Goal: Task Accomplishment & Management: Complete application form

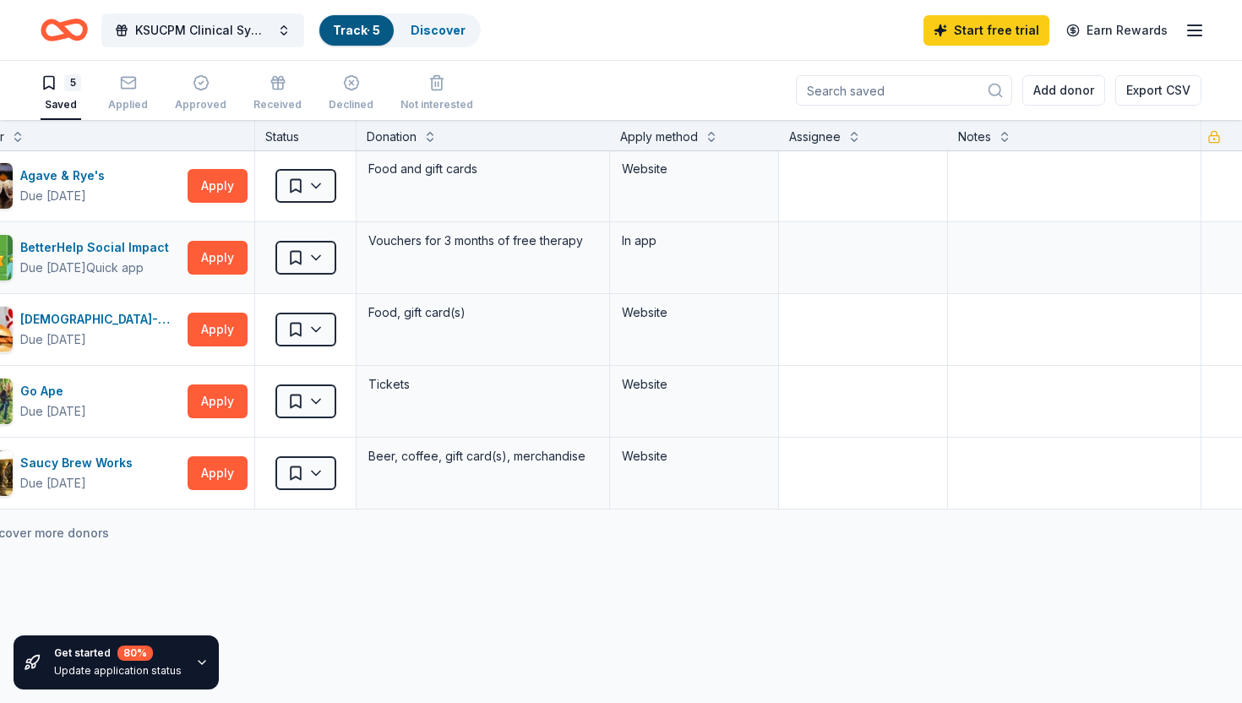
scroll to position [2, 0]
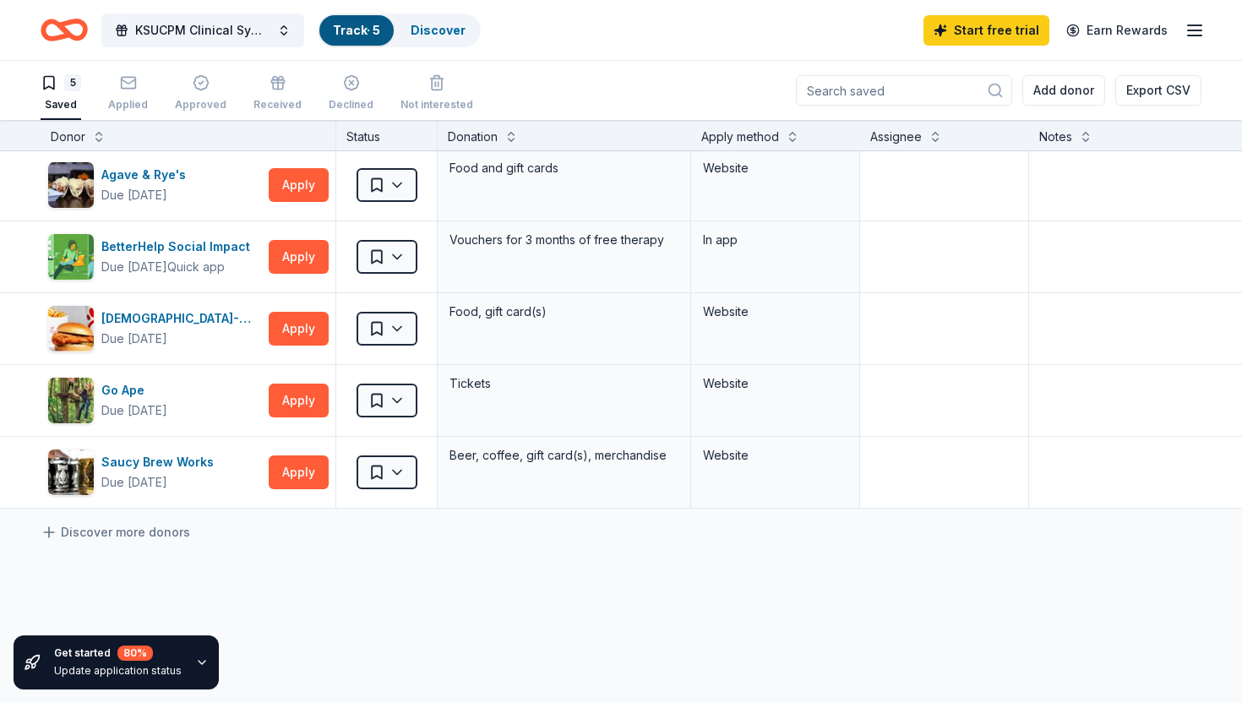
click at [53, 29] on icon "Home" at bounding box center [64, 30] width 47 height 40
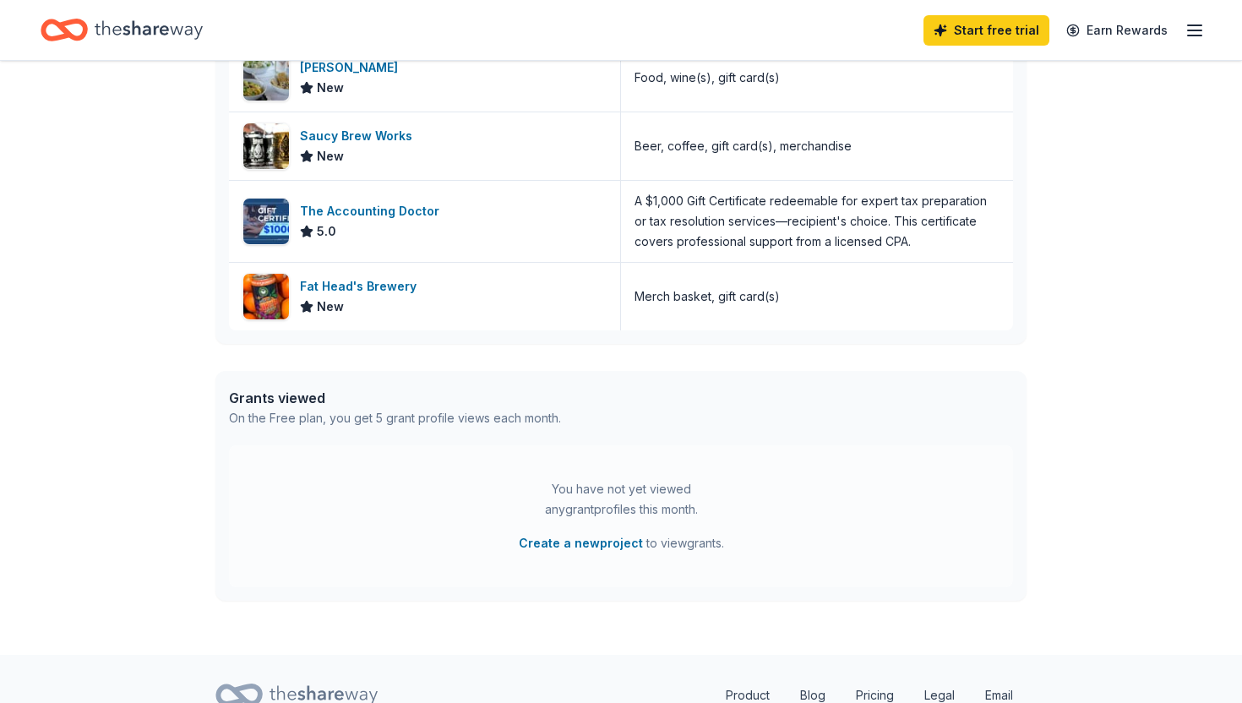
scroll to position [680, 0]
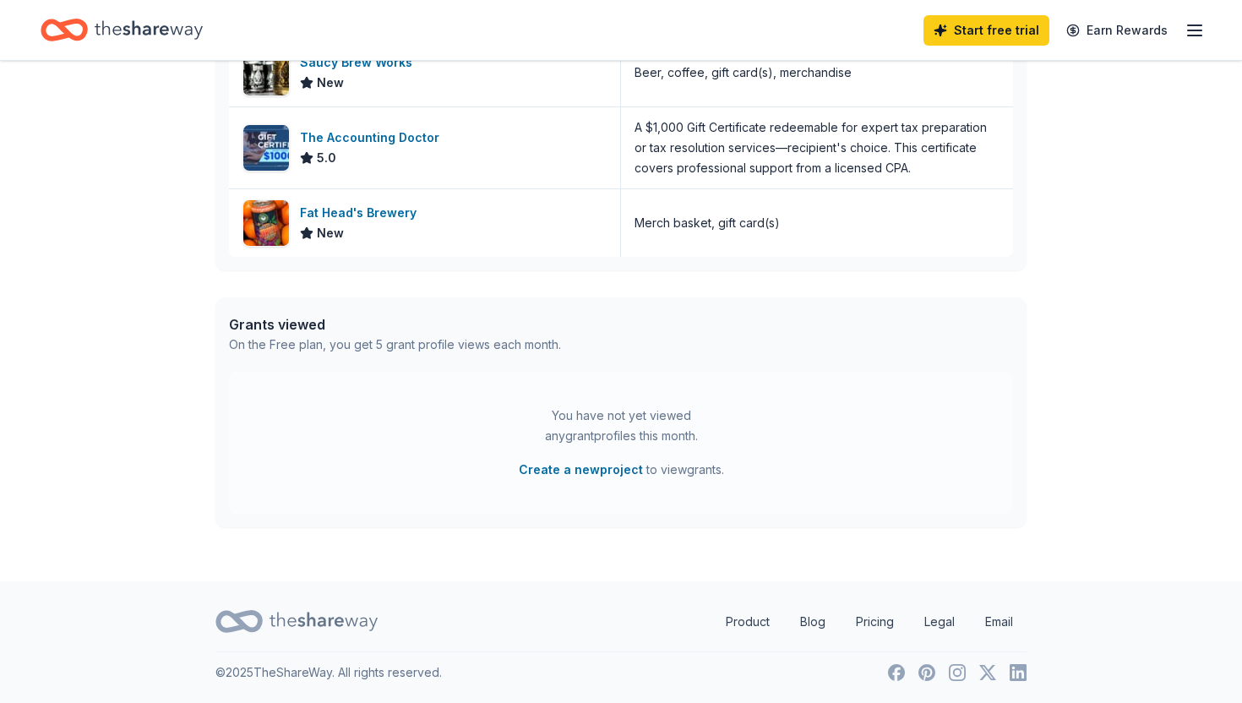
click at [148, 45] on icon "Home" at bounding box center [149, 30] width 108 height 35
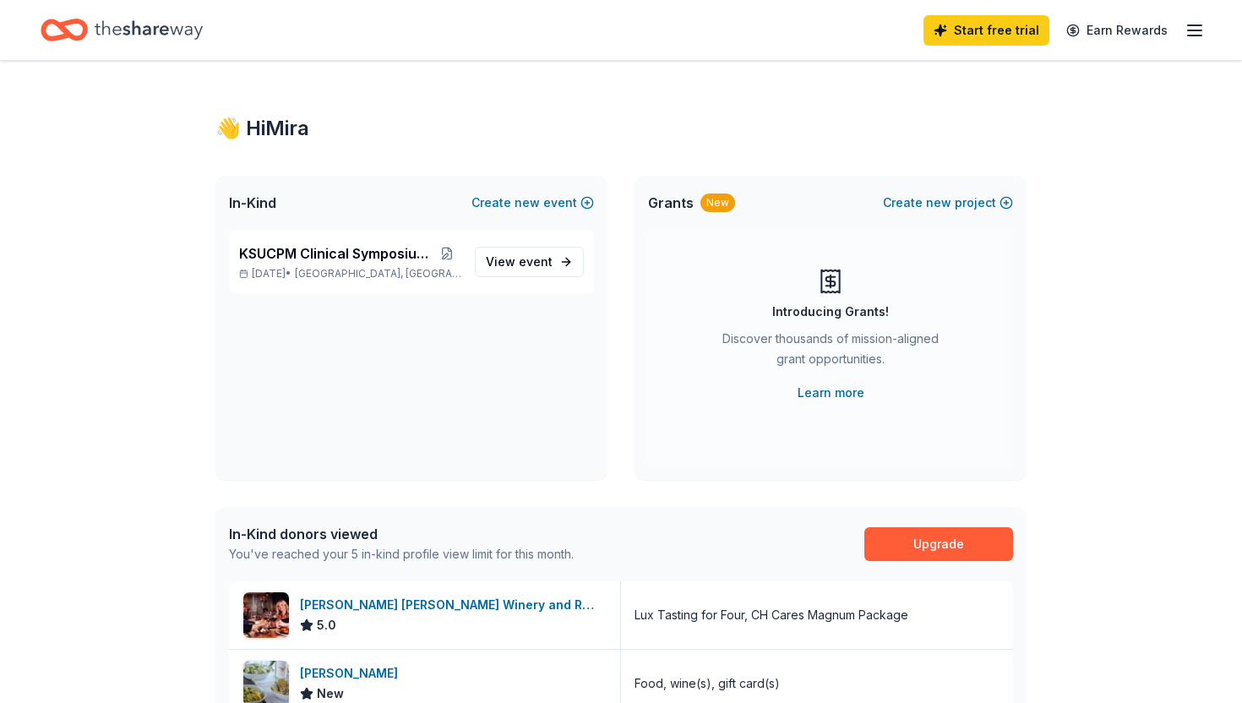
scroll to position [19, 0]
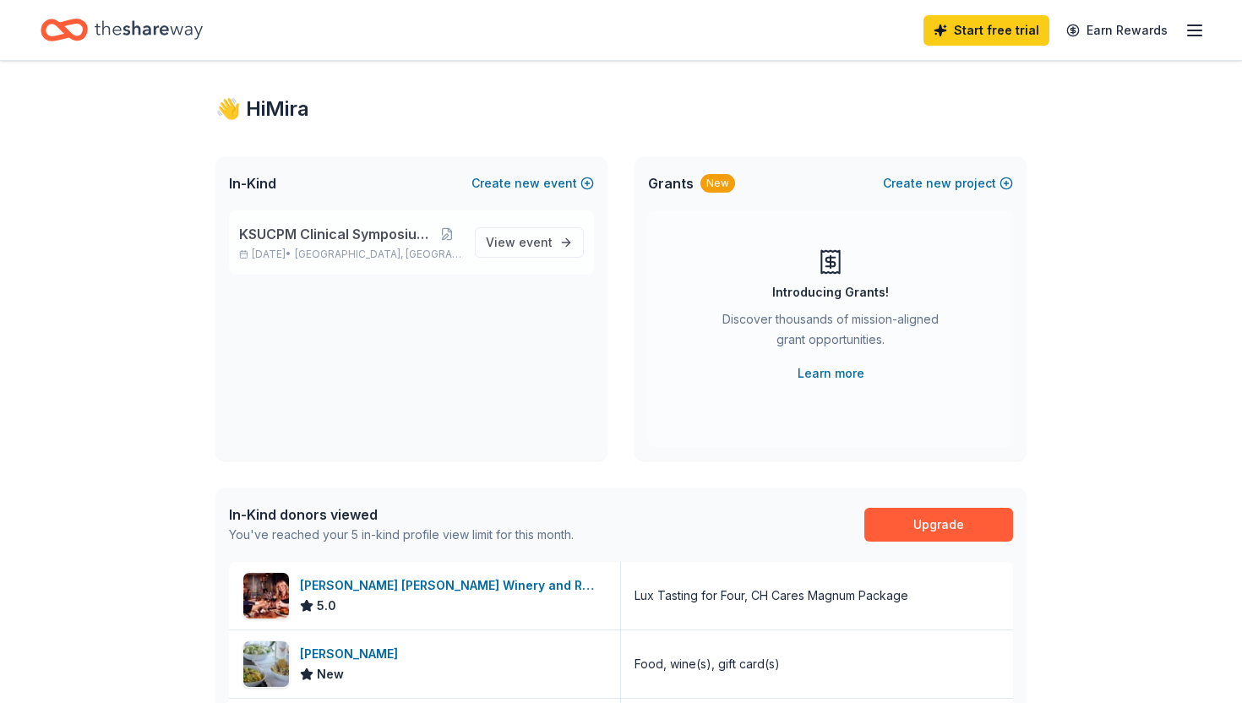
click at [322, 236] on span "KSUCPM Clinical Symposium Raffle" at bounding box center [336, 234] width 194 height 20
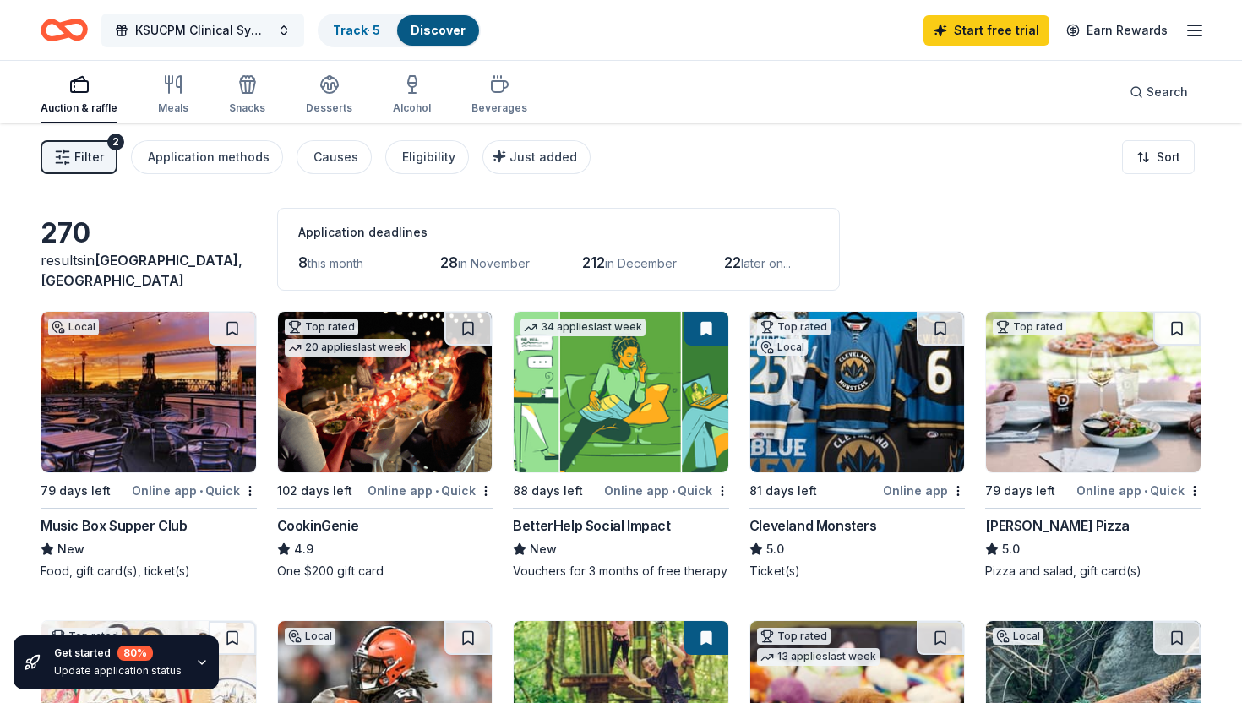
click at [221, 35] on span "KSUCPM Clinical Symposium Raffle" at bounding box center [202, 30] width 135 height 20
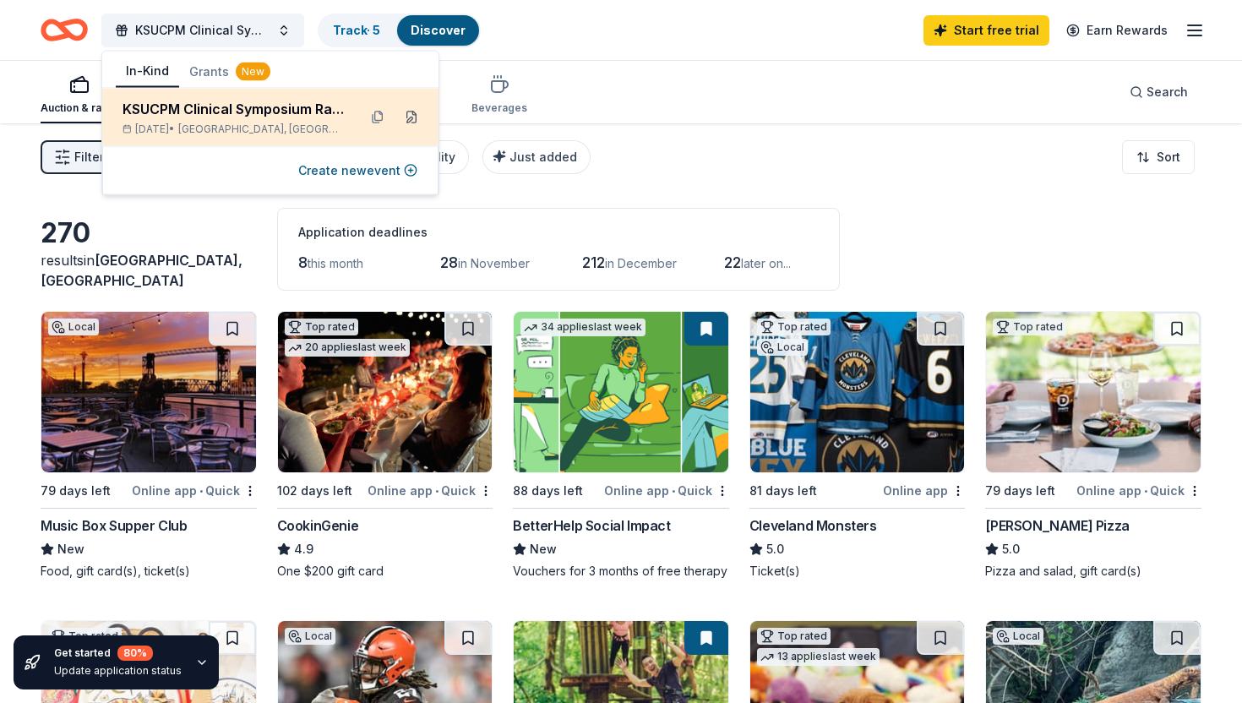
click at [412, 119] on button at bounding box center [411, 117] width 27 height 27
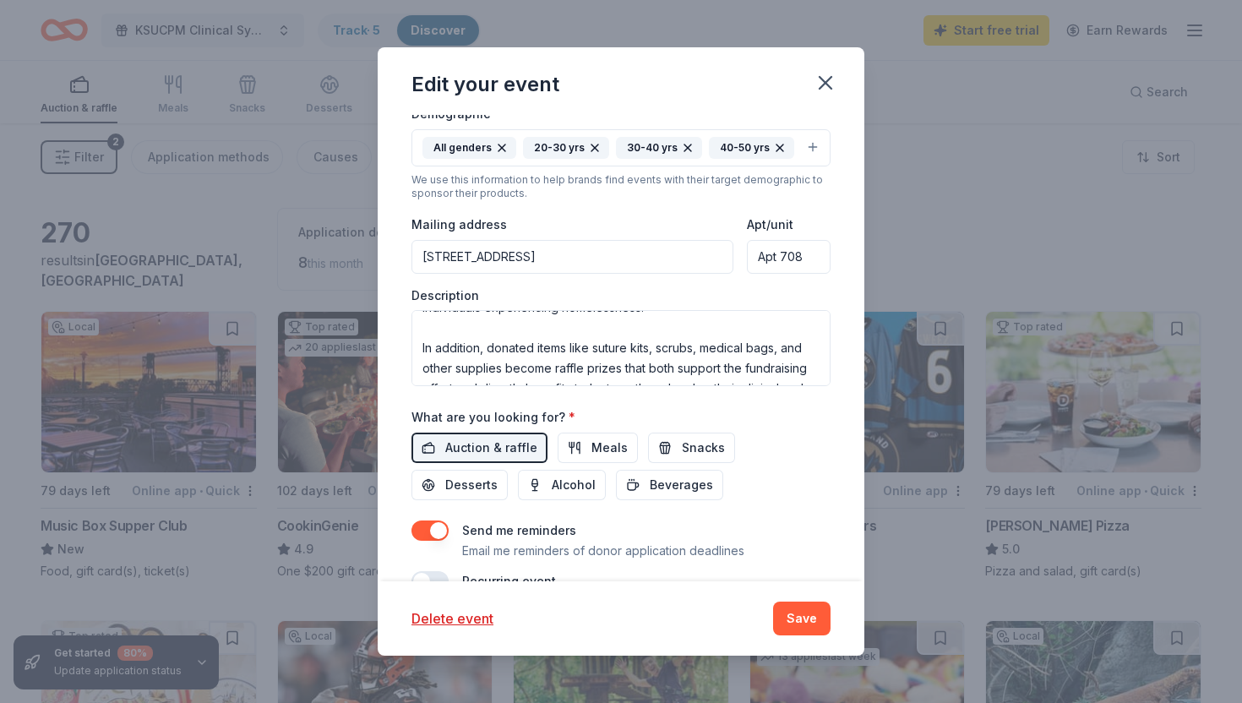
scroll to position [304, 0]
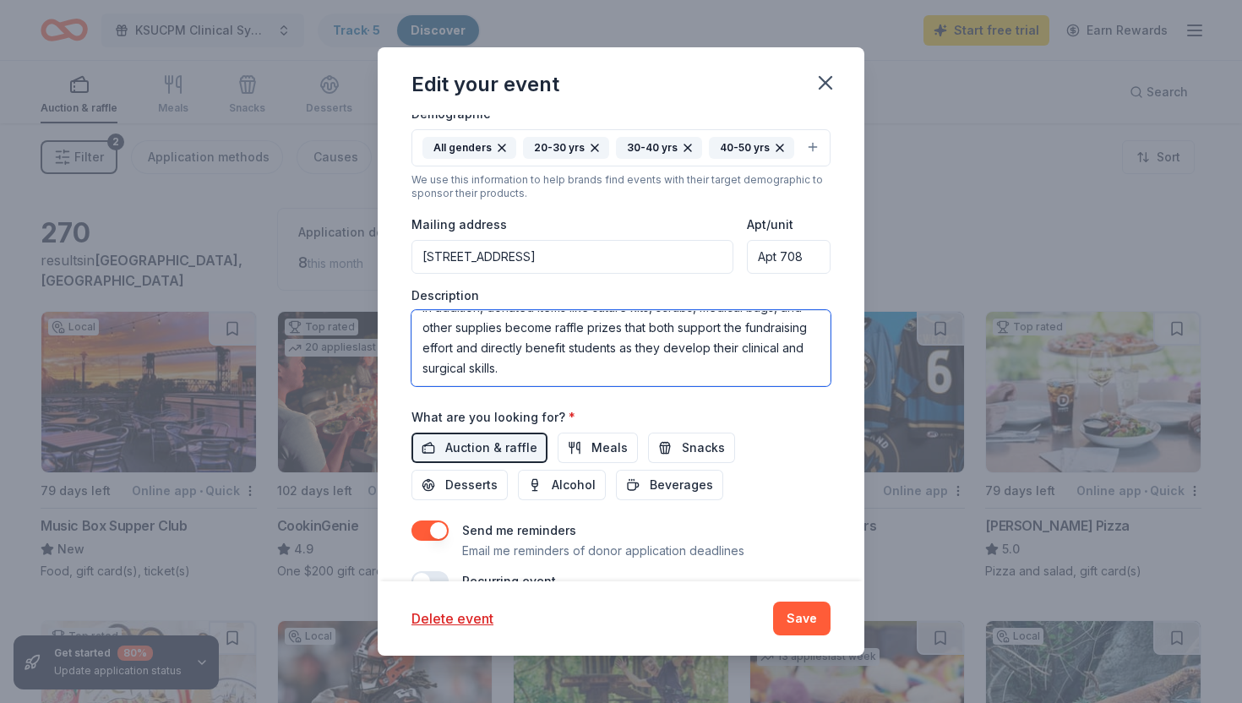
click at [500, 342] on textarea "The Clinical Symposium is an annual event hosted by the Ohio Podiatric Medical …" at bounding box center [621, 348] width 419 height 76
drag, startPoint x: 510, startPoint y: 344, endPoint x: 400, endPoint y: 248, distance: 145.6
click at [400, 248] on div "Update donors you've applied to Let donors know of any updates you've made sinc…" at bounding box center [621, 348] width 487 height 467
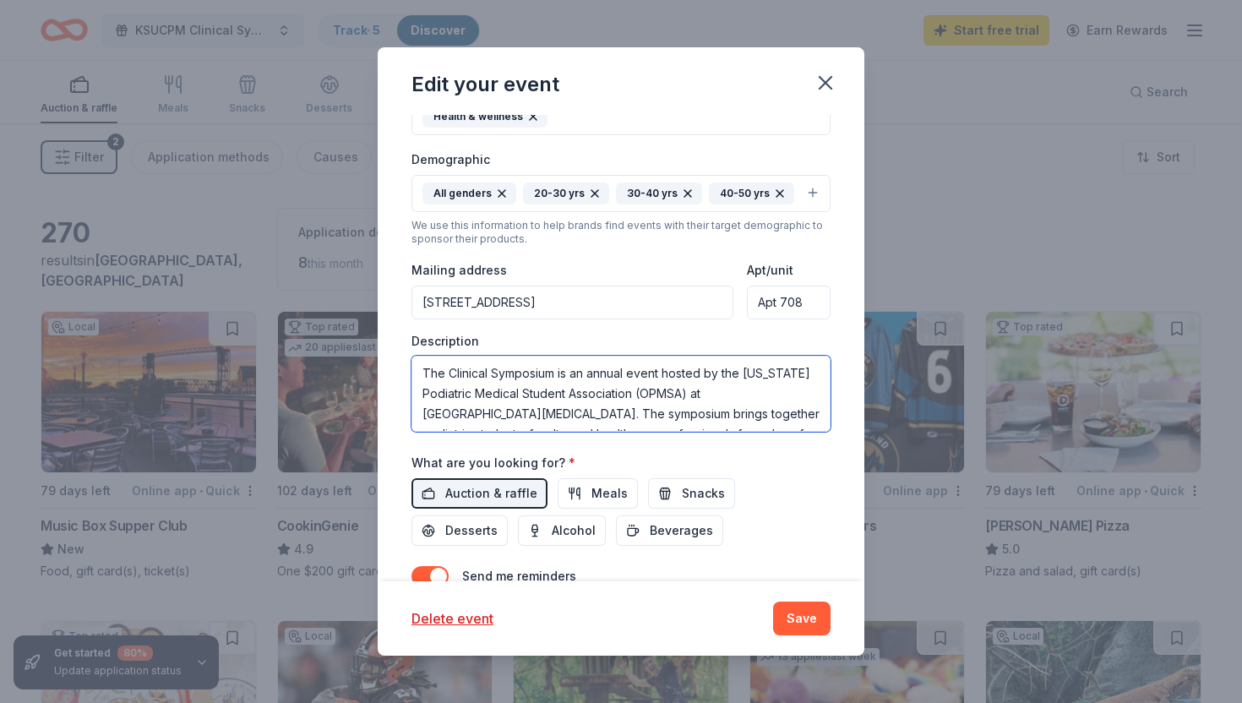
scroll to position [393, 0]
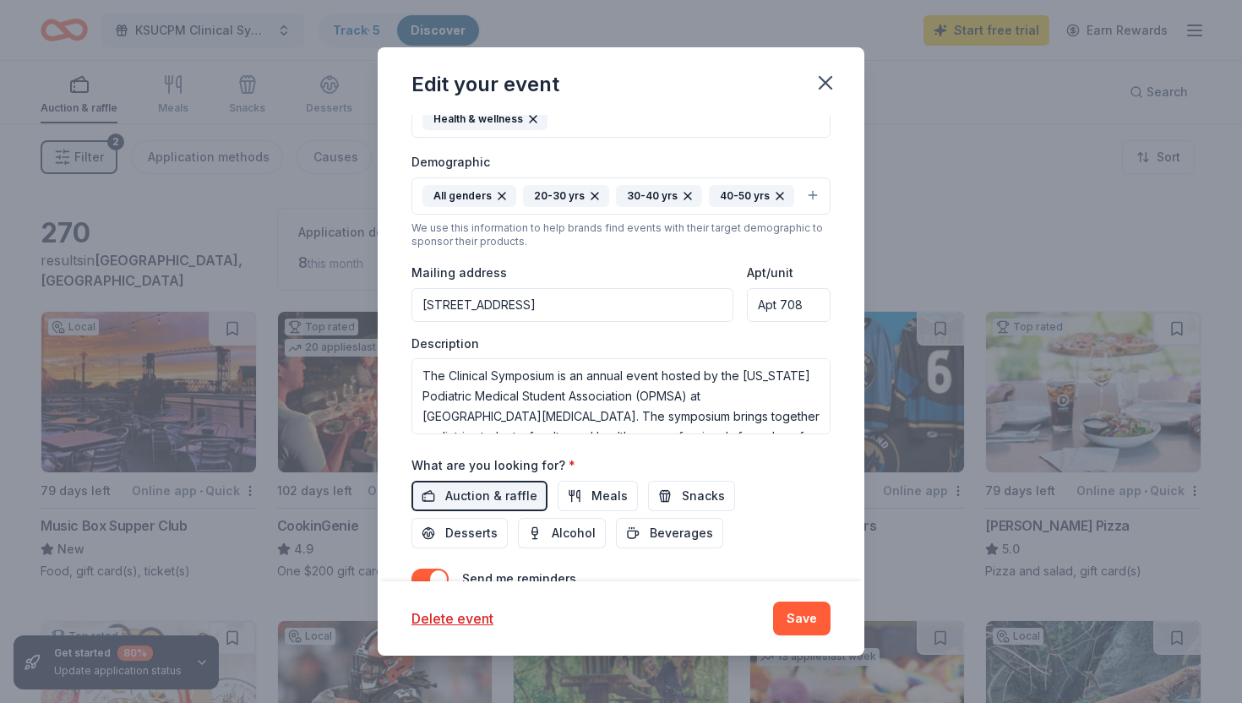
click at [609, 288] on input "1278 West 9th Street, Cleveland, OH, 44113" at bounding box center [573, 305] width 322 height 34
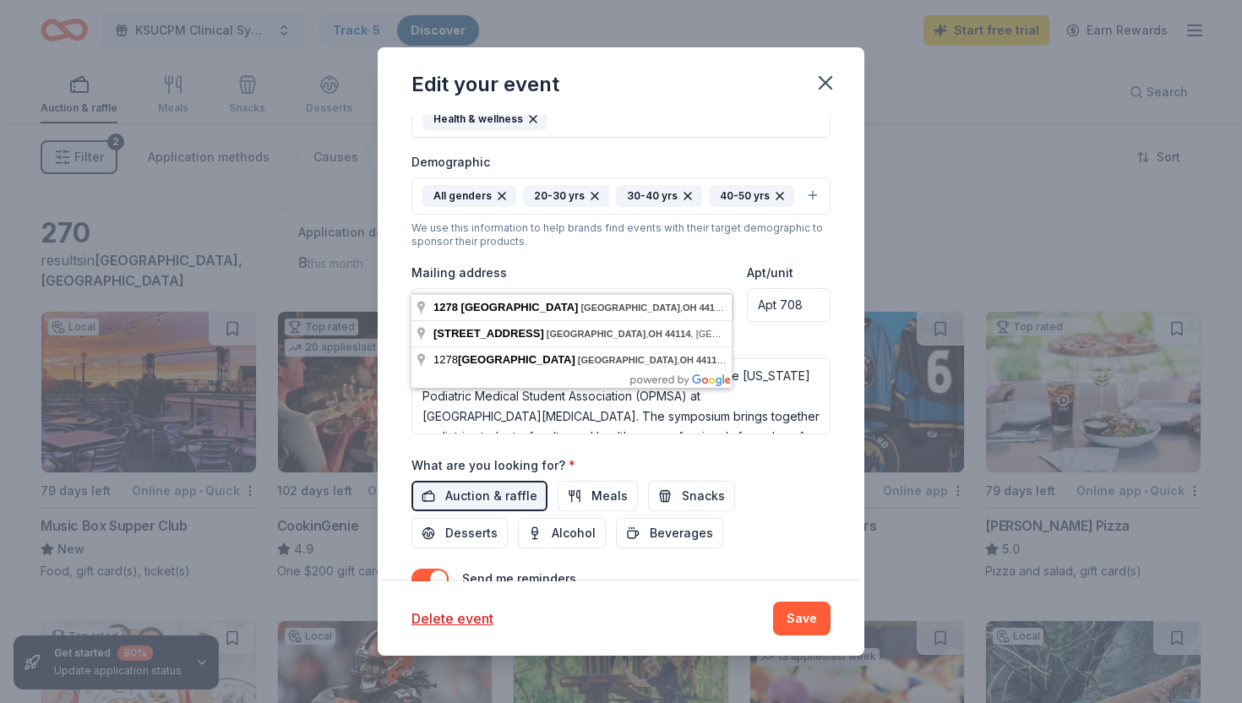
scroll to position [385, 0]
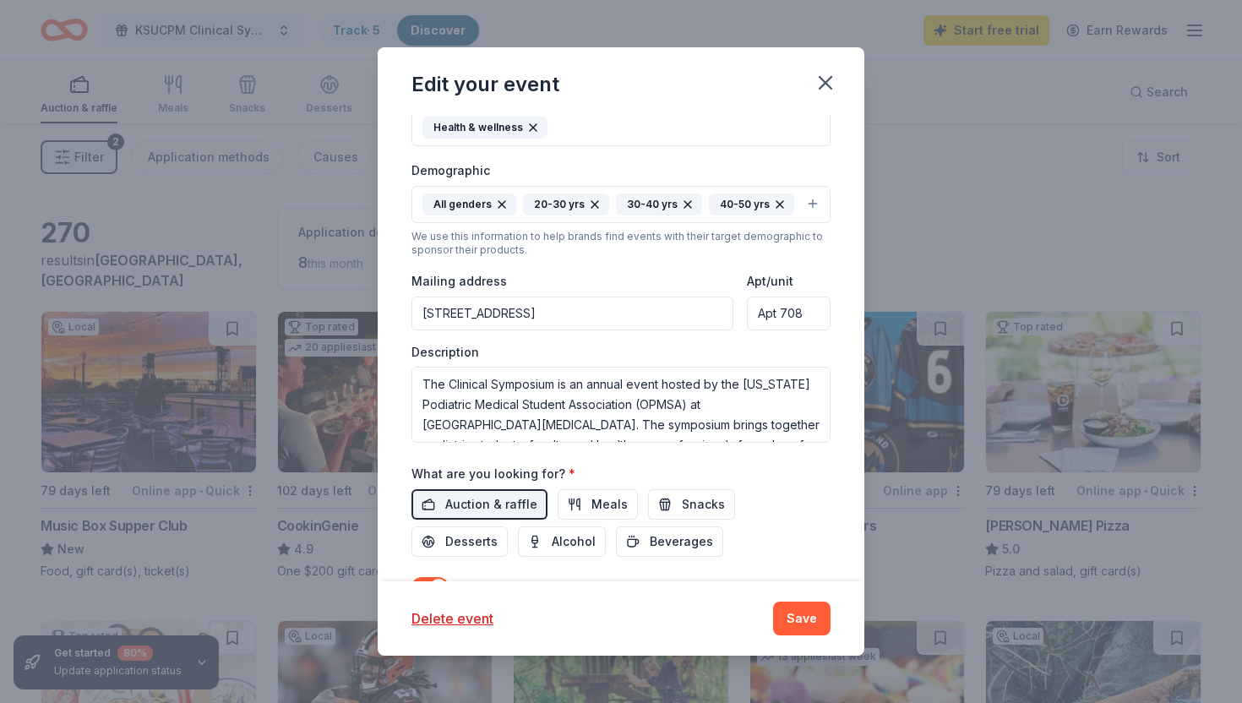
click at [609, 270] on div "Mailing address 1278 West 9th Street, Cleveland, OH, 44113" at bounding box center [573, 300] width 322 height 60
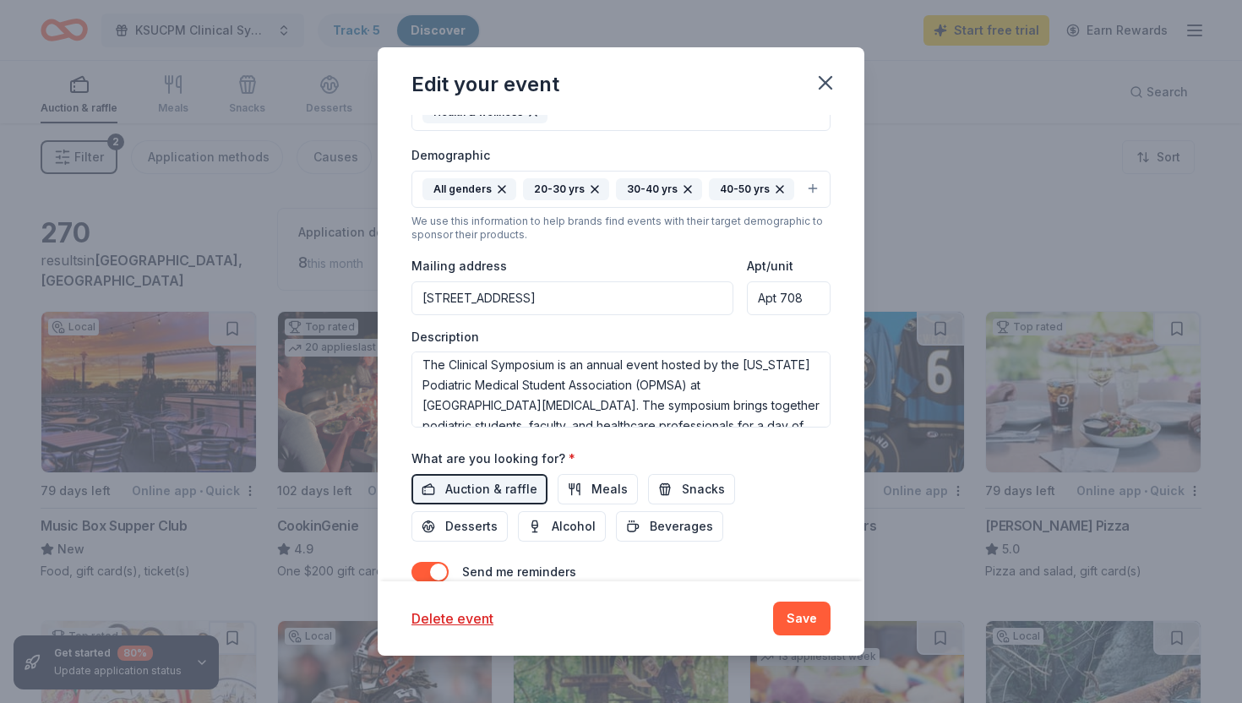
scroll to position [0, 0]
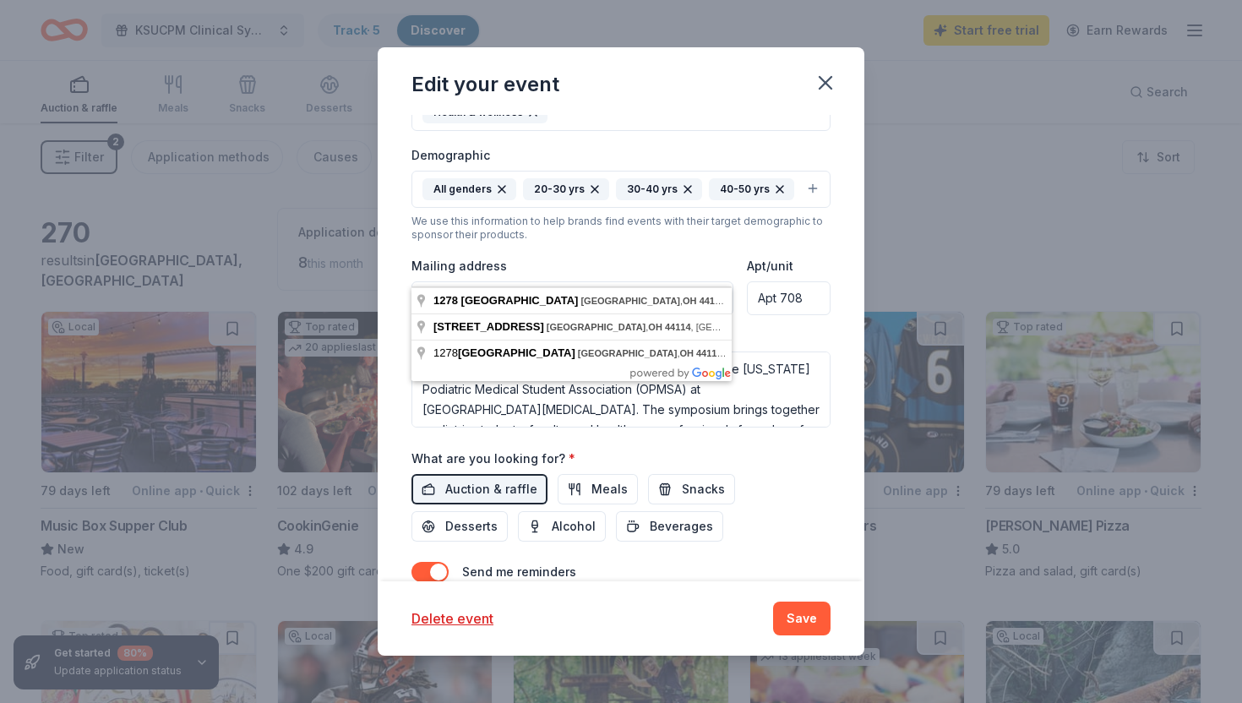
click at [667, 281] on input "1278 West 9th Street, Cleveland, OH, 44113" at bounding box center [573, 298] width 322 height 34
click at [710, 255] on div "Mailing address 1278 West 9th Street, Cleveland, OH, 44113" at bounding box center [573, 285] width 322 height 60
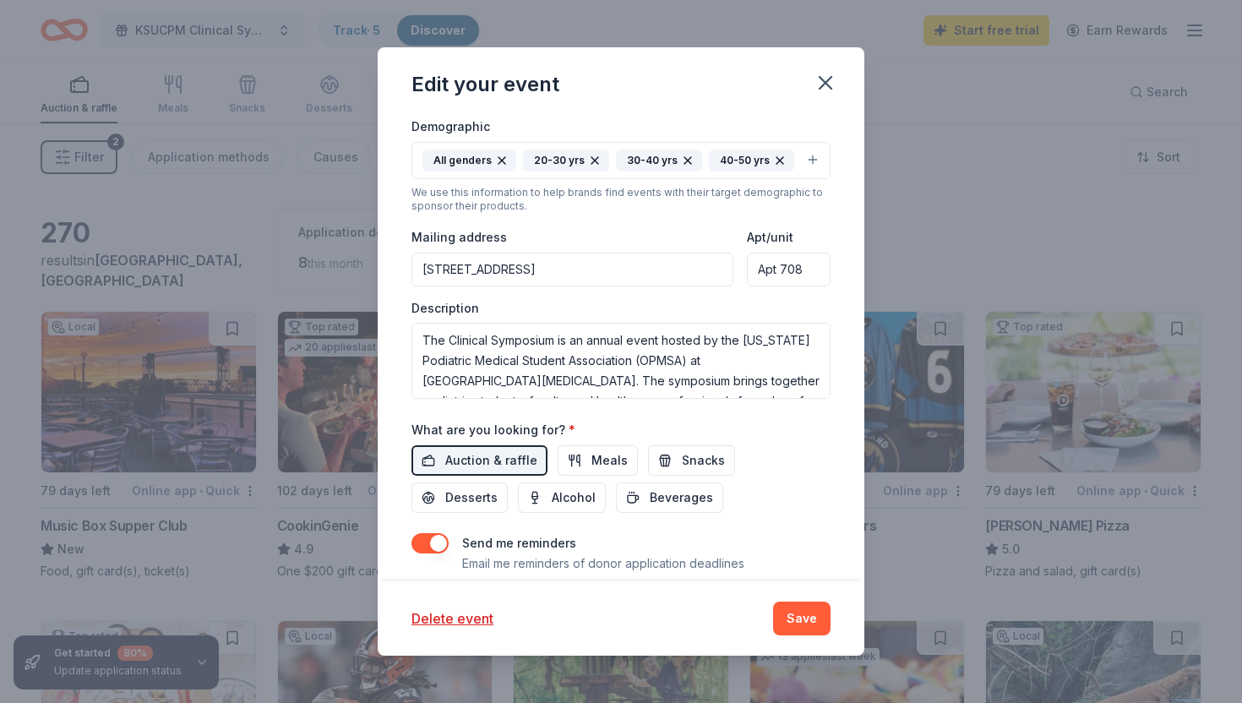
scroll to position [429, 0]
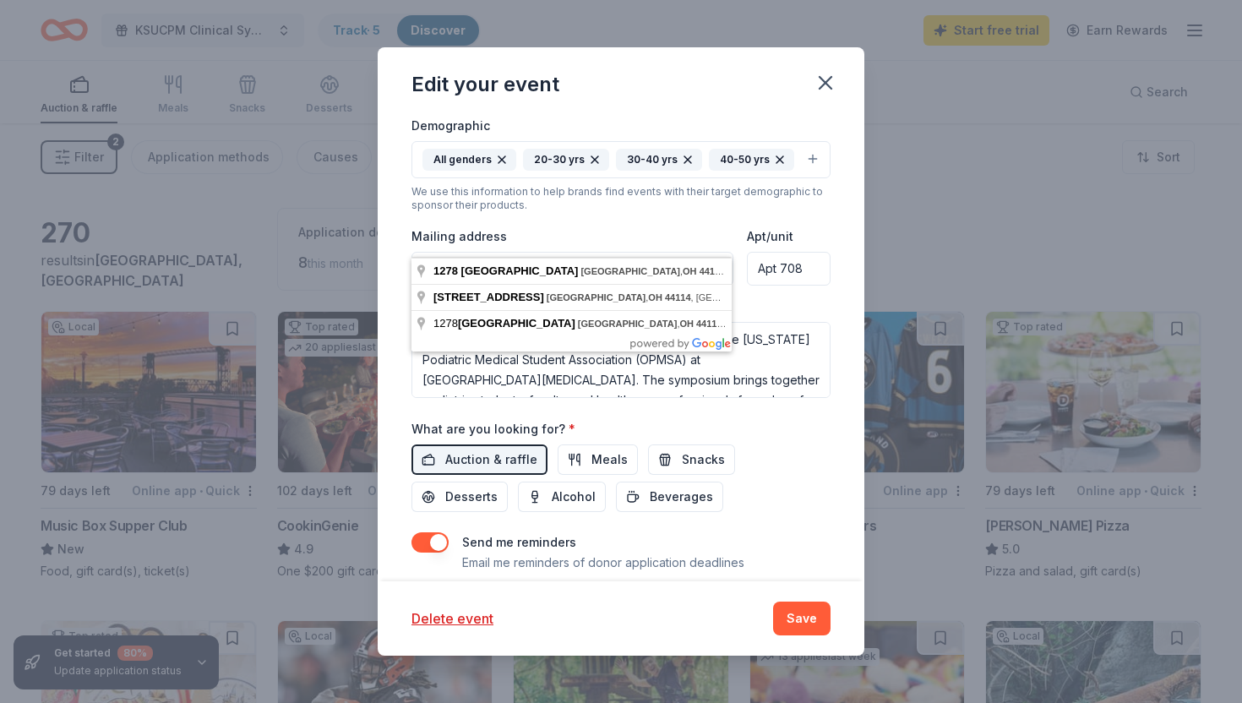
click at [676, 252] on input "1278 West 9th Street, Cleveland, OH, 44113" at bounding box center [573, 269] width 322 height 34
drag, startPoint x: 423, startPoint y: 238, endPoint x: 663, endPoint y: 243, distance: 240.9
click at [666, 252] on input "1278 West 9th Street, Cleveland, OH, 44113" at bounding box center [573, 269] width 322 height 34
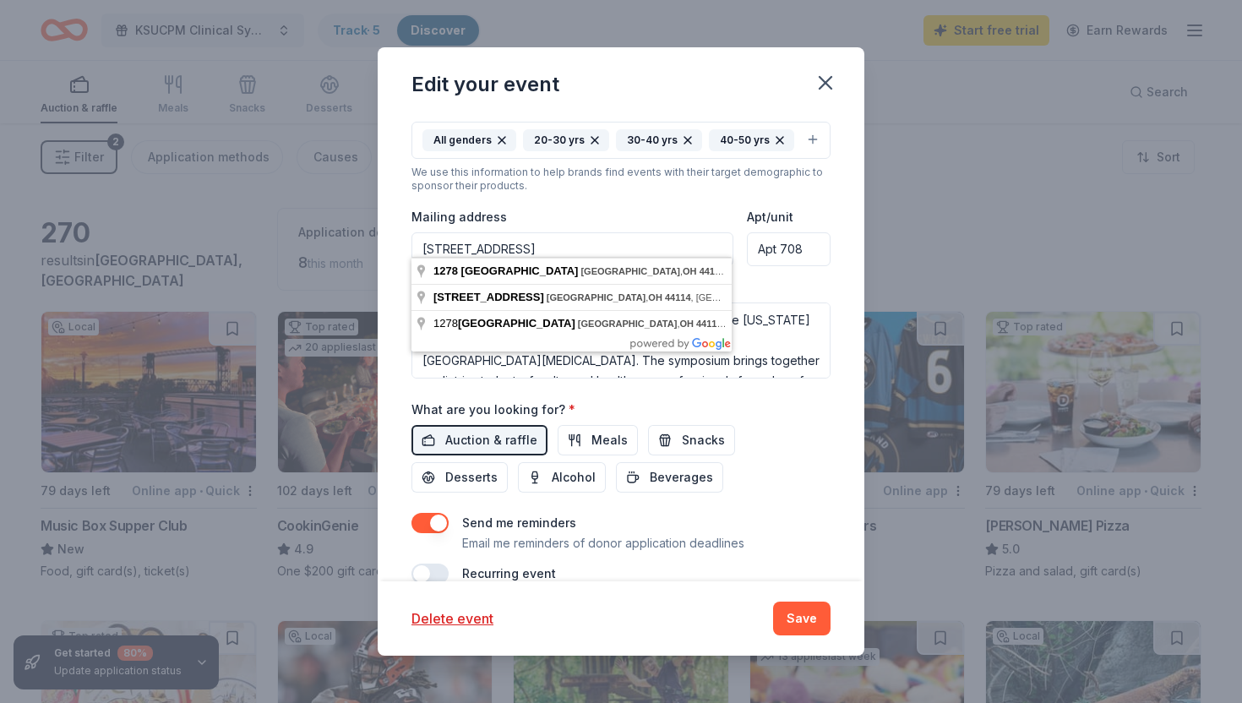
scroll to position [450, 0]
click at [721, 232] on input "1278 West 9th Street, Cleveland, OH, 44113" at bounding box center [573, 249] width 322 height 34
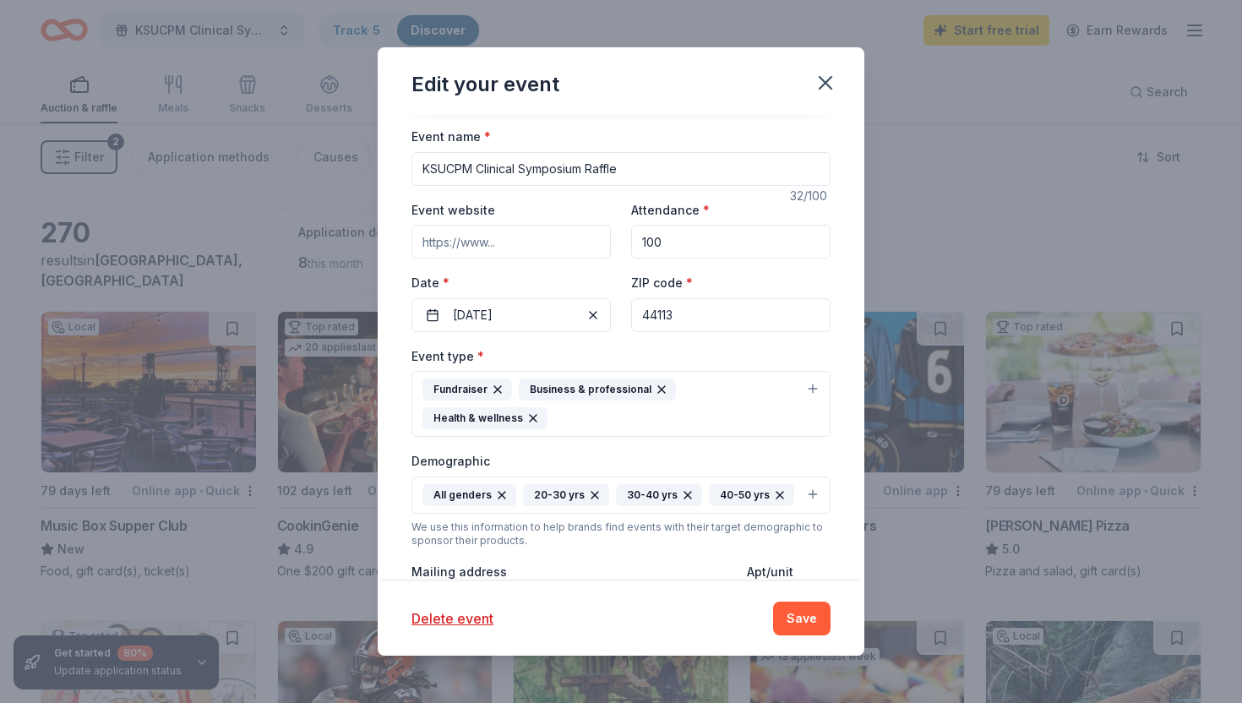
scroll to position [85, 0]
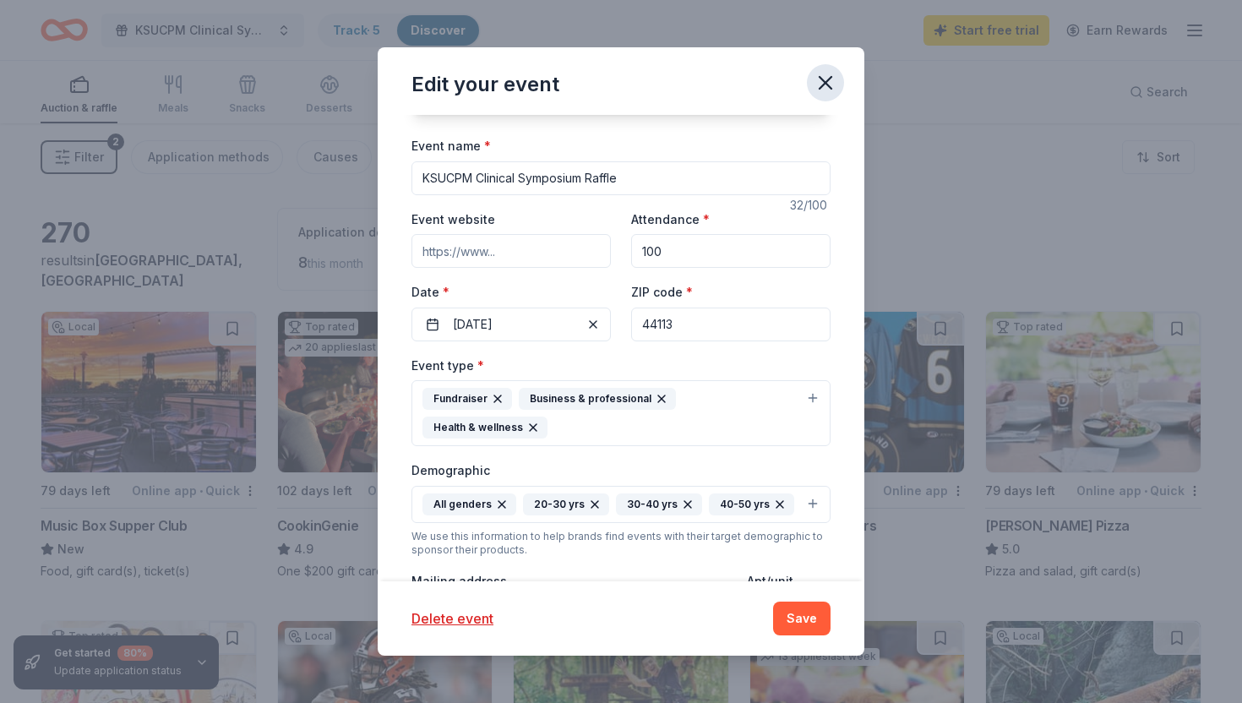
click at [825, 82] on icon "button" at bounding box center [826, 83] width 12 height 12
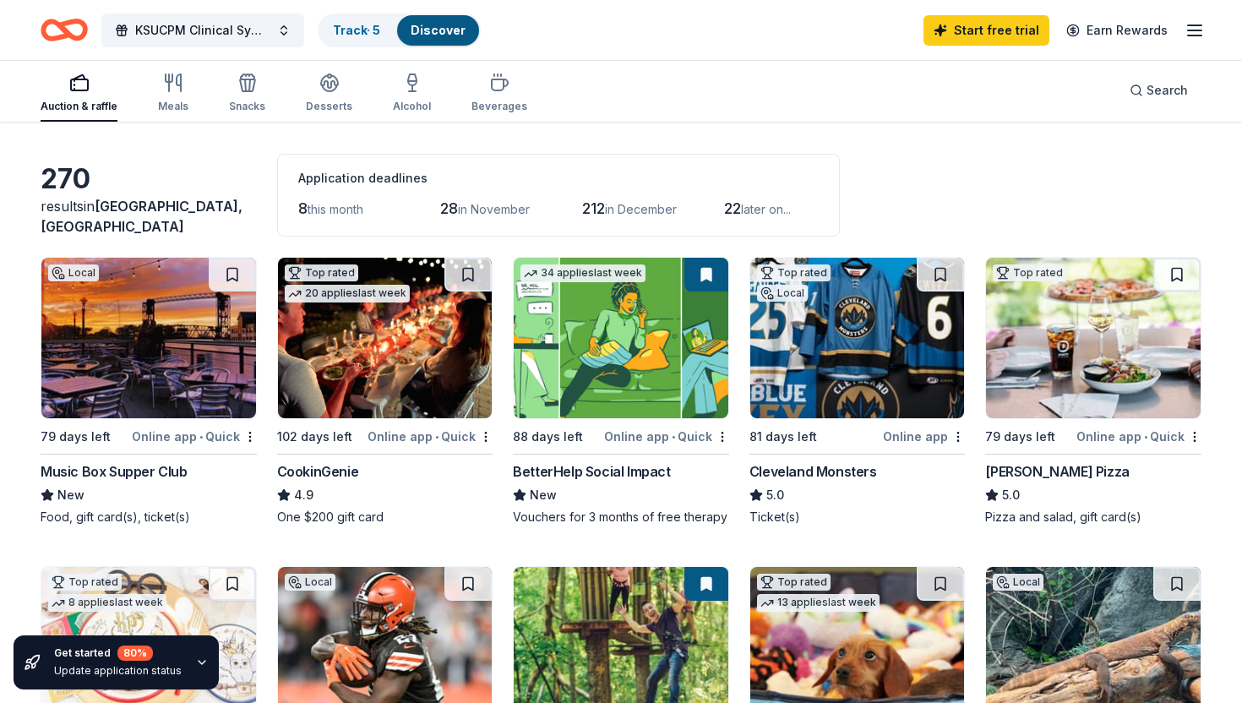
scroll to position [0, 0]
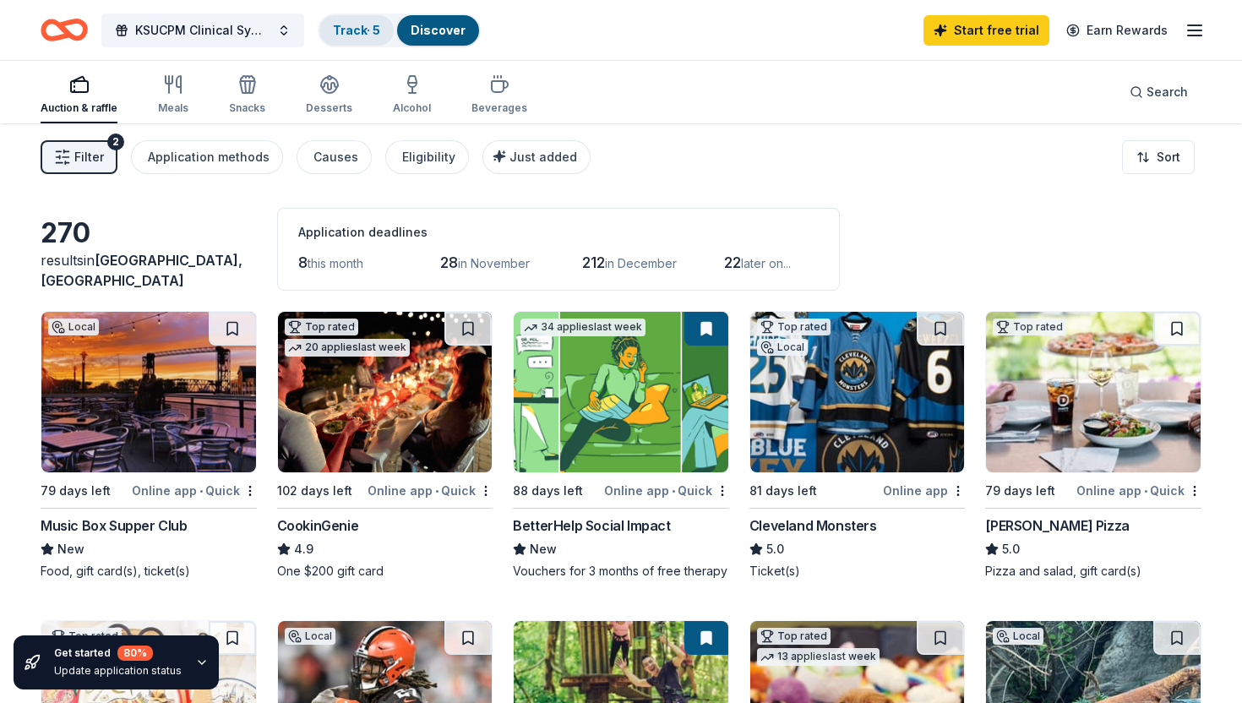
click at [349, 33] on link "Track · 5" at bounding box center [356, 30] width 47 height 14
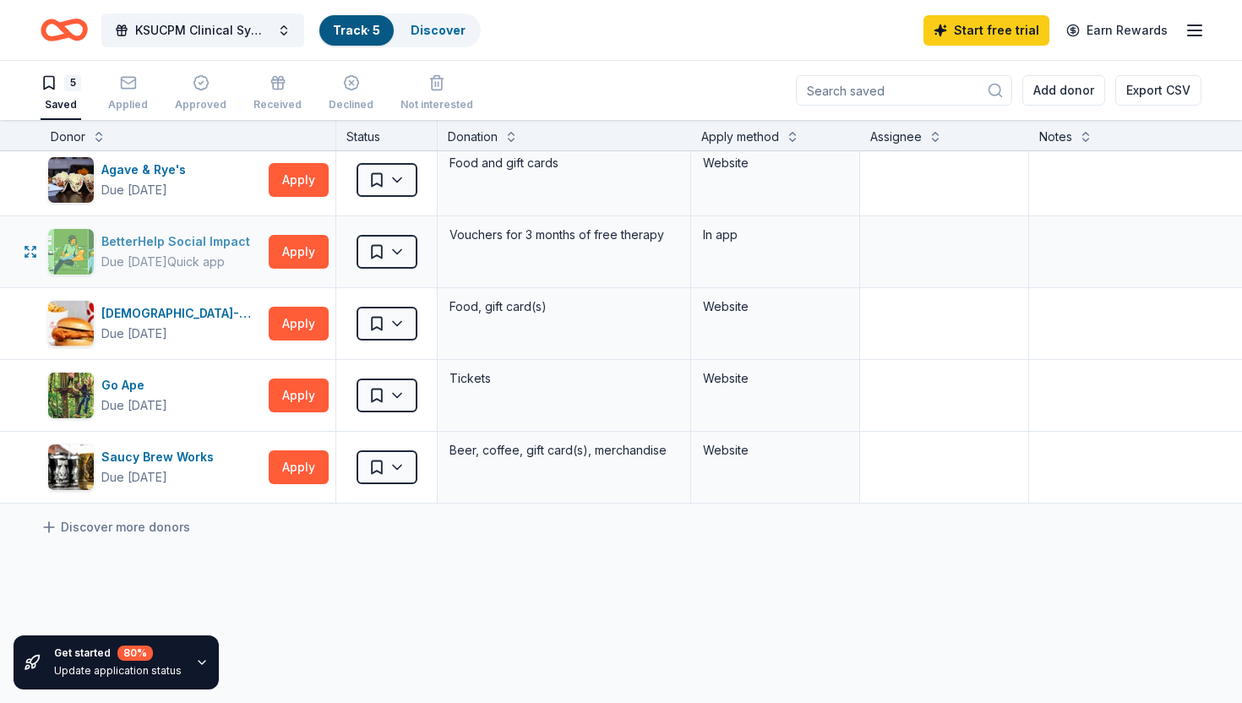
scroll to position [12, 0]
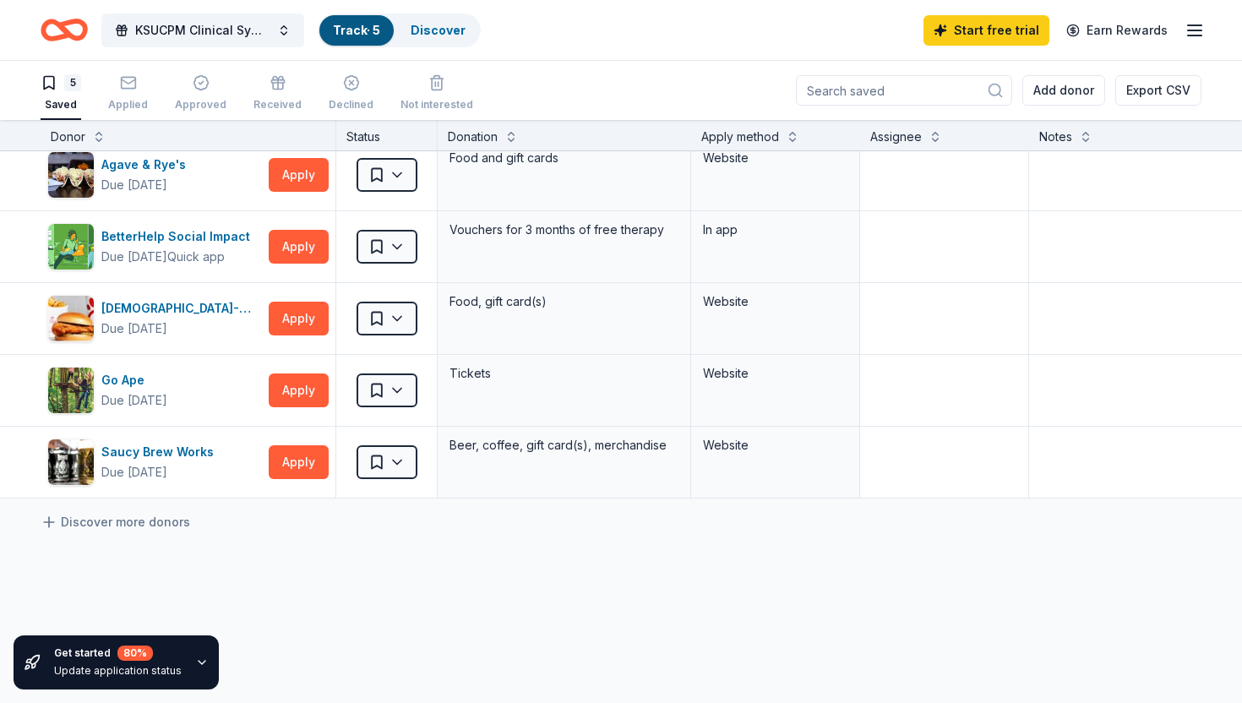
click at [150, 96] on div "5 Saved Applied Approved Received Declined Not interested" at bounding box center [257, 94] width 433 height 52
click at [130, 91] on div "Applied" at bounding box center [128, 92] width 40 height 37
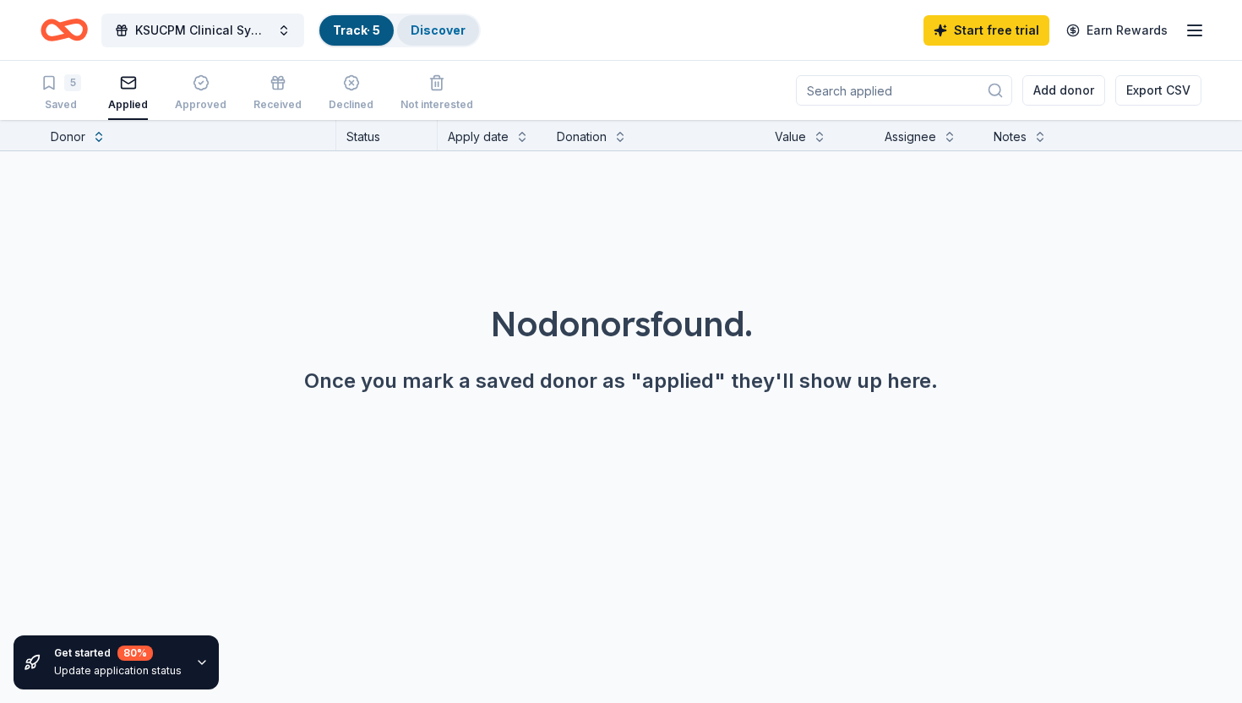
click at [423, 24] on link "Discover" at bounding box center [438, 30] width 55 height 14
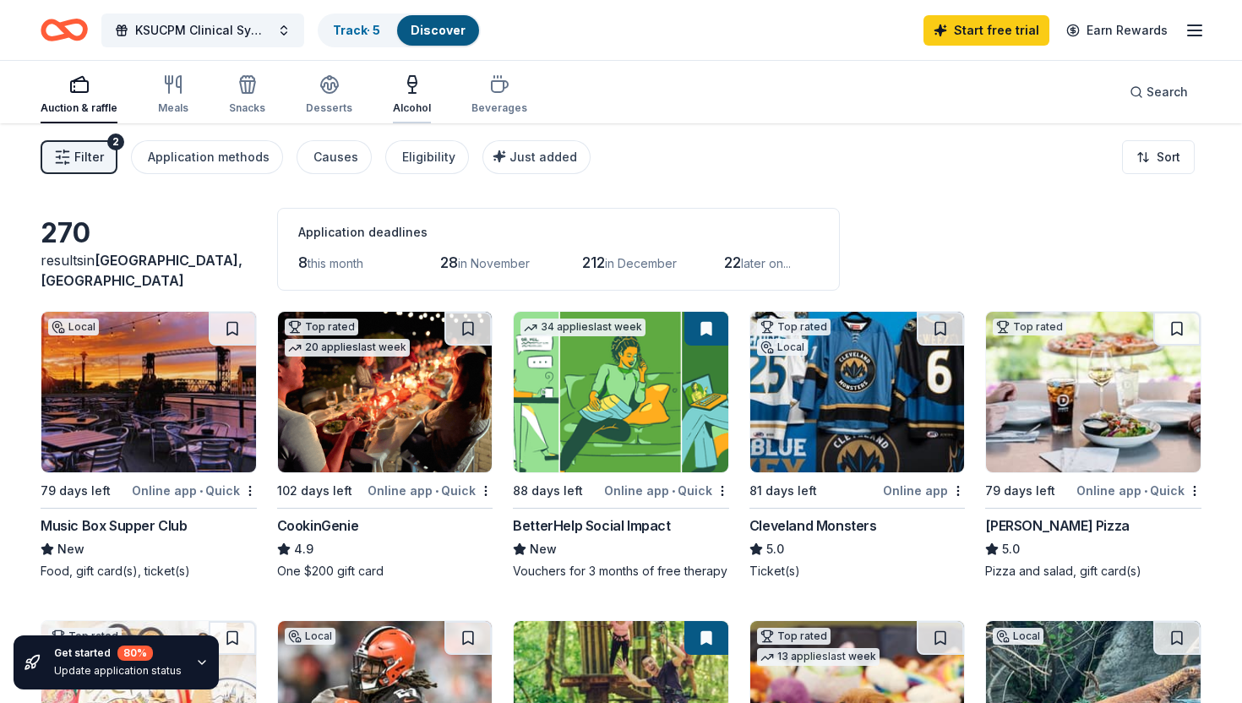
click at [411, 90] on icon "button" at bounding box center [412, 84] width 20 height 20
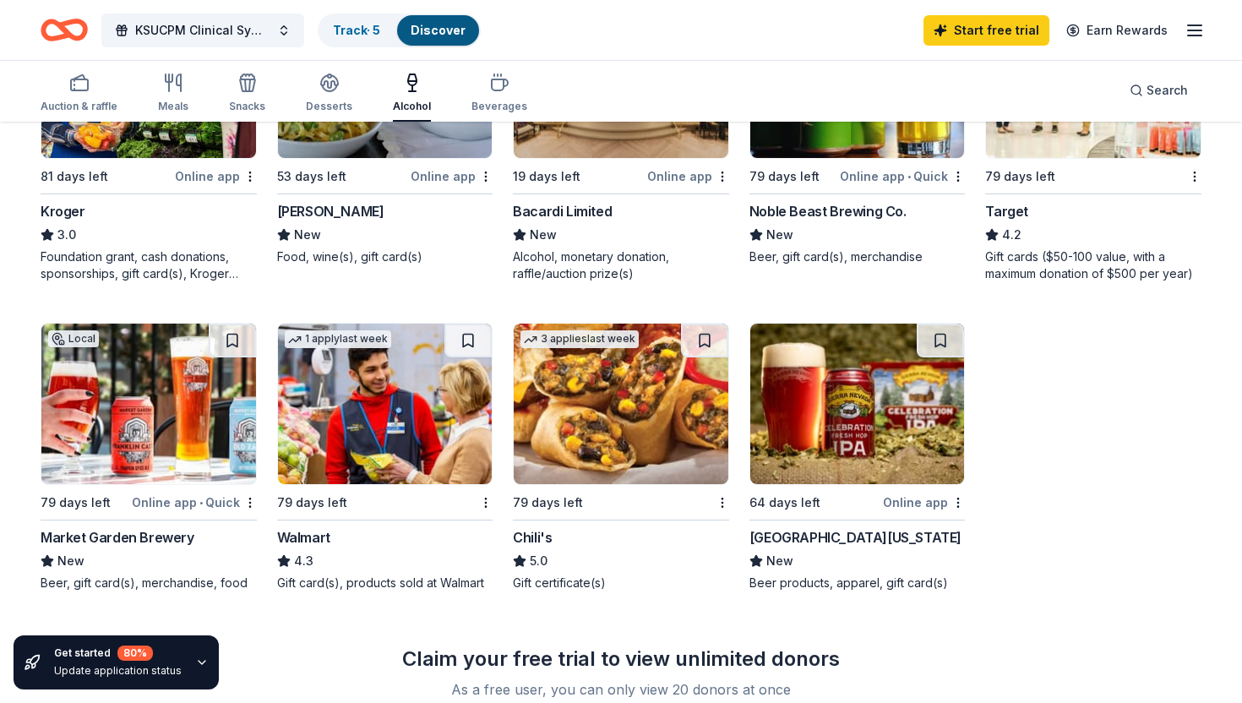
scroll to position [969, 0]
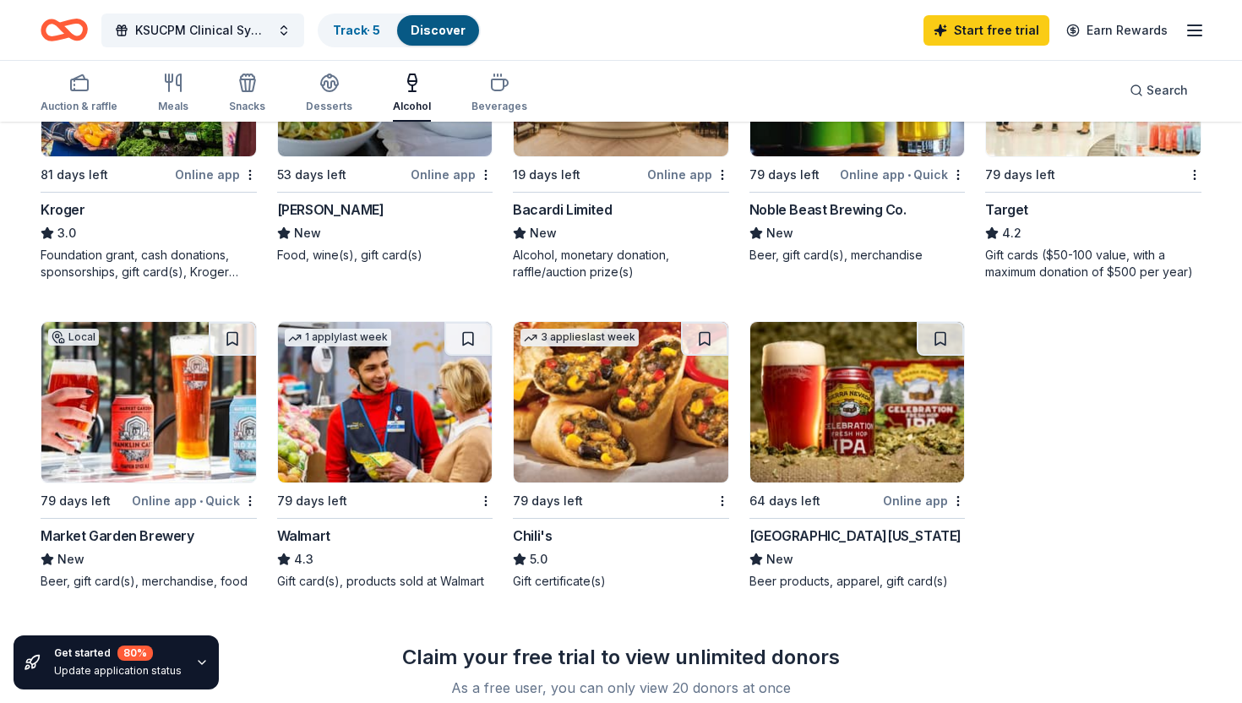
click at [429, 430] on img at bounding box center [385, 402] width 215 height 161
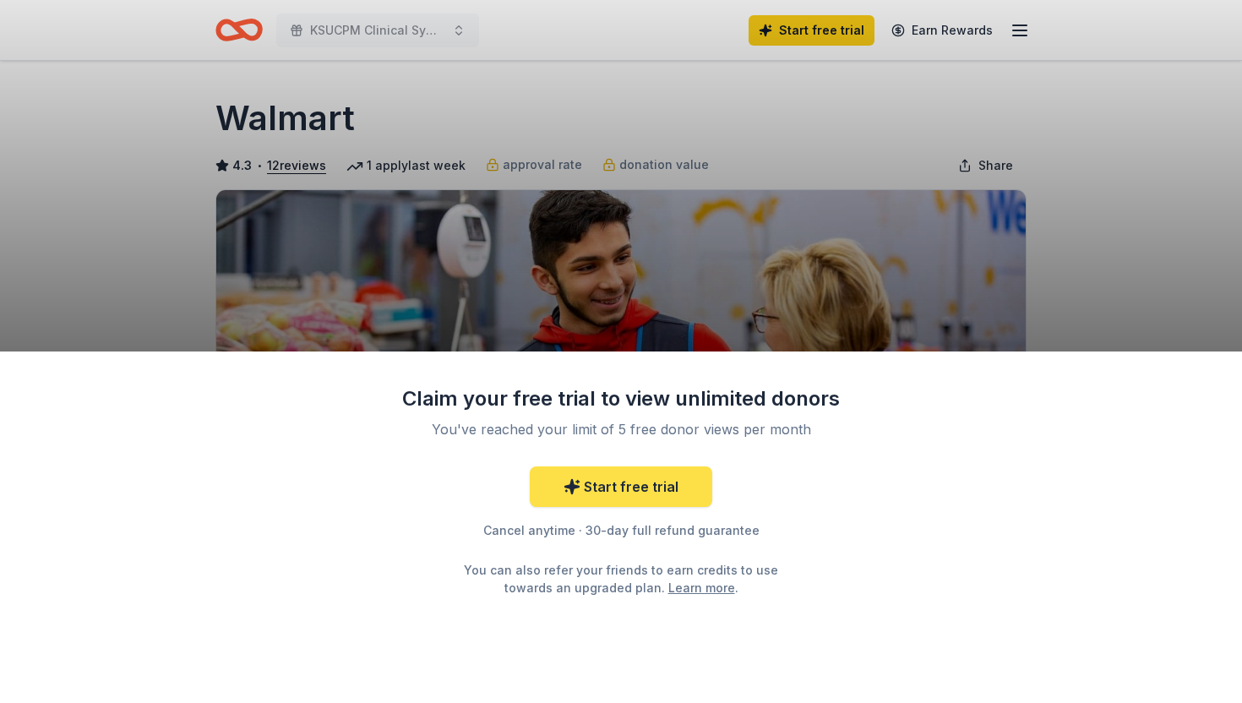
click at [555, 492] on link "Start free trial" at bounding box center [621, 487] width 183 height 41
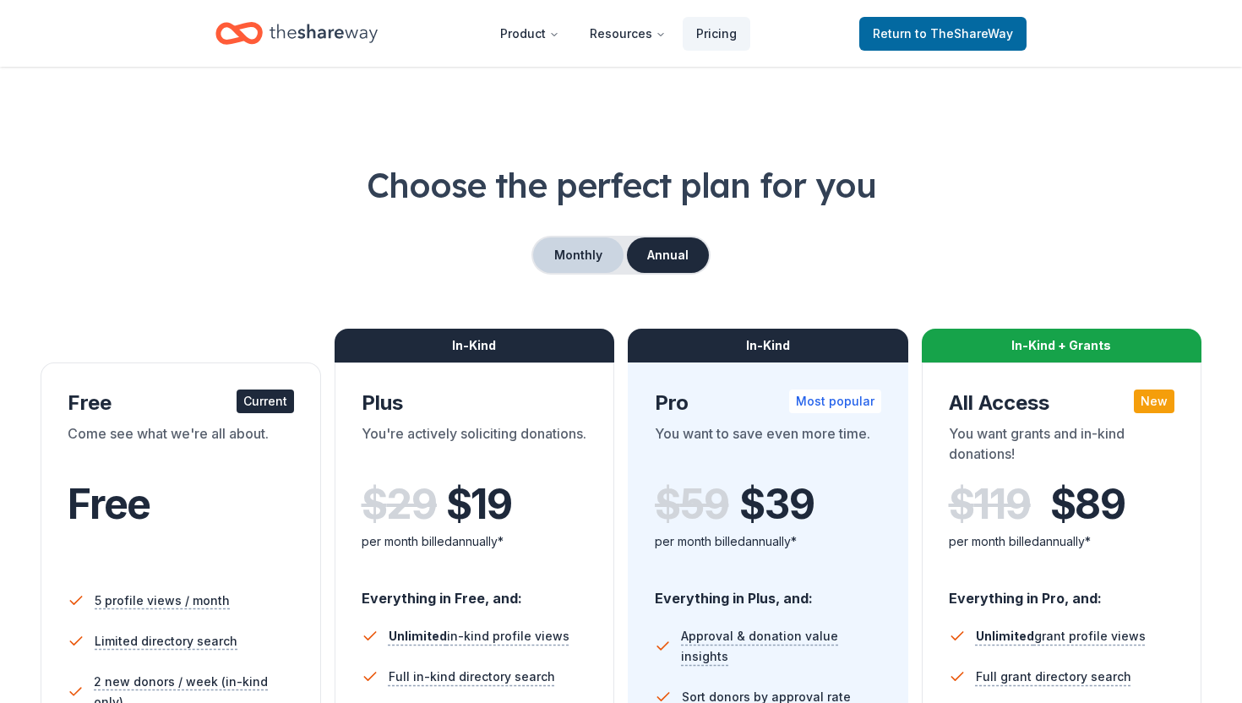
click at [620, 265] on button "Monthly" at bounding box center [578, 254] width 90 height 35
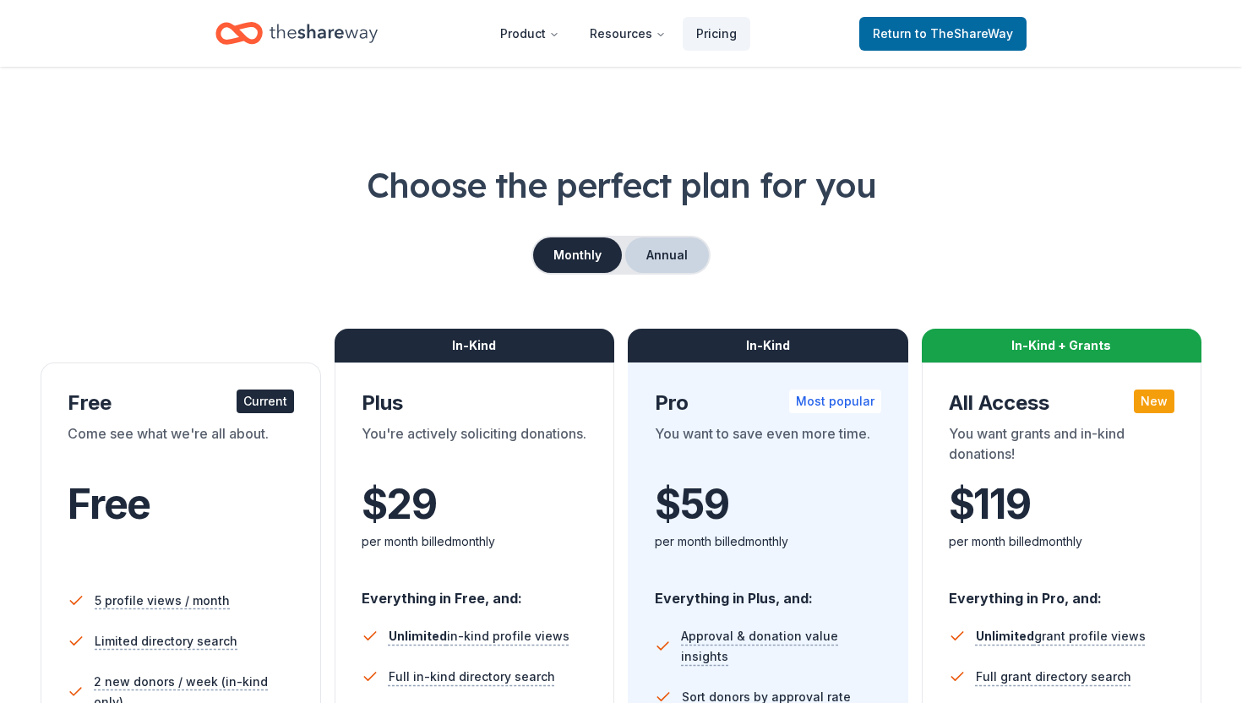
click at [679, 258] on button "Annual" at bounding box center [667, 254] width 84 height 35
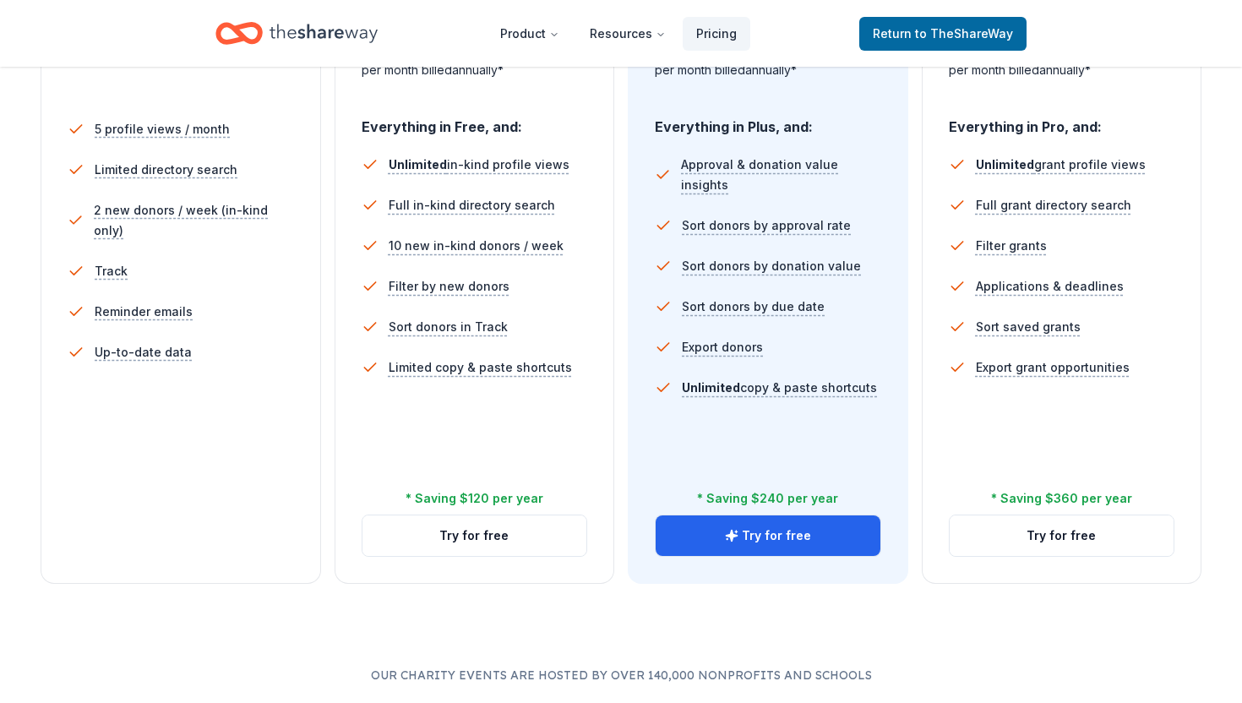
scroll to position [470, 0]
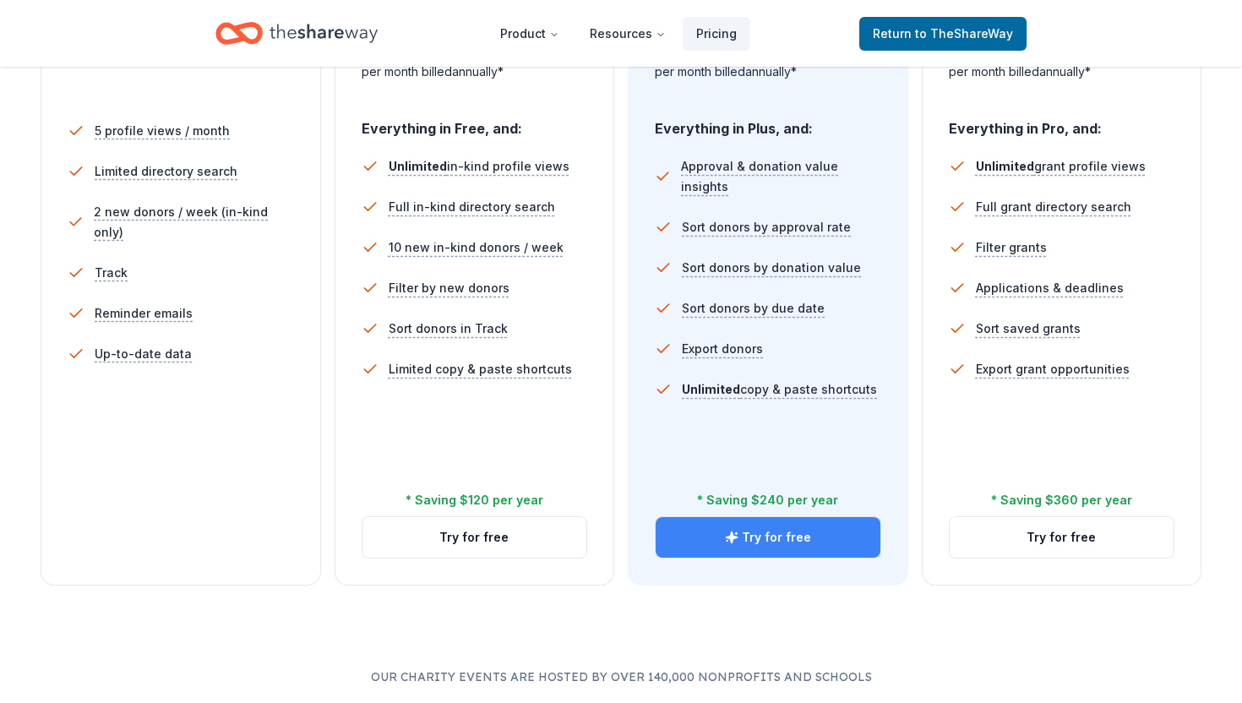
click at [713, 542] on button "Try for free" at bounding box center [768, 537] width 225 height 41
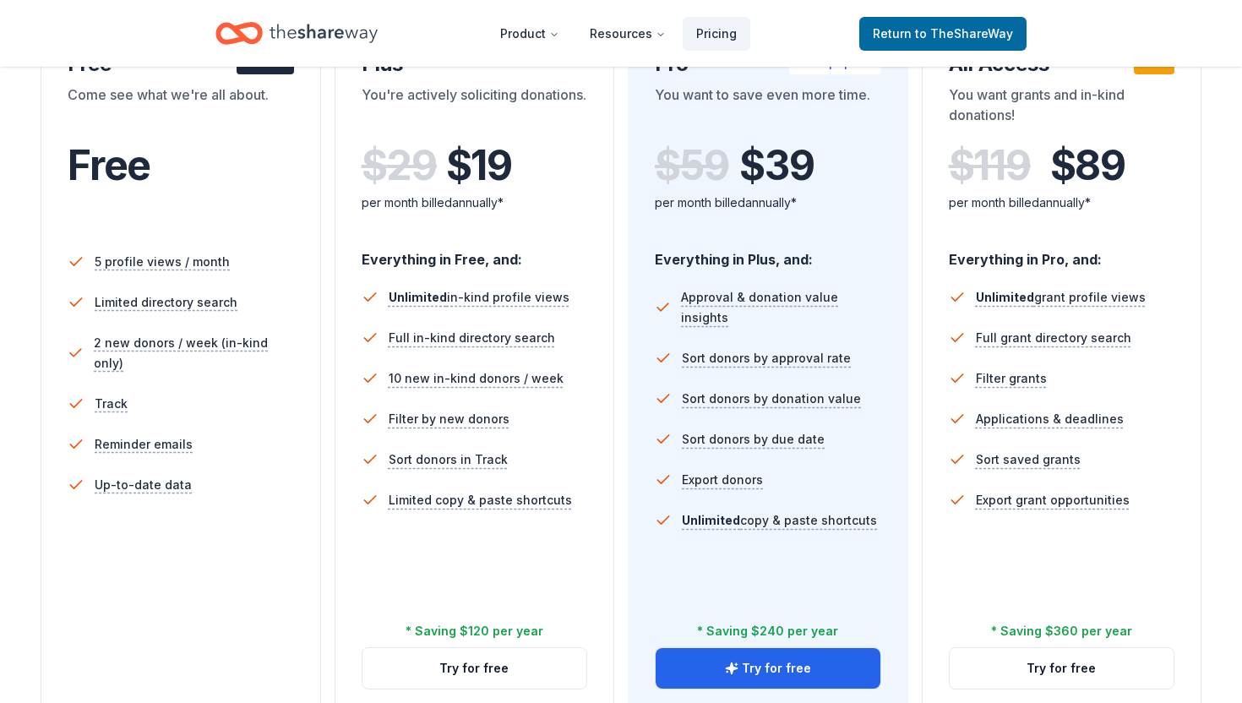
scroll to position [381, 0]
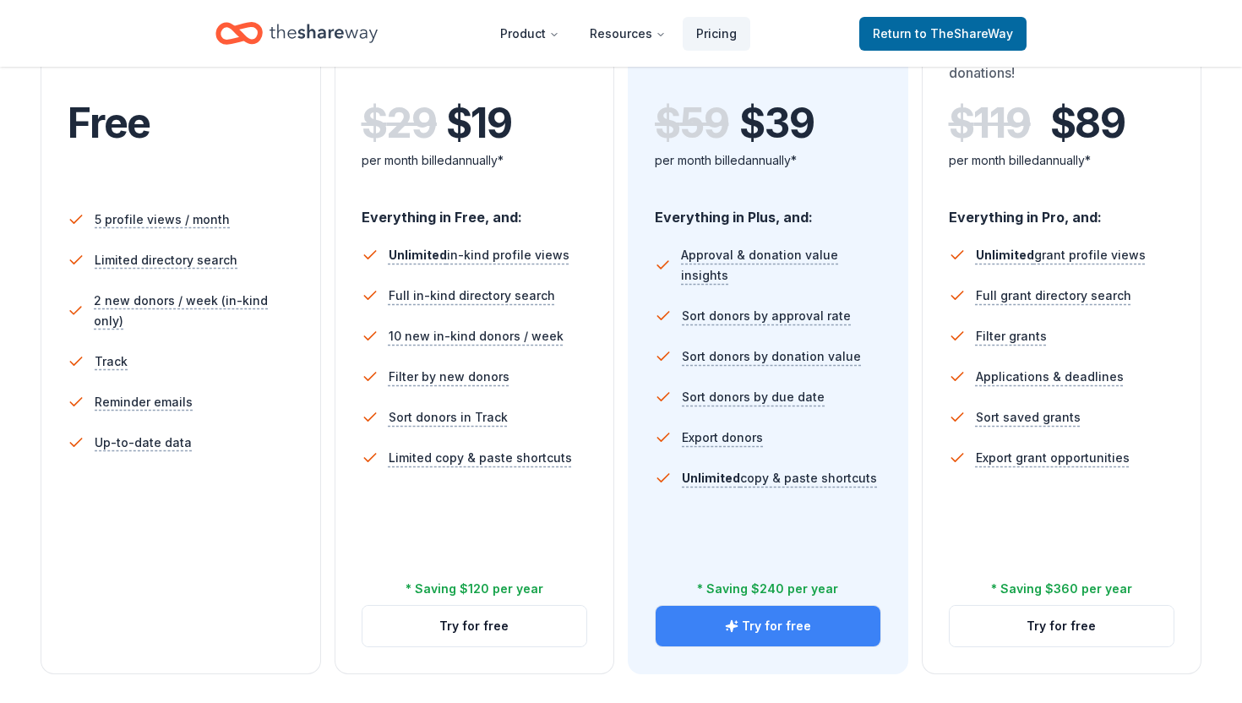
click at [726, 617] on button "Try for free" at bounding box center [768, 626] width 225 height 41
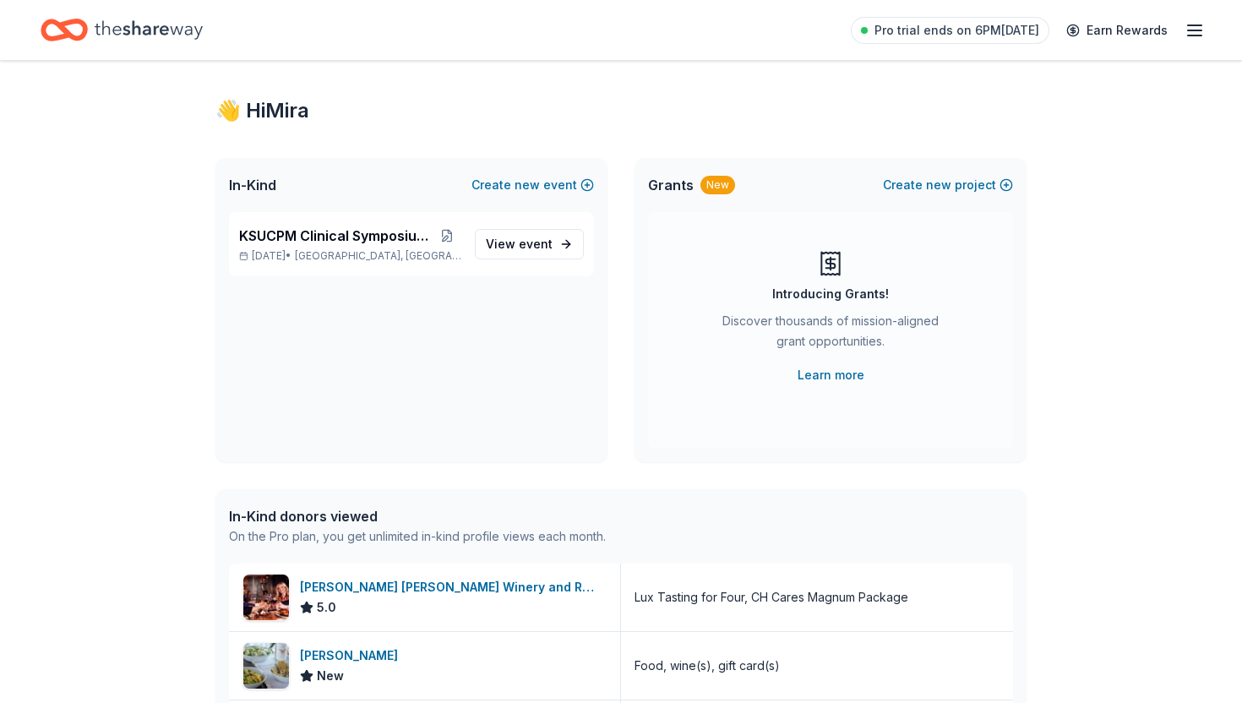
scroll to position [21, 0]
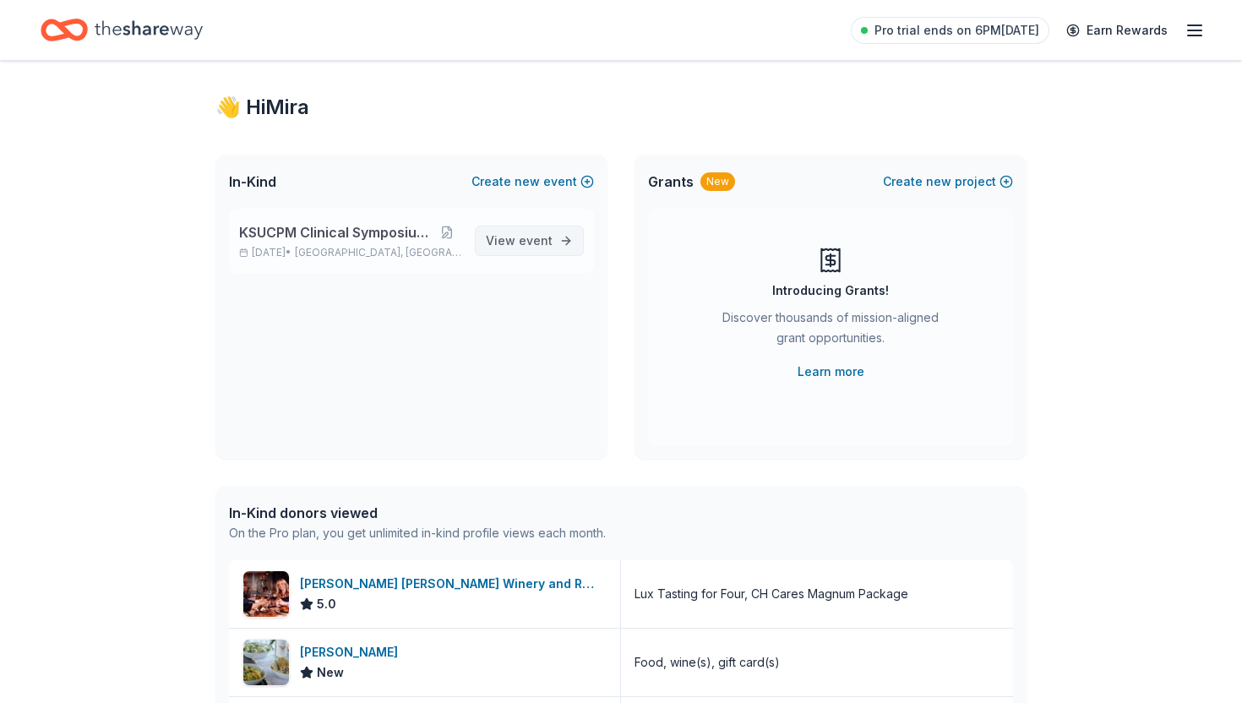
click at [518, 245] on span "View event" at bounding box center [519, 241] width 67 height 20
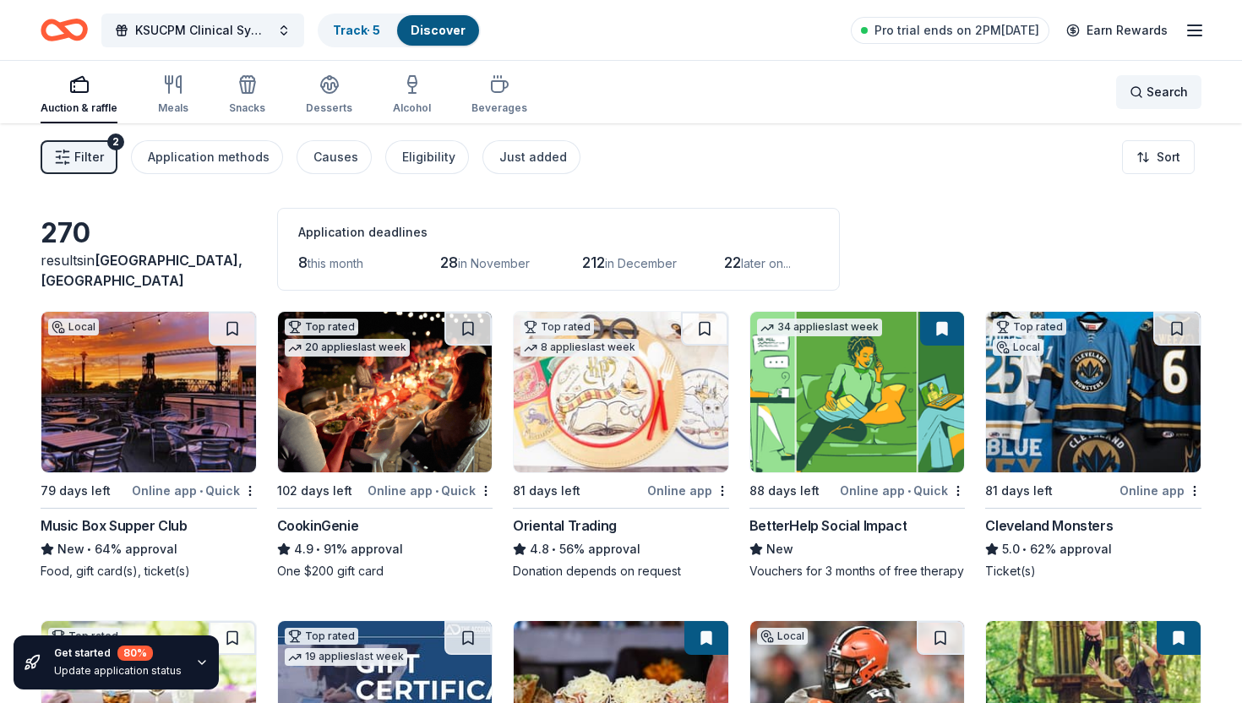
click at [1146, 97] on div "Search" at bounding box center [1159, 92] width 58 height 20
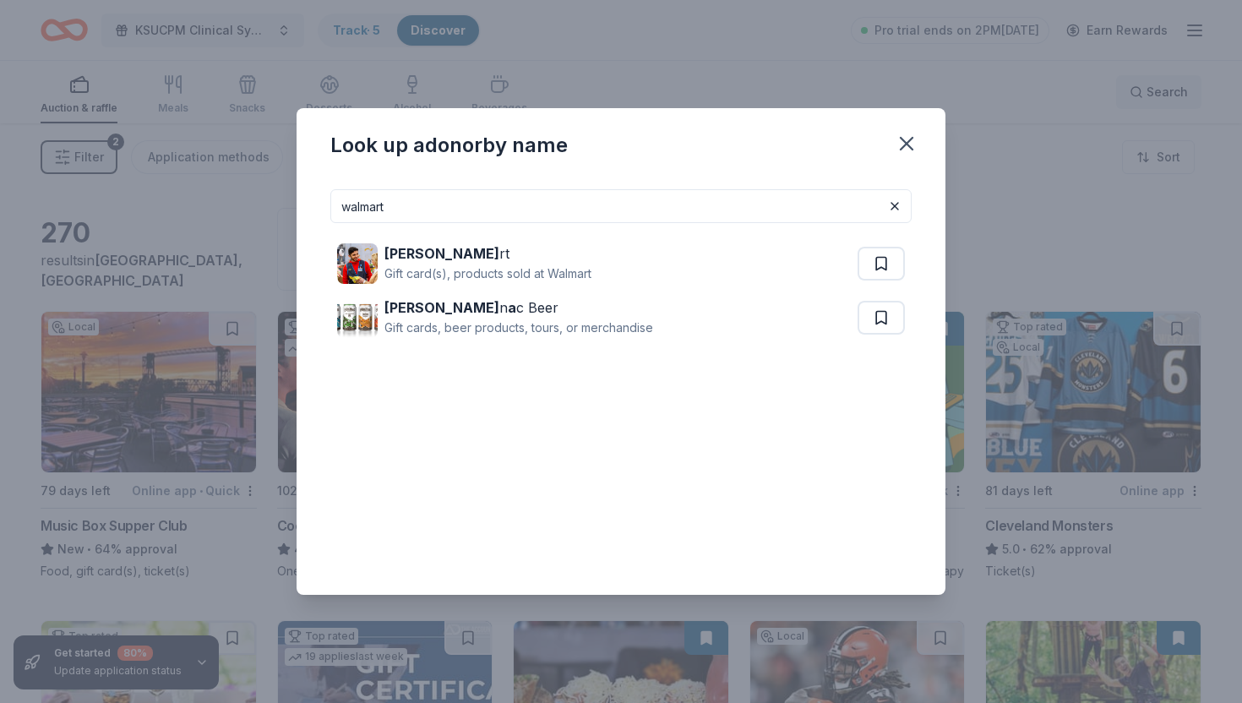
type input "walmart"
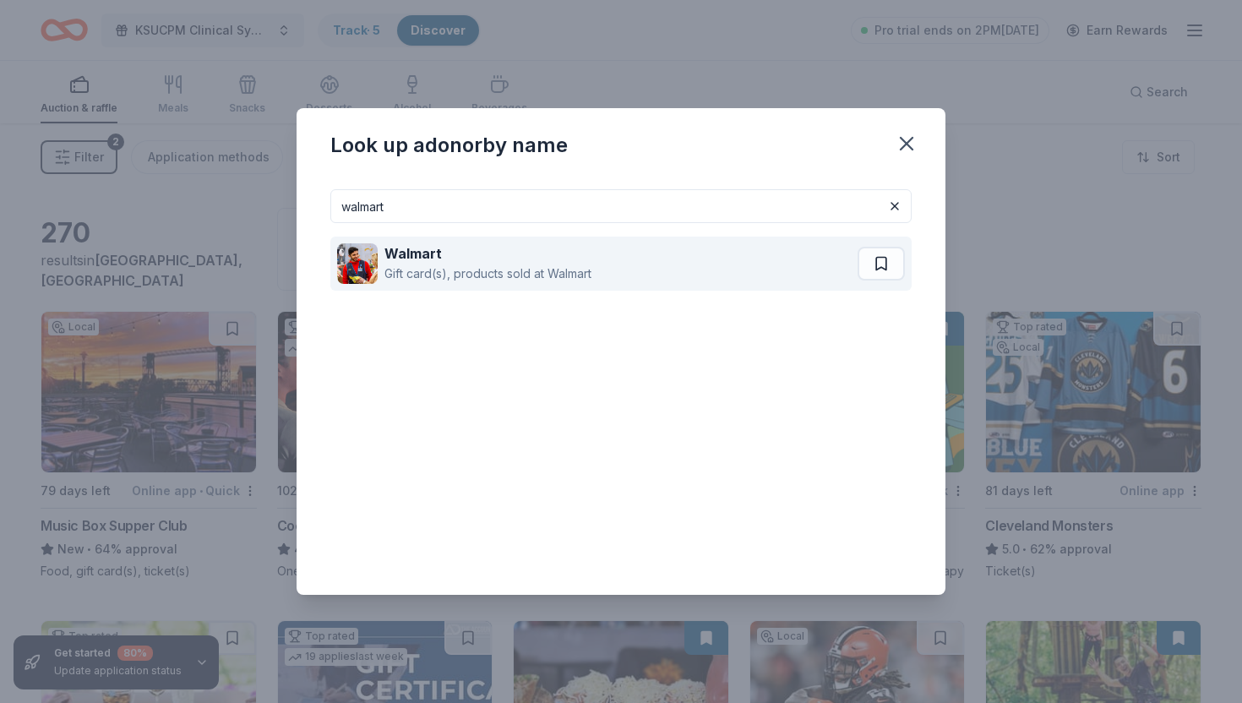
click at [790, 259] on div "Walmart Gift card(s), products sold at Walmart" at bounding box center [597, 264] width 521 height 54
click at [881, 265] on button at bounding box center [881, 264] width 47 height 34
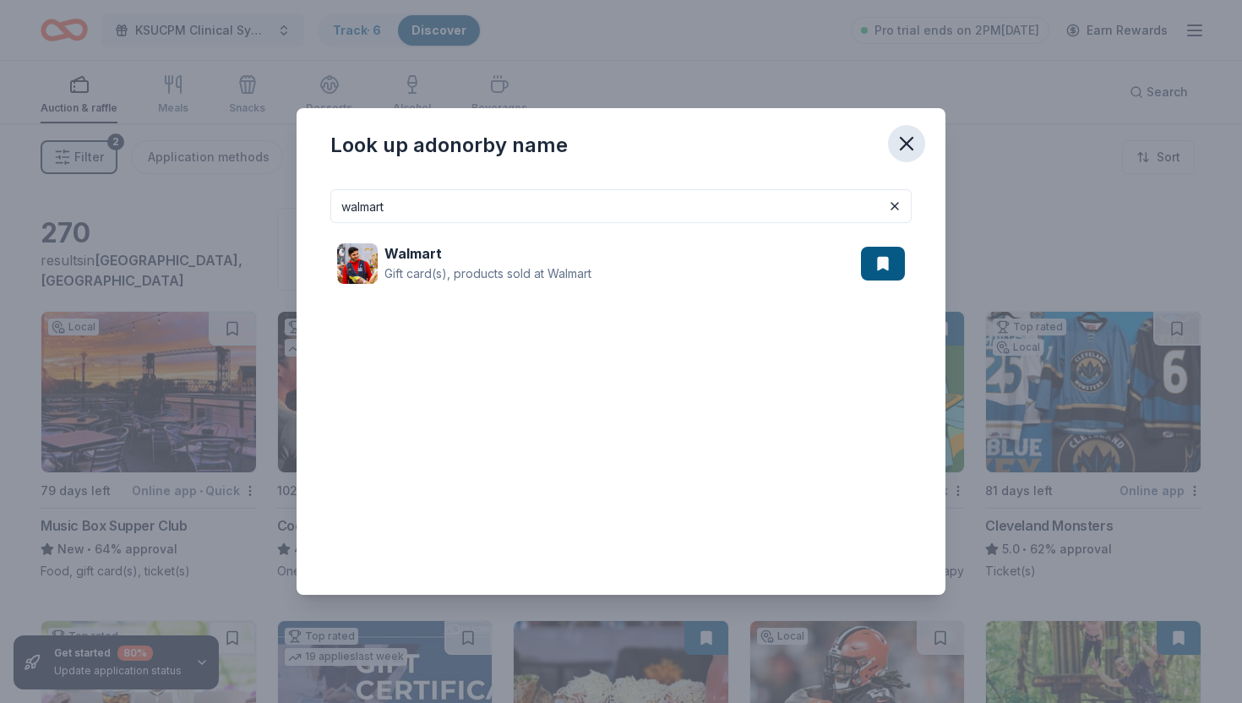
click at [899, 143] on icon "button" at bounding box center [907, 144] width 24 height 24
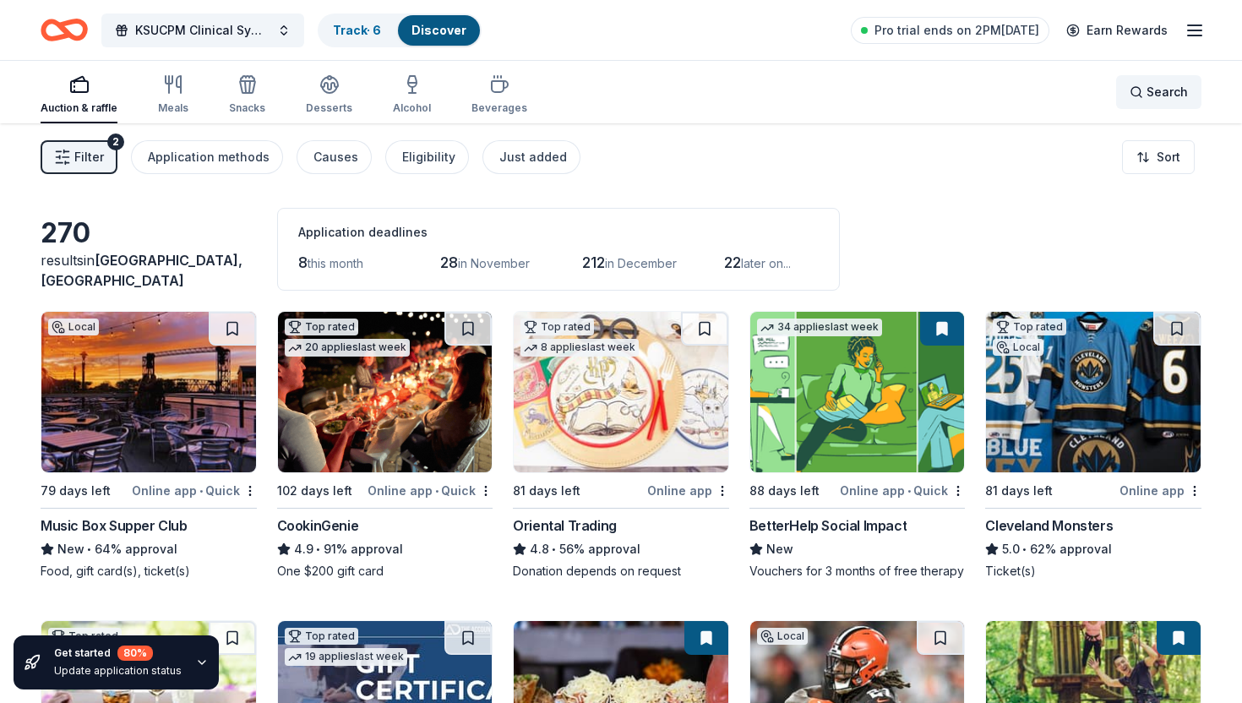
click at [1147, 94] on div "Search" at bounding box center [1159, 92] width 58 height 20
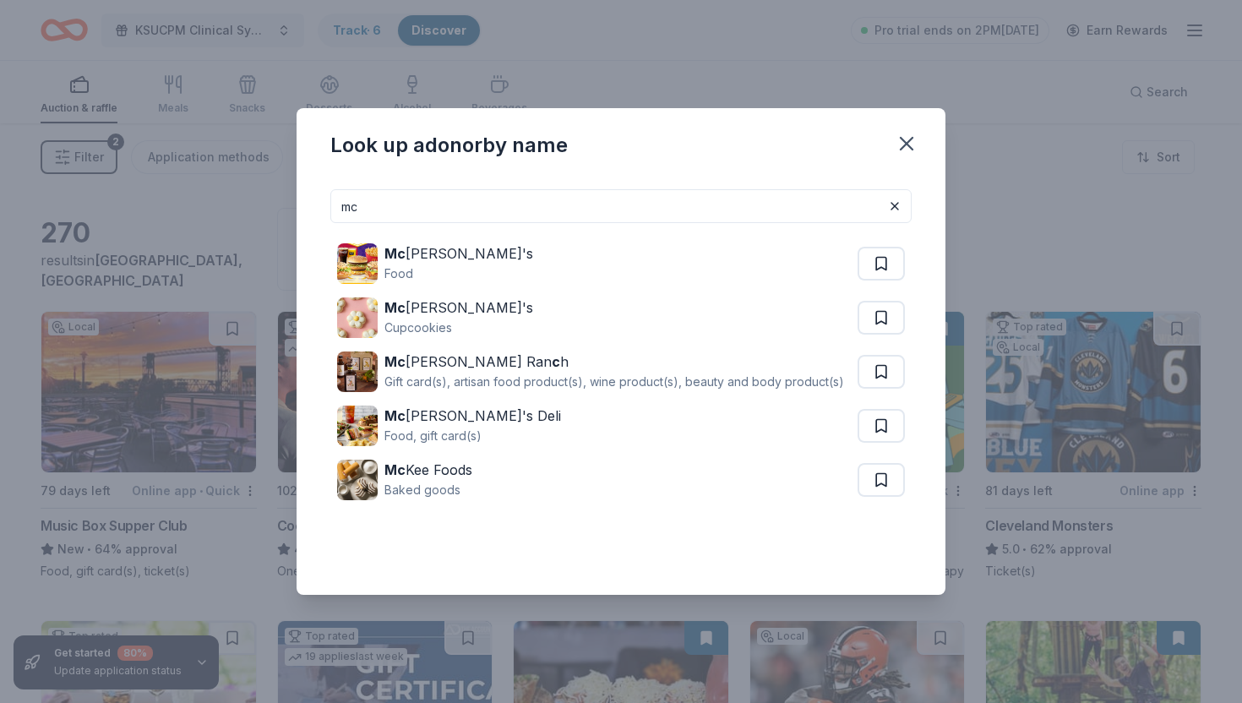
type input "mc"
click at [842, 68] on div "Look up a donor by name mc Mc Donald's Food Mc Lain's Cupcookies Mc Evoy Ran c …" at bounding box center [621, 351] width 1242 height 703
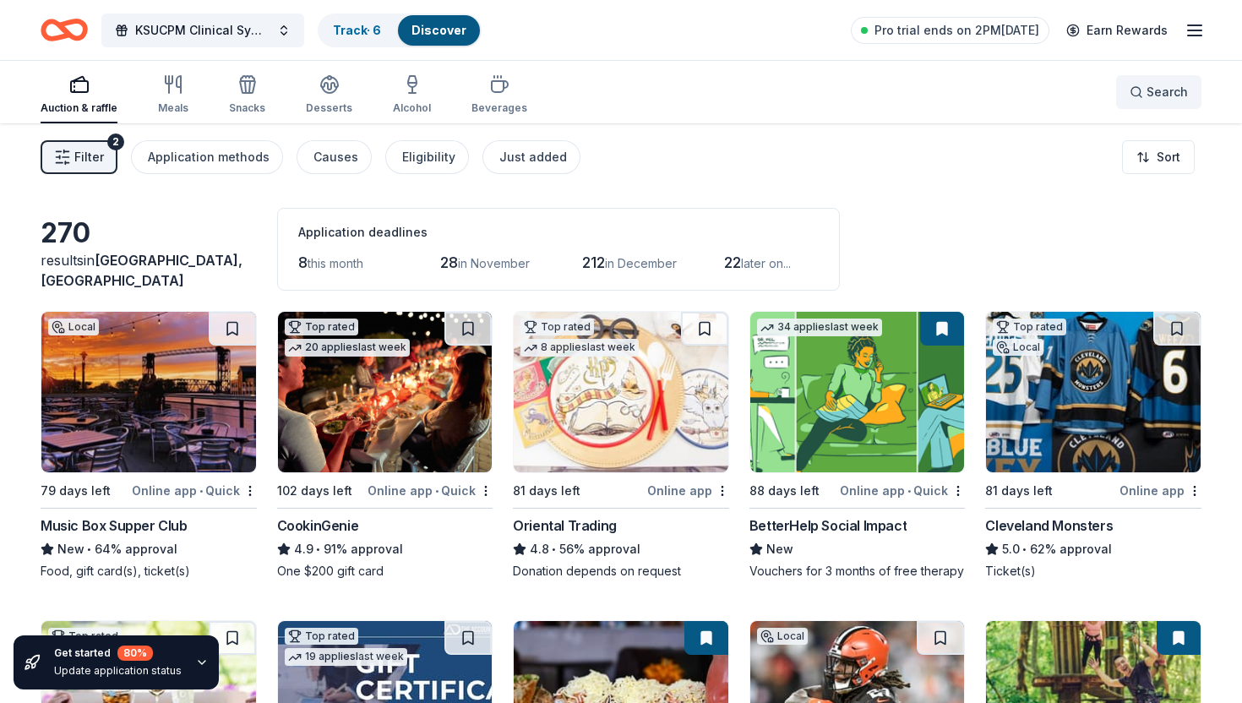
click at [1175, 81] on button "Search" at bounding box center [1159, 92] width 85 height 34
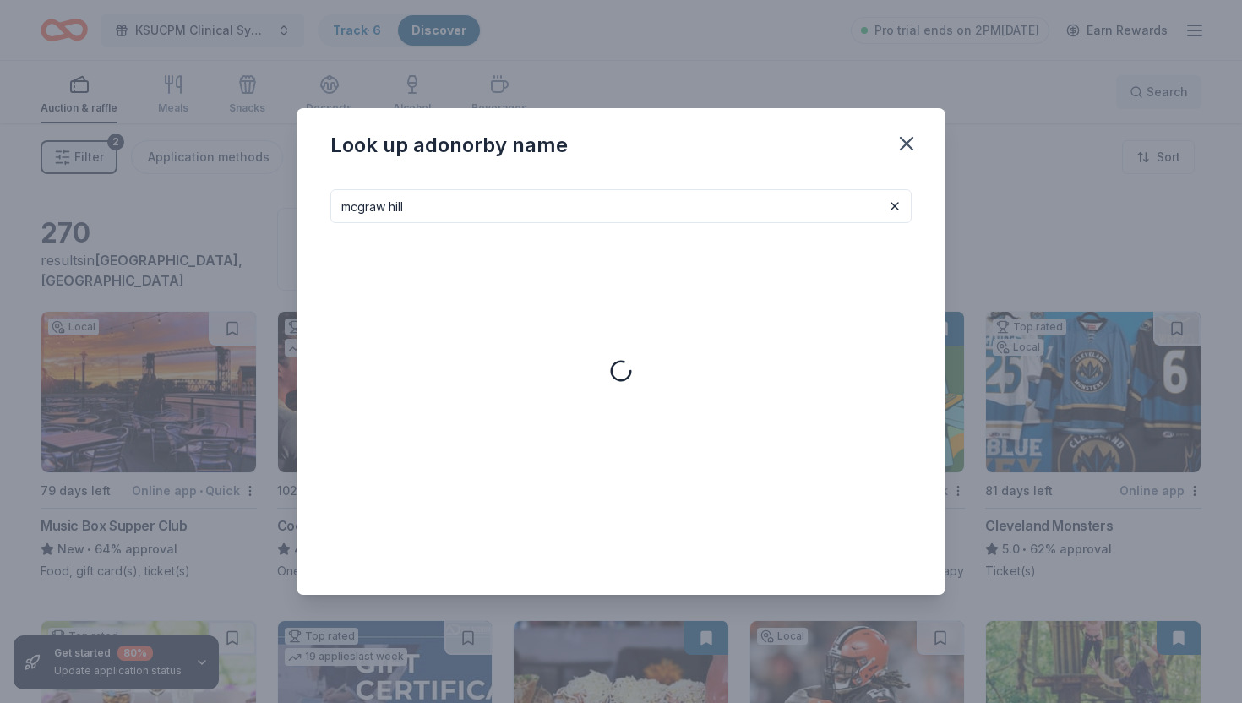
type input "mcgraw hill"
click at [895, 205] on button at bounding box center [895, 206] width 20 height 20
click at [895, 205] on input at bounding box center [620, 206] width 581 height 34
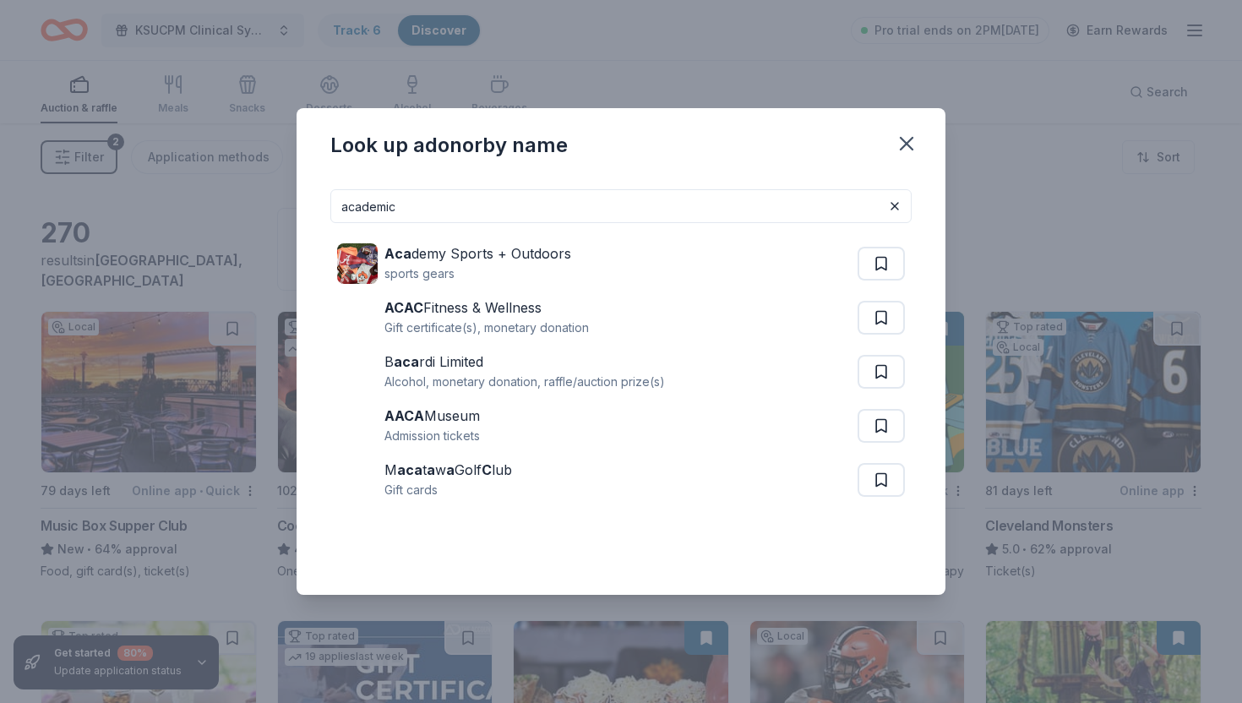
type input "academic"
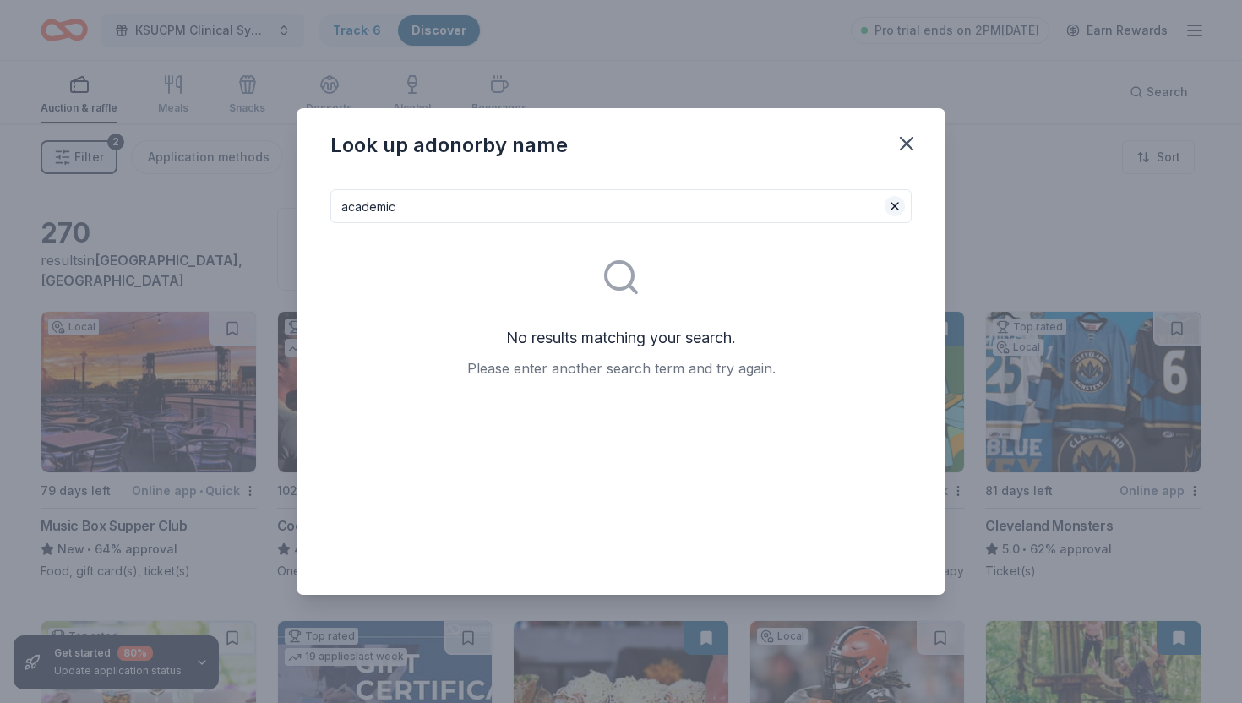
click at [896, 204] on button at bounding box center [895, 206] width 20 height 20
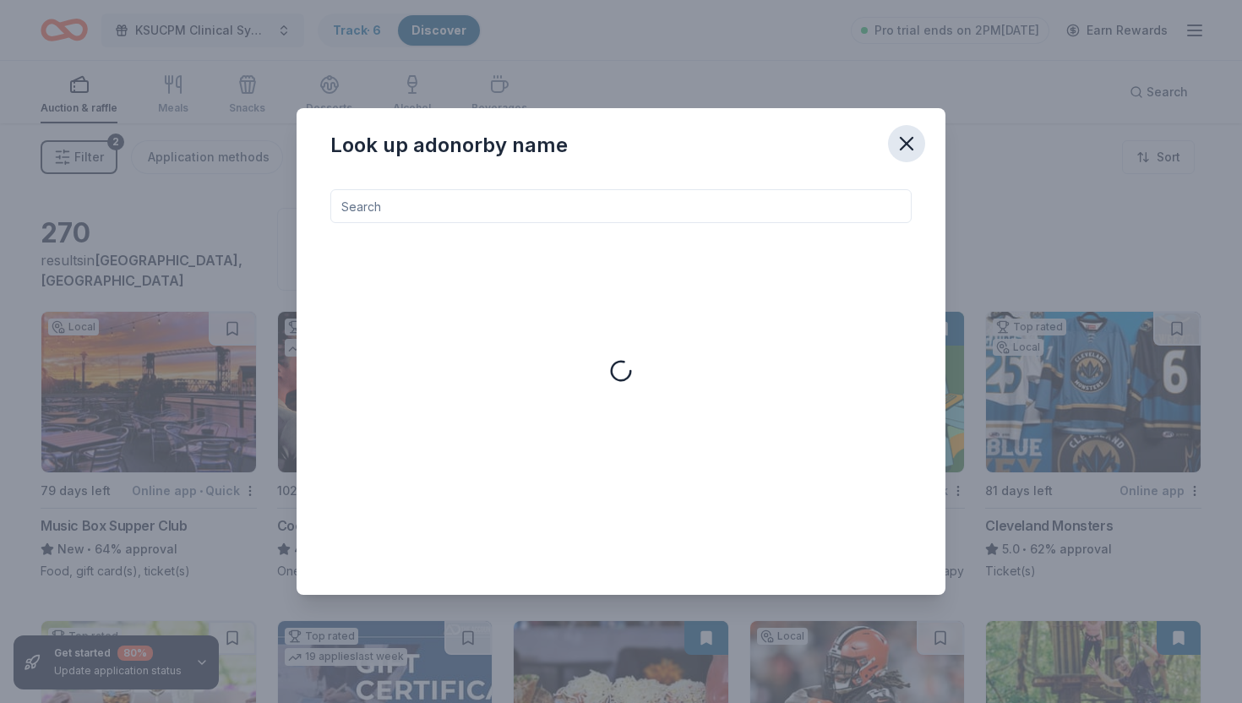
click at [908, 141] on icon "button" at bounding box center [907, 144] width 12 height 12
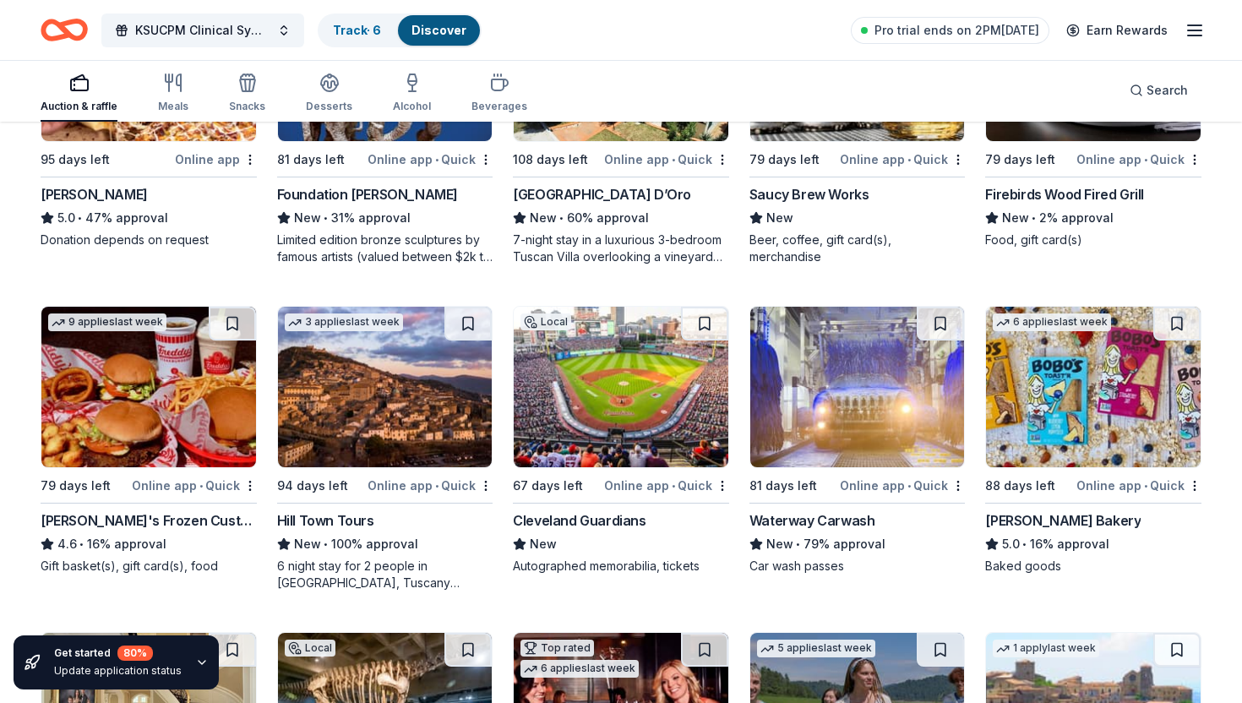
scroll to position [1952, 0]
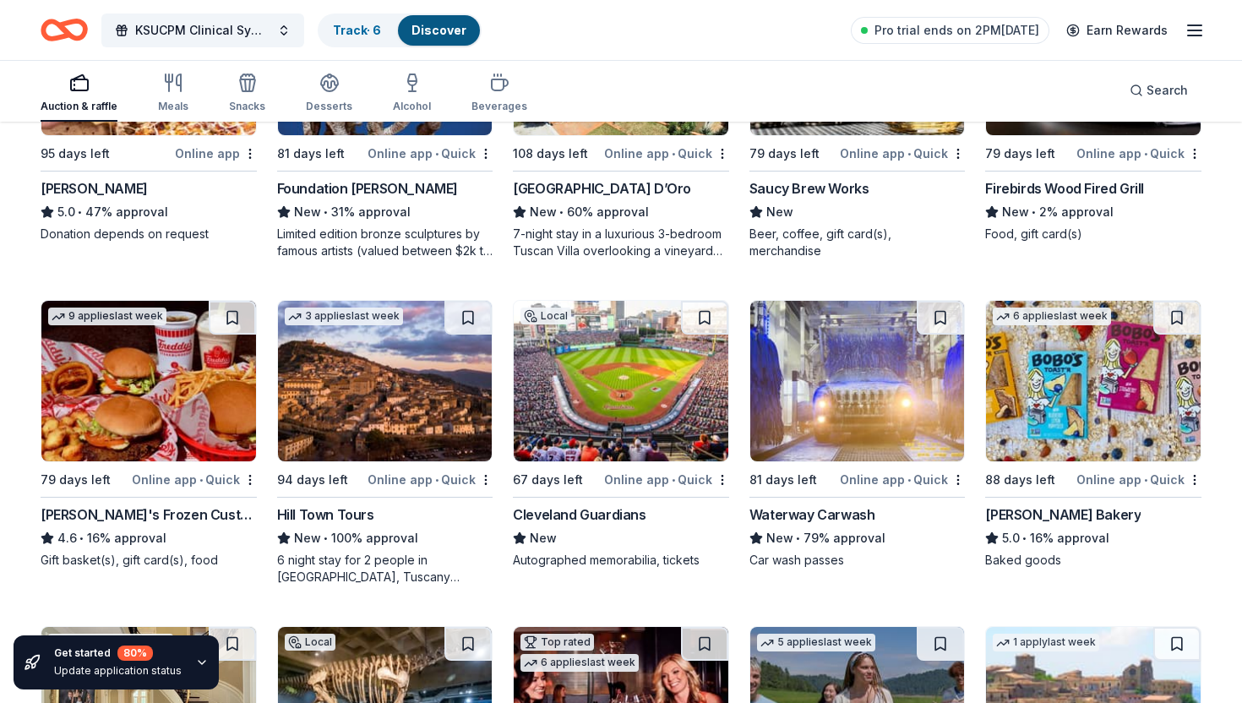
click at [331, 362] on img at bounding box center [385, 381] width 215 height 161
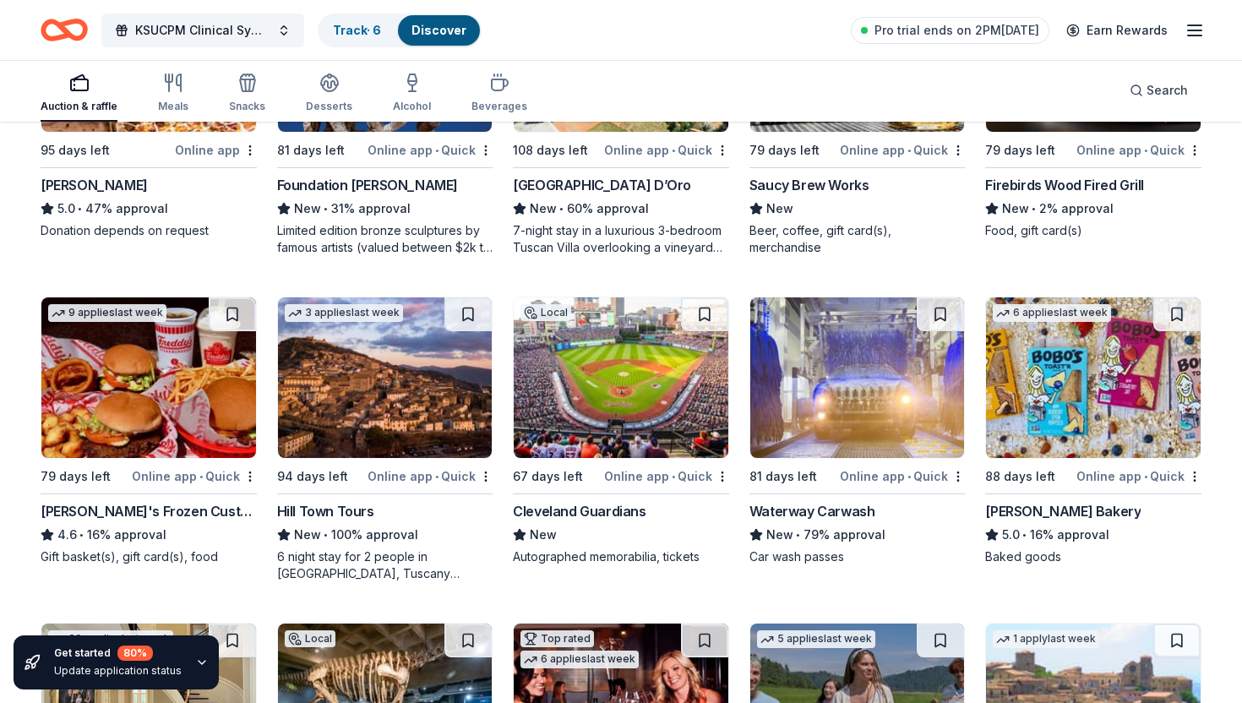
click at [614, 428] on img at bounding box center [621, 378] width 215 height 161
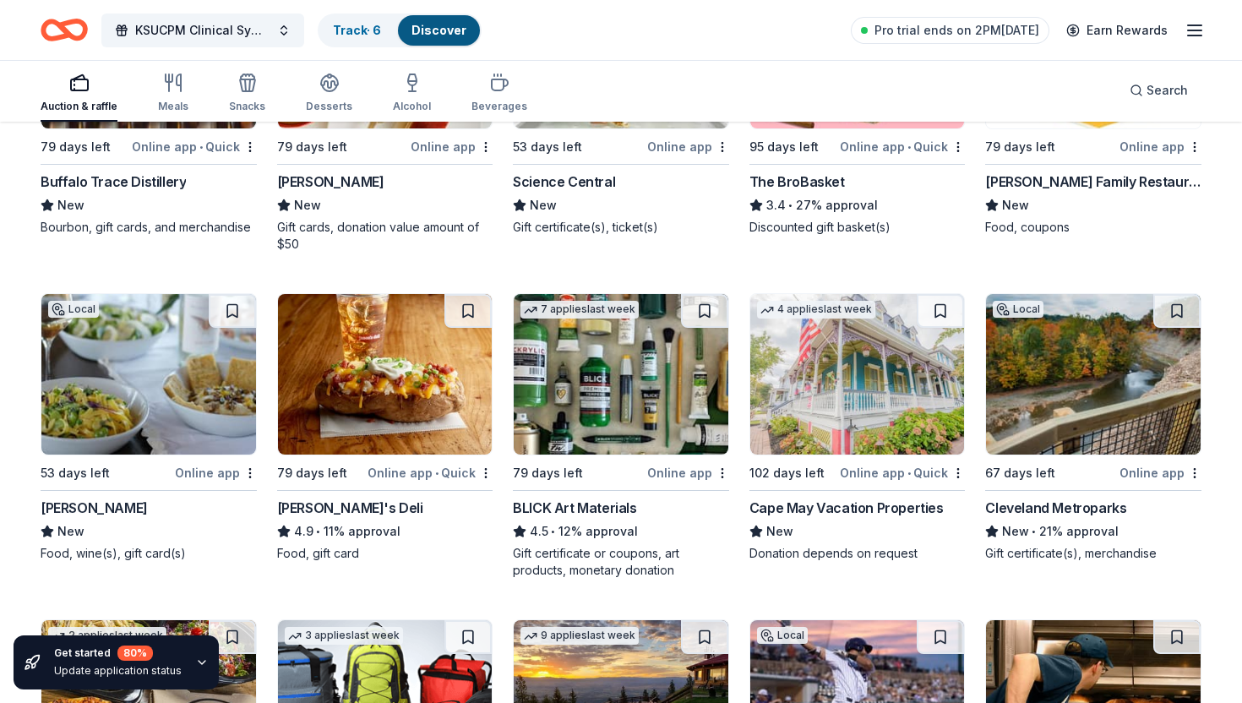
scroll to position [3916, 0]
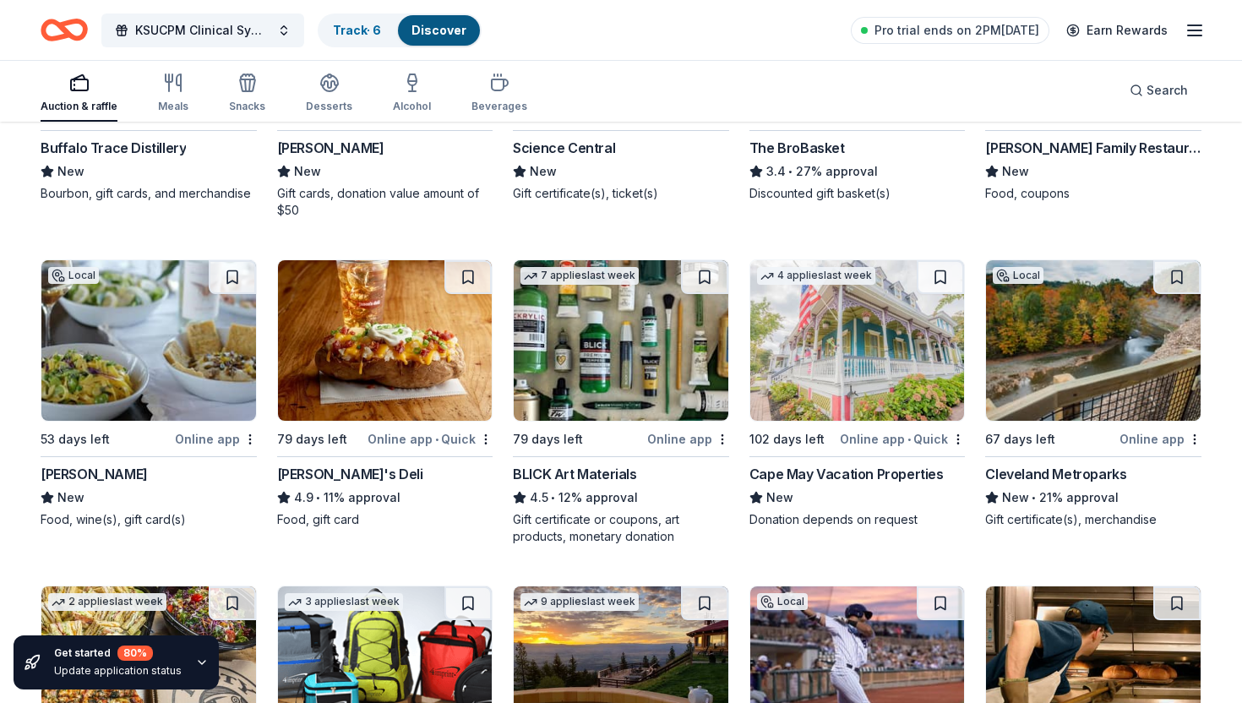
click at [1050, 371] on img at bounding box center [1093, 340] width 215 height 161
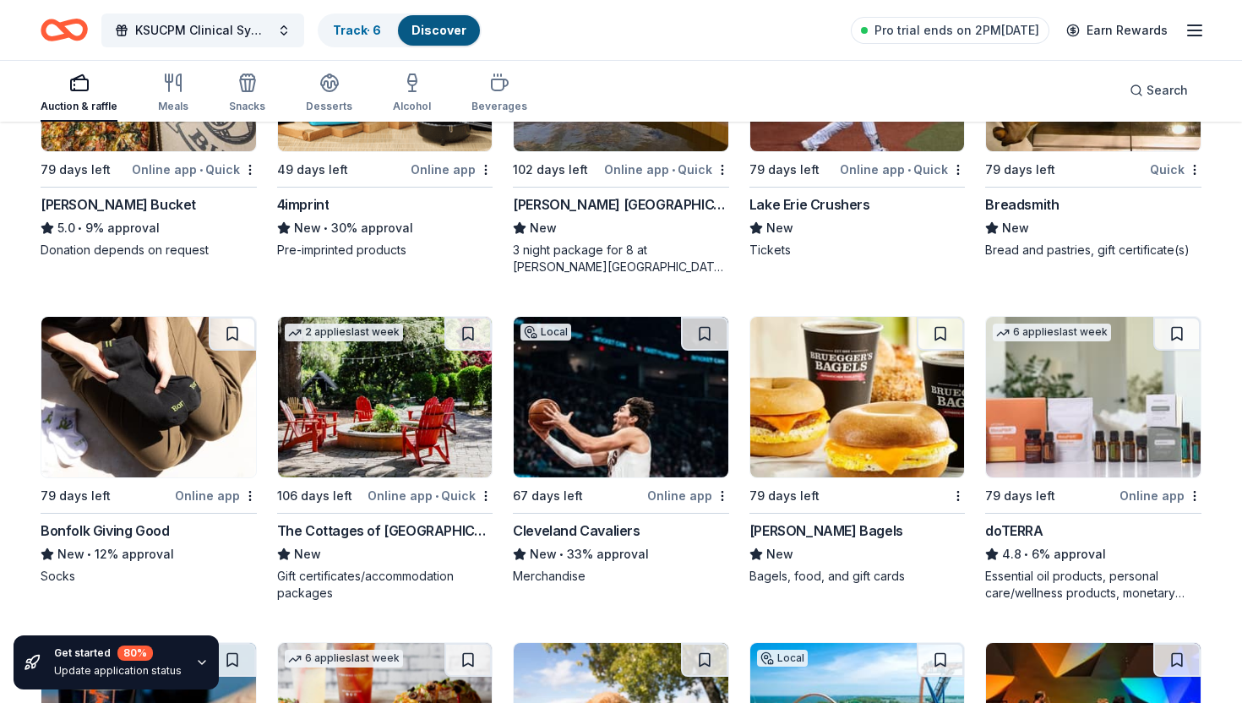
scroll to position [4580, 0]
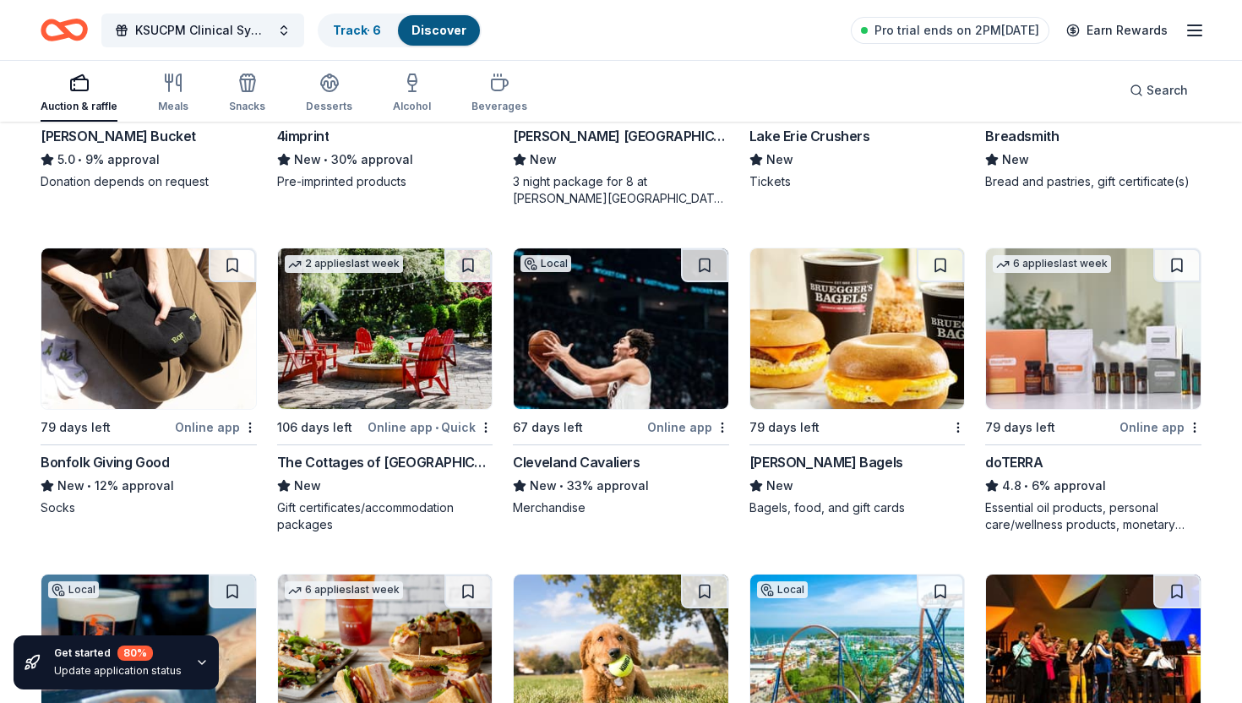
click at [615, 410] on div "Local 67 days left Online app Cleveland Cavaliers New • 33% approval Merchandise" at bounding box center [621, 382] width 216 height 269
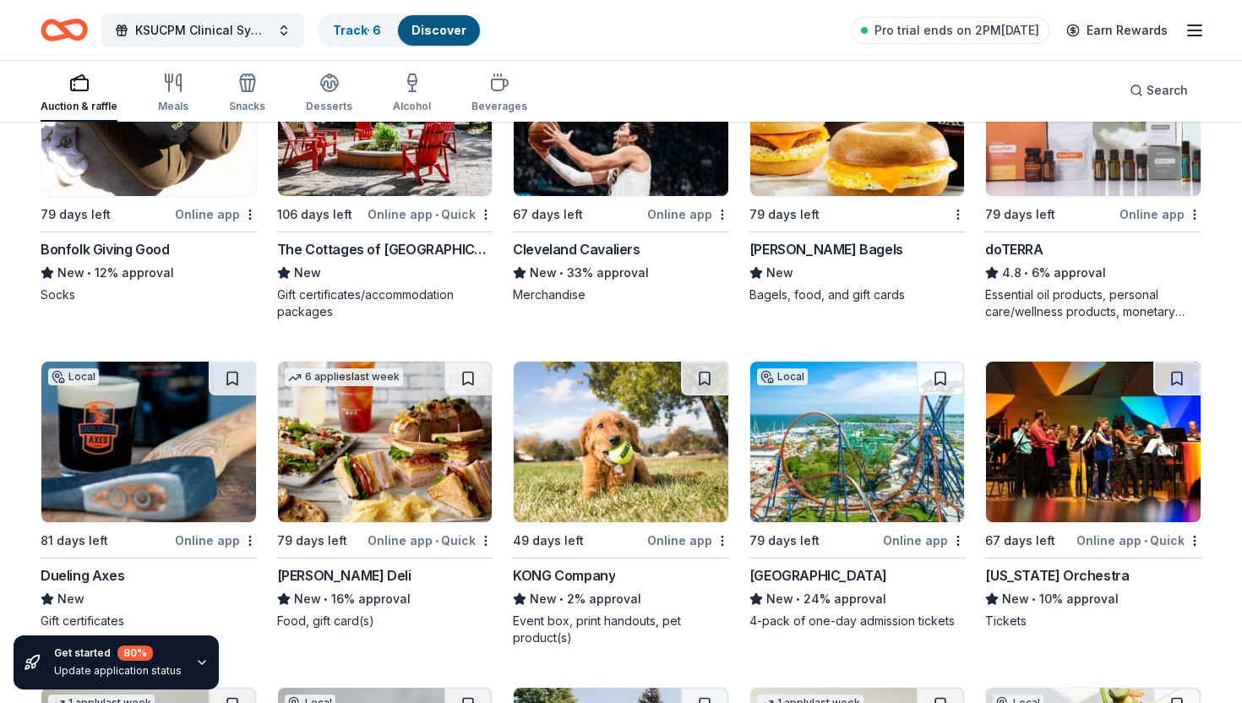
scroll to position [4791, 0]
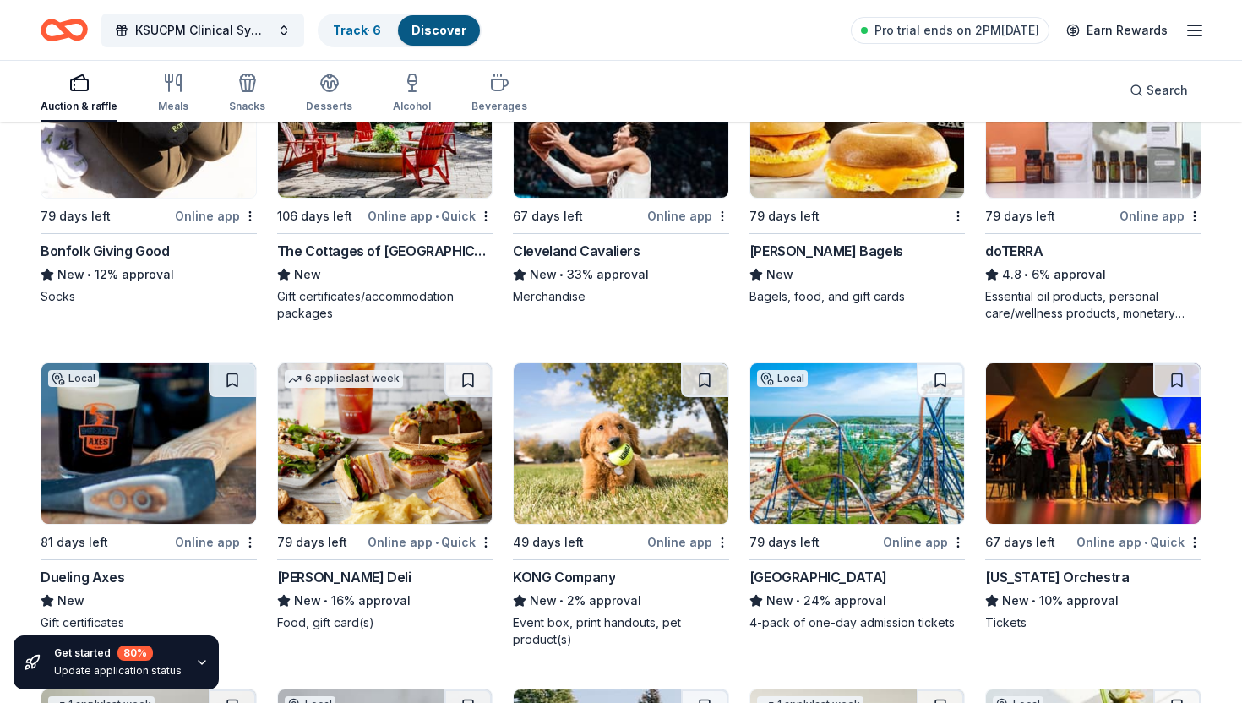
click at [809, 424] on img at bounding box center [858, 443] width 215 height 161
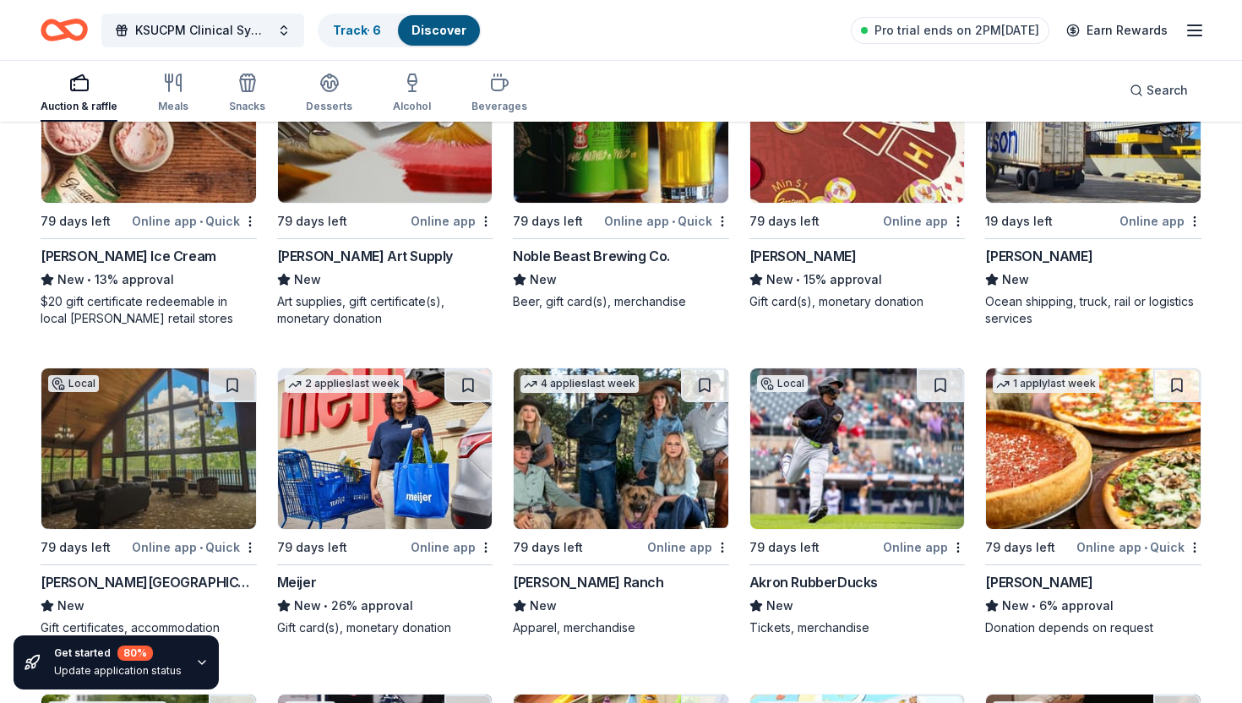
scroll to position [5768, 0]
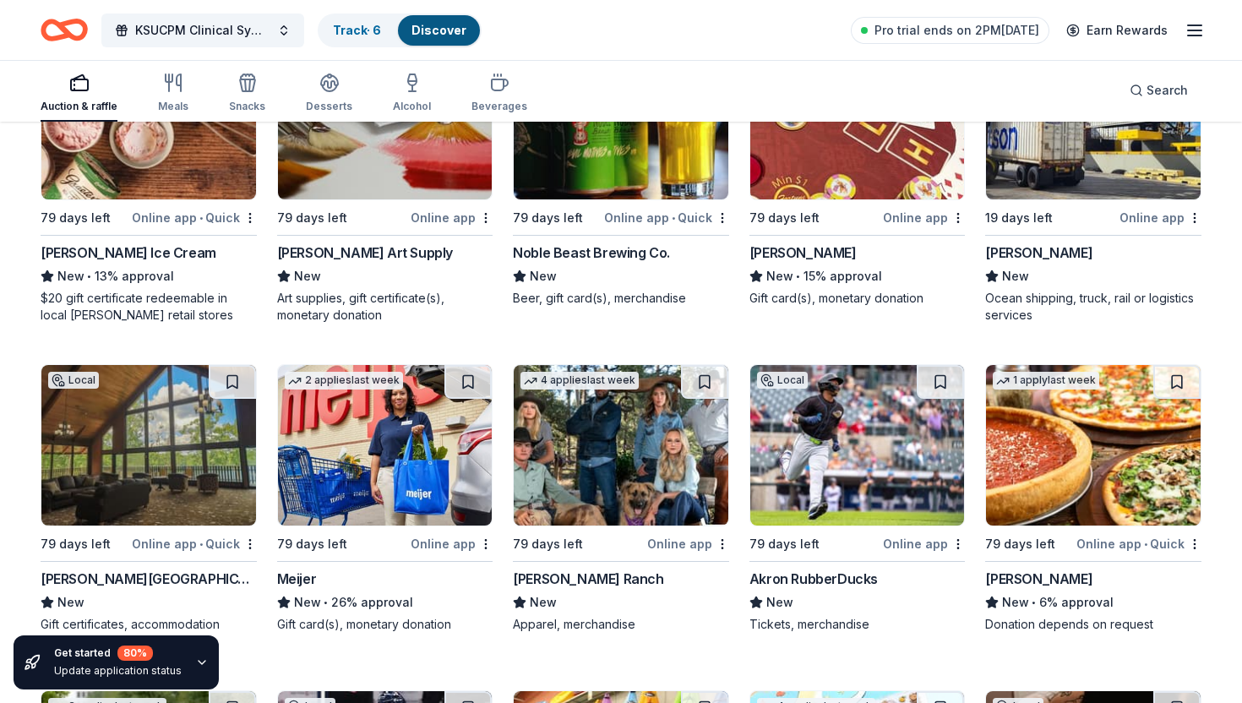
click at [376, 454] on img at bounding box center [385, 445] width 215 height 161
click at [1195, 99] on button "Search" at bounding box center [1159, 91] width 85 height 34
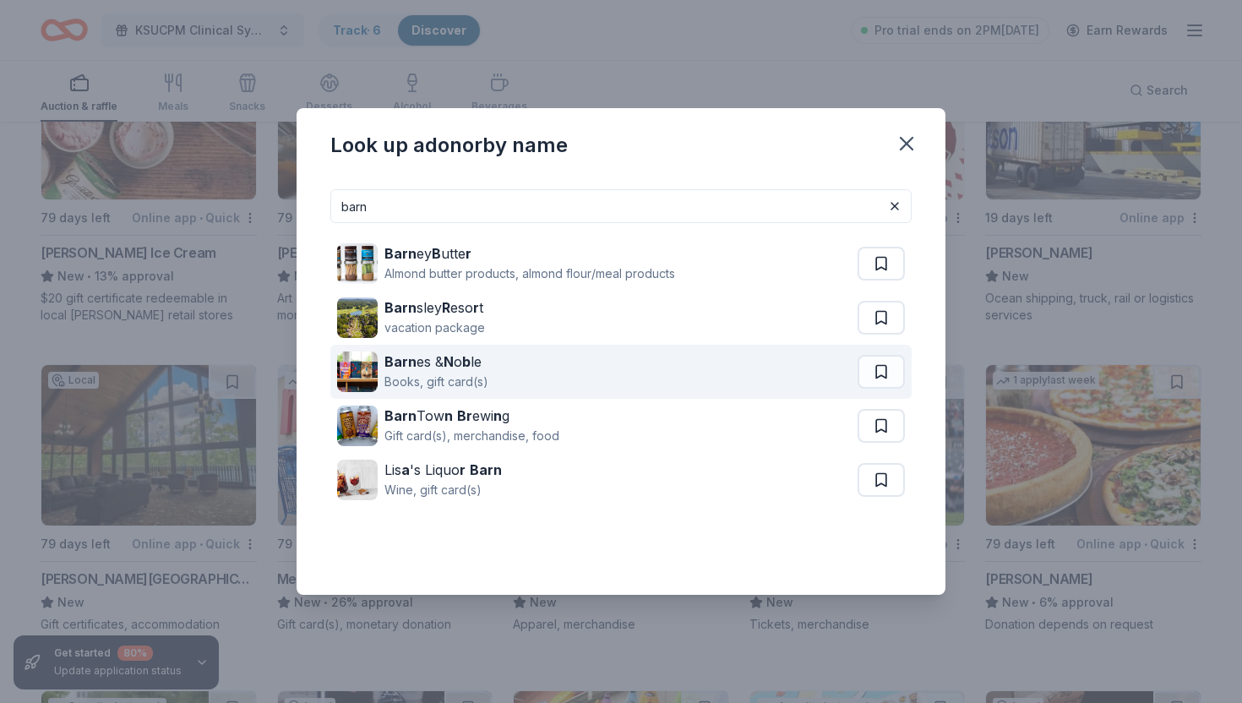
type input "barn"
click at [800, 369] on div "Barn es & N o b le Books, gift card(s)" at bounding box center [597, 372] width 521 height 54
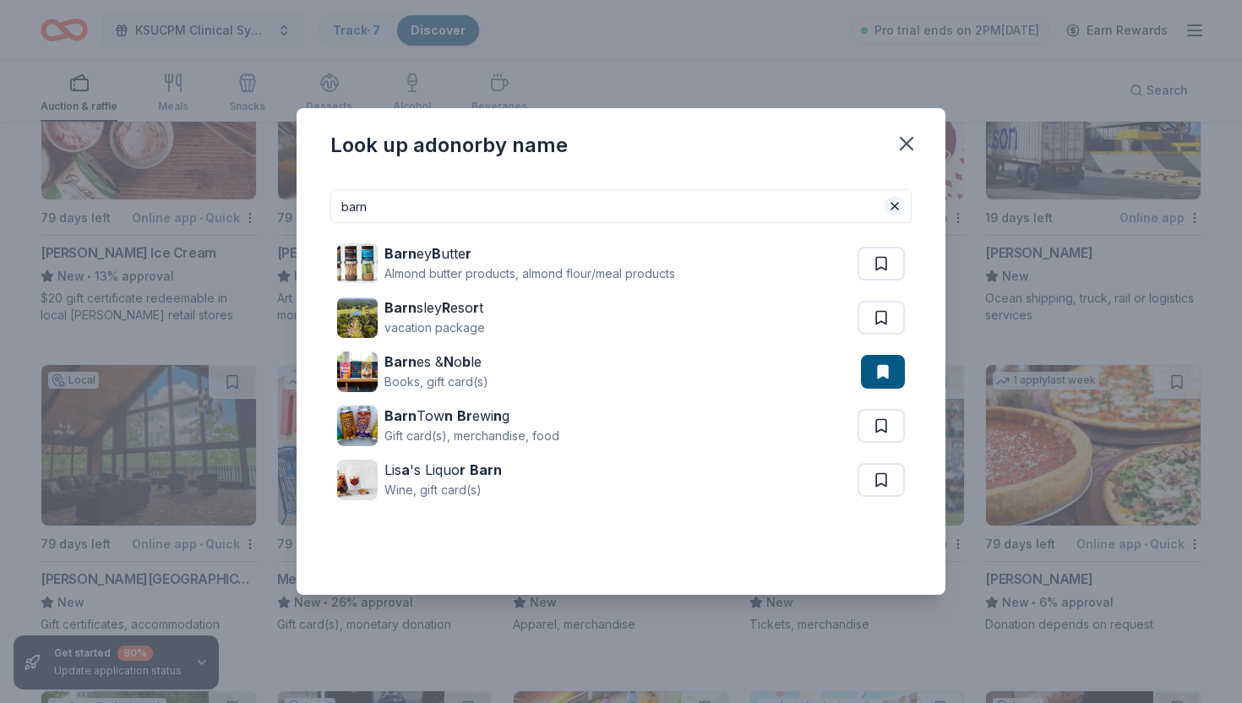
click at [893, 211] on button at bounding box center [895, 206] width 20 height 20
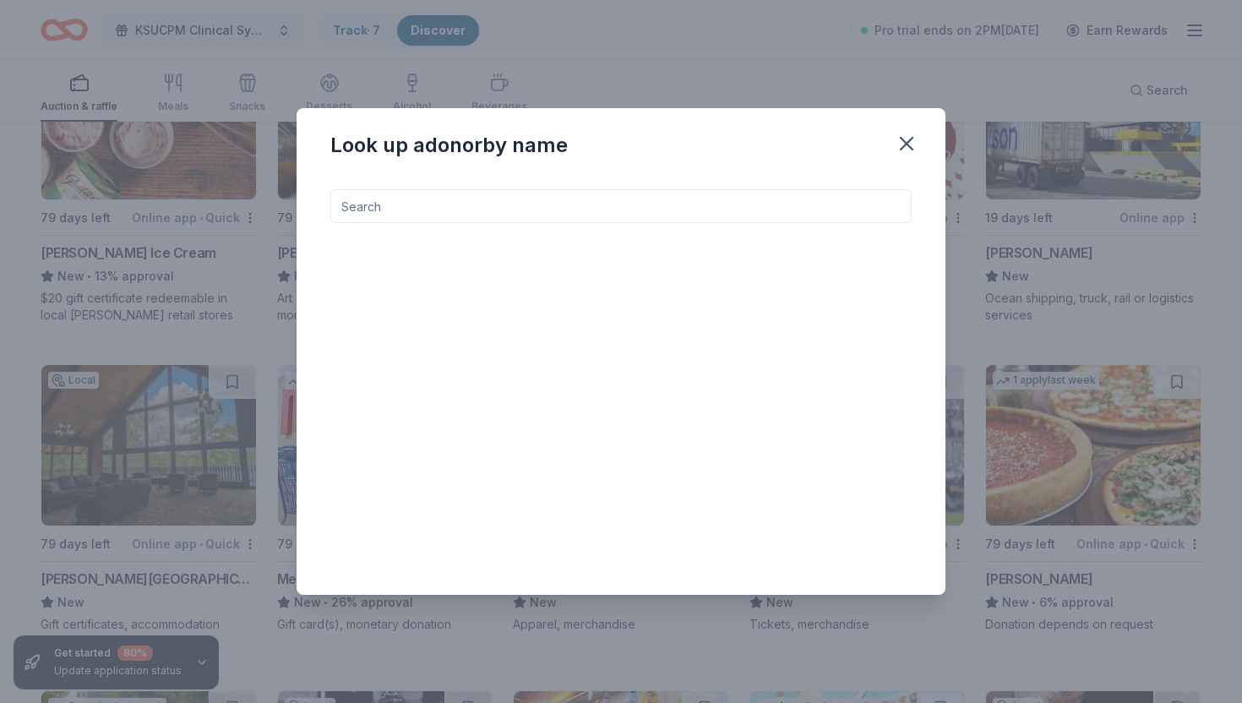
click at [818, 208] on input at bounding box center [620, 206] width 581 height 34
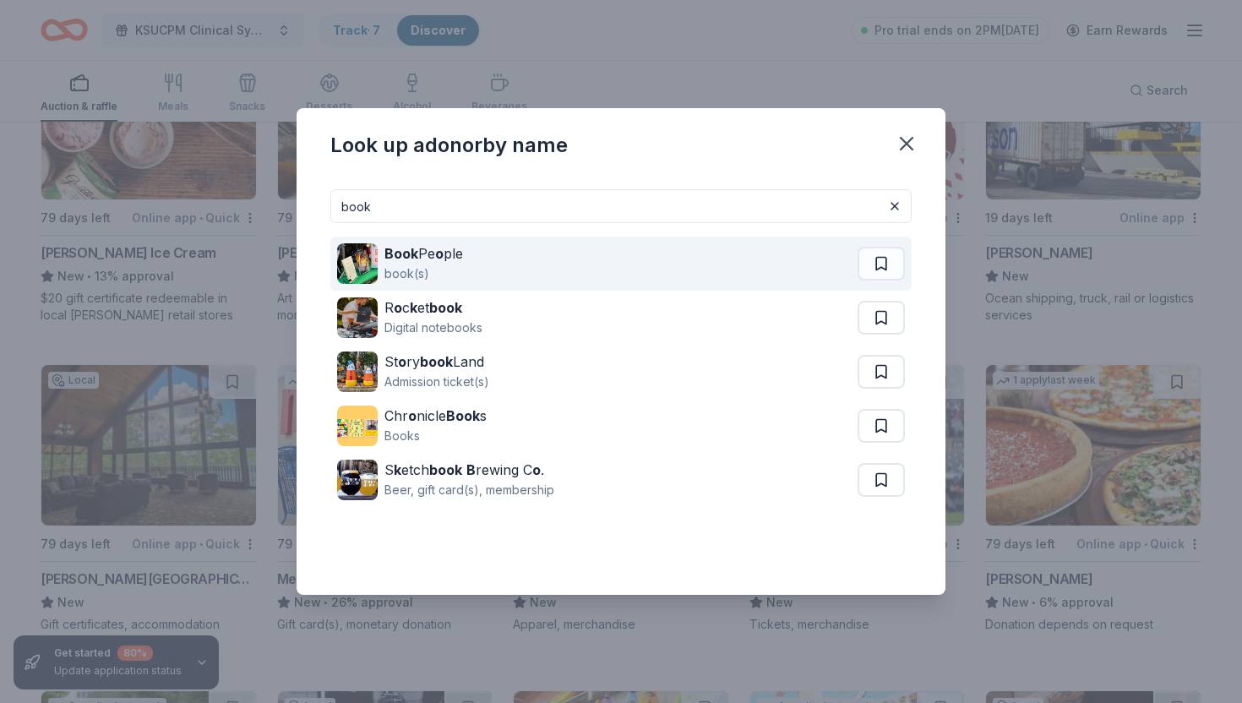
type input "book"
click at [619, 279] on div "Book Pe o ple book(s)" at bounding box center [597, 264] width 521 height 54
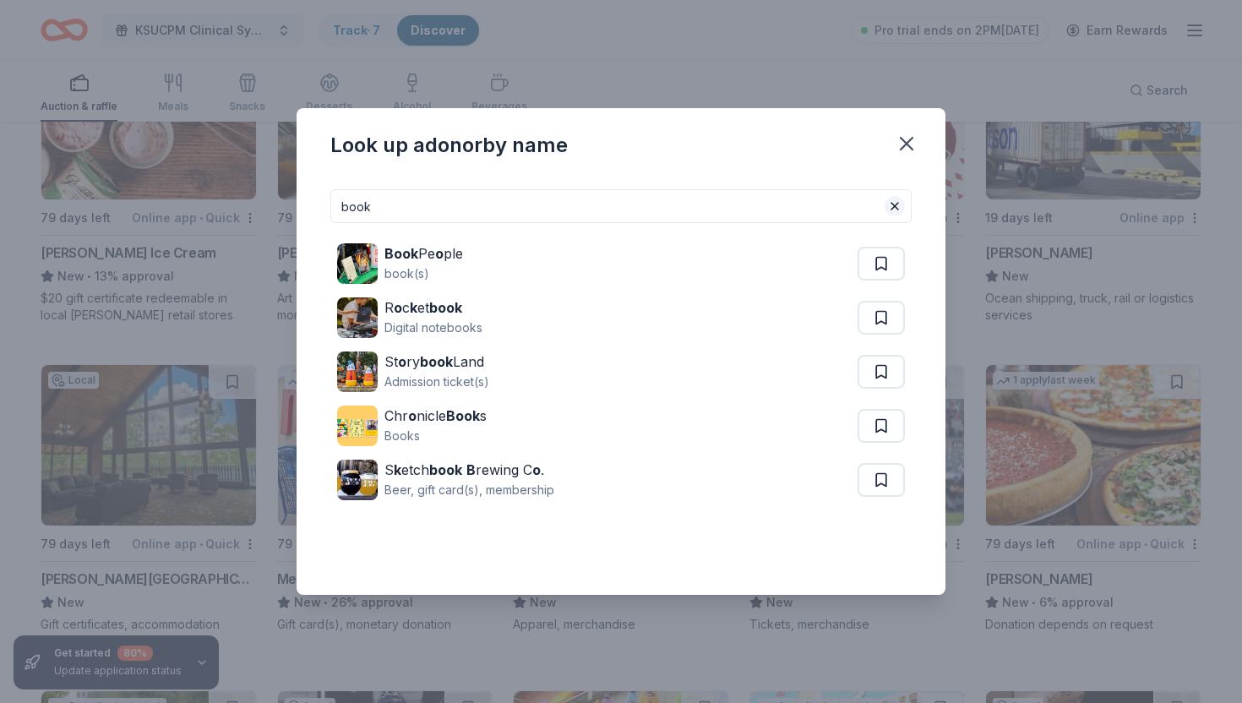
click at [892, 208] on button at bounding box center [895, 206] width 20 height 20
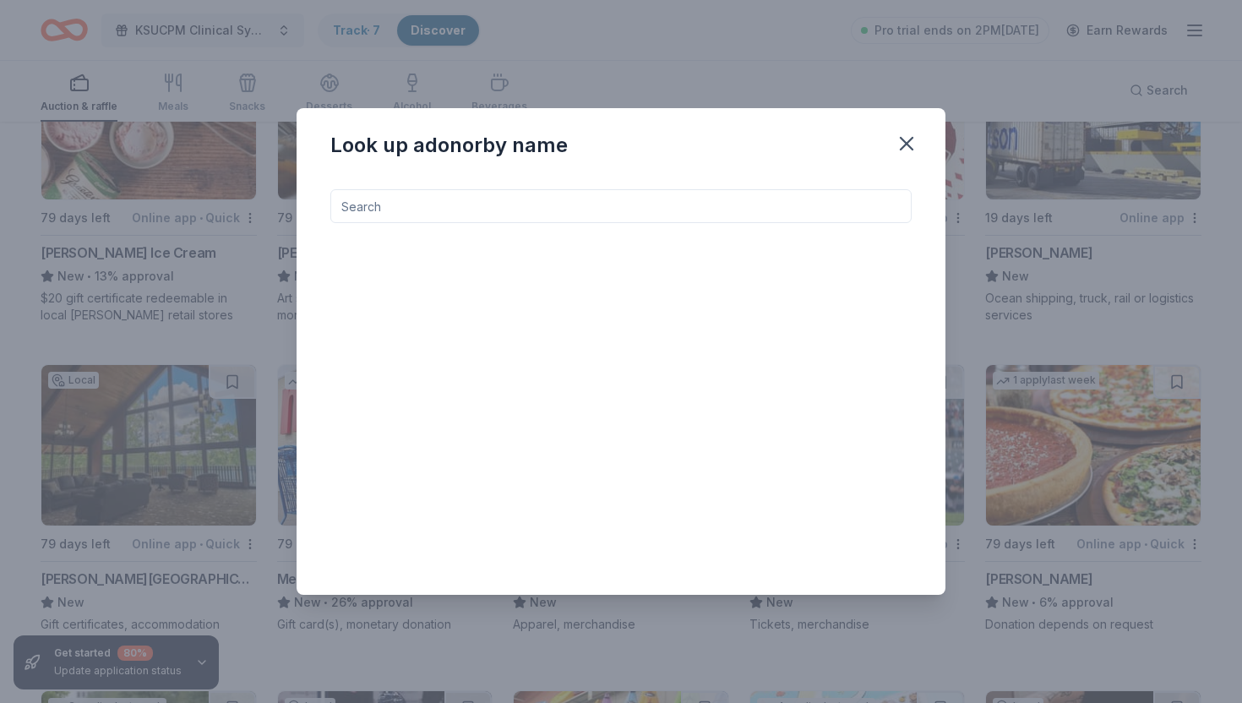
click at [892, 208] on input at bounding box center [620, 206] width 581 height 34
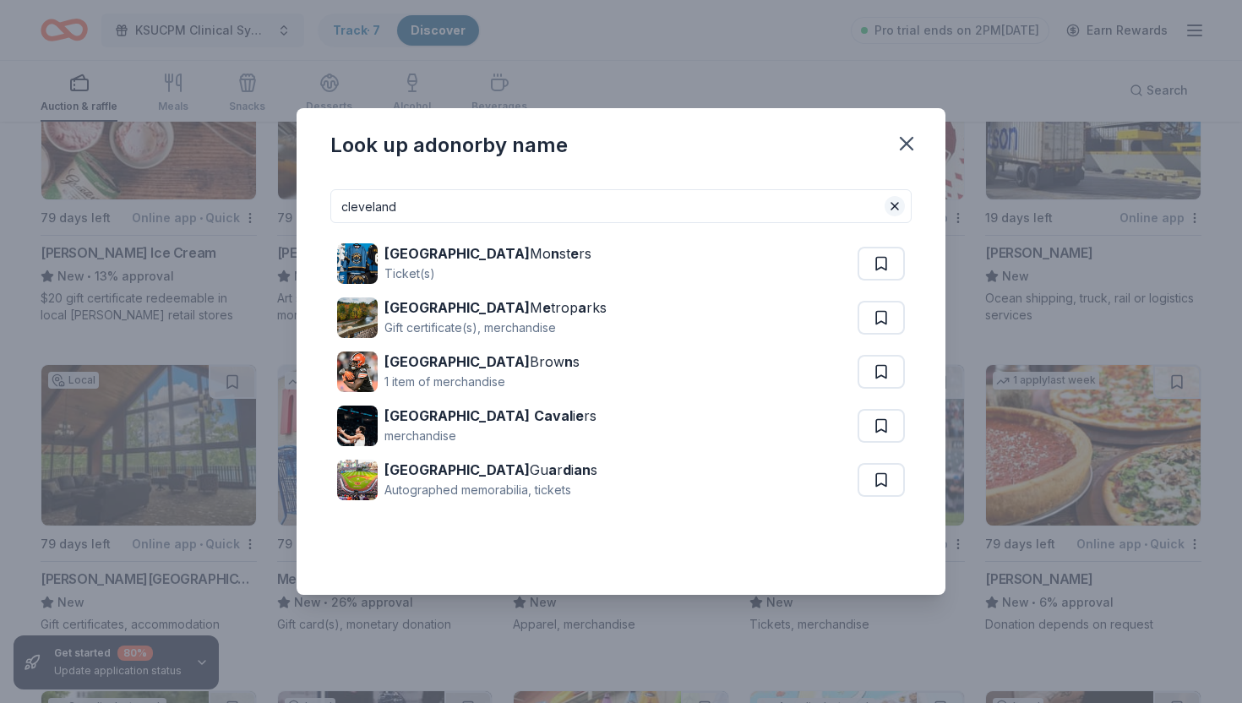
type input "cleveland"
click at [904, 210] on button at bounding box center [895, 206] width 20 height 20
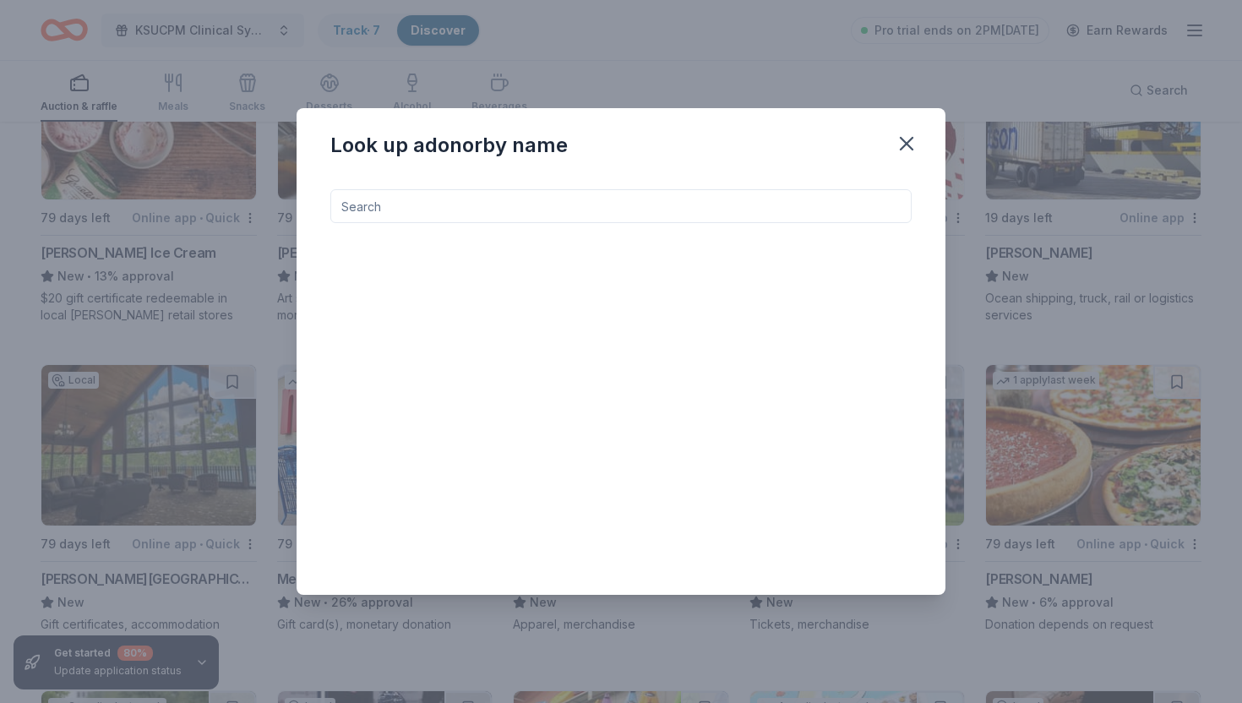
click at [904, 210] on input at bounding box center [620, 206] width 581 height 34
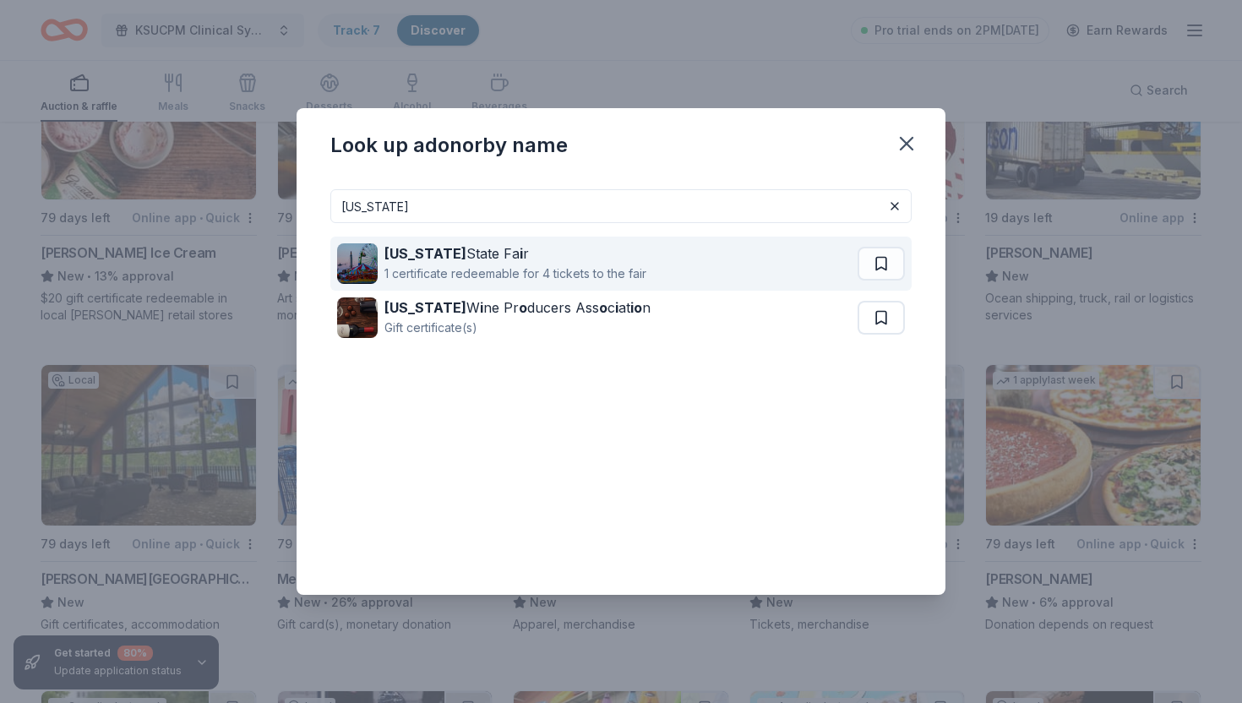
type input "ohio"
click at [807, 255] on div "Ohio State Fa i r 1 certificate redeemable for 4 tickets to the fair" at bounding box center [597, 264] width 521 height 54
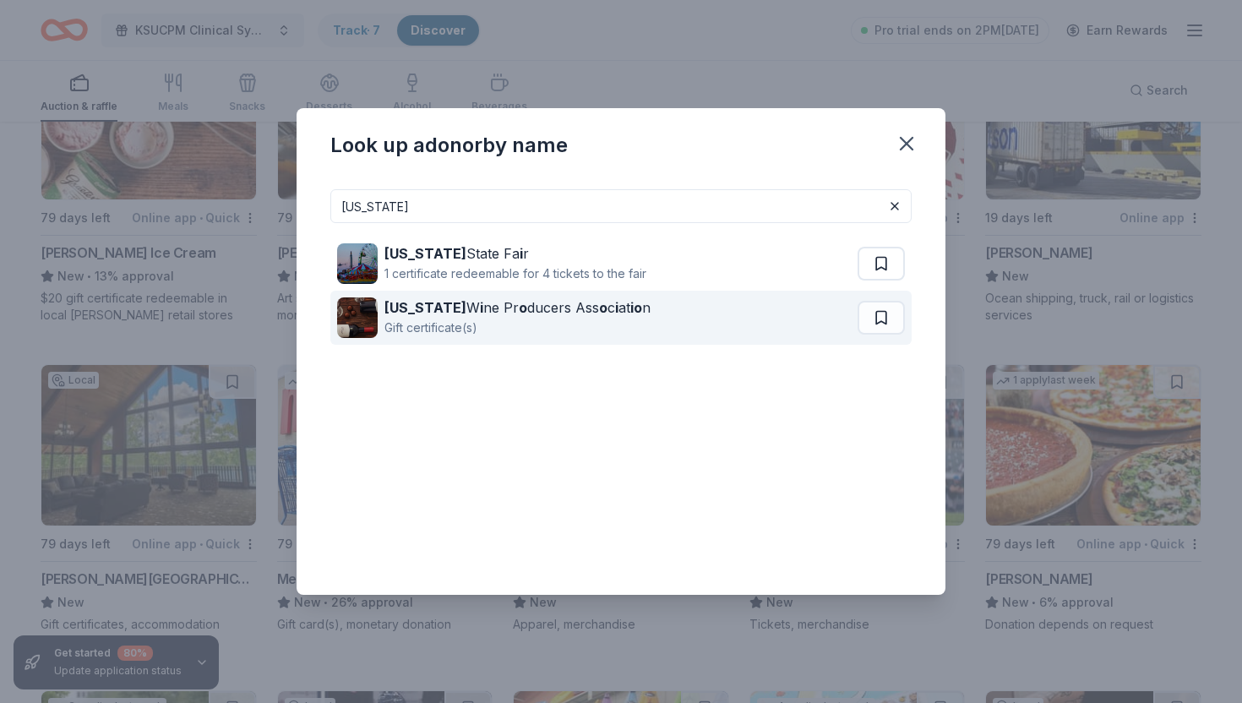
click at [631, 312] on strong "io" at bounding box center [637, 307] width 12 height 17
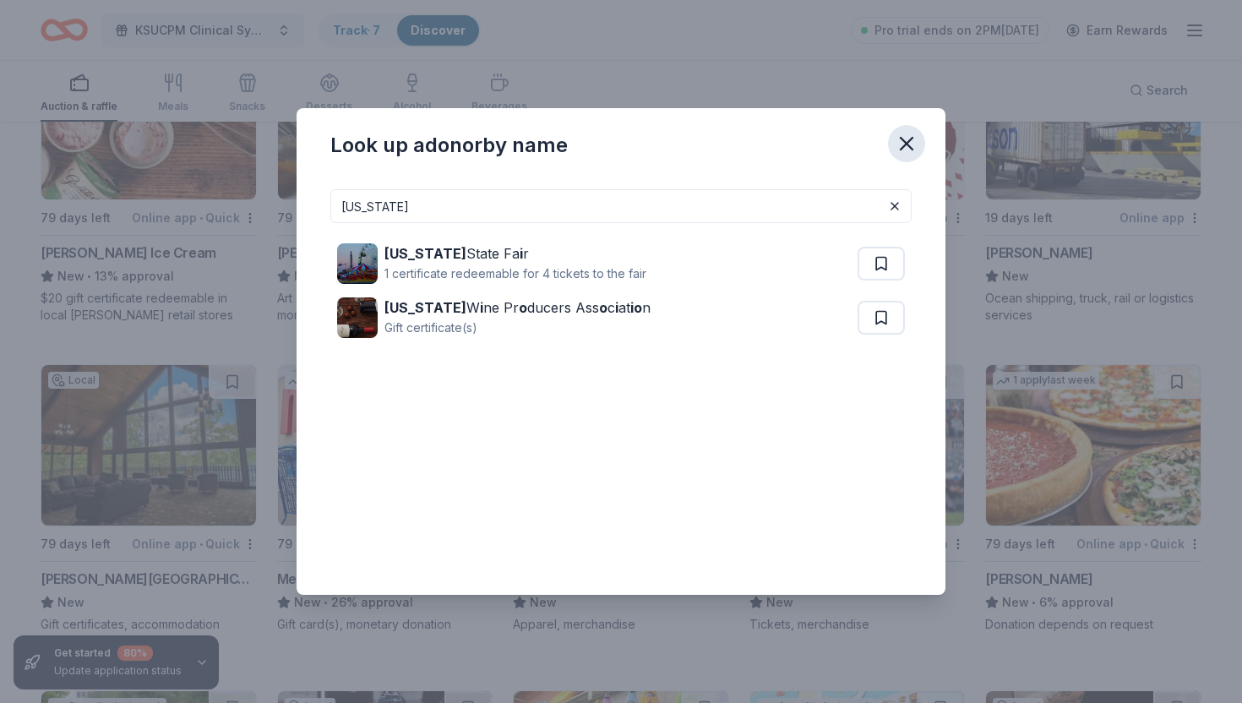
click at [914, 142] on icon "button" at bounding box center [907, 144] width 24 height 24
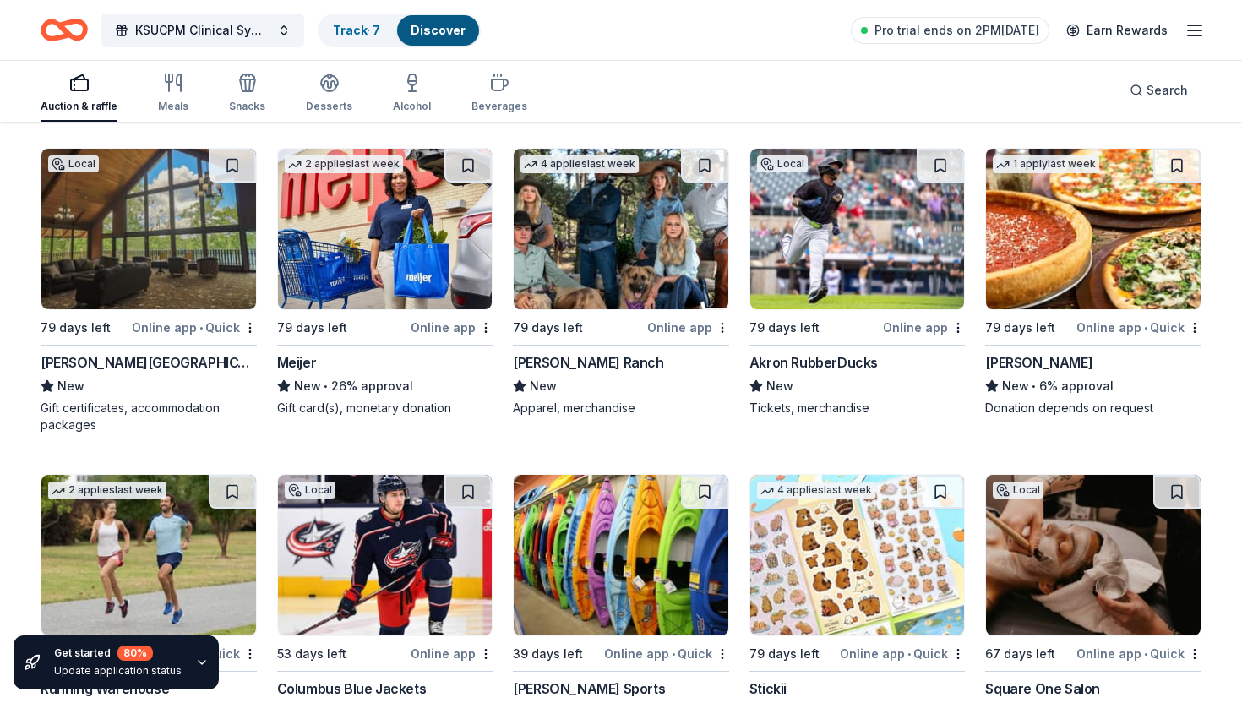
scroll to position [5885, 0]
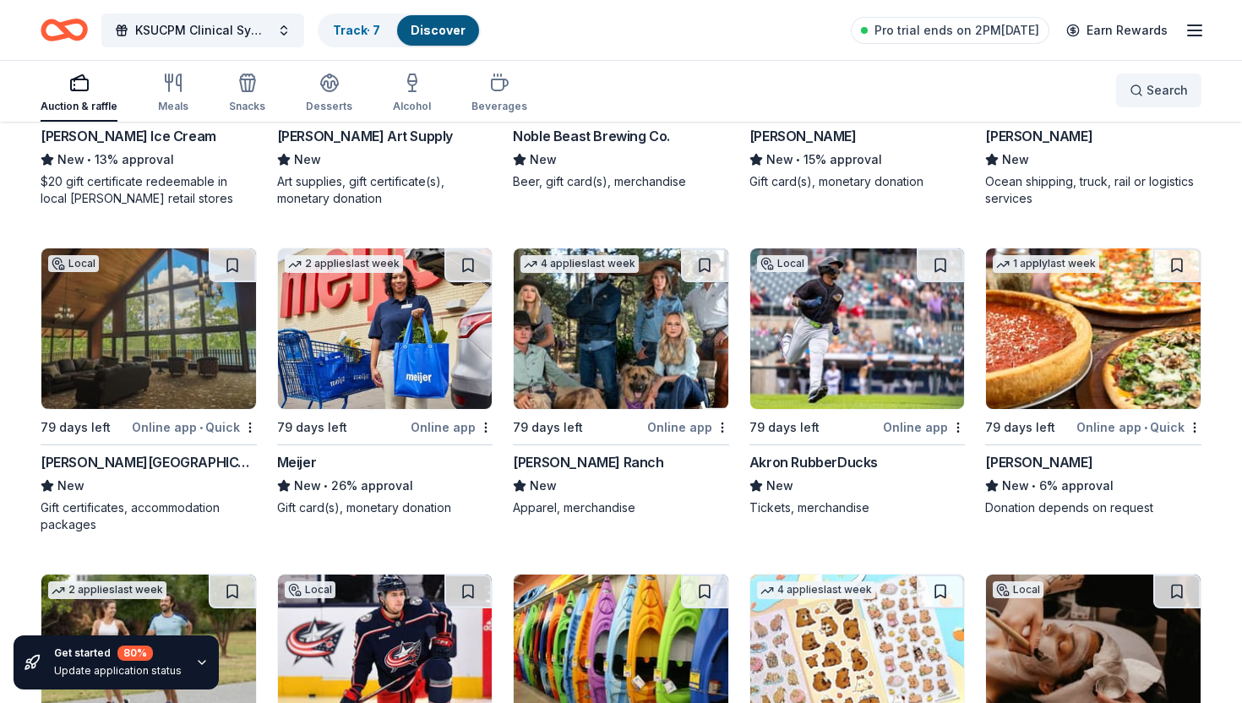
click at [1191, 95] on button "Search" at bounding box center [1159, 91] width 85 height 34
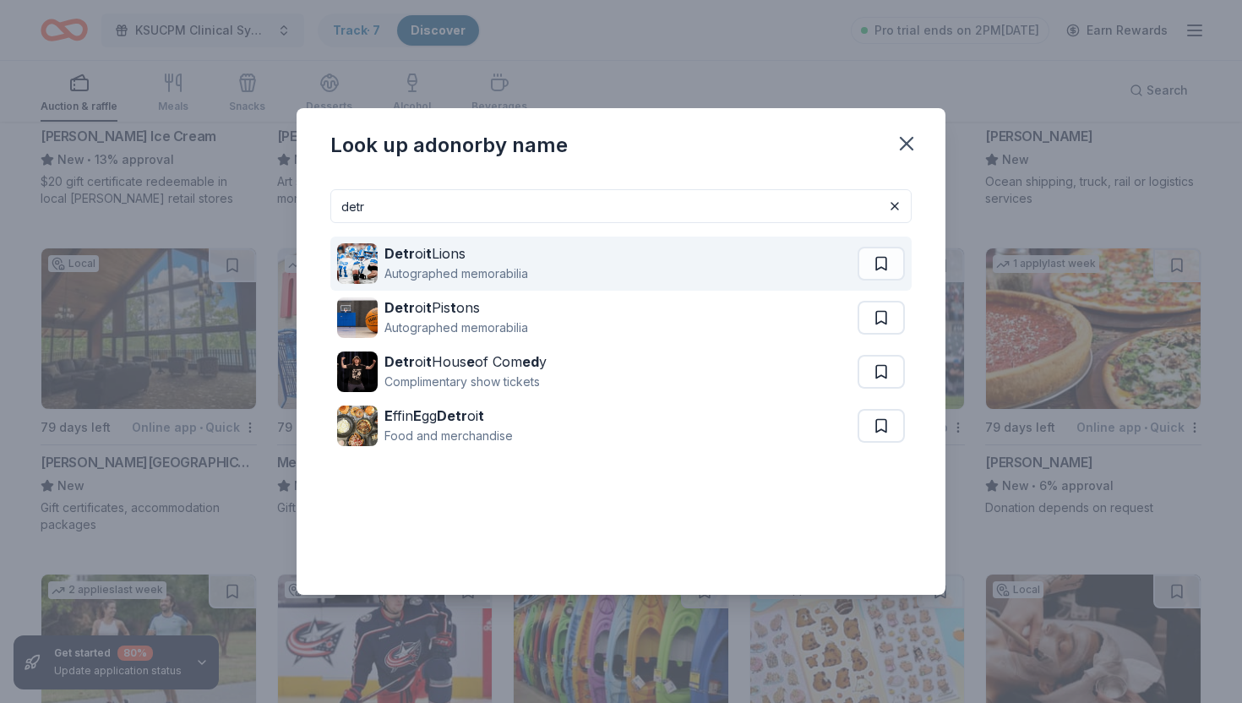
type input "detr"
click at [757, 270] on div "Detr oi t Lions Autographed memorabilia" at bounding box center [597, 264] width 521 height 54
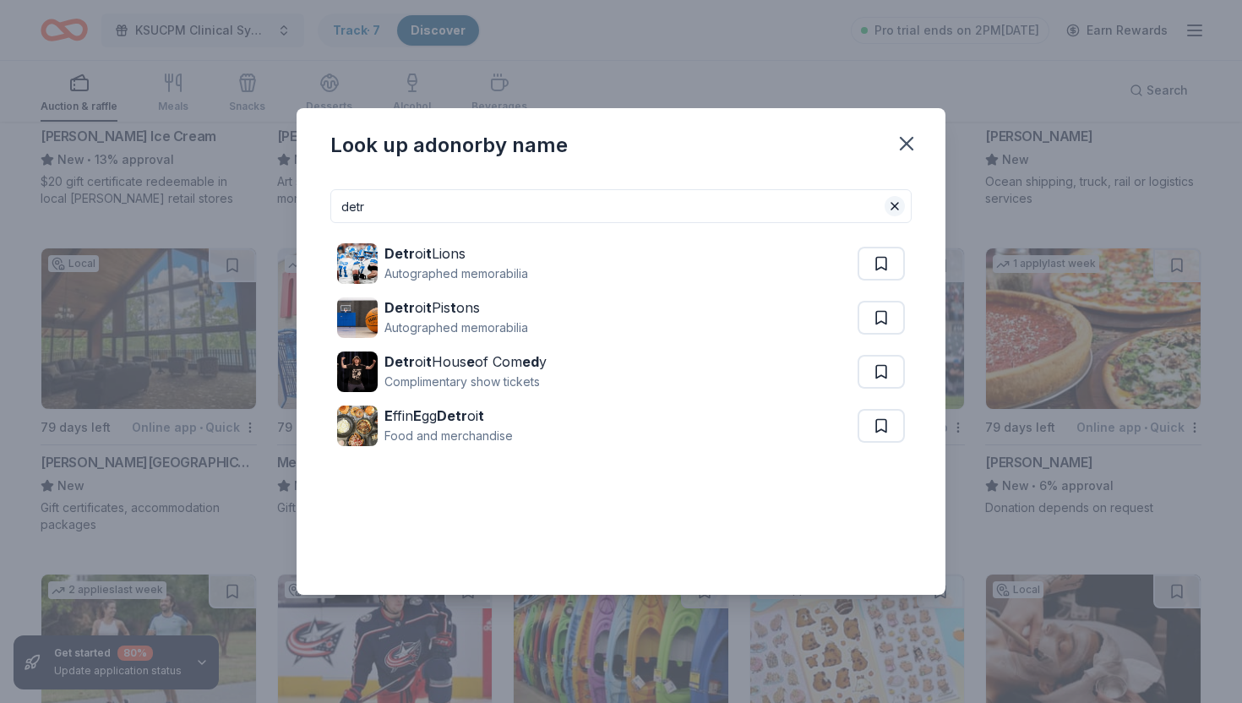
click at [895, 209] on button at bounding box center [895, 206] width 20 height 20
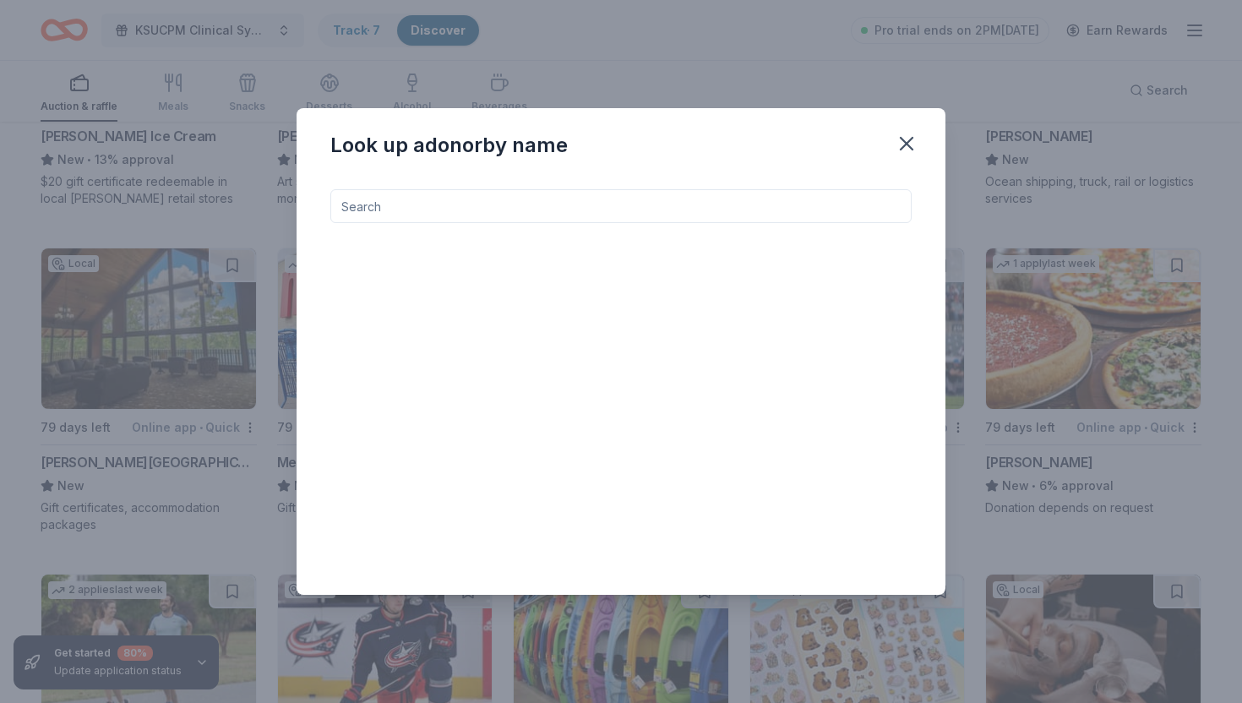
click at [895, 209] on input at bounding box center [620, 206] width 581 height 34
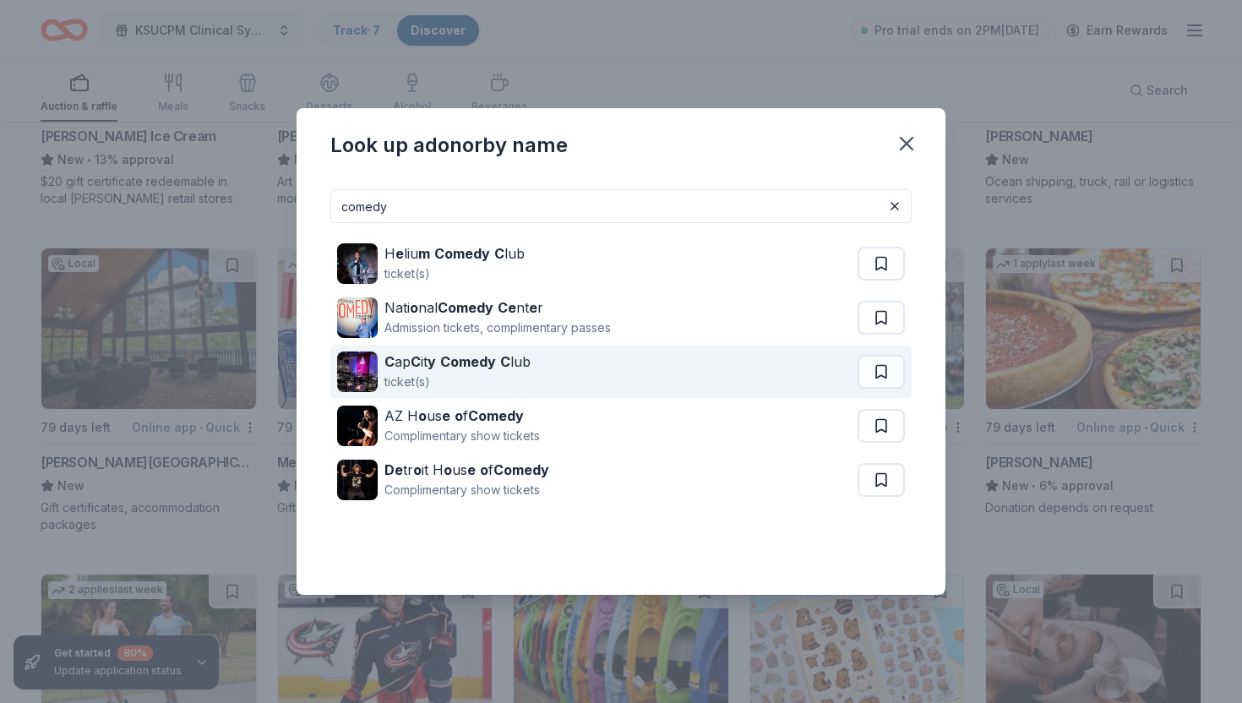
type input "comedy"
click at [730, 379] on div "C ap C it y Comedy C lub ticket(s)" at bounding box center [597, 372] width 521 height 54
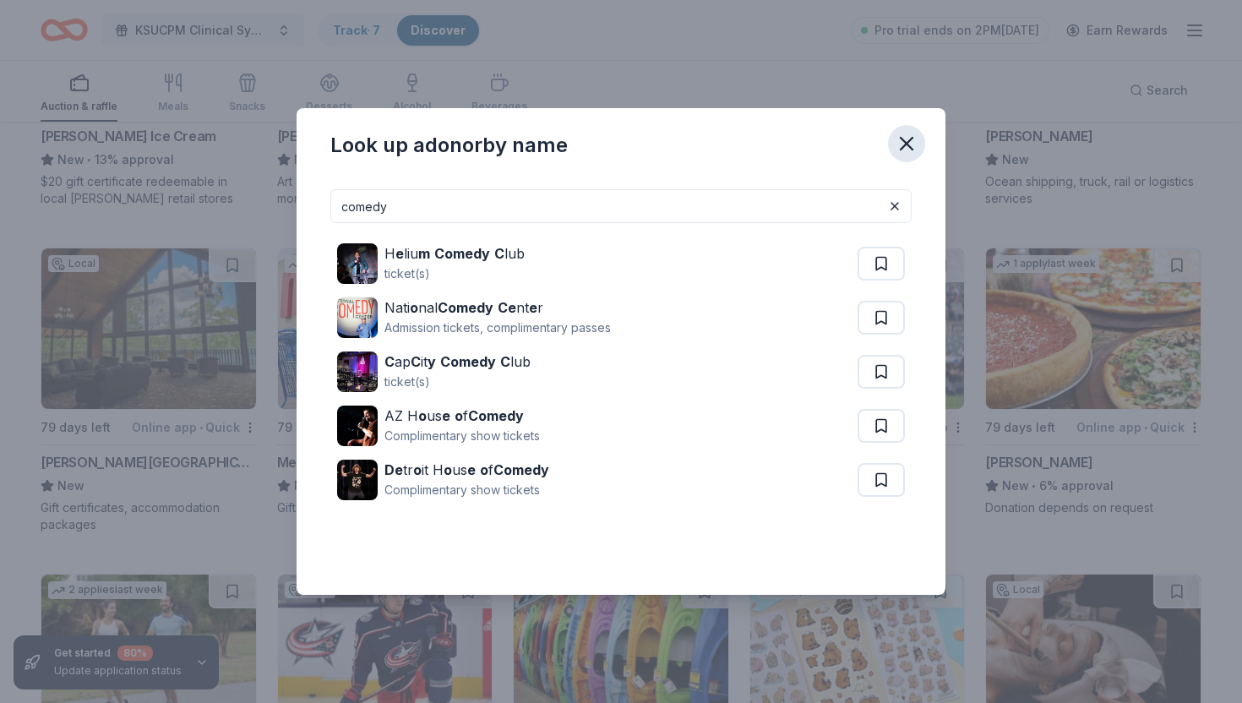
click at [909, 146] on icon "button" at bounding box center [907, 144] width 12 height 12
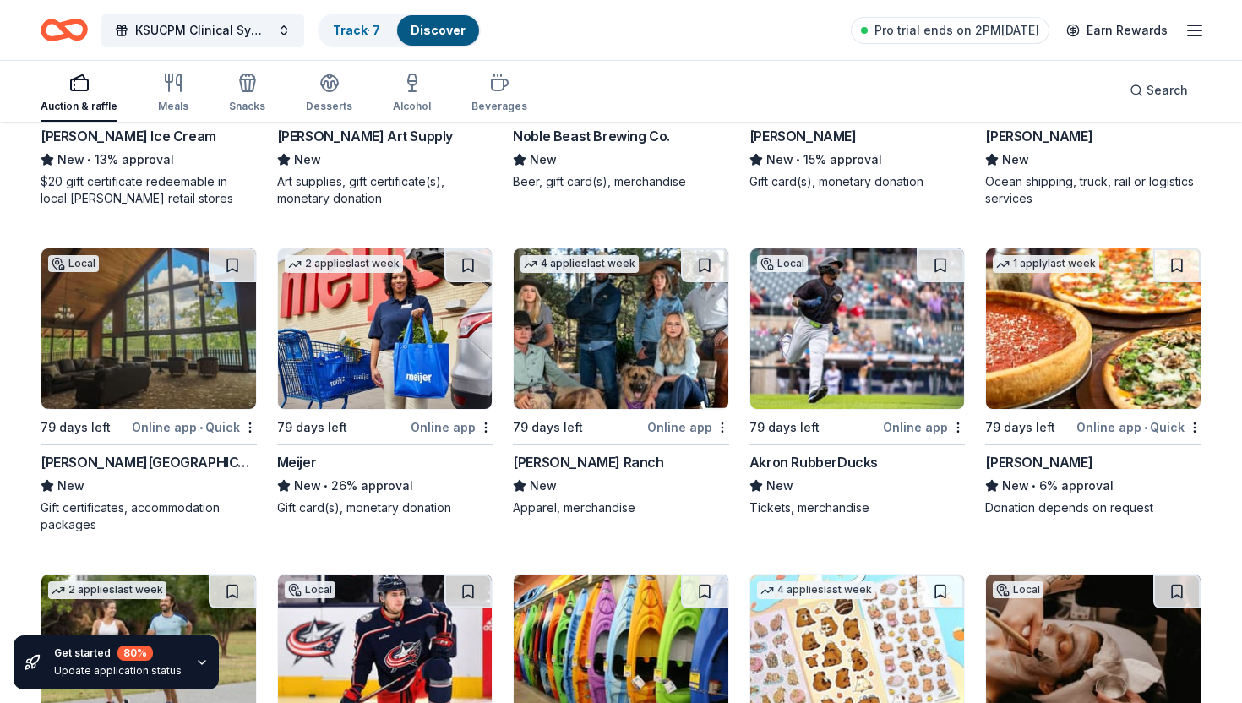
click at [72, 102] on div "Auction & raffle" at bounding box center [79, 107] width 77 height 14
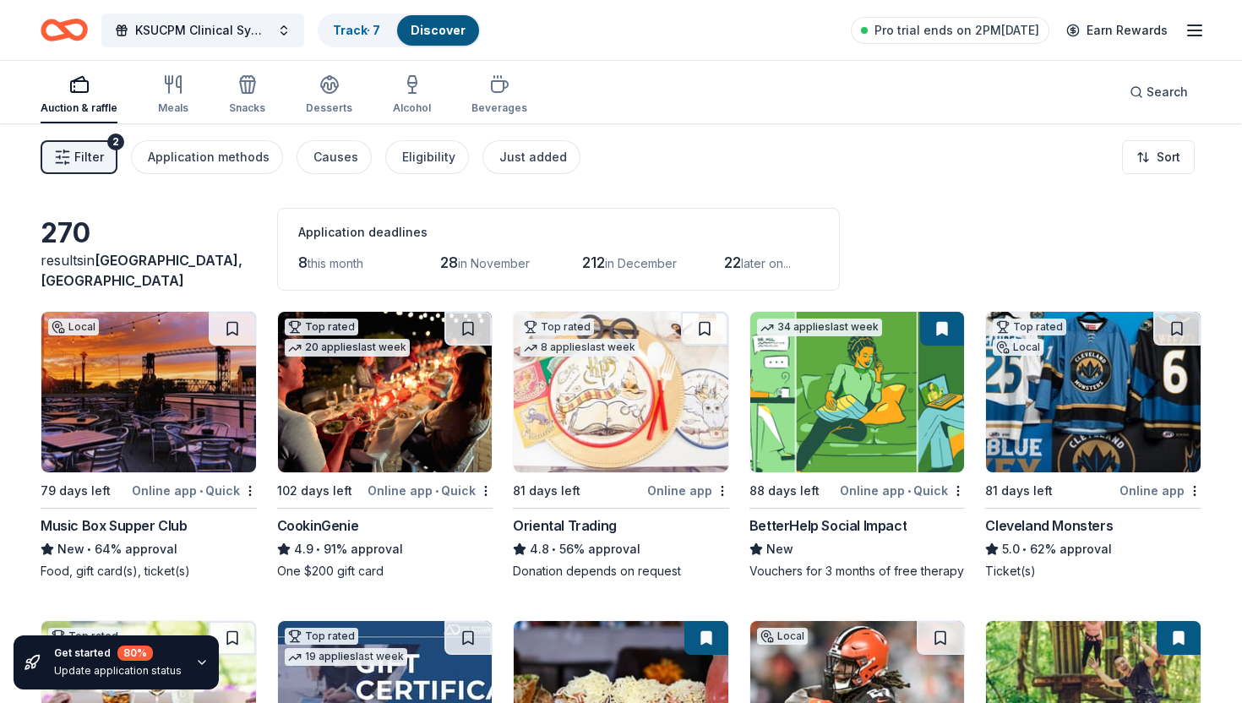
click at [72, 104] on div "Auction & raffle" at bounding box center [79, 108] width 77 height 14
click at [331, 265] on span "this month" at bounding box center [336, 263] width 56 height 14
click at [303, 261] on span "8" at bounding box center [302, 263] width 9 height 18
click at [1147, 184] on div "Filter 2 Application methods Causes Eligibility Just added Sort" at bounding box center [621, 157] width 1242 height 68
click at [1147, 167] on html "2026 Clinical Symposium Track · 7 Discover Pro trial ends on 2PM, 10/14 Earn Re…" at bounding box center [621, 351] width 1242 height 703
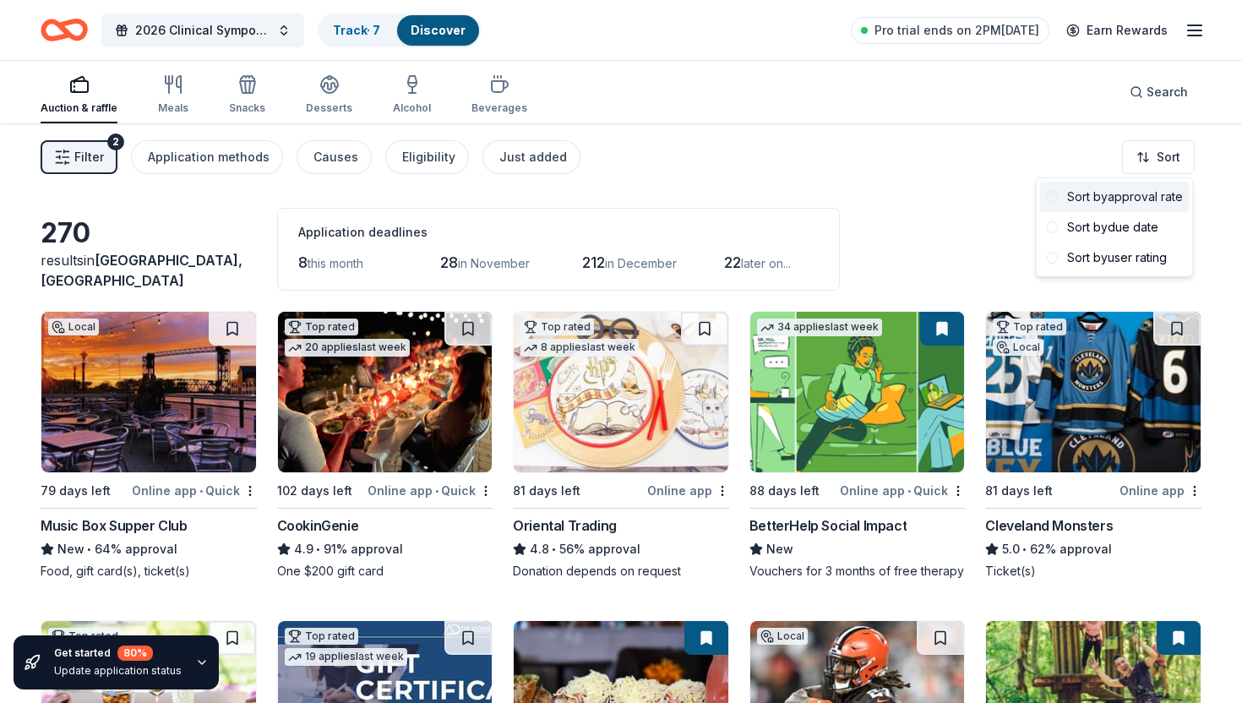
click at [1053, 200] on span at bounding box center [1053, 197] width 12 height 12
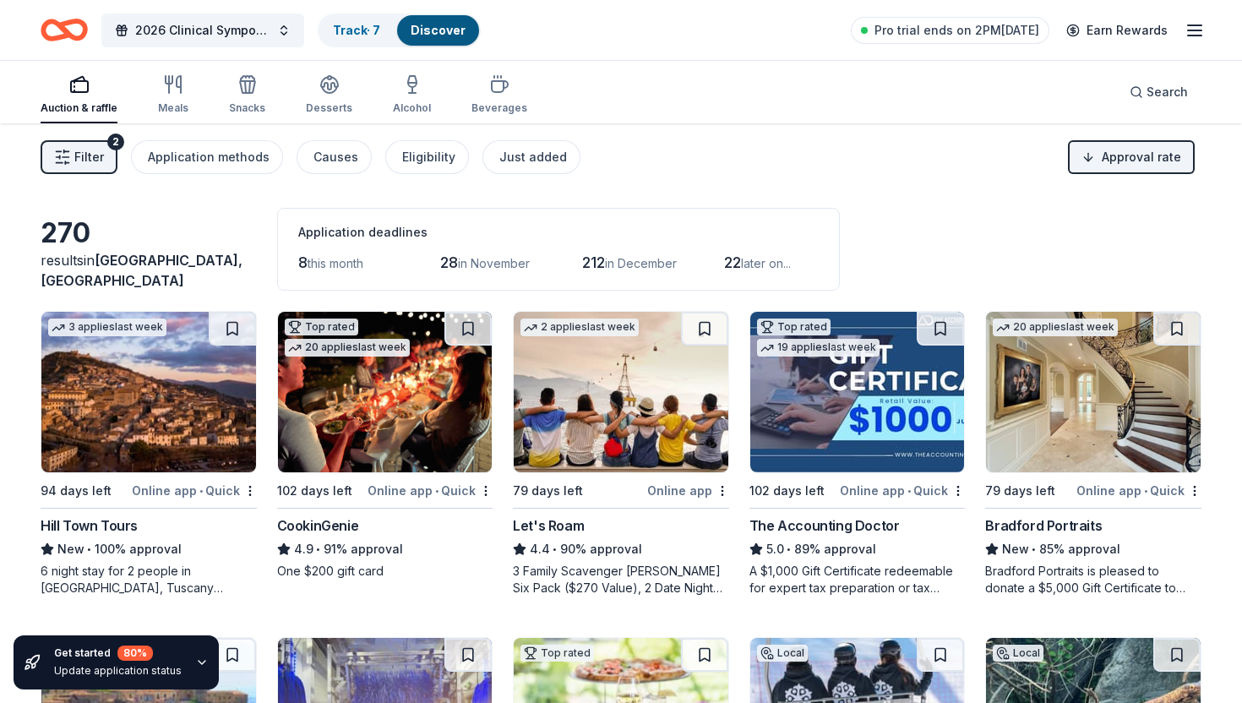
click at [199, 658] on icon "button" at bounding box center [202, 663] width 14 height 14
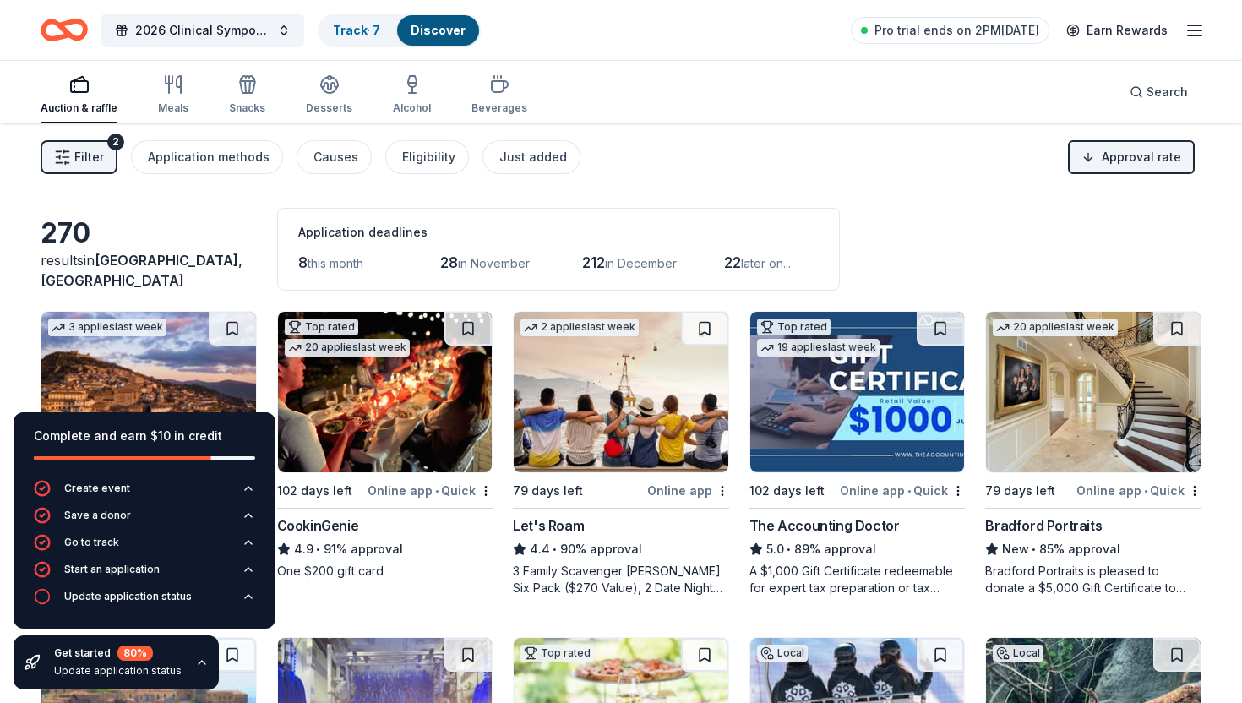
click at [238, 238] on div "270" at bounding box center [149, 233] width 216 height 34
click at [195, 658] on icon "button" at bounding box center [202, 663] width 14 height 14
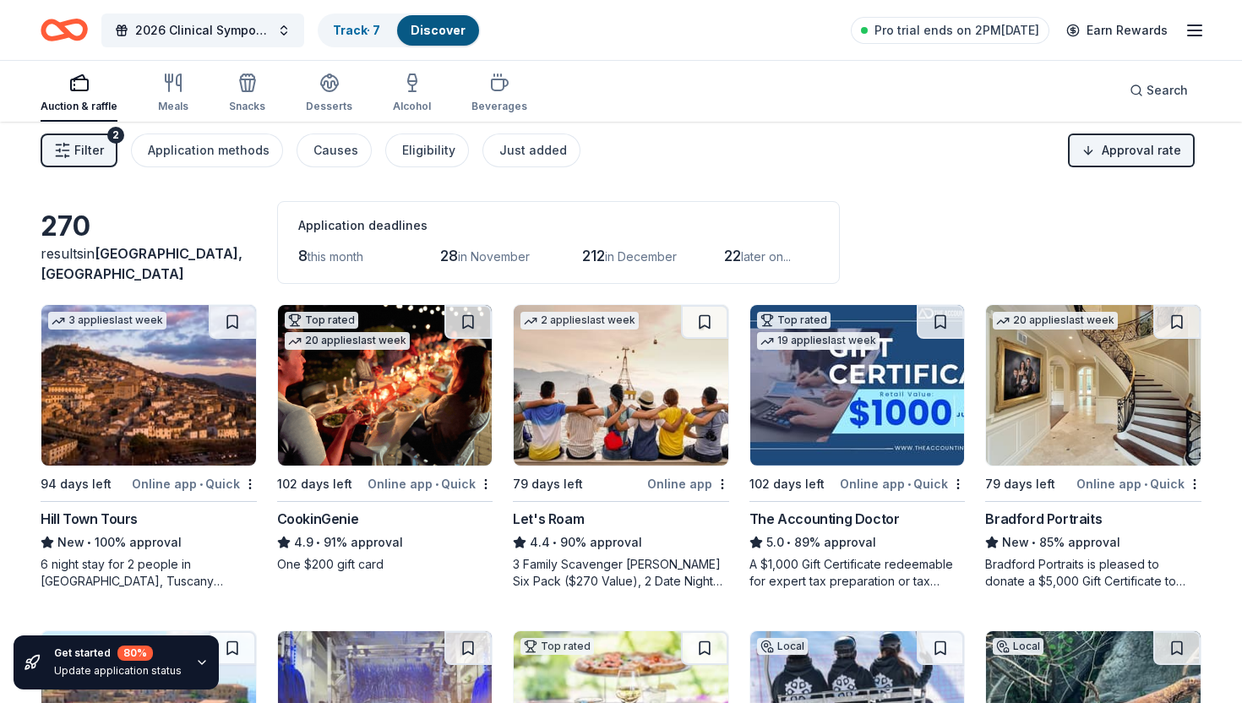
scroll to position [9, 0]
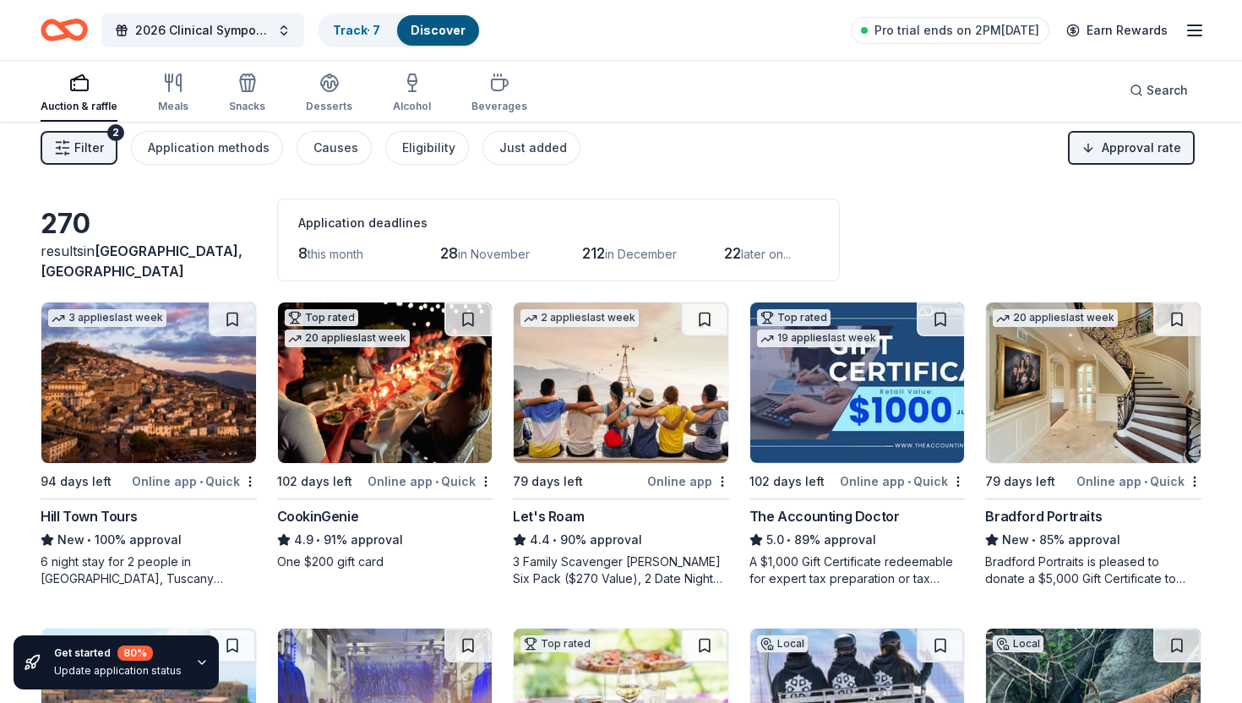
click at [826, 401] on img at bounding box center [858, 383] width 215 height 161
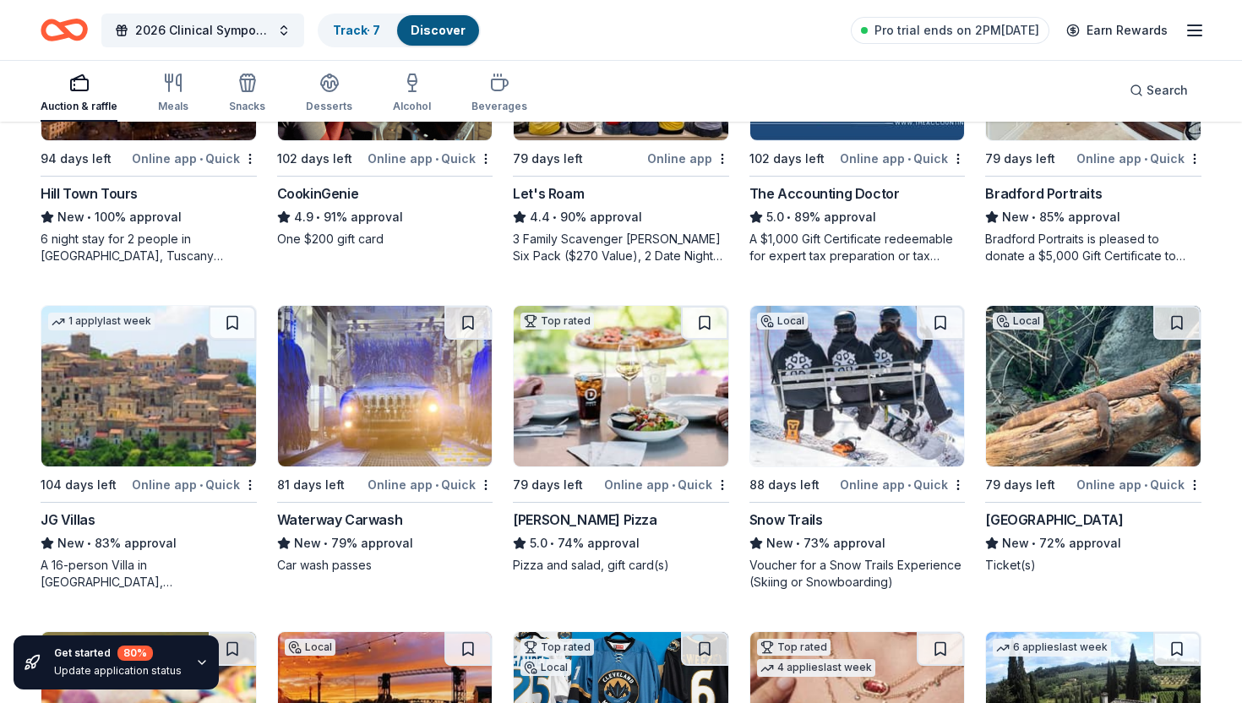
scroll to position [335, 0]
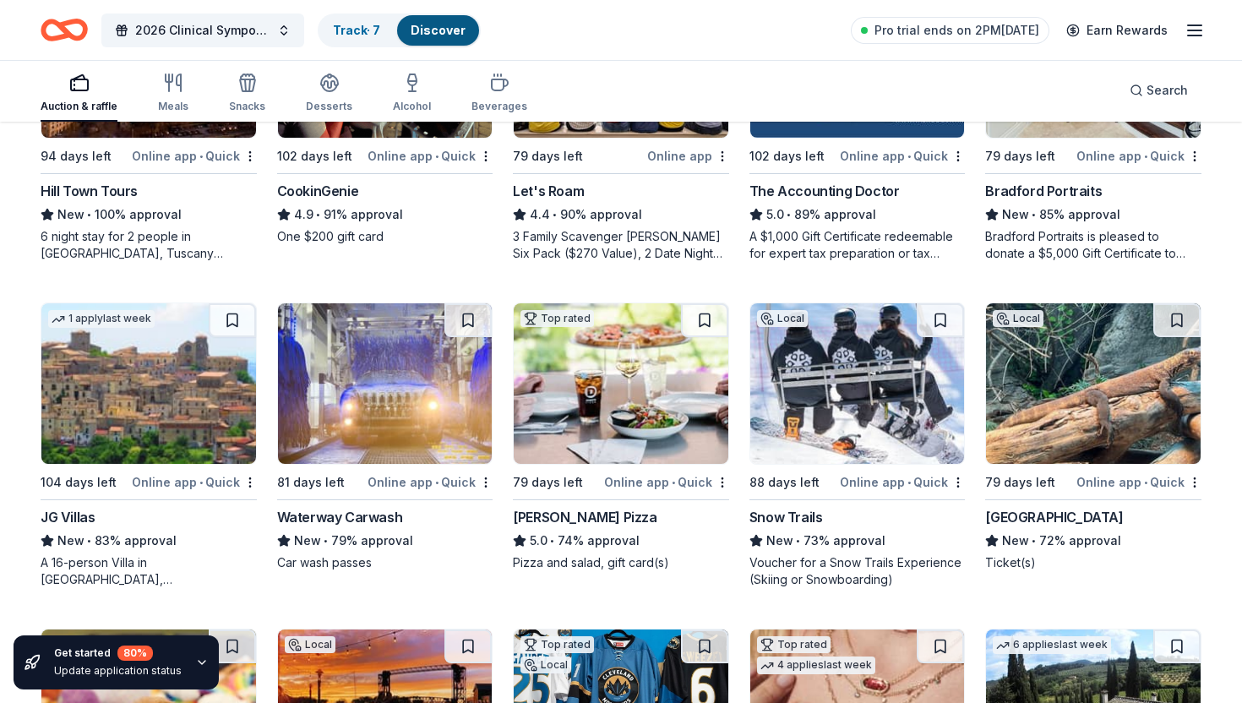
click at [415, 407] on img at bounding box center [385, 383] width 215 height 161
click at [1189, 92] on button "Search" at bounding box center [1159, 91] width 85 height 34
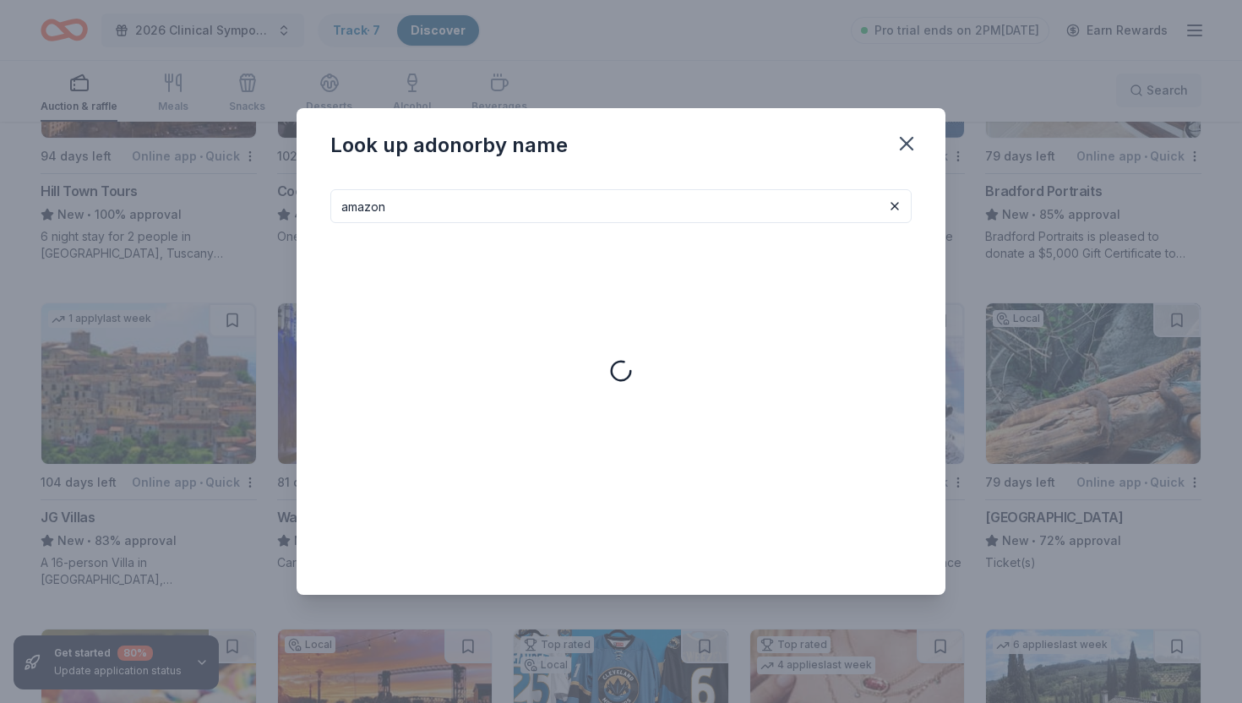
type input "amazon"
click at [902, 203] on button at bounding box center [895, 206] width 20 height 20
click at [911, 144] on icon "button" at bounding box center [907, 144] width 24 height 24
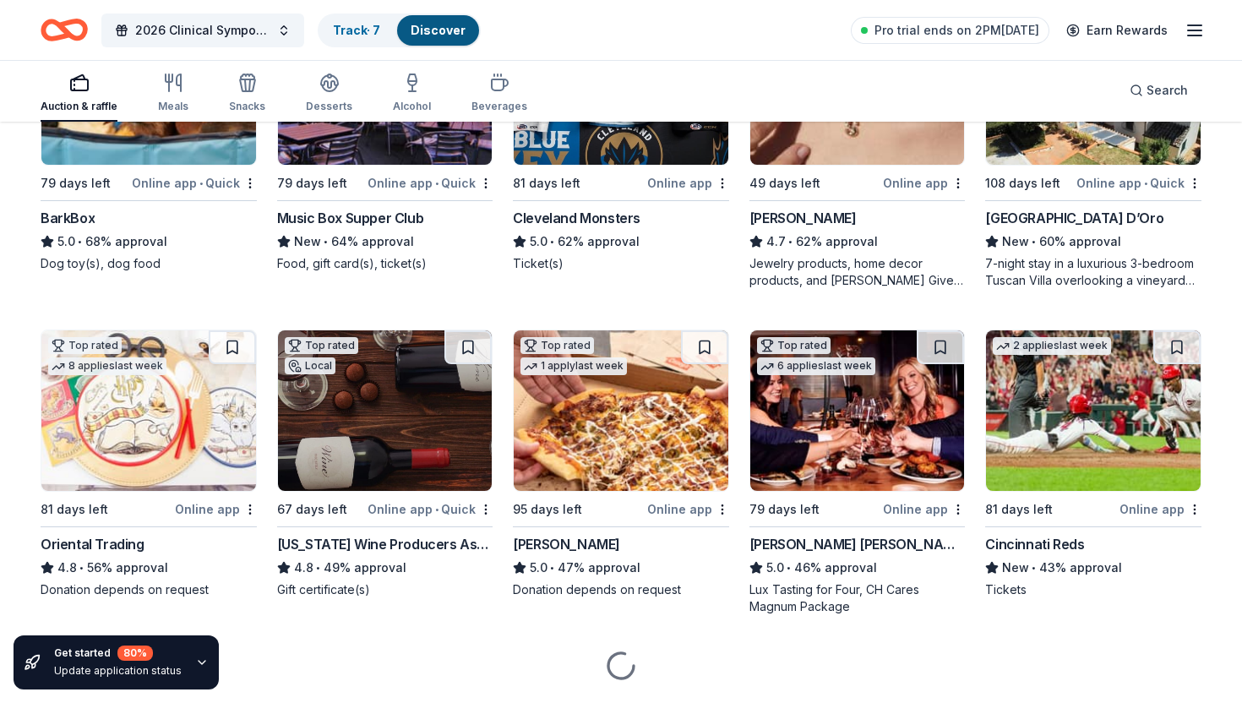
scroll to position [961, 0]
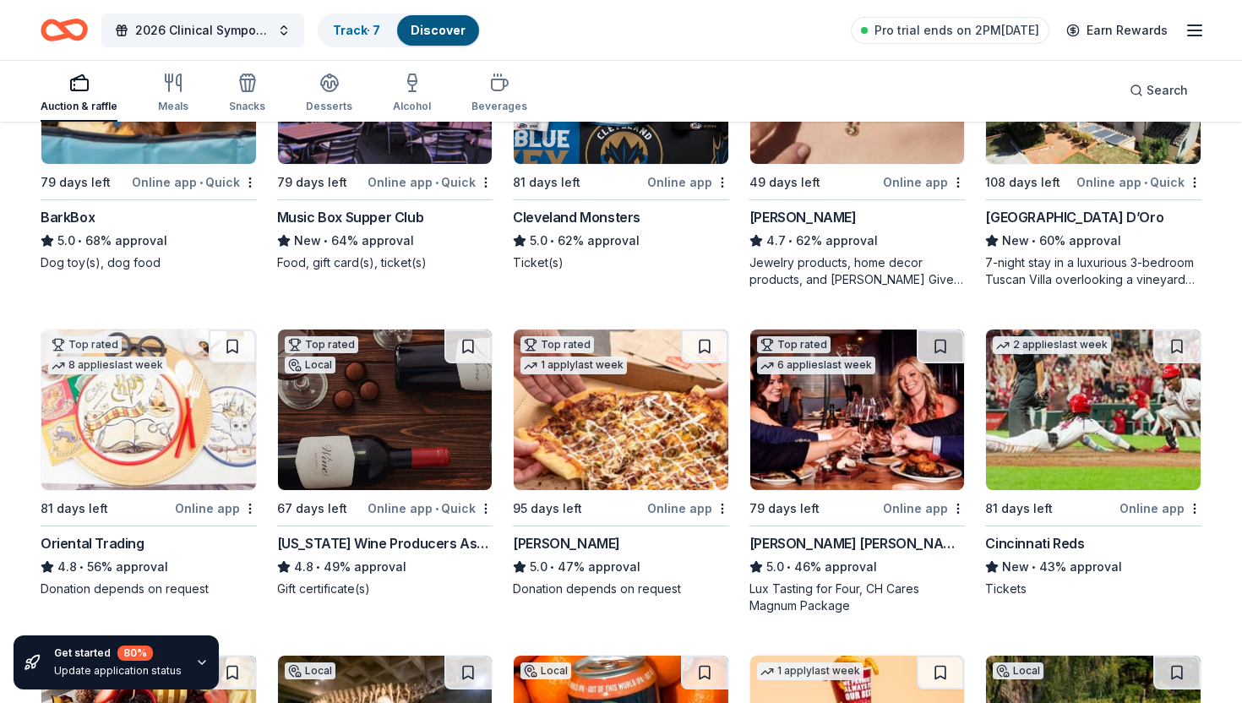
click at [1075, 440] on img at bounding box center [1093, 410] width 215 height 161
click at [1155, 85] on span "Search" at bounding box center [1167, 90] width 41 height 20
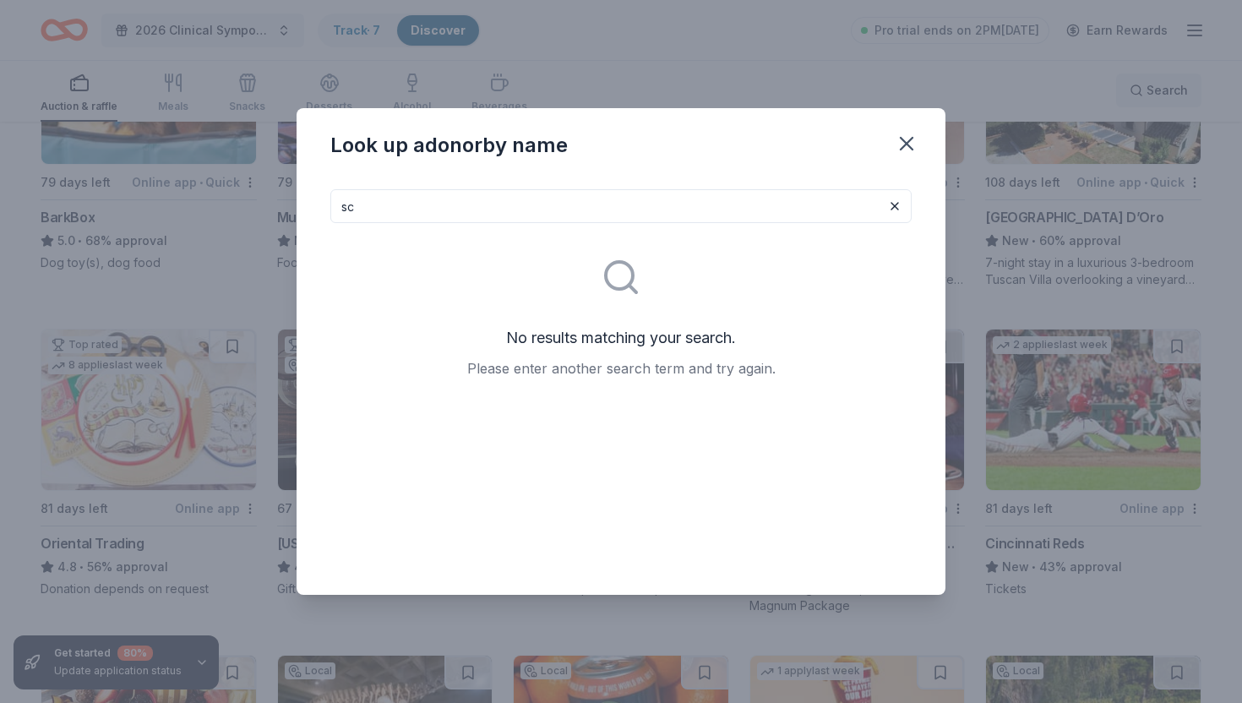
type input "s"
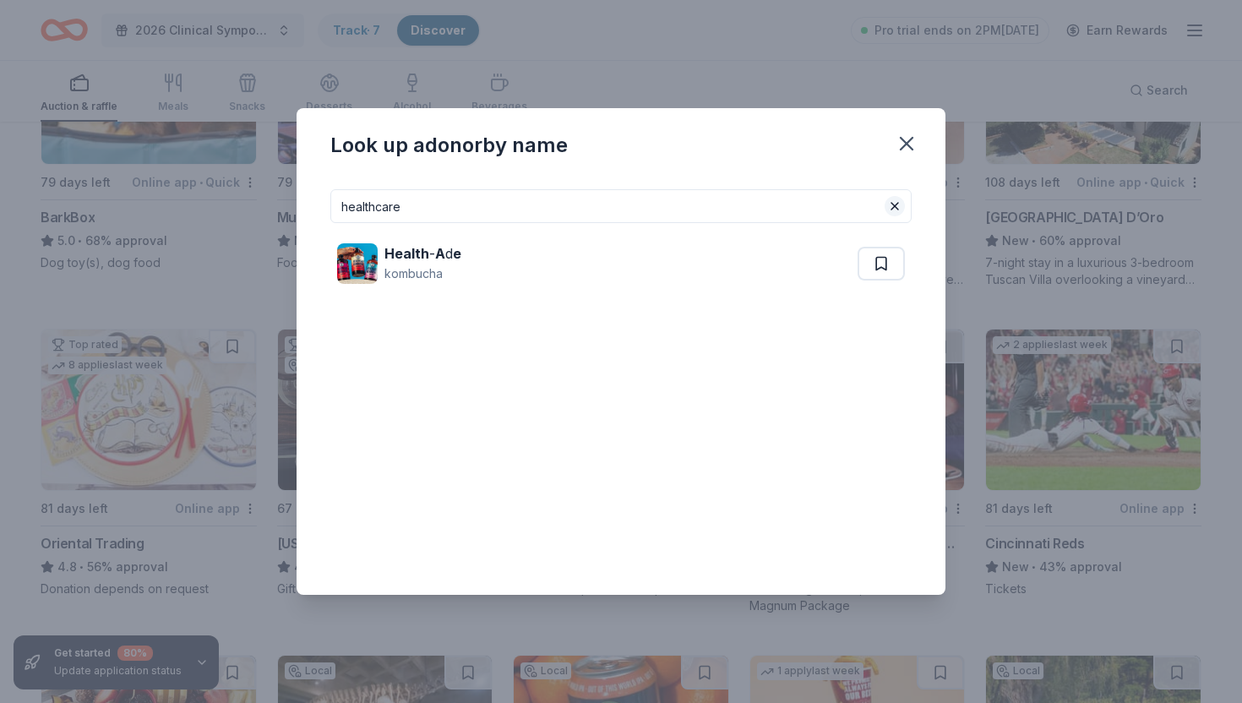
type input "healthcare"
click at [897, 208] on button at bounding box center [895, 206] width 20 height 20
click at [817, 203] on input at bounding box center [620, 206] width 581 height 34
type input "medical"
click at [913, 140] on icon "button" at bounding box center [907, 144] width 24 height 24
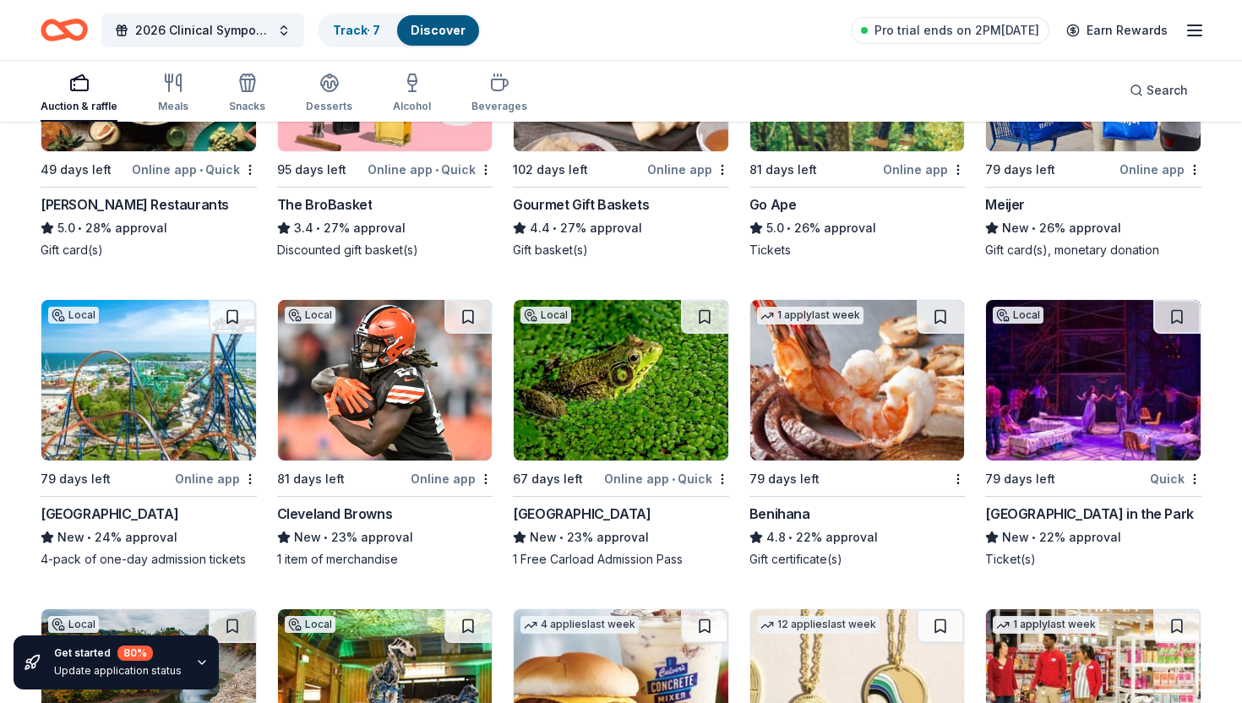
scroll to position [2309, 0]
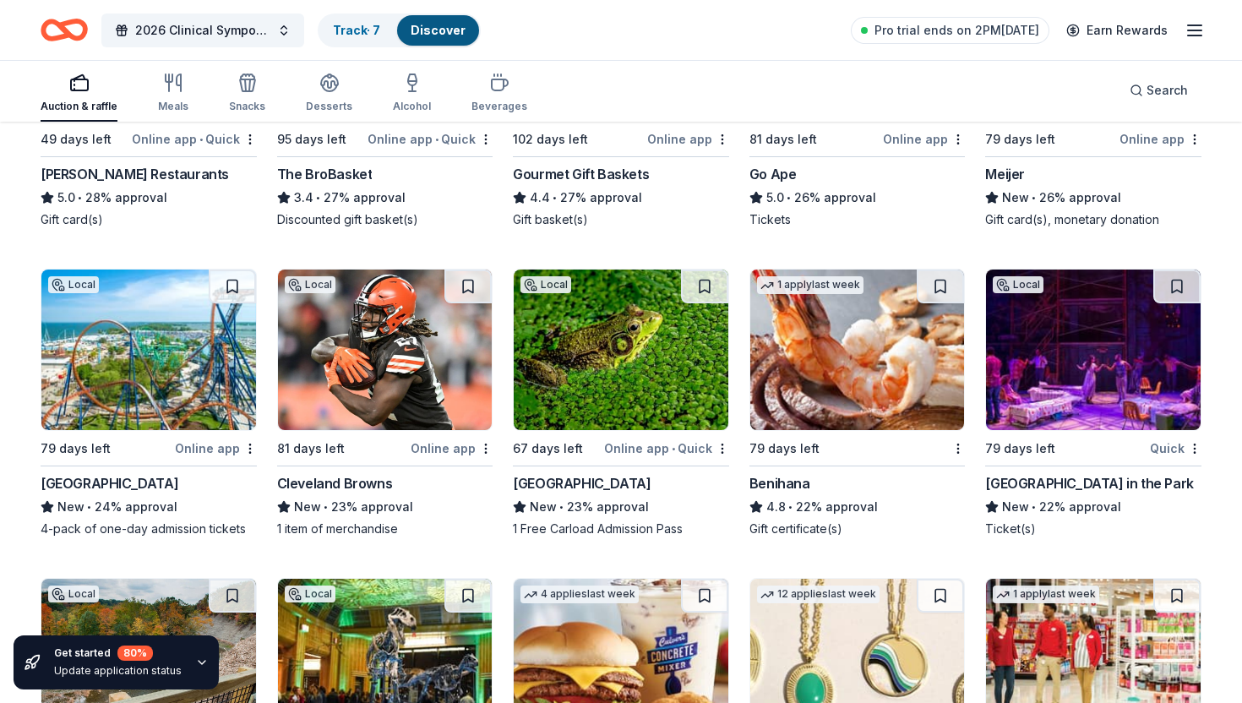
click at [851, 380] on img at bounding box center [858, 350] width 215 height 161
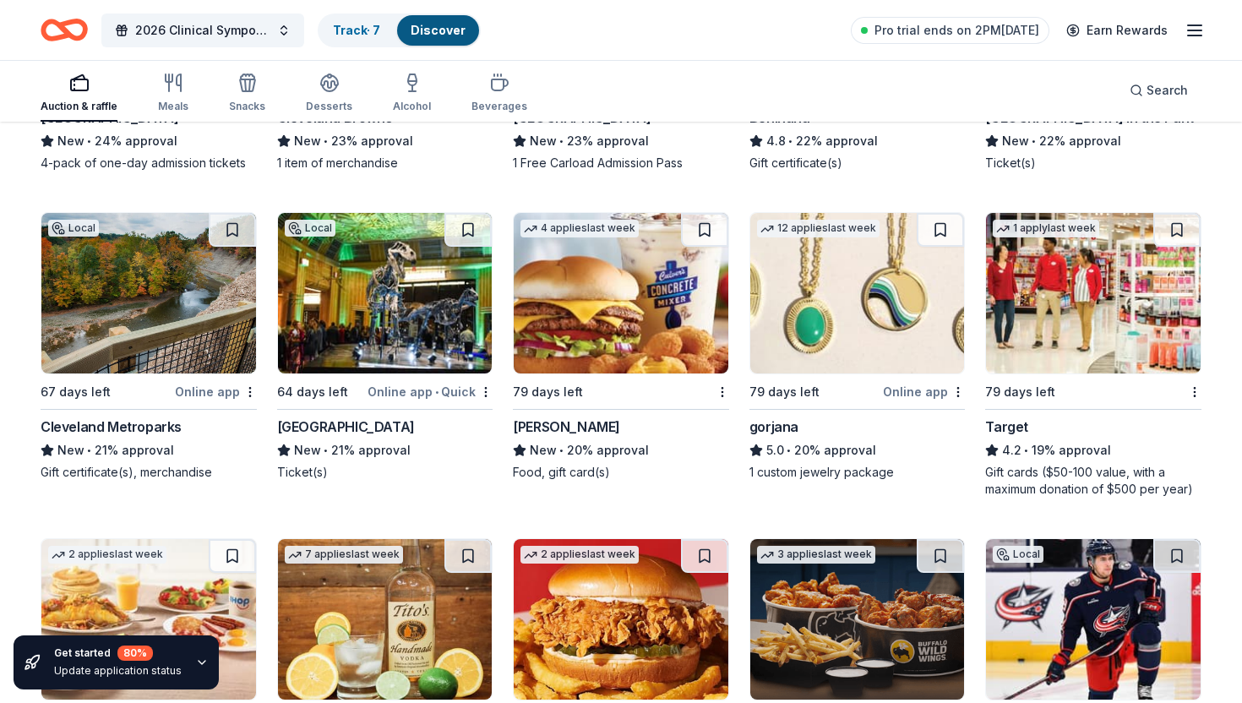
scroll to position [2686, 0]
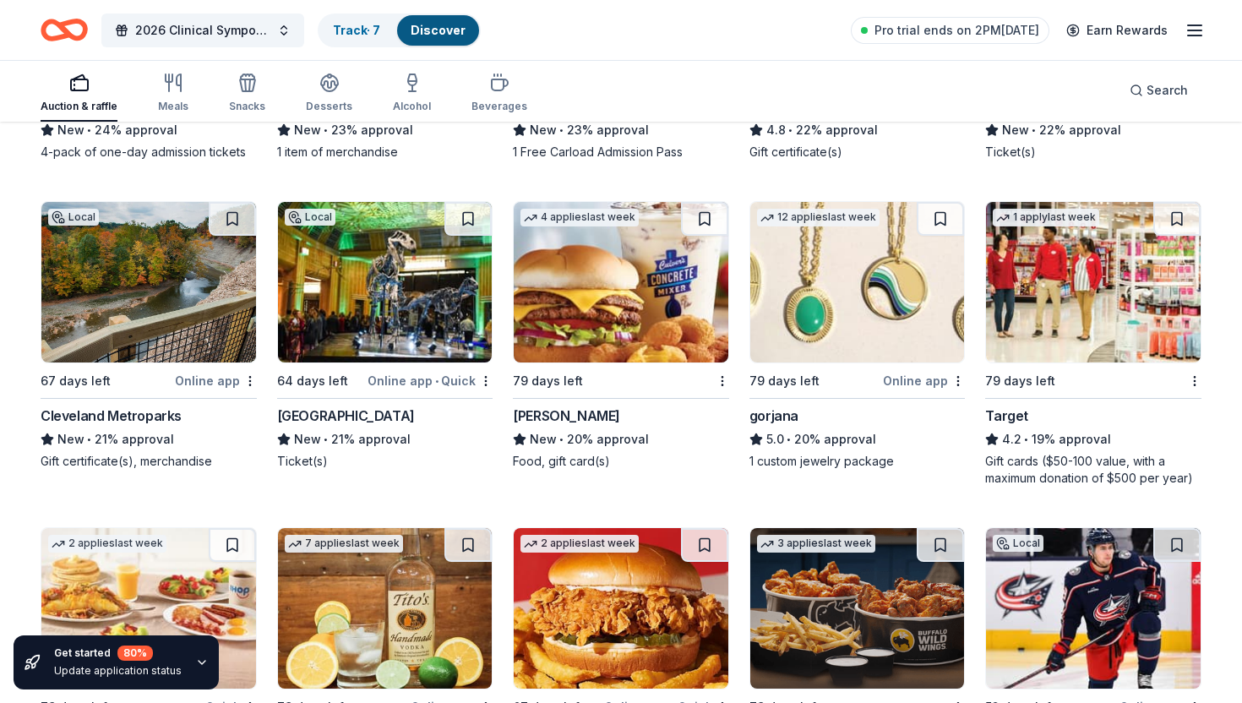
click at [1042, 281] on img at bounding box center [1093, 282] width 215 height 161
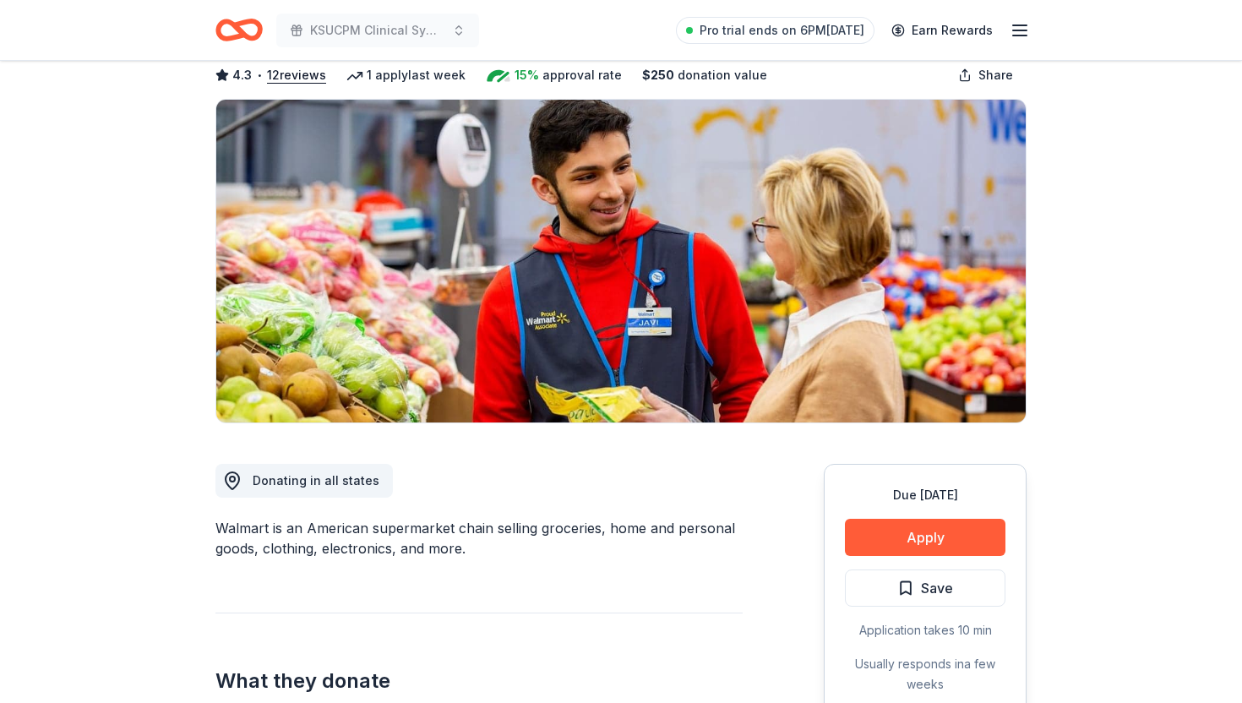
scroll to position [114, 0]
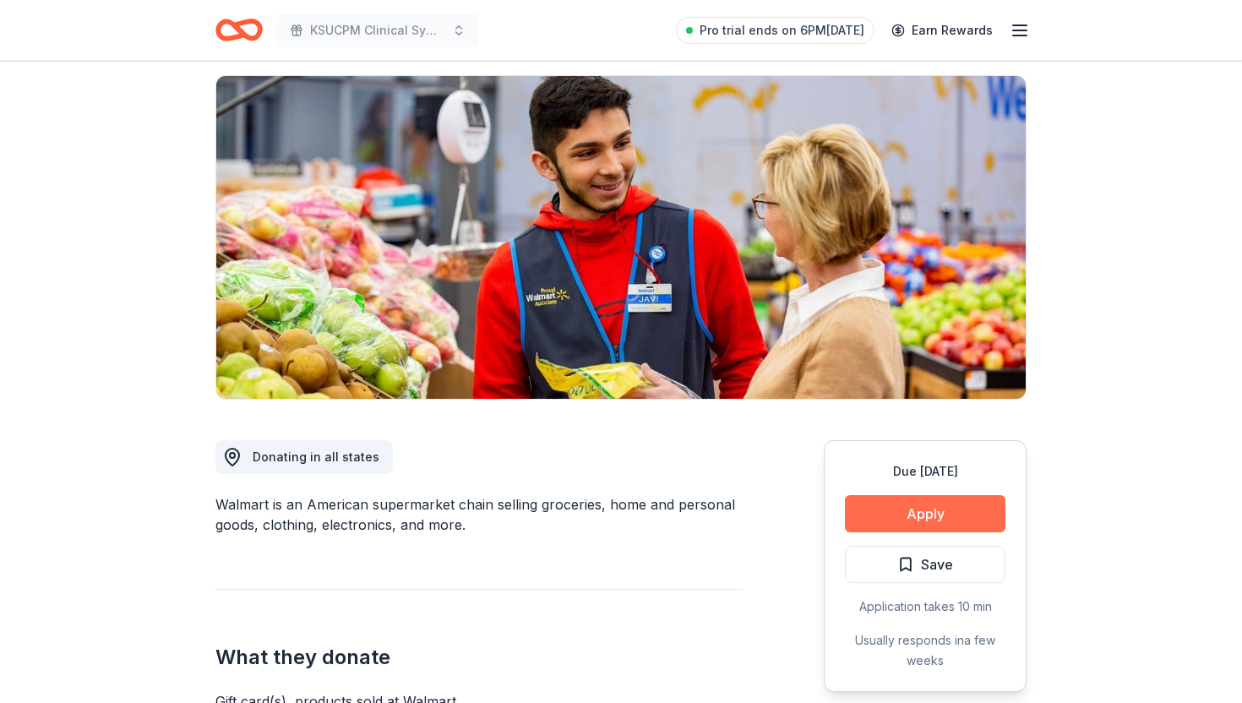
click at [891, 516] on button "Apply" at bounding box center [925, 513] width 161 height 37
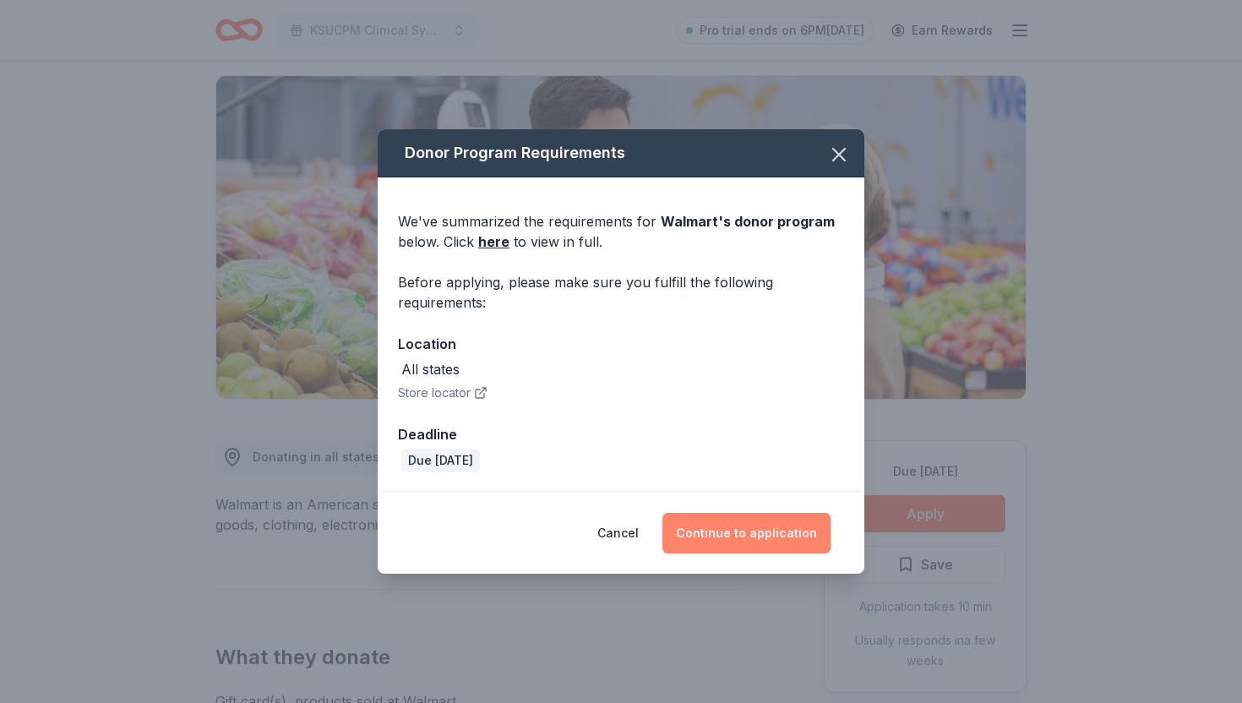
click at [731, 533] on button "Continue to application" at bounding box center [747, 533] width 168 height 41
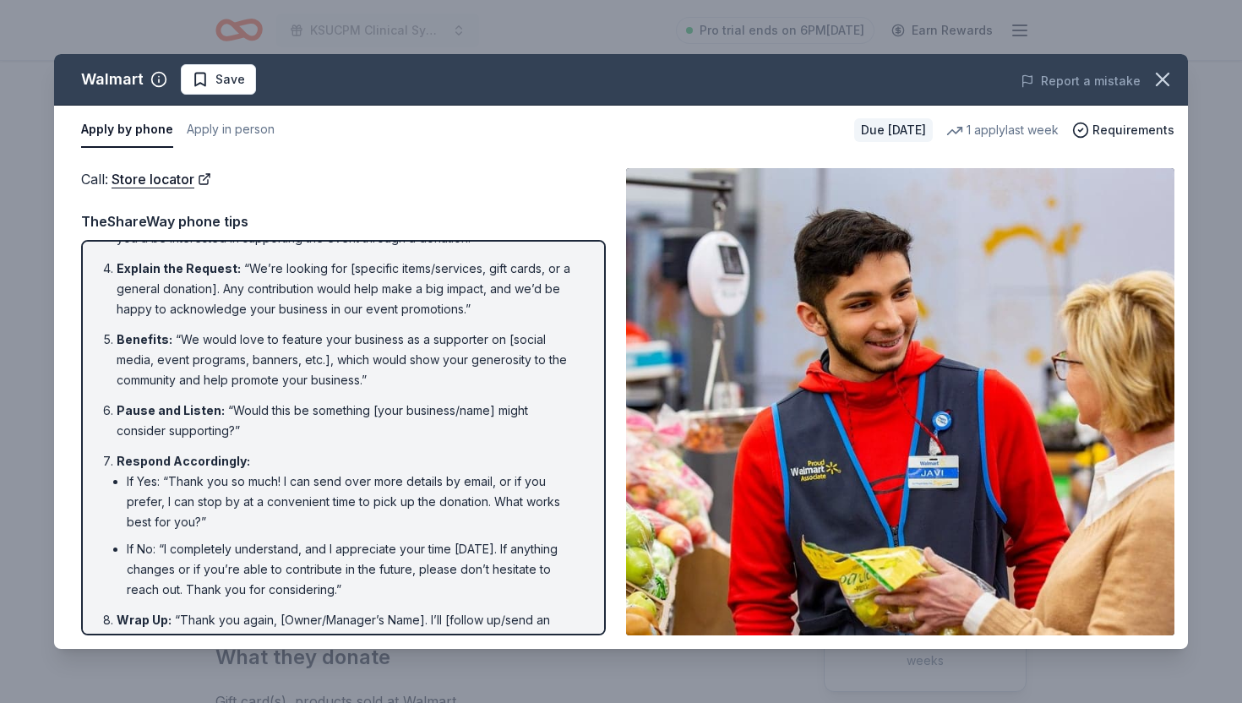
scroll to position [0, 0]
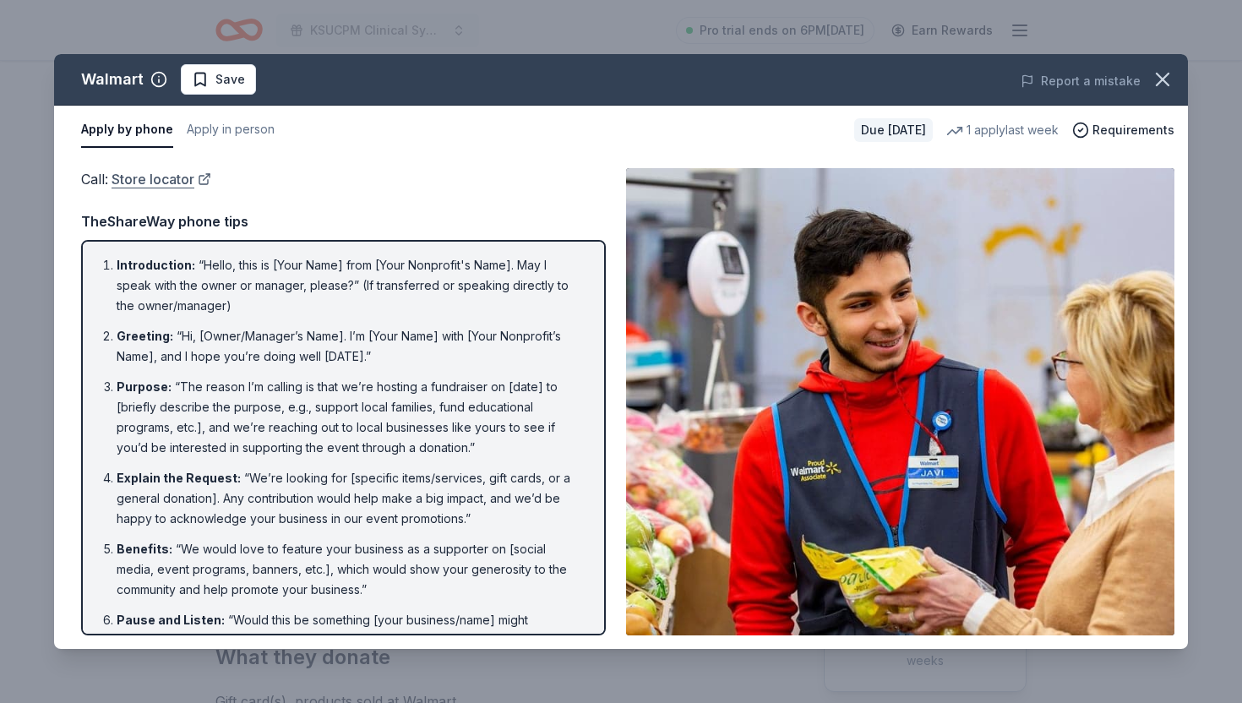
click at [165, 181] on link "Store locator" at bounding box center [162, 179] width 100 height 22
click at [203, 128] on button "Apply in person" at bounding box center [231, 129] width 88 height 35
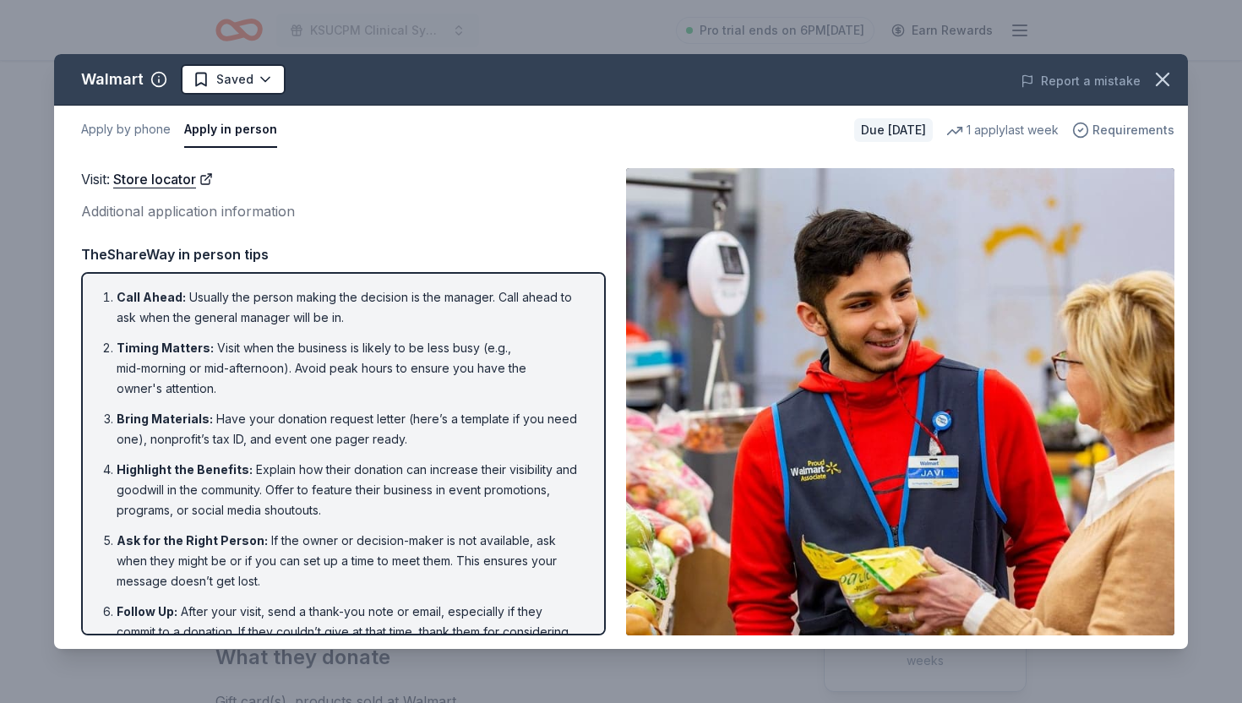
click at [1106, 123] on span "Requirements" at bounding box center [1134, 130] width 82 height 20
click at [772, 156] on div "Visit : Store locator Additional application information Visit : Store locator …" at bounding box center [621, 402] width 1134 height 494
click at [119, 130] on button "Apply by phone" at bounding box center [126, 129] width 90 height 35
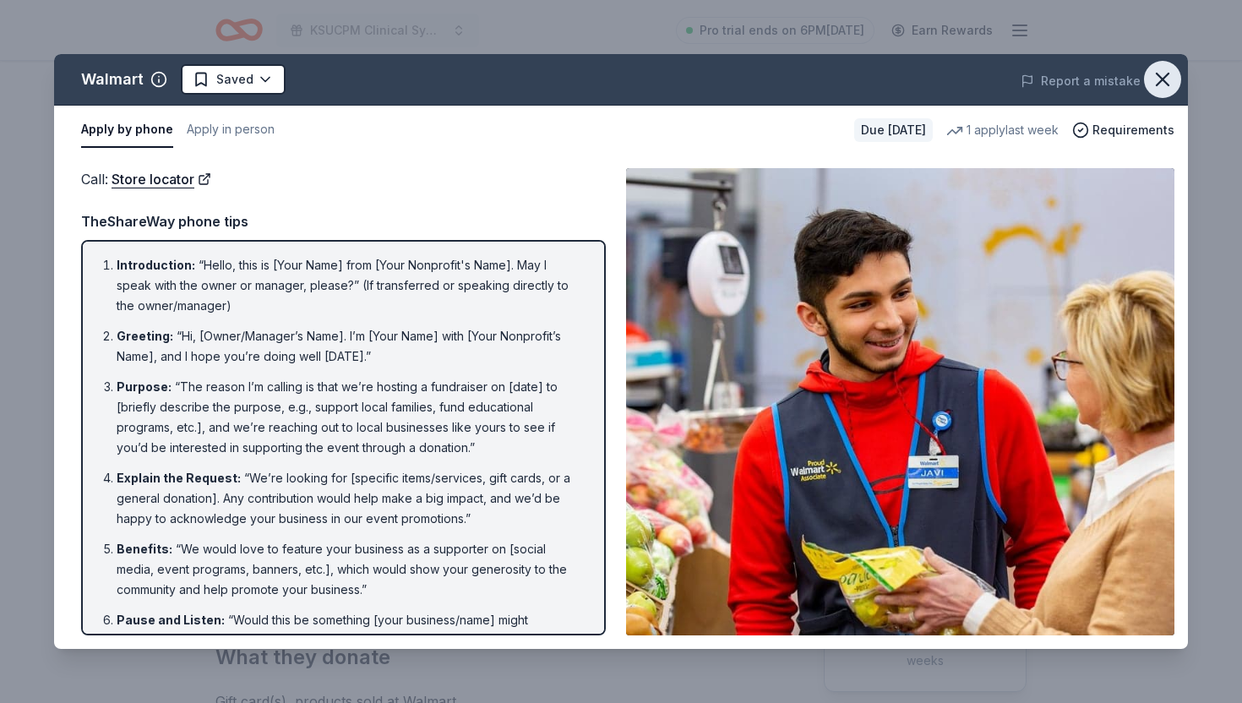
click at [1166, 83] on icon "button" at bounding box center [1163, 80] width 12 height 12
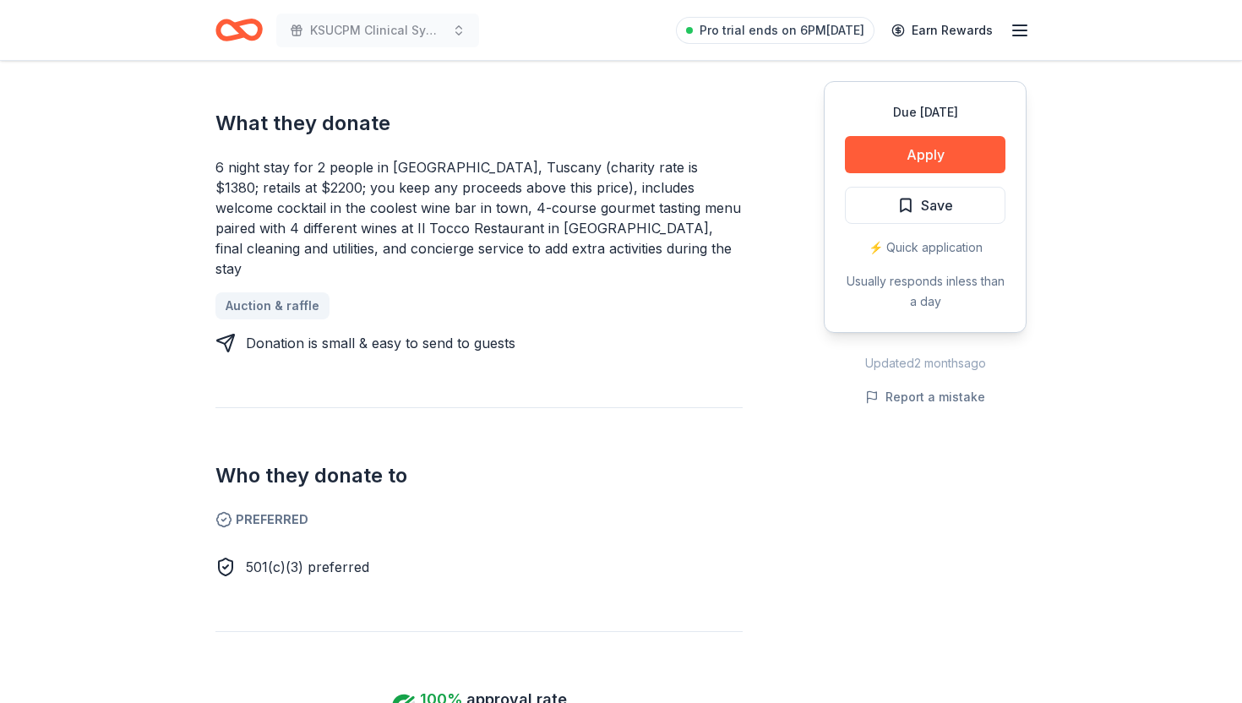
scroll to position [692, 0]
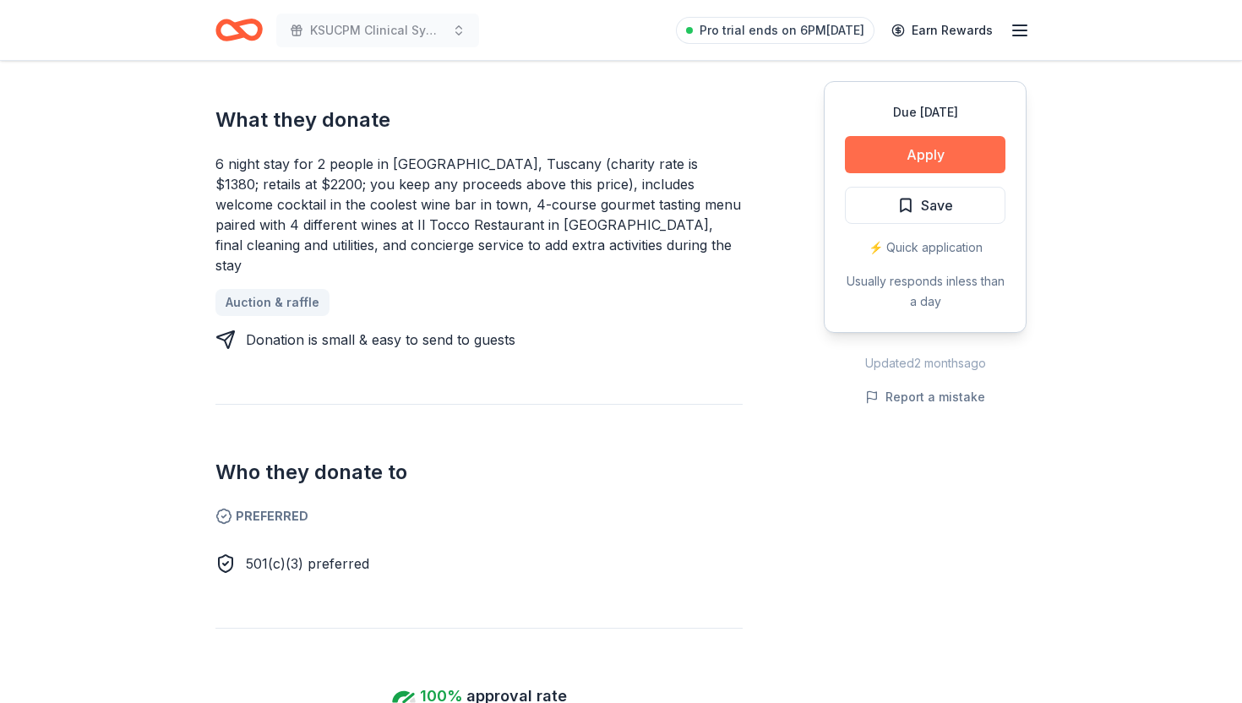
click at [879, 170] on button "Apply" at bounding box center [925, 154] width 161 height 37
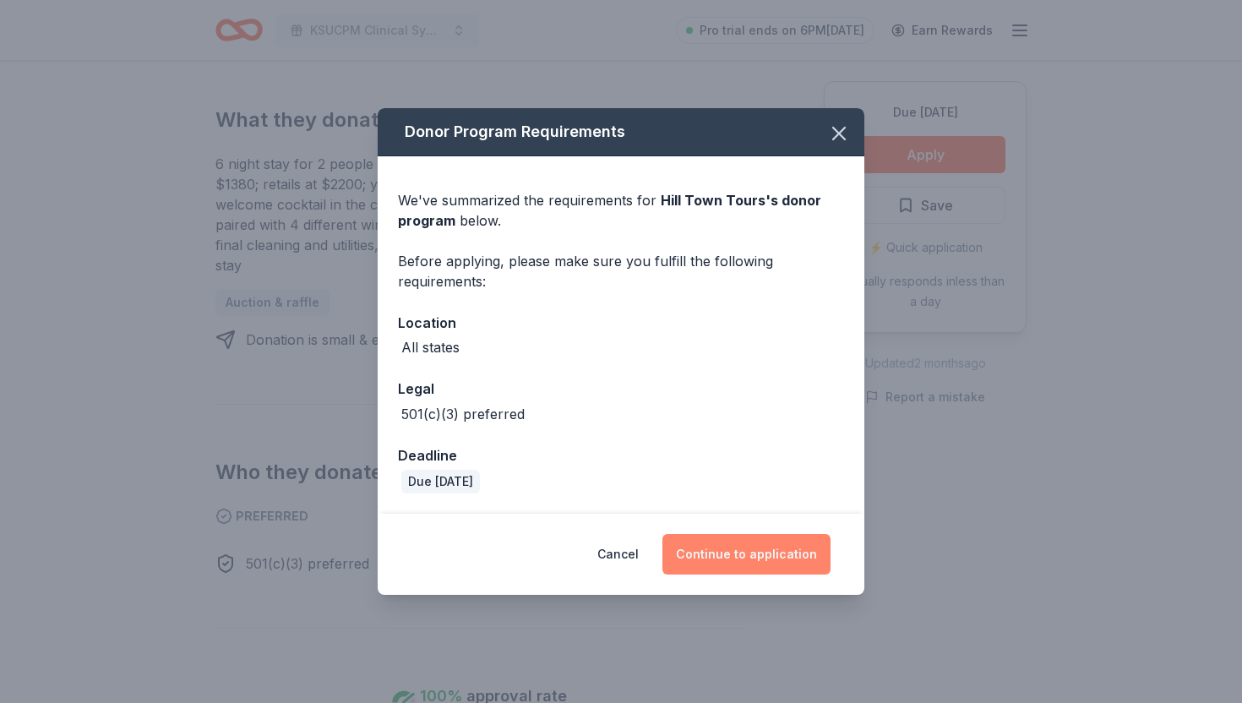
click at [734, 550] on button "Continue to application" at bounding box center [747, 554] width 168 height 41
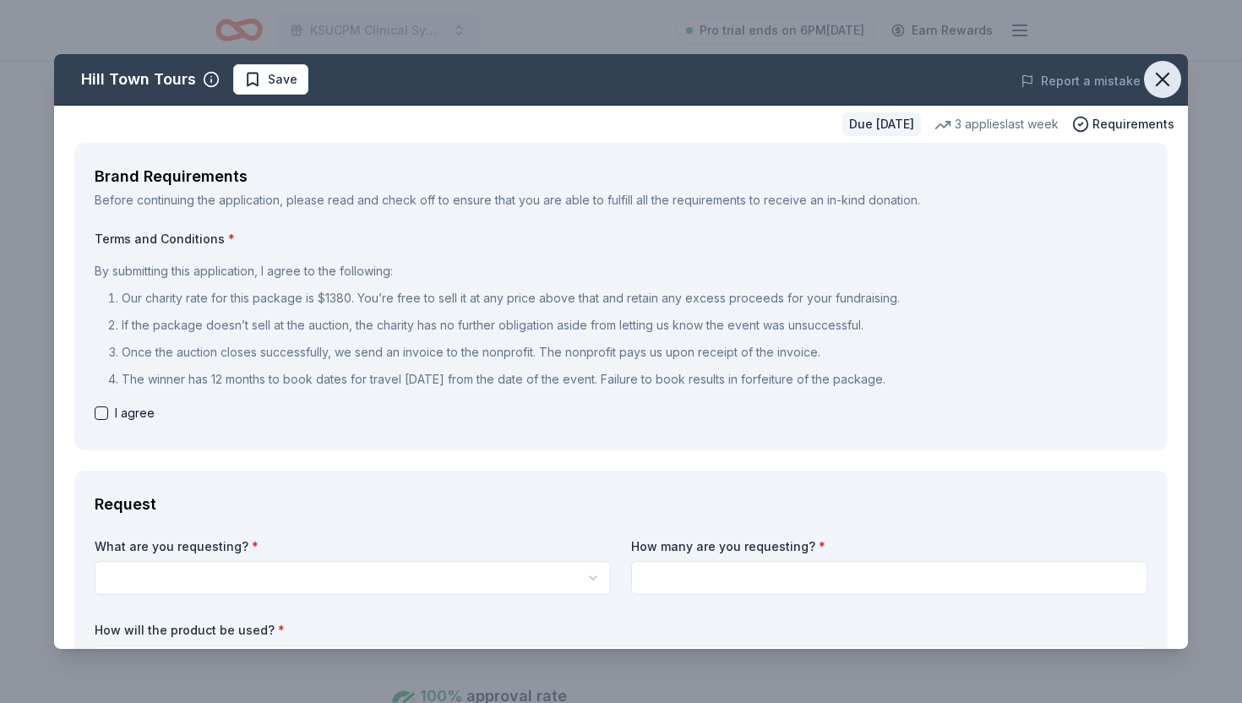
click at [1160, 87] on icon "button" at bounding box center [1163, 80] width 24 height 24
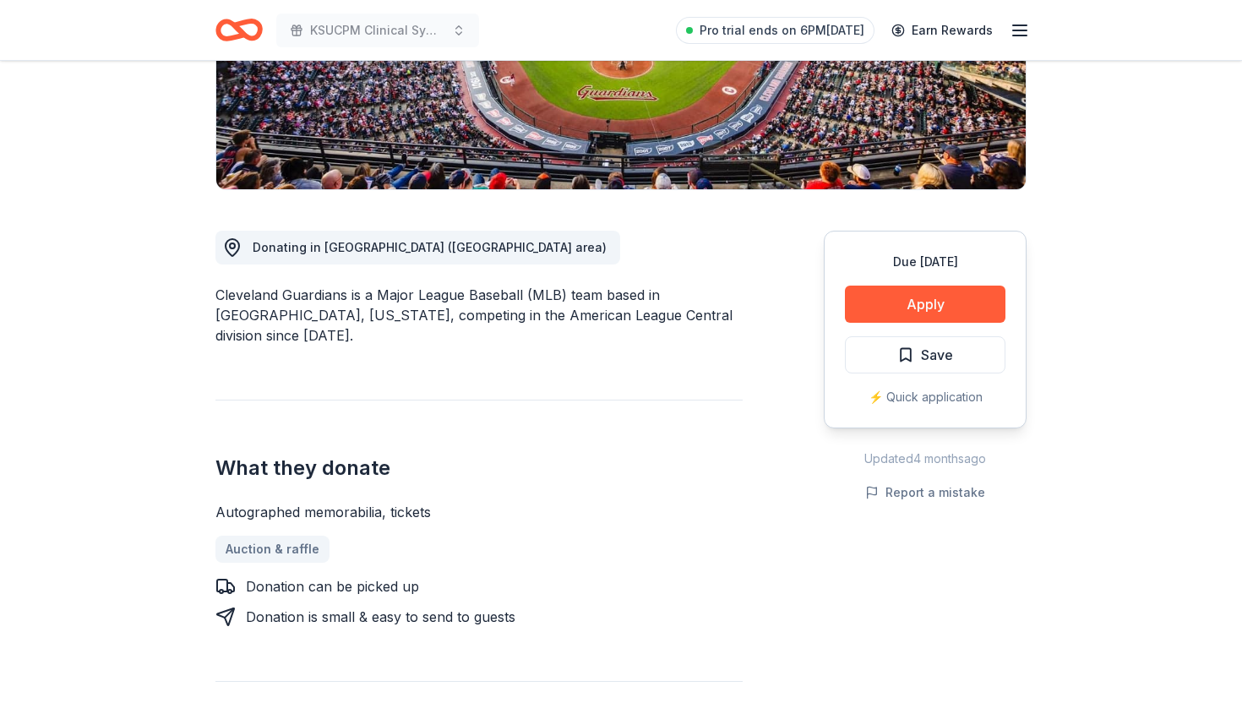
scroll to position [355, 0]
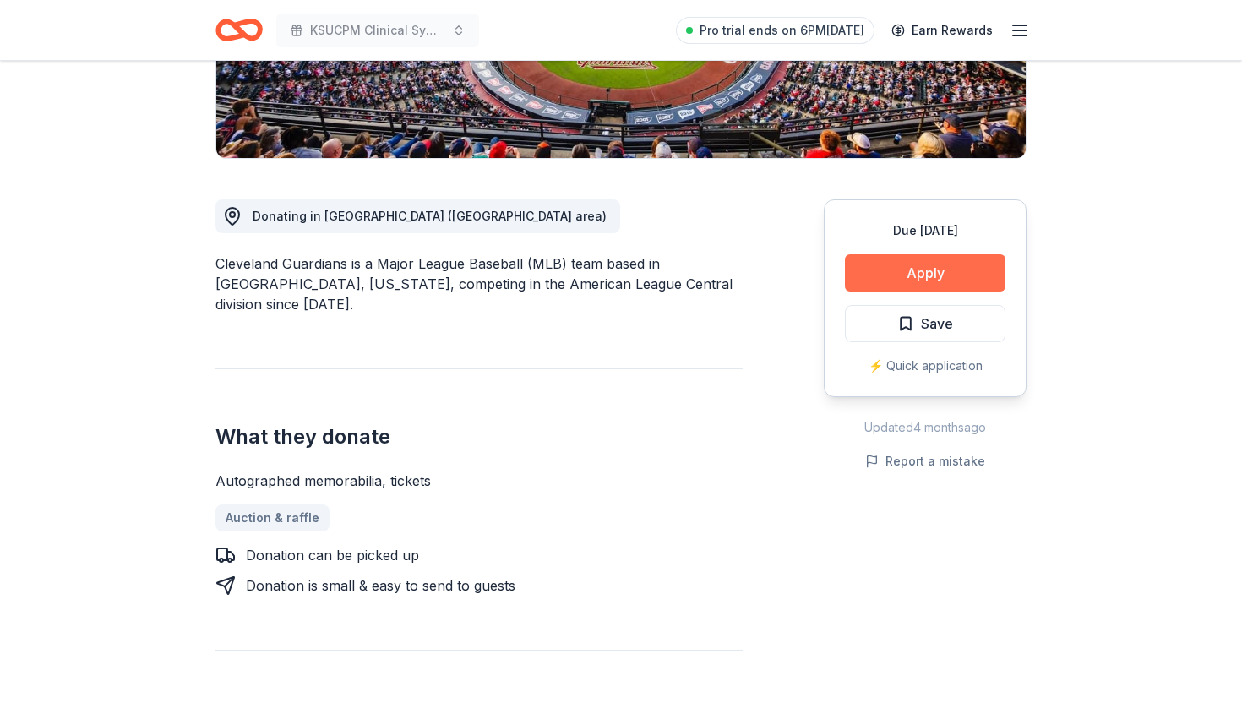
click at [914, 281] on button "Apply" at bounding box center [925, 272] width 161 height 37
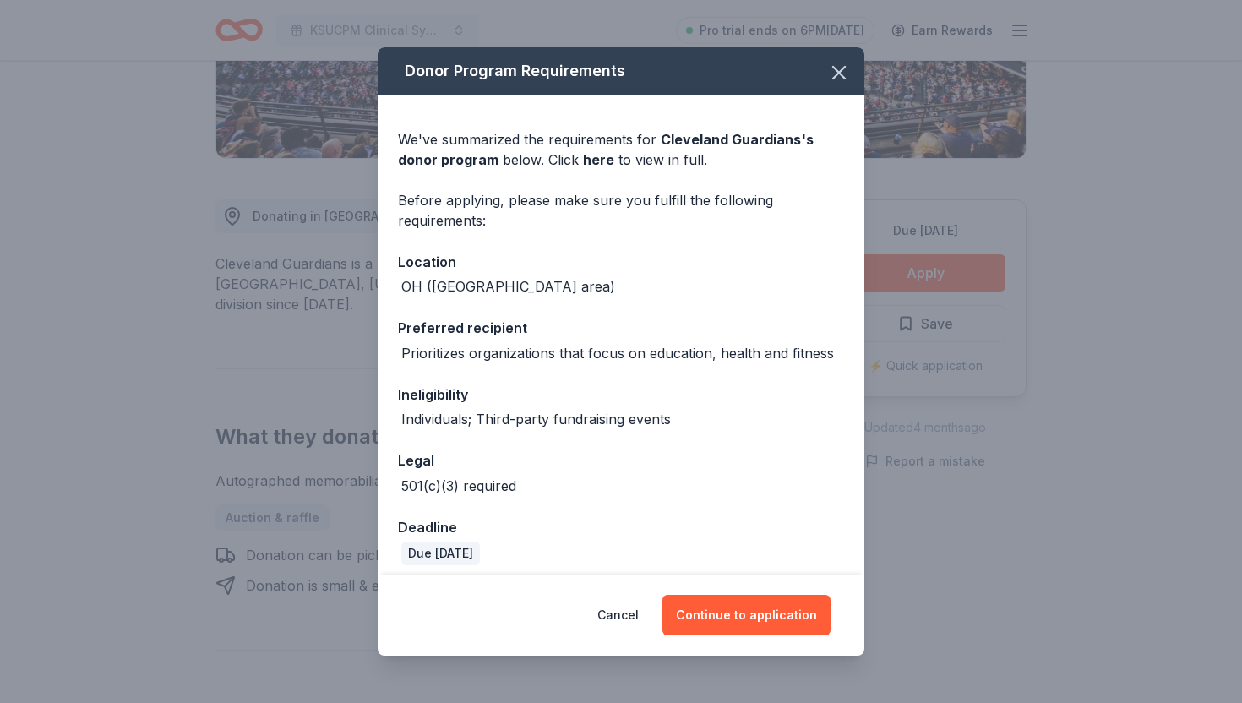
scroll to position [11, 0]
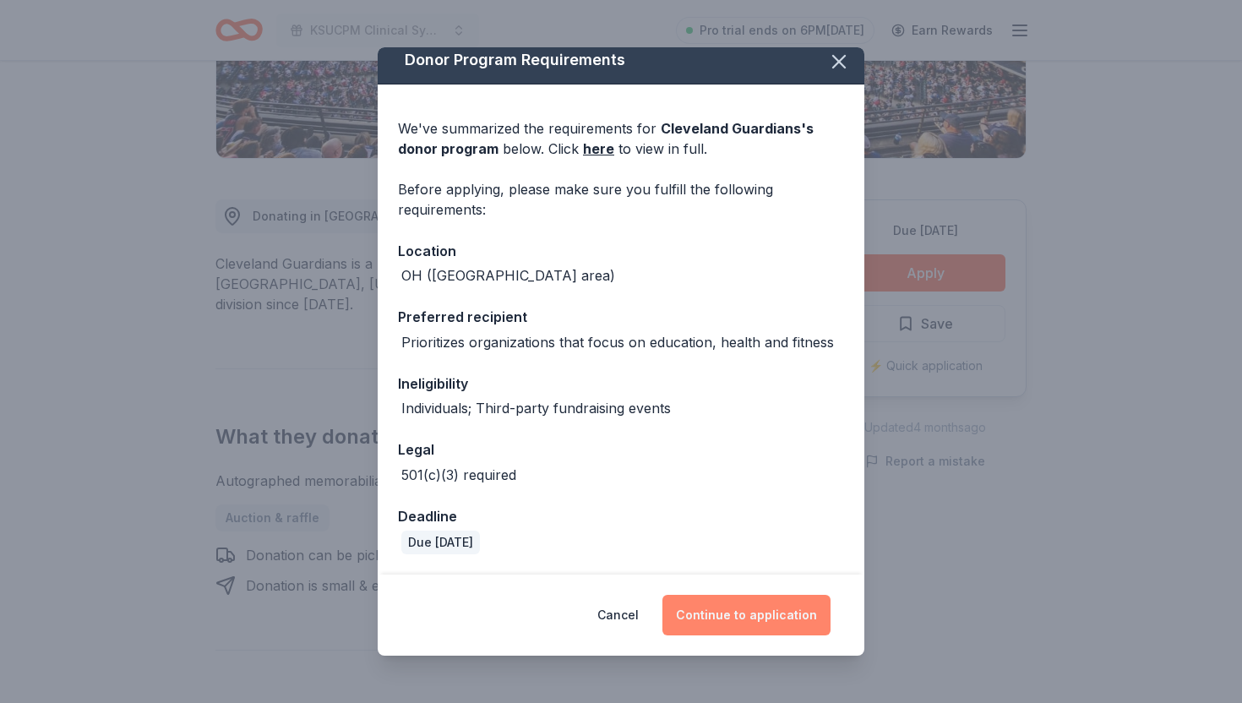
click at [739, 615] on button "Continue to application" at bounding box center [747, 615] width 168 height 41
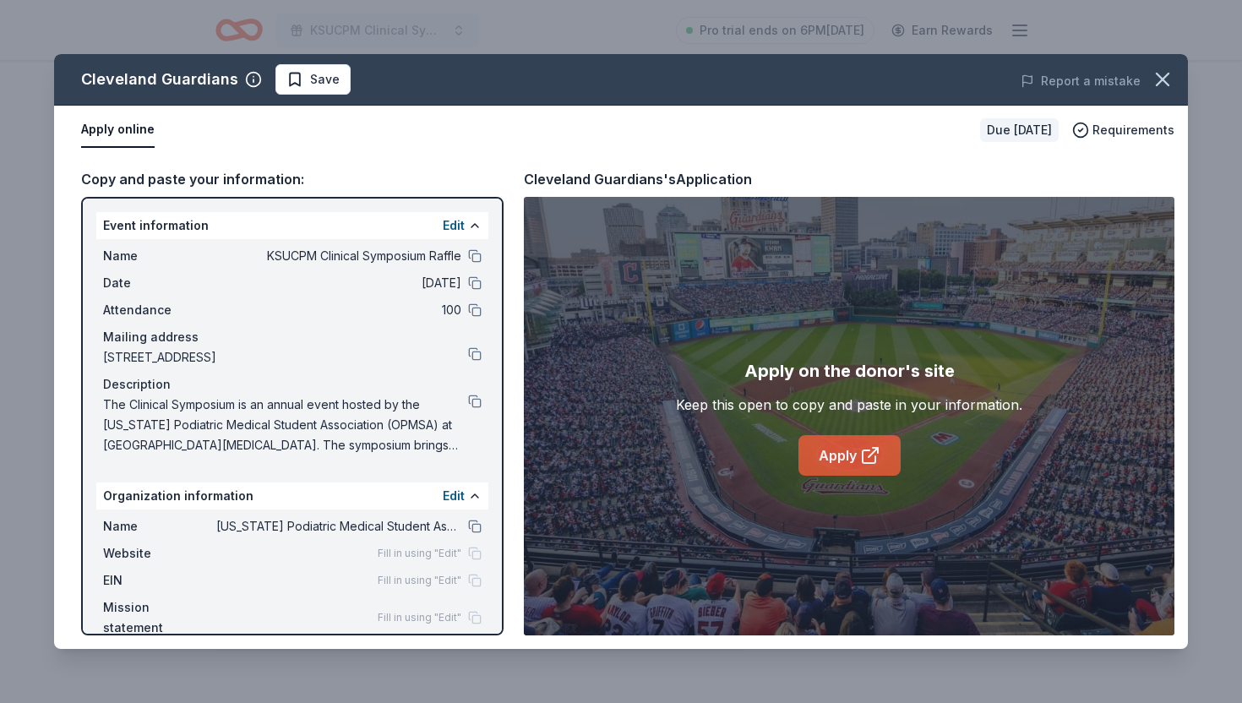
click at [836, 453] on link "Apply" at bounding box center [850, 455] width 102 height 41
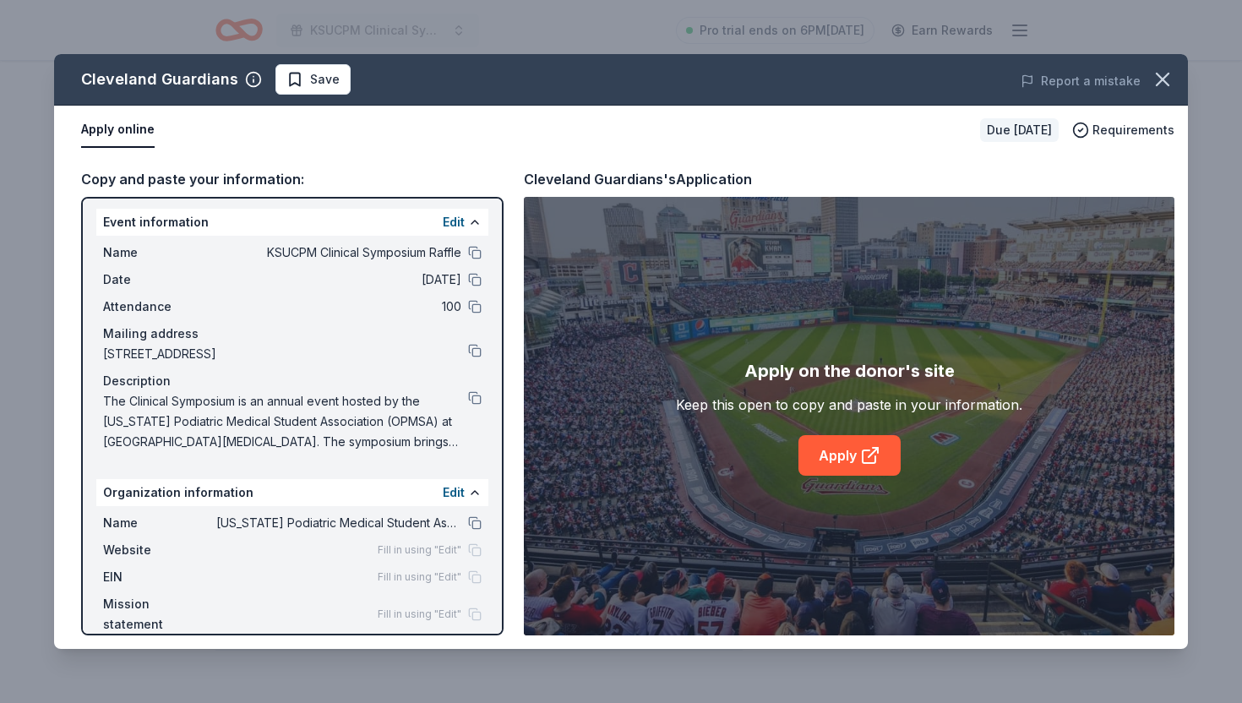
scroll to position [0, 0]
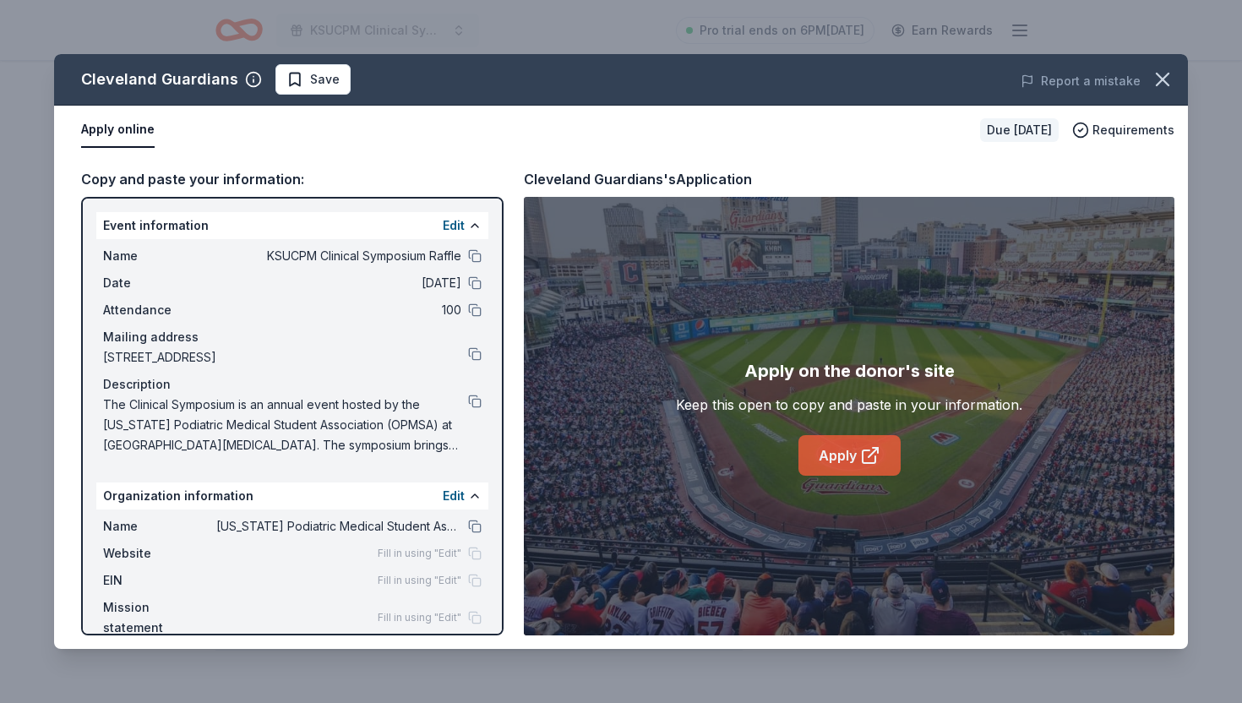
click at [823, 455] on link "Apply" at bounding box center [850, 455] width 102 height 41
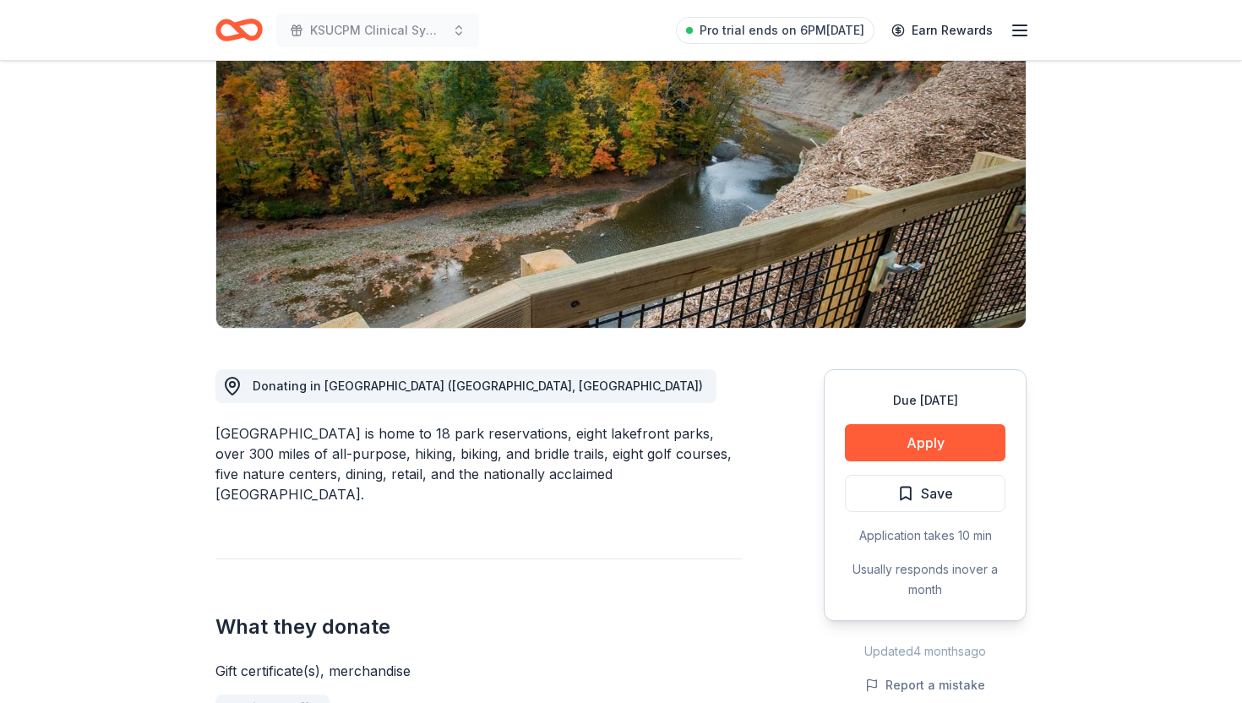
scroll to position [199, 0]
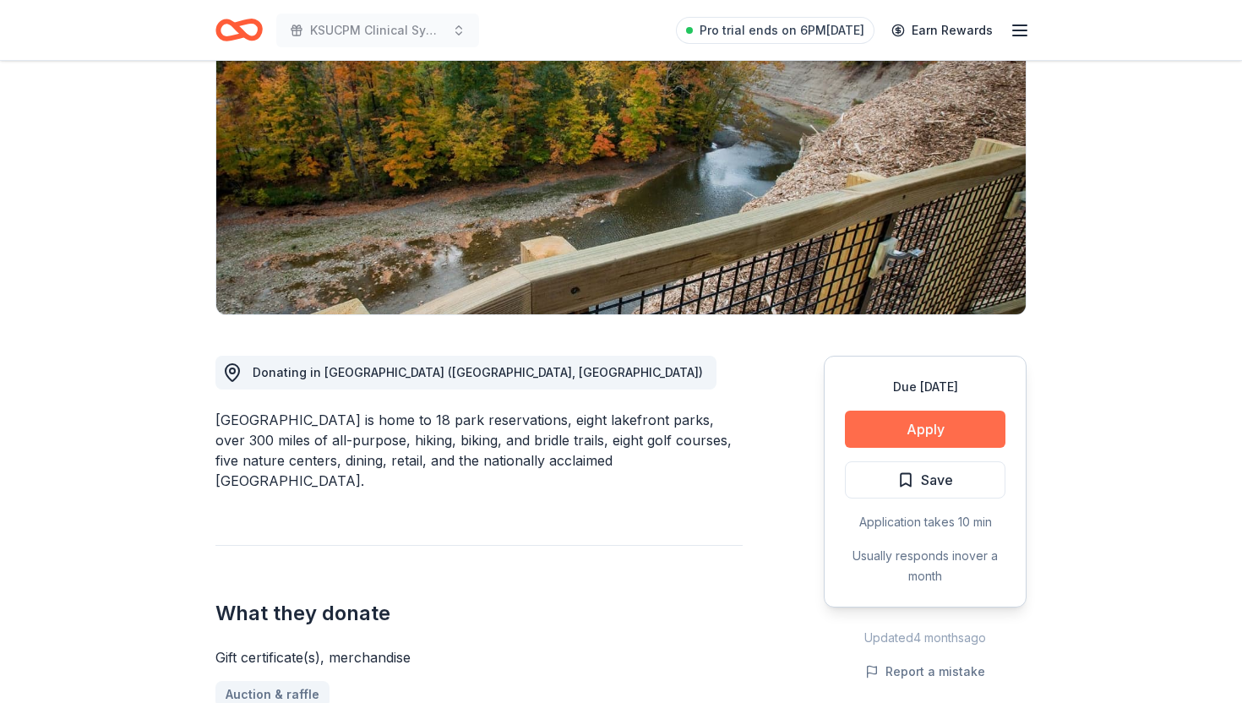
click at [889, 424] on button "Apply" at bounding box center [925, 429] width 161 height 37
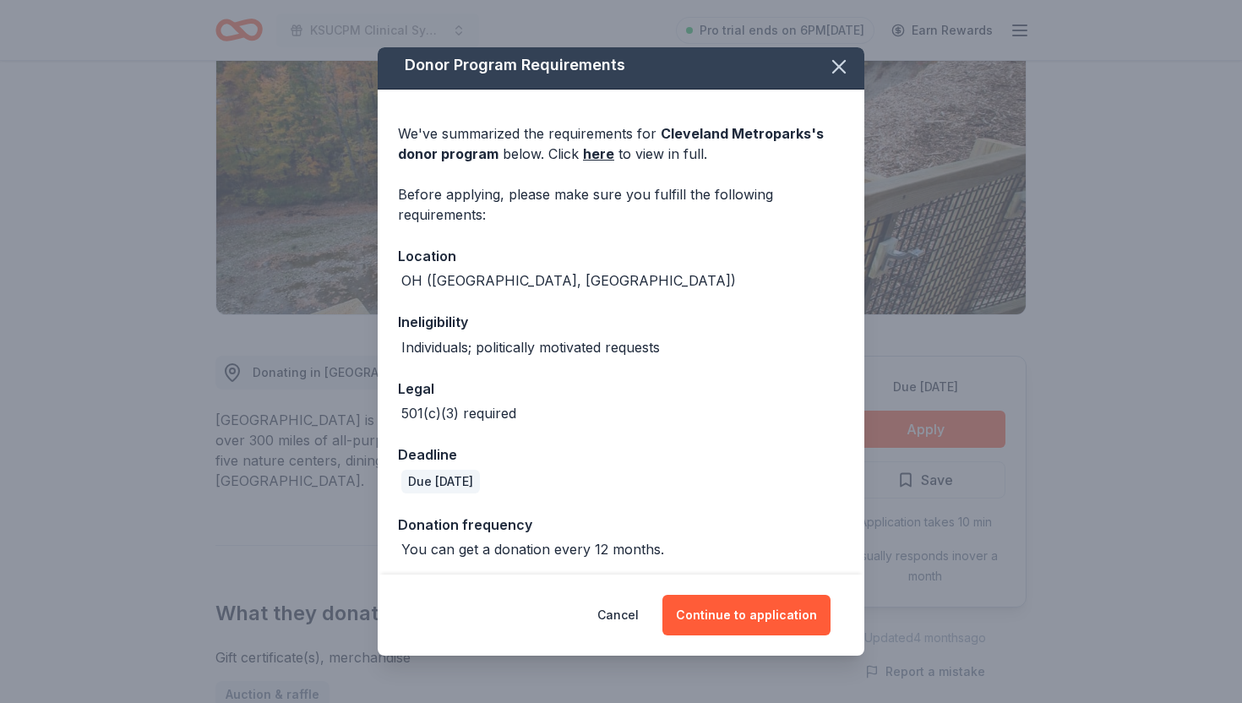
scroll to position [11, 0]
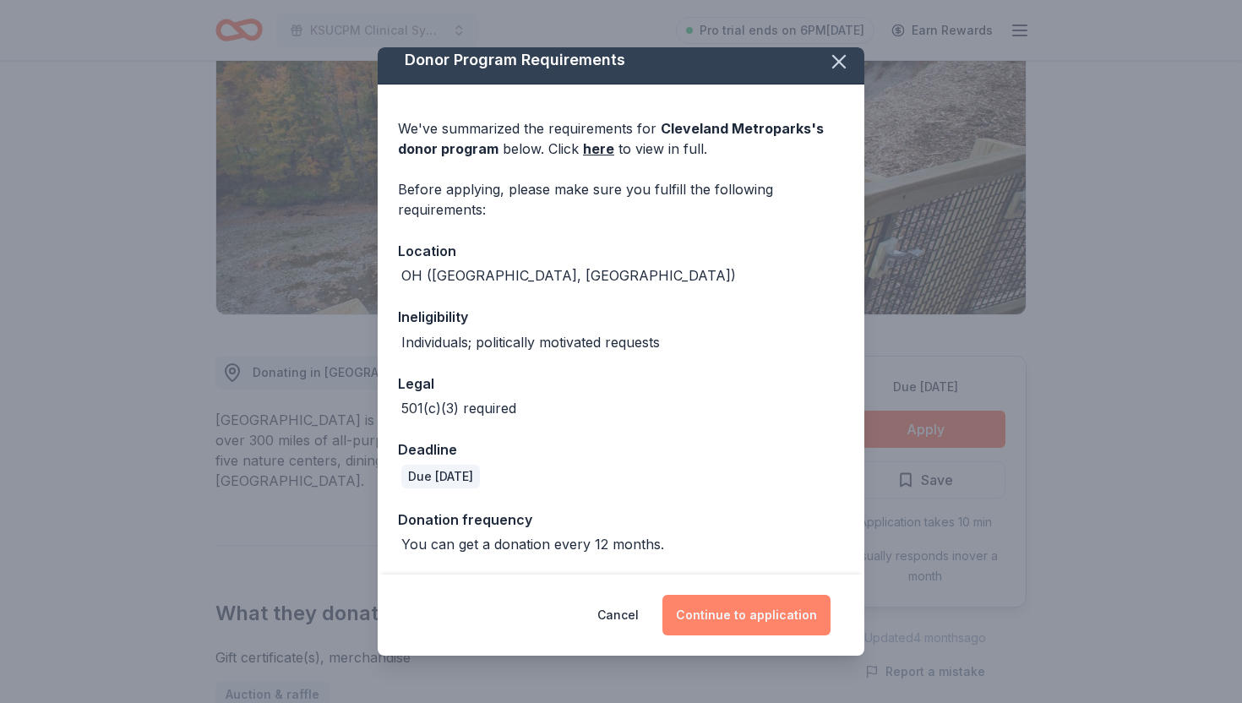
click at [697, 614] on button "Continue to application" at bounding box center [747, 615] width 168 height 41
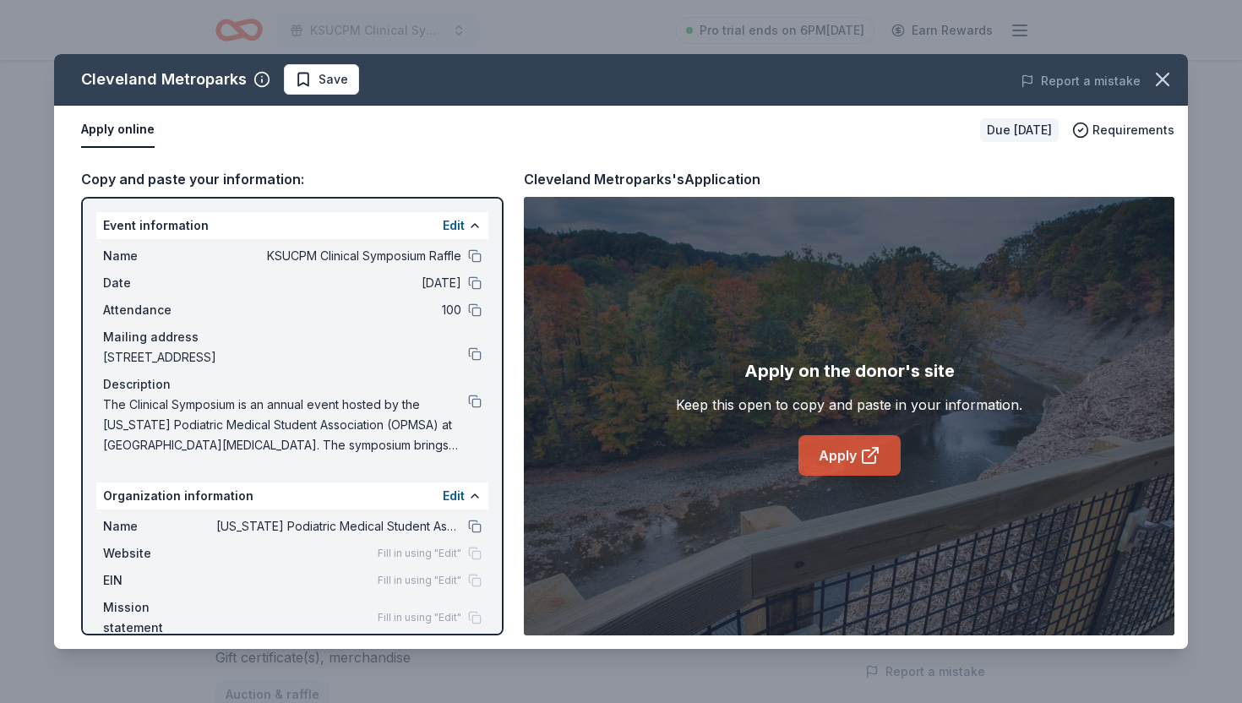
click at [867, 450] on icon at bounding box center [870, 455] width 20 height 20
click at [1166, 75] on icon "button" at bounding box center [1163, 80] width 12 height 12
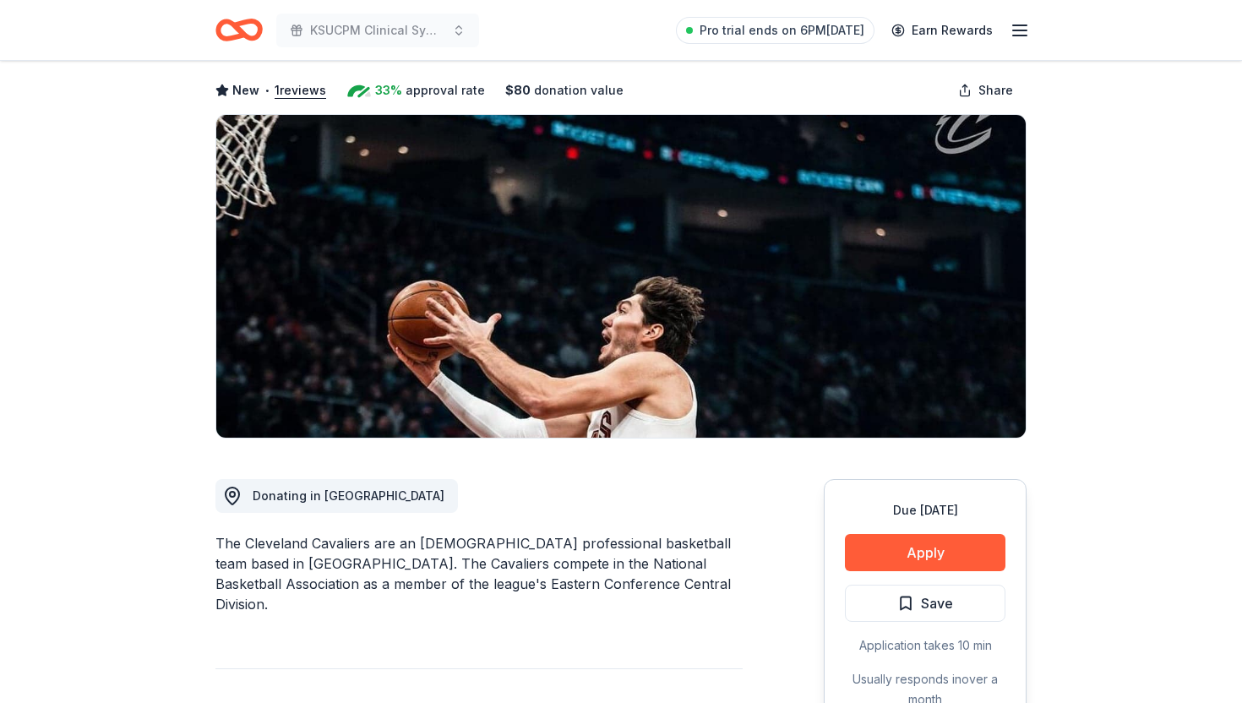
scroll to position [77, 0]
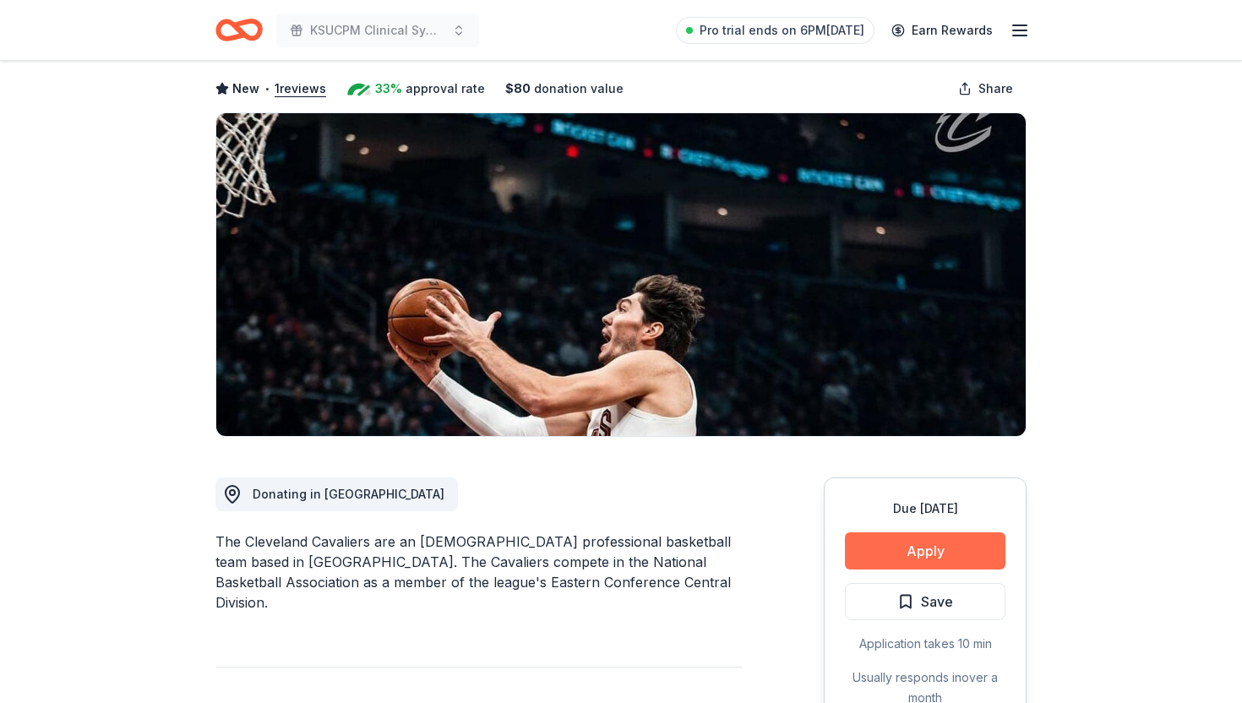
click at [899, 536] on button "Apply" at bounding box center [925, 550] width 161 height 37
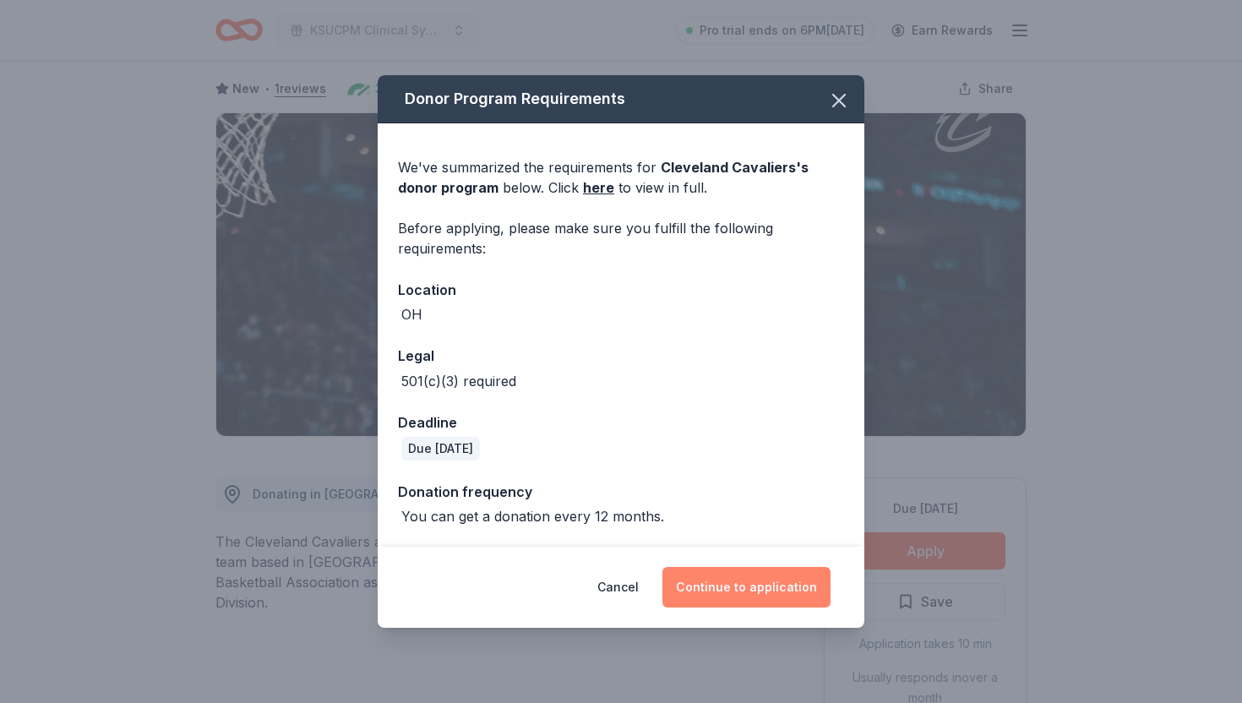
click at [702, 580] on button "Continue to application" at bounding box center [747, 587] width 168 height 41
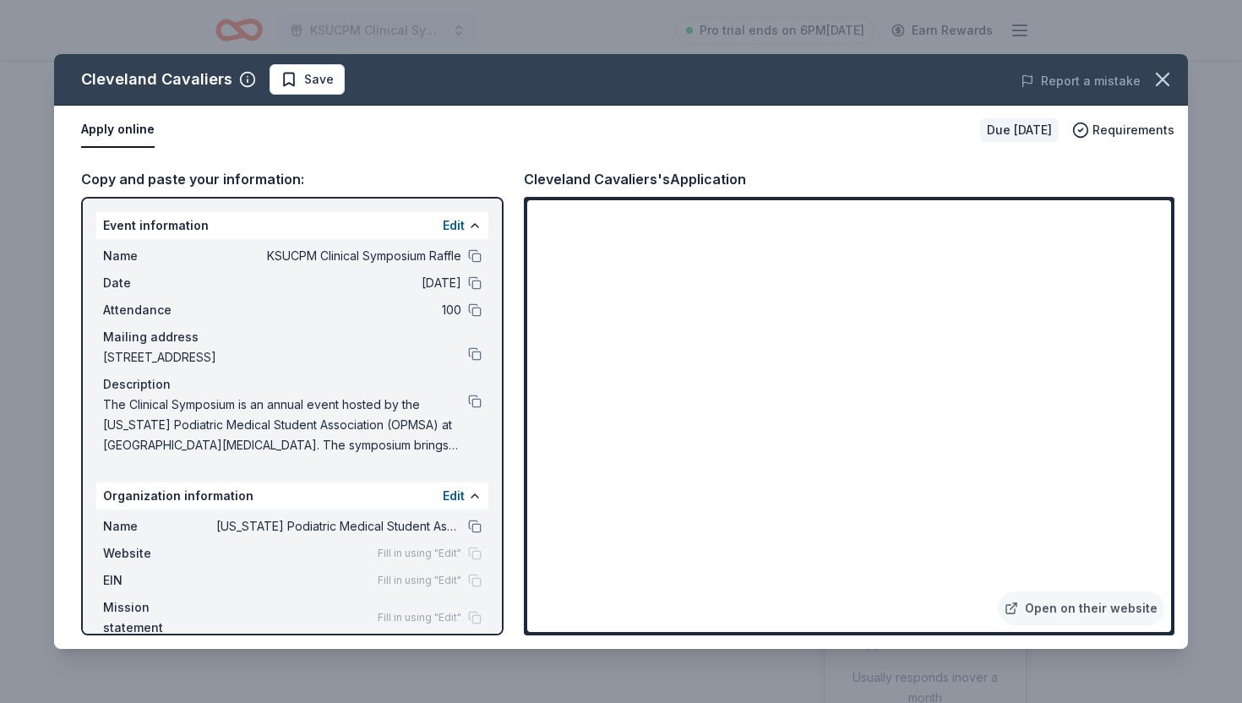
click at [308, 435] on span "The Clinical Symposium is an annual event hosted by the [US_STATE] Podiatric Me…" at bounding box center [285, 425] width 365 height 61
click at [470, 402] on button at bounding box center [475, 402] width 14 height 14
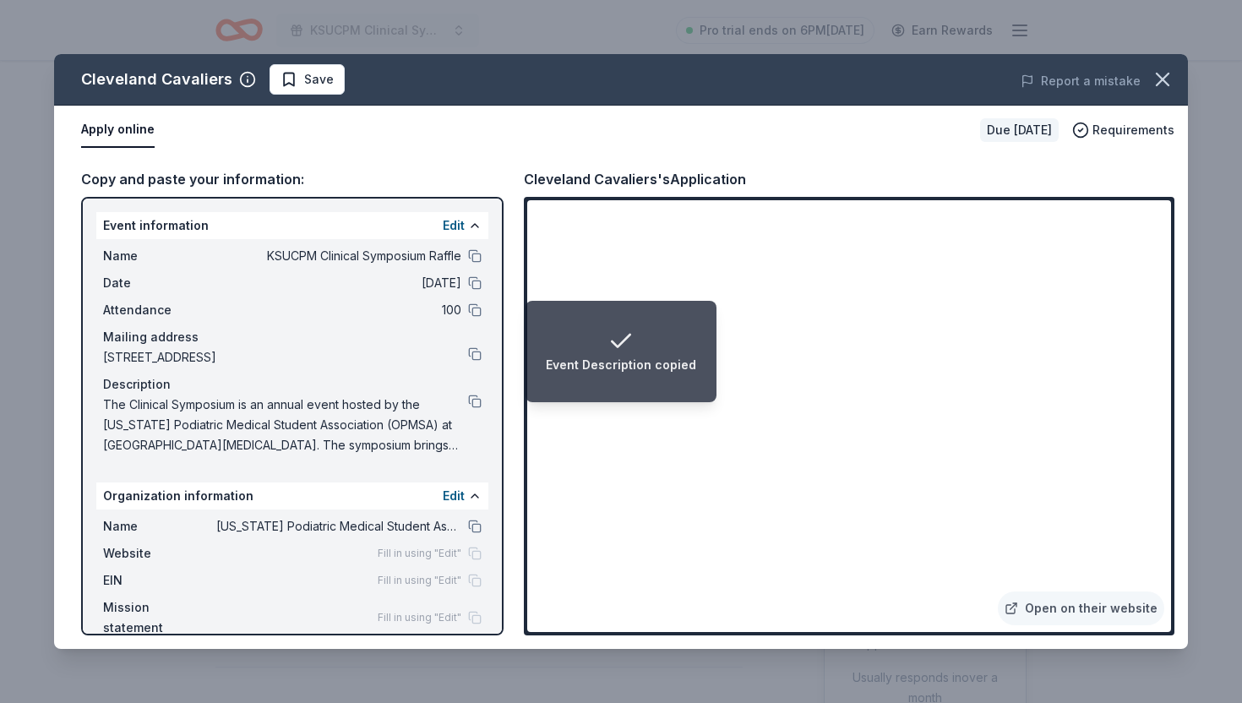
scroll to position [0, 0]
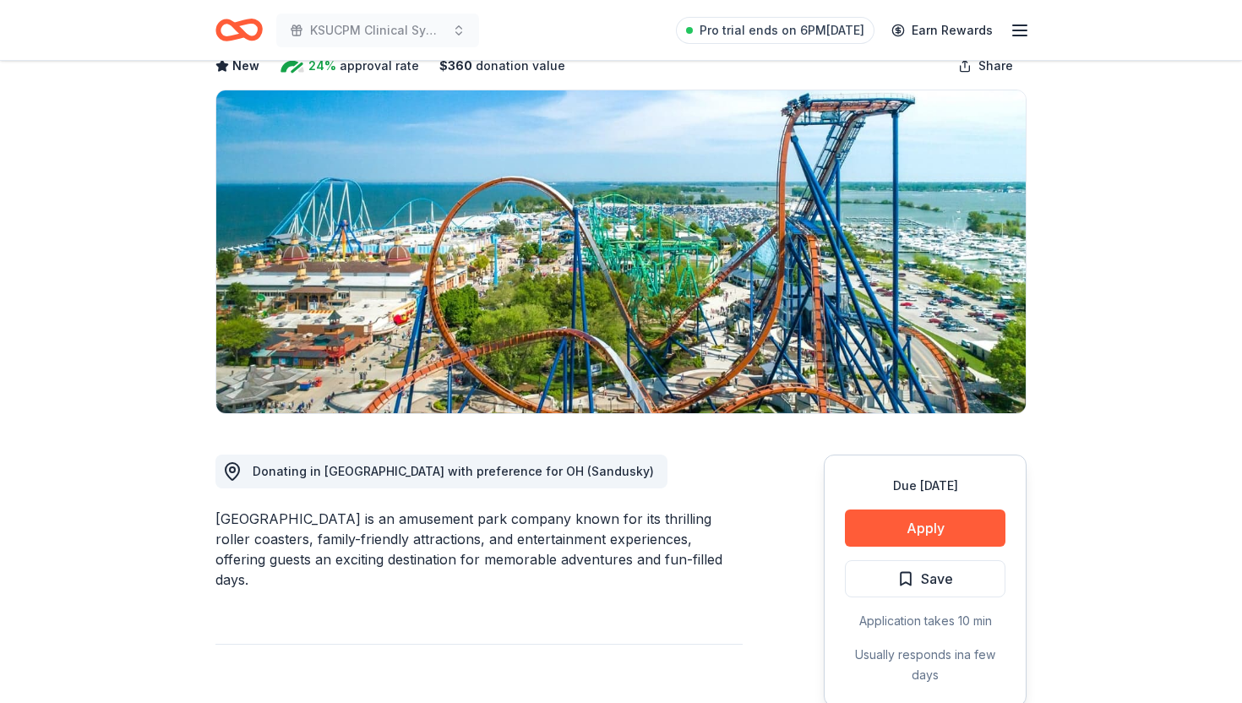
scroll to position [126, 0]
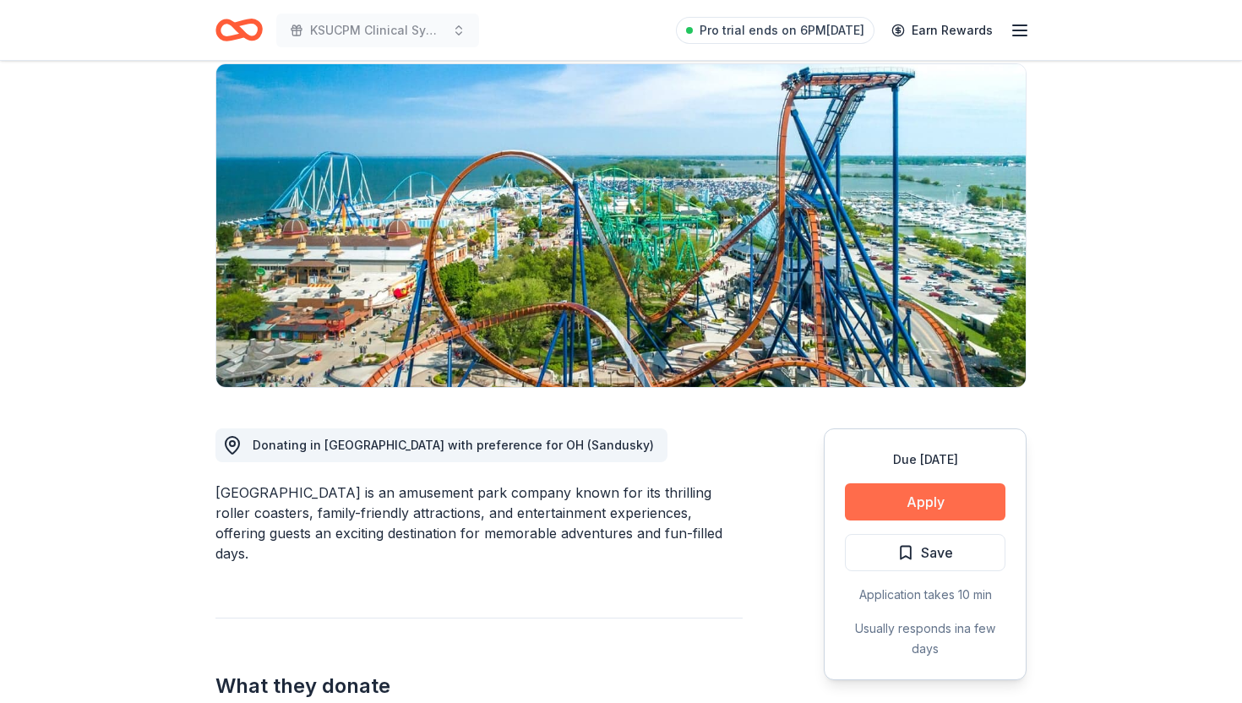
click at [899, 504] on button "Apply" at bounding box center [925, 501] width 161 height 37
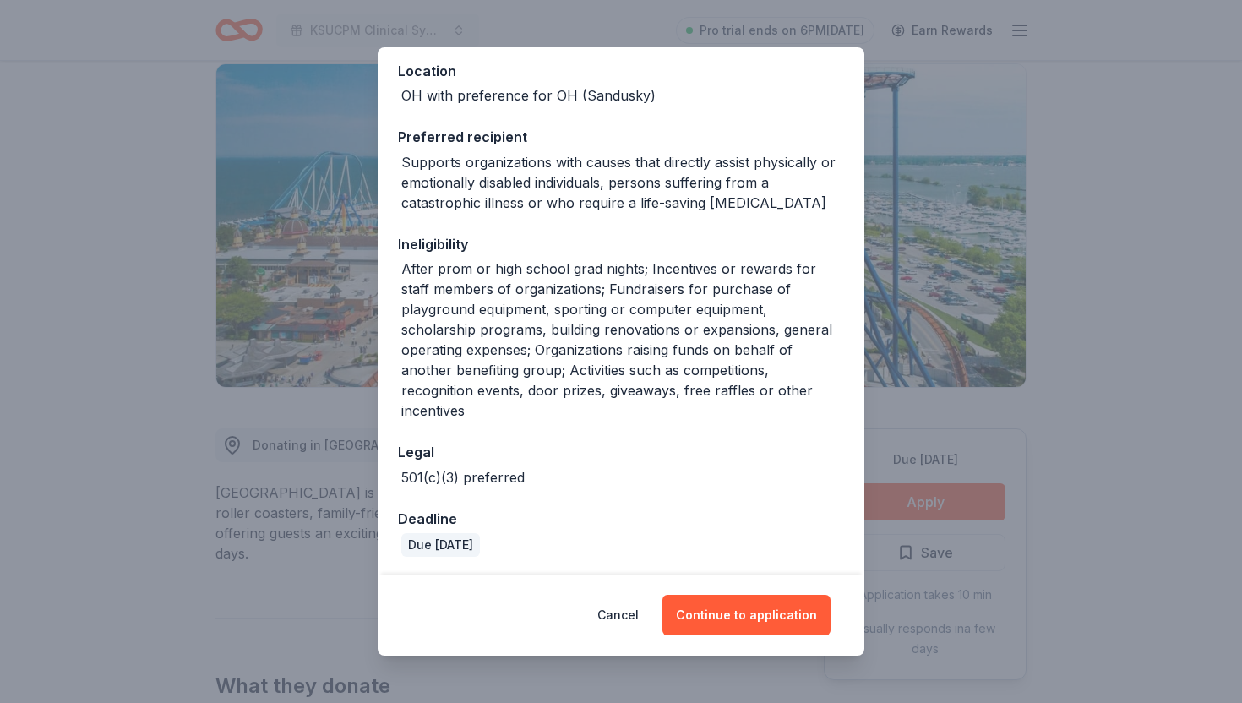
scroll to position [239, 0]
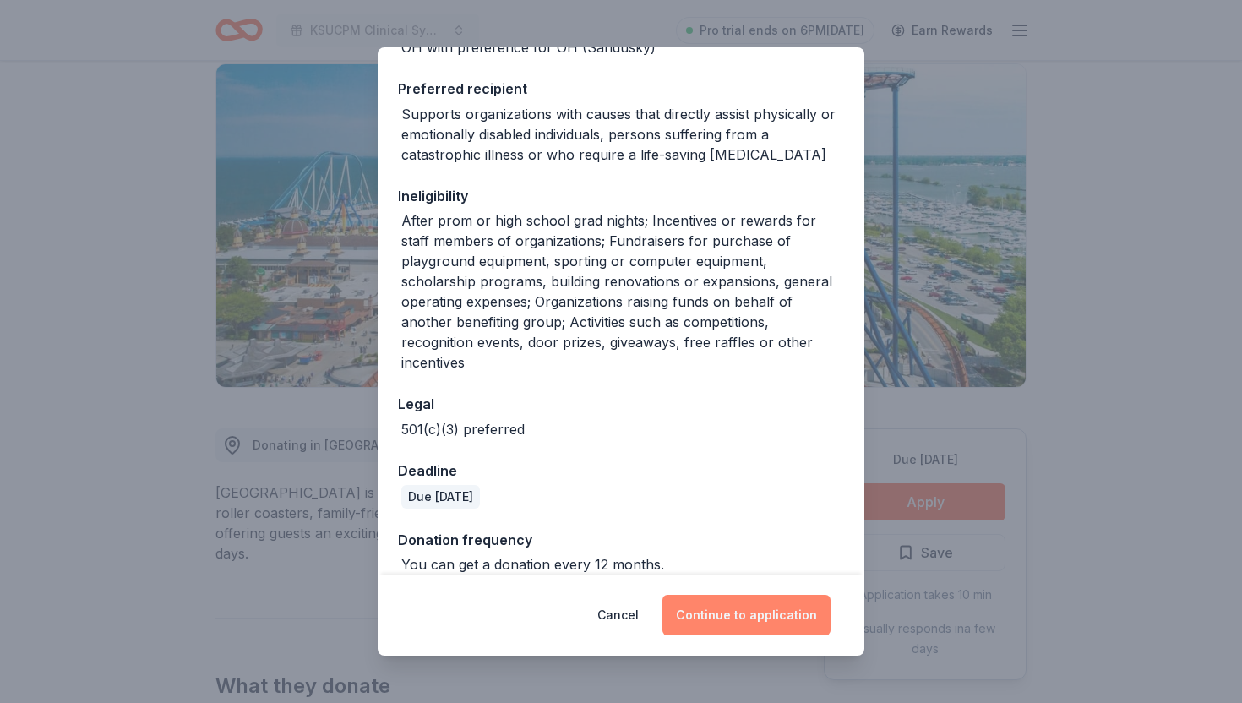
click at [727, 625] on button "Continue to application" at bounding box center [747, 615] width 168 height 41
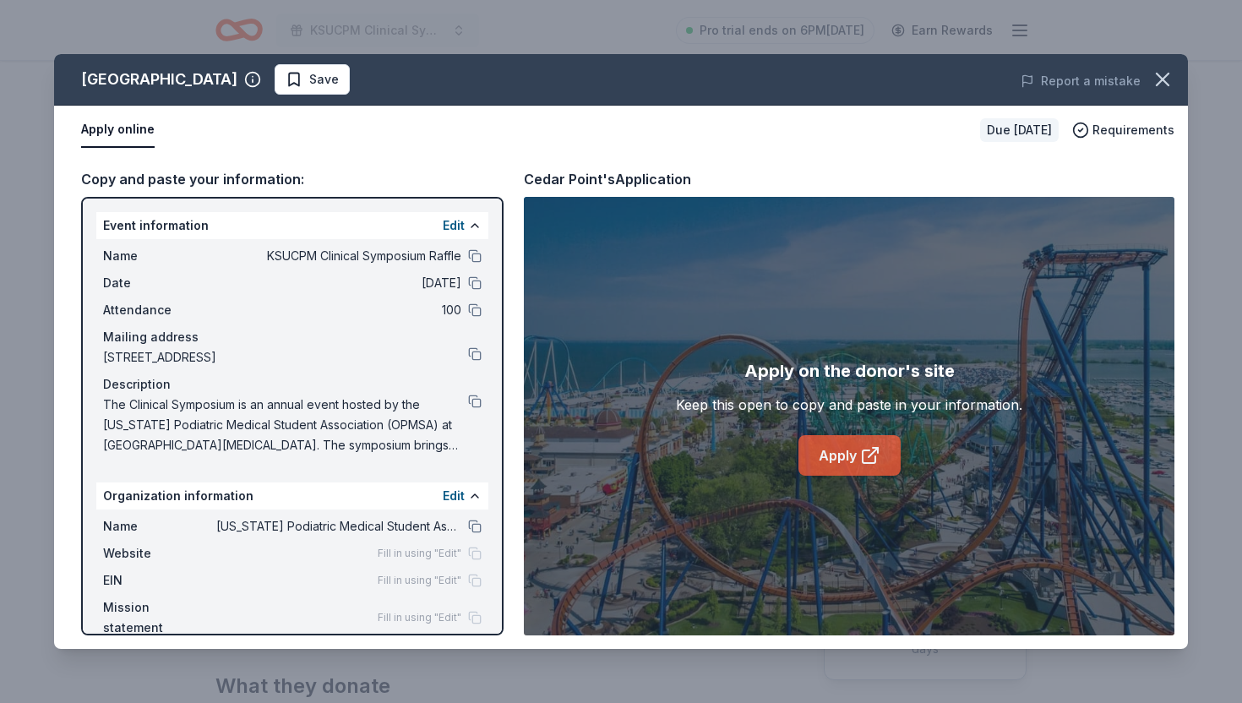
click at [831, 451] on link "Apply" at bounding box center [850, 455] width 102 height 41
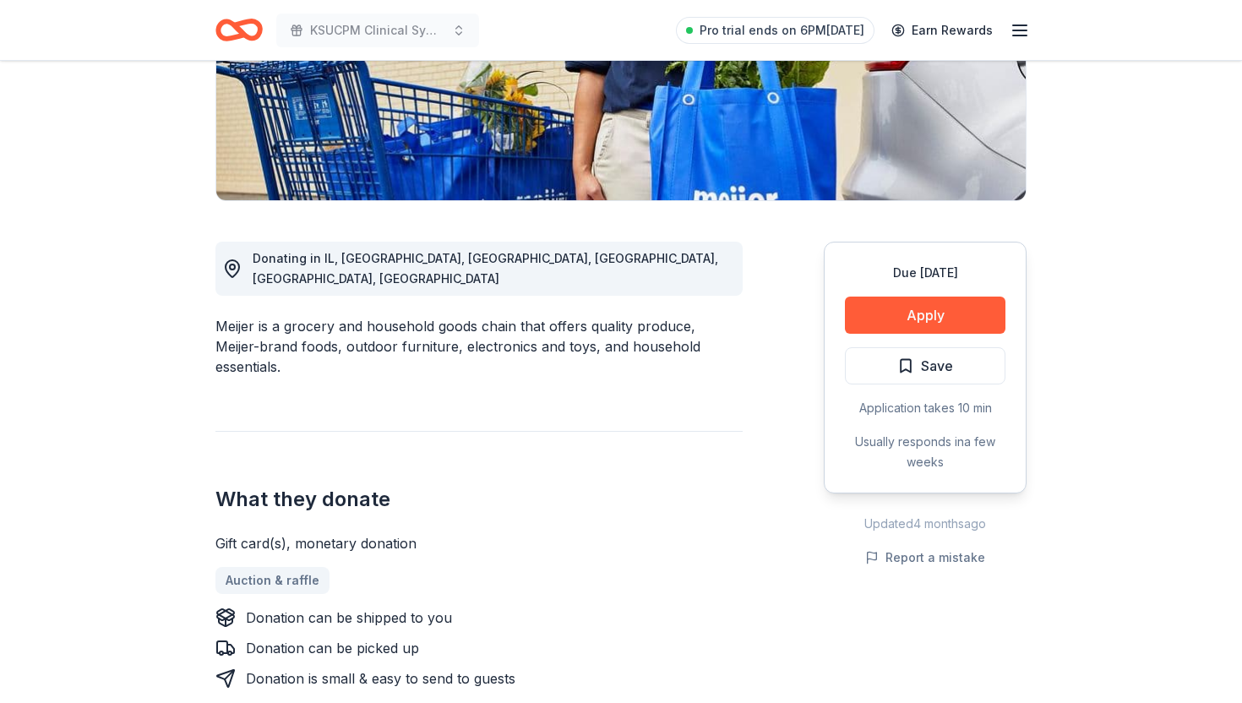
scroll to position [326, 0]
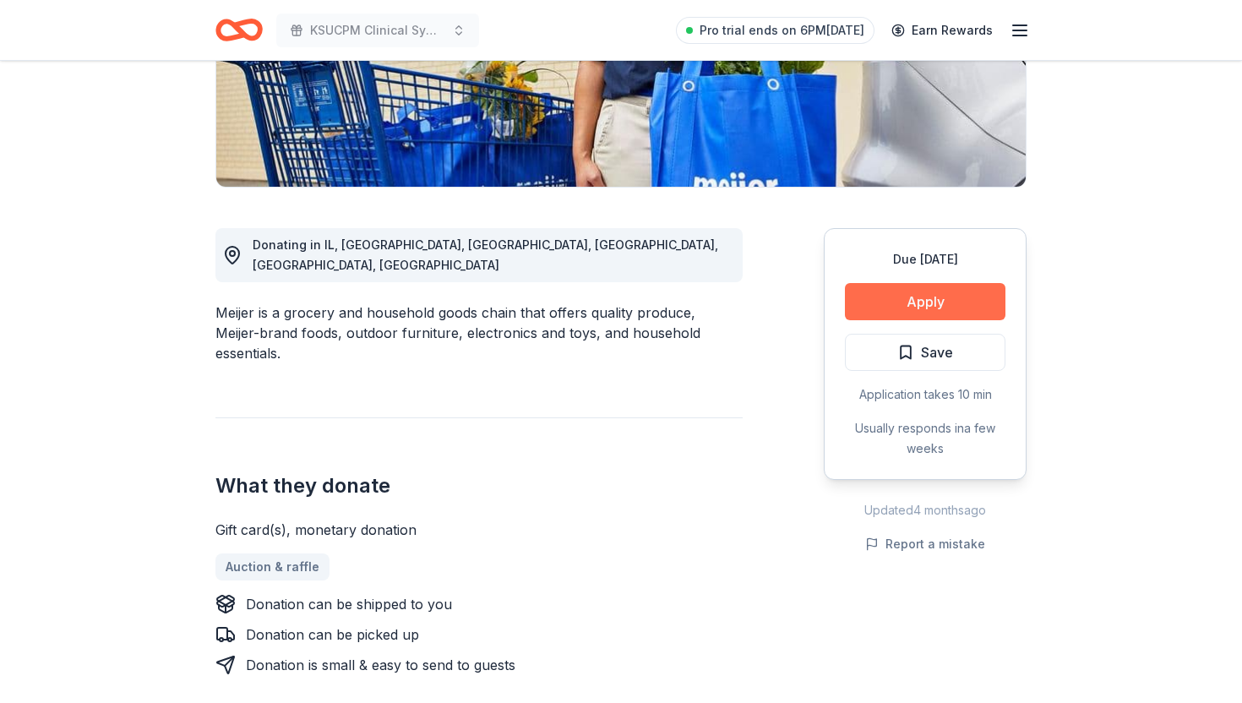
click at [953, 297] on button "Apply" at bounding box center [925, 301] width 161 height 37
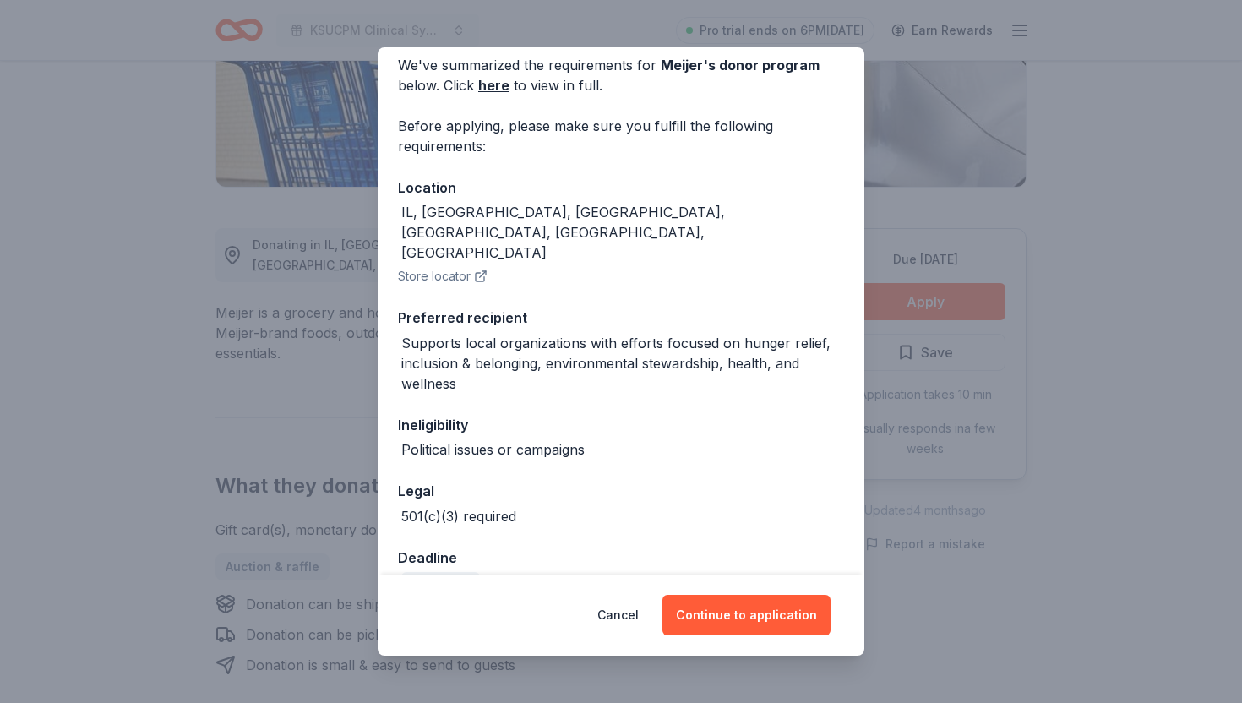
scroll to position [75, 0]
click at [723, 618] on button "Continue to application" at bounding box center [747, 615] width 168 height 41
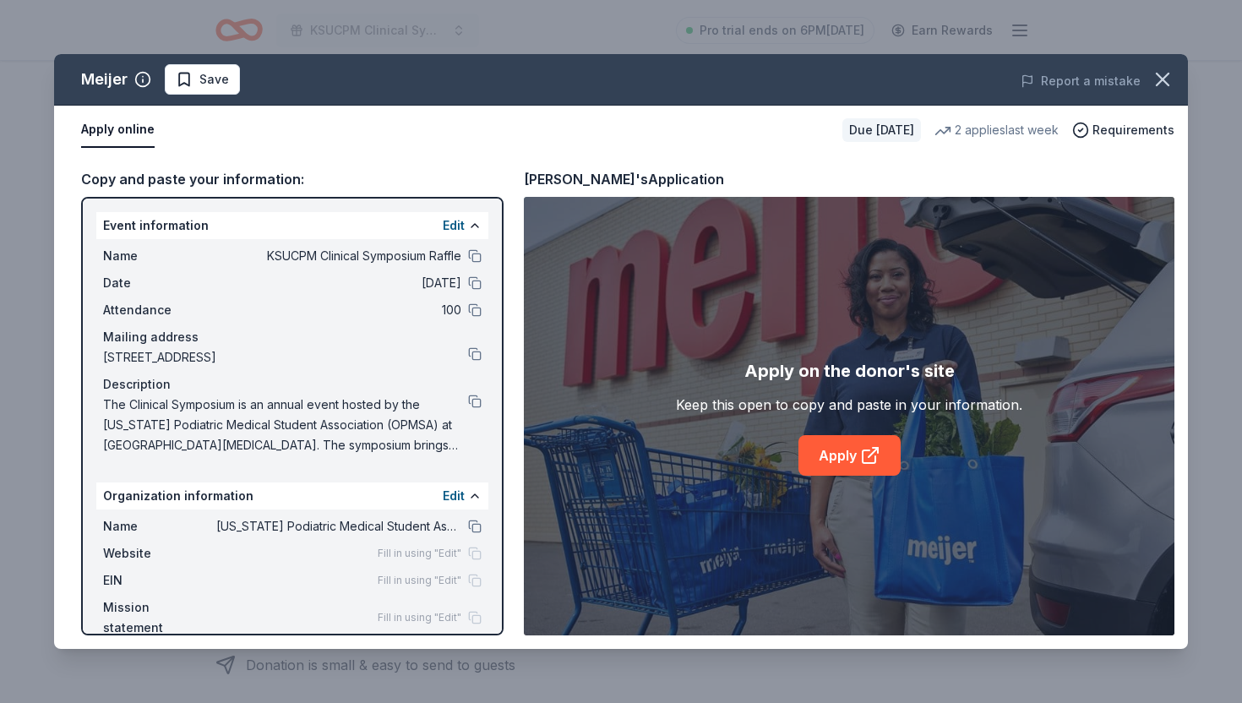
scroll to position [4, 0]
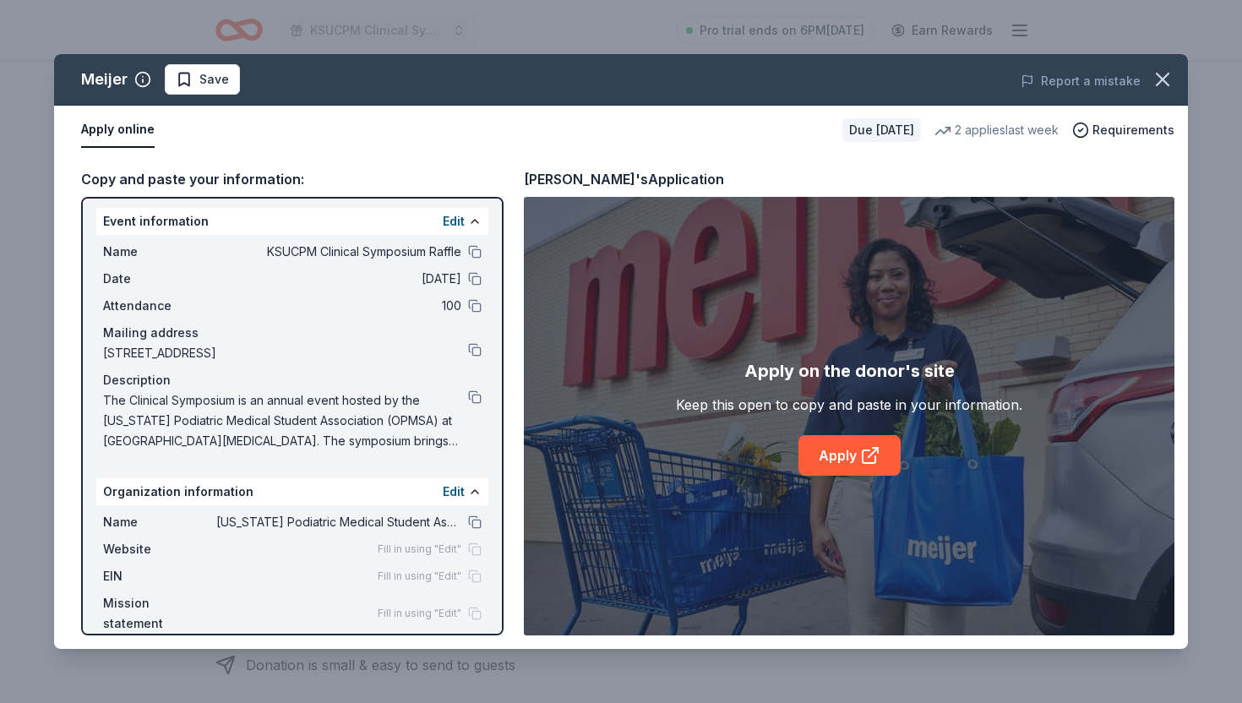
click at [856, 478] on div "Apply on the donor's site Keep this open to copy and paste in your information.…" at bounding box center [849, 416] width 651 height 439
click at [856, 462] on link "Apply" at bounding box center [850, 455] width 102 height 41
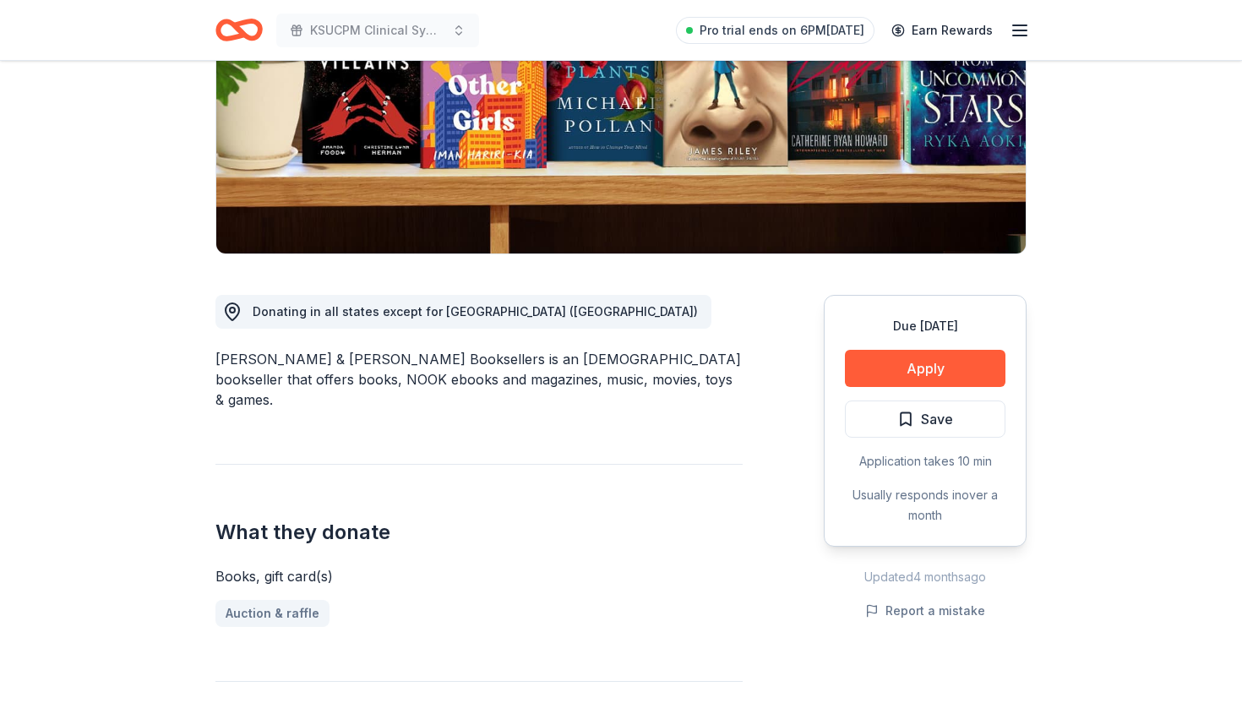
scroll to position [262, 0]
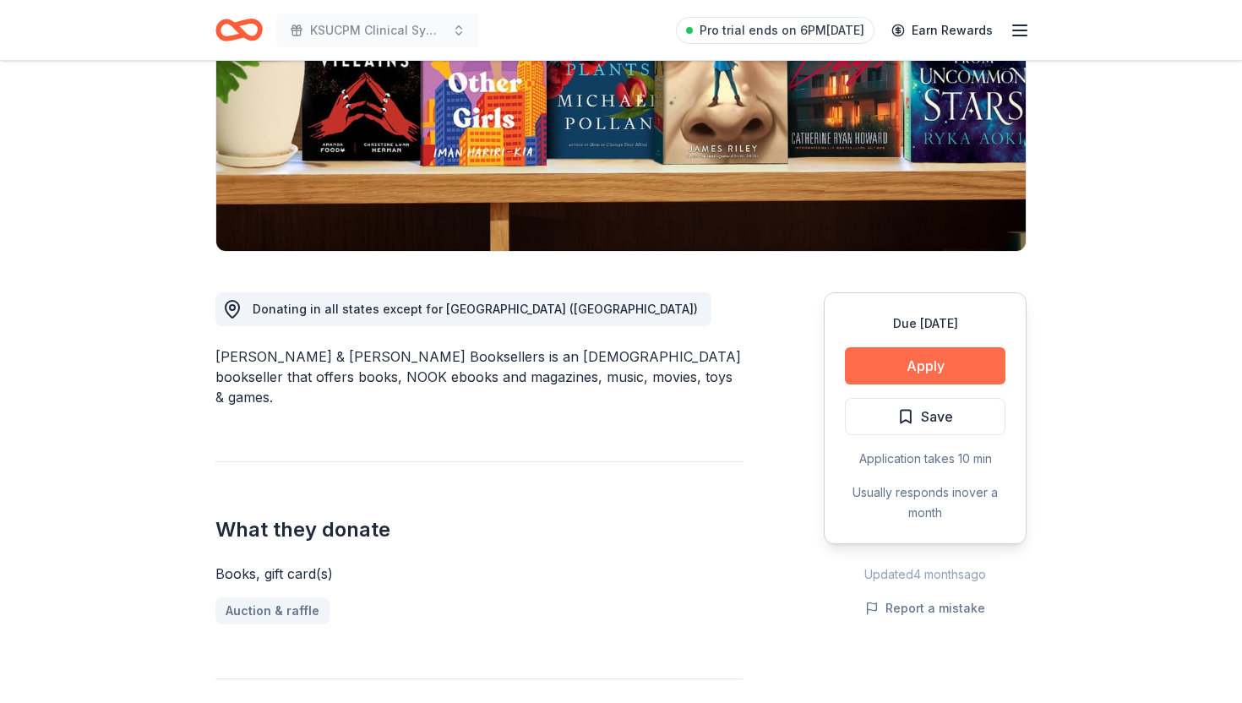
click at [882, 376] on button "Apply" at bounding box center [925, 365] width 161 height 37
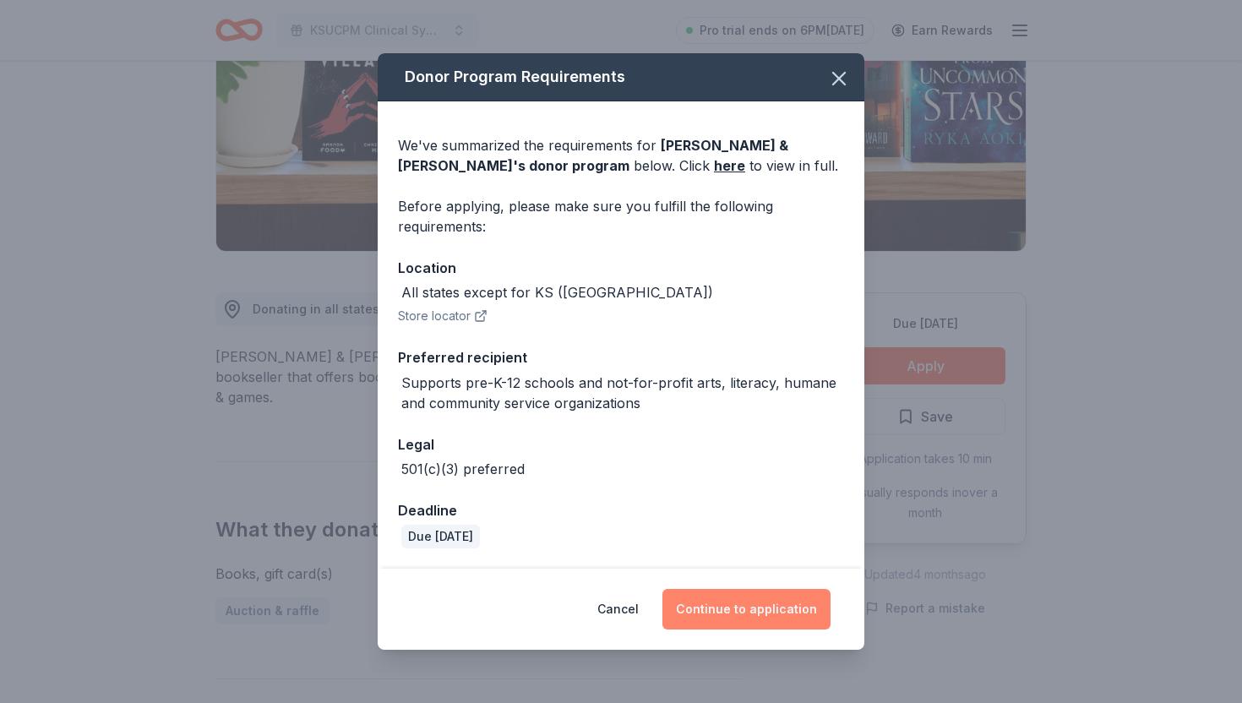
click at [726, 629] on button "Continue to application" at bounding box center [747, 609] width 168 height 41
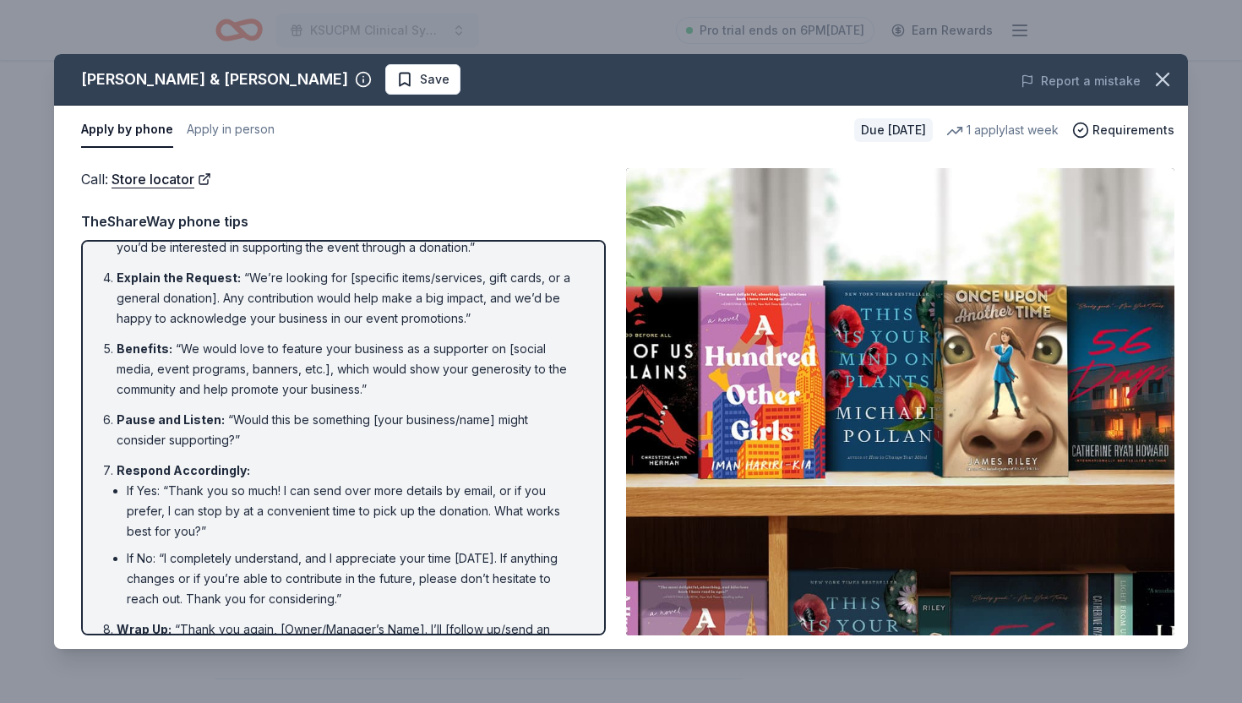
scroll to position [260, 0]
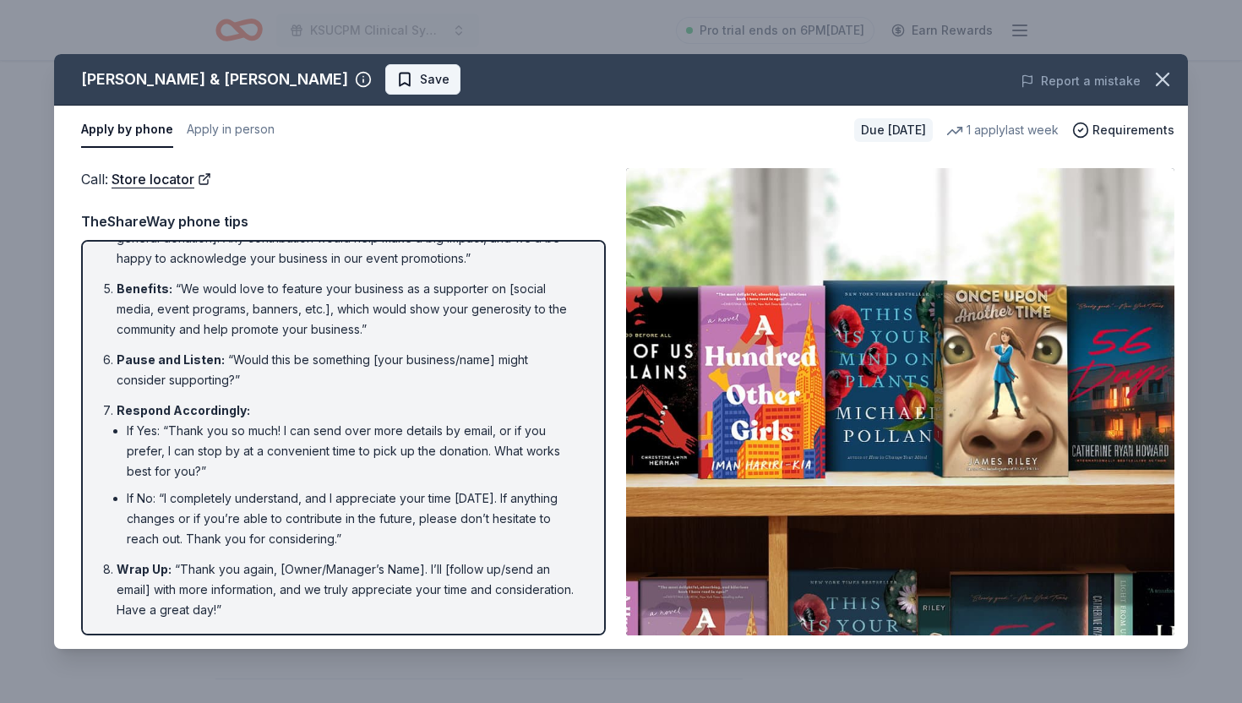
click at [396, 83] on span "Save" at bounding box center [422, 79] width 53 height 20
click at [204, 185] on link "Store locator" at bounding box center [162, 179] width 100 height 22
click at [237, 137] on button "Apply in person" at bounding box center [231, 129] width 88 height 35
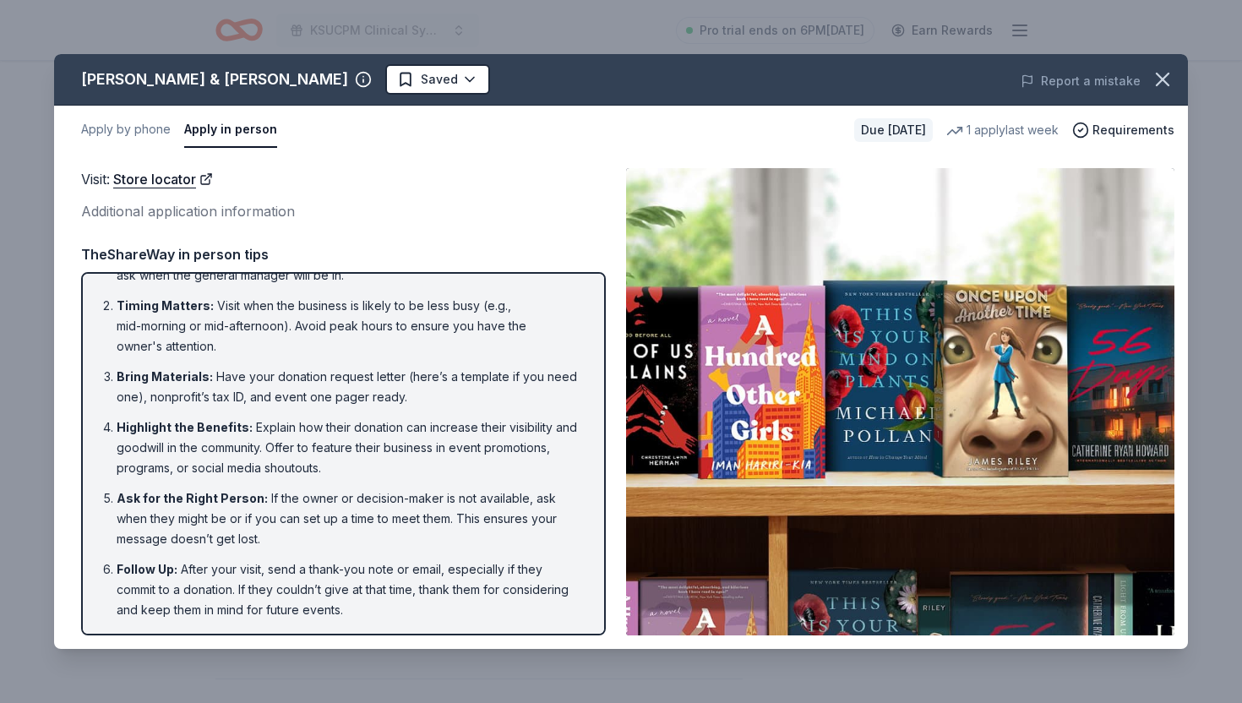
scroll to position [0, 0]
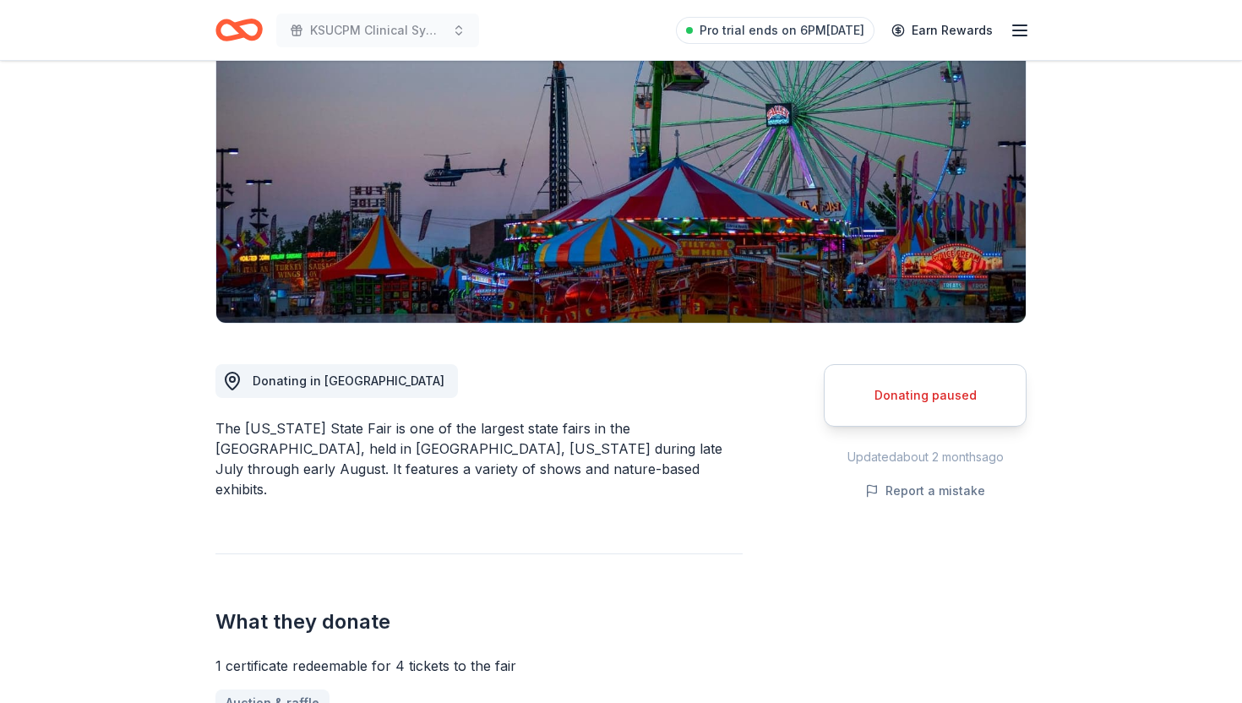
scroll to position [191, 0]
click at [915, 407] on div "Donating paused" at bounding box center [925, 394] width 203 height 63
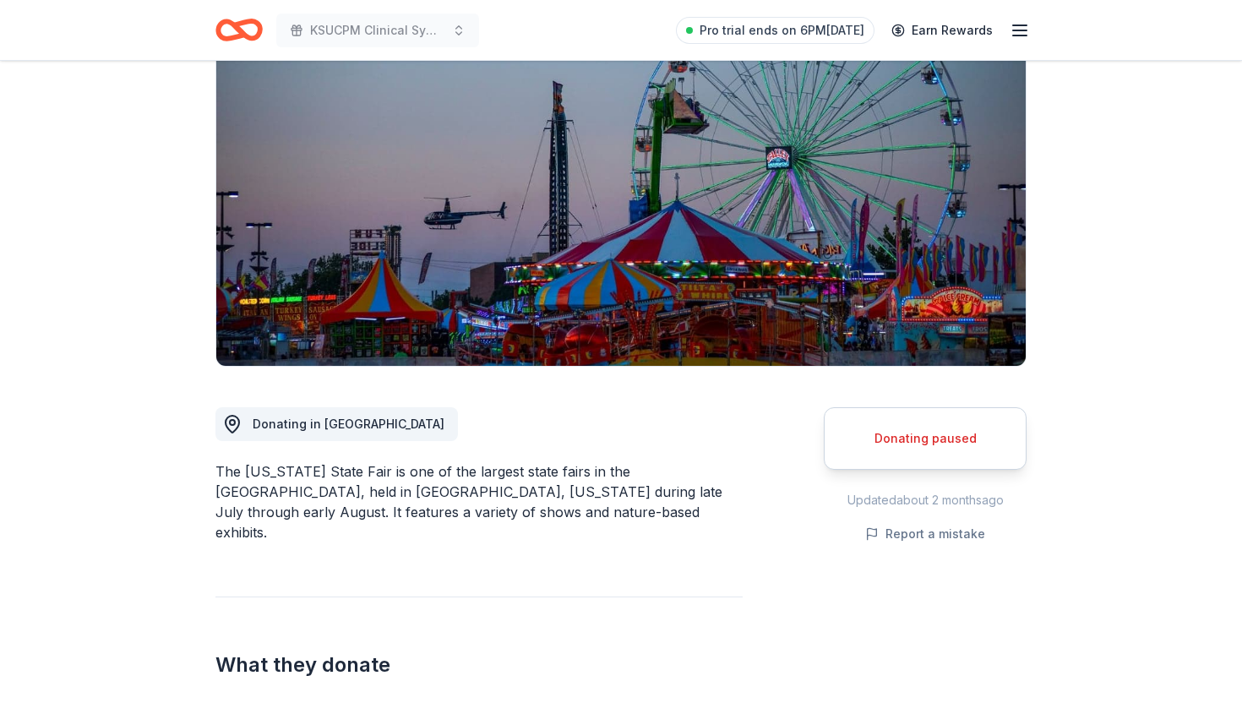
scroll to position [0, 0]
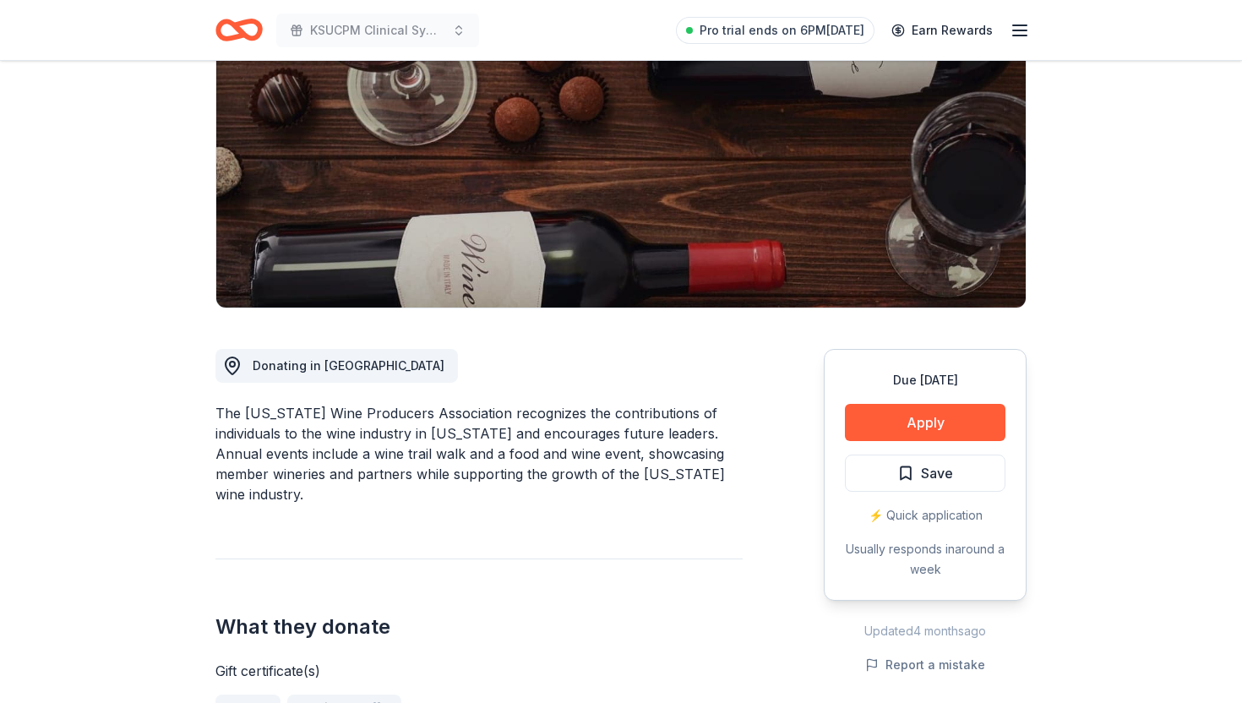
scroll to position [206, 0]
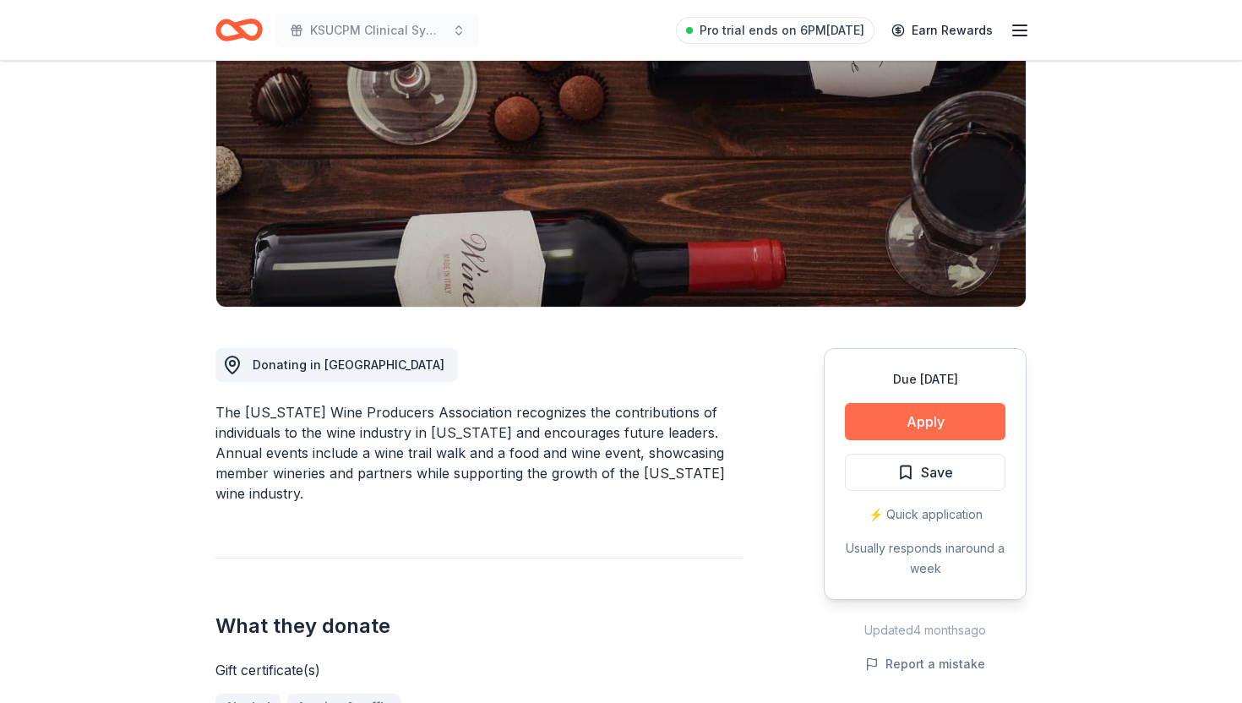
click at [869, 430] on button "Apply" at bounding box center [925, 421] width 161 height 37
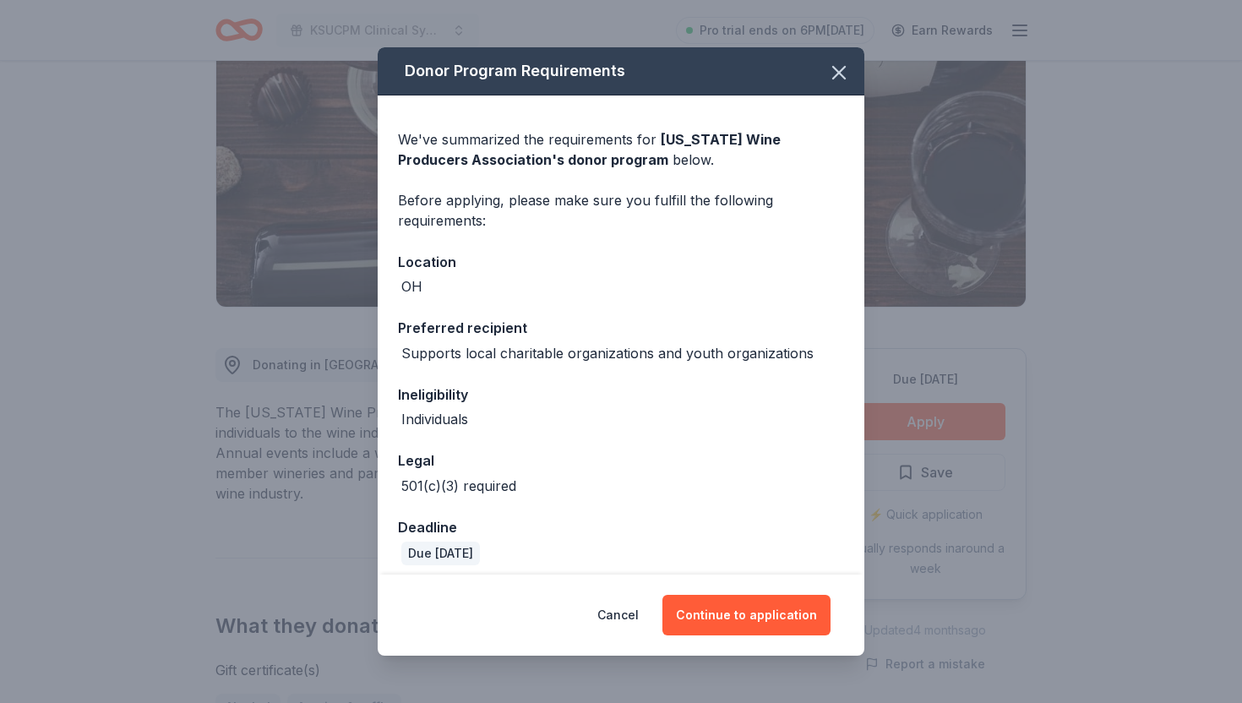
scroll to position [11, 0]
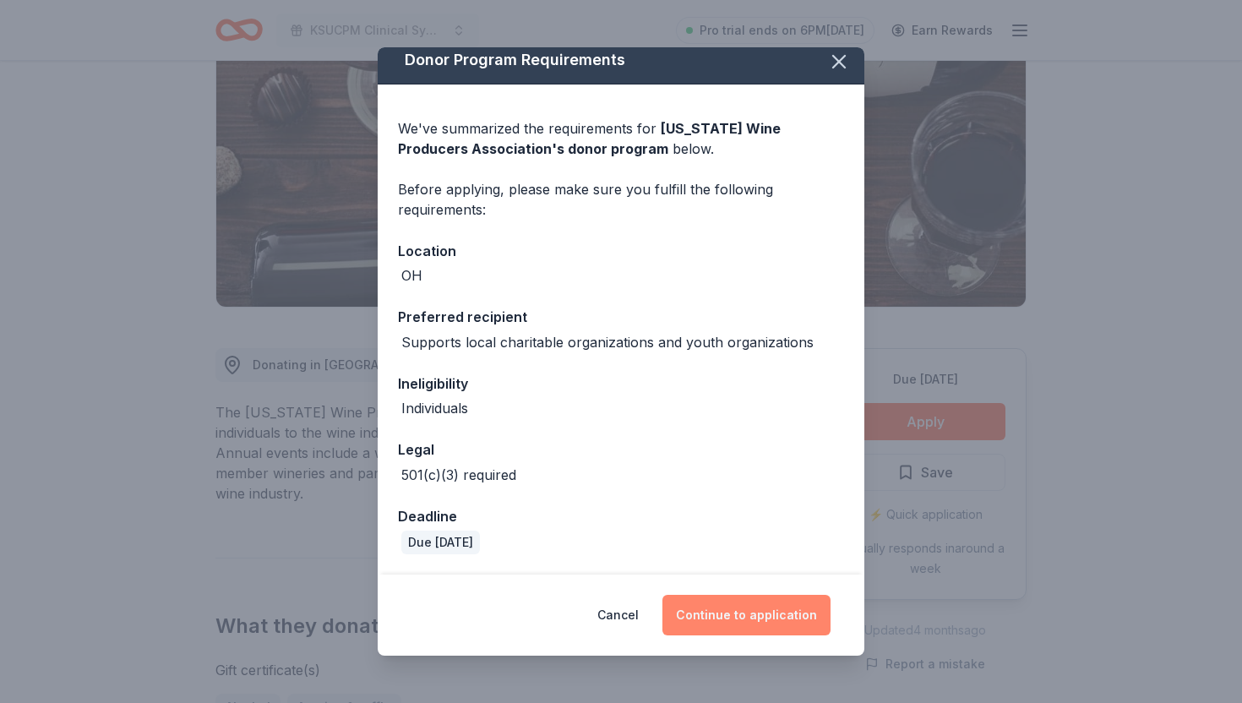
click at [674, 609] on button "Continue to application" at bounding box center [747, 615] width 168 height 41
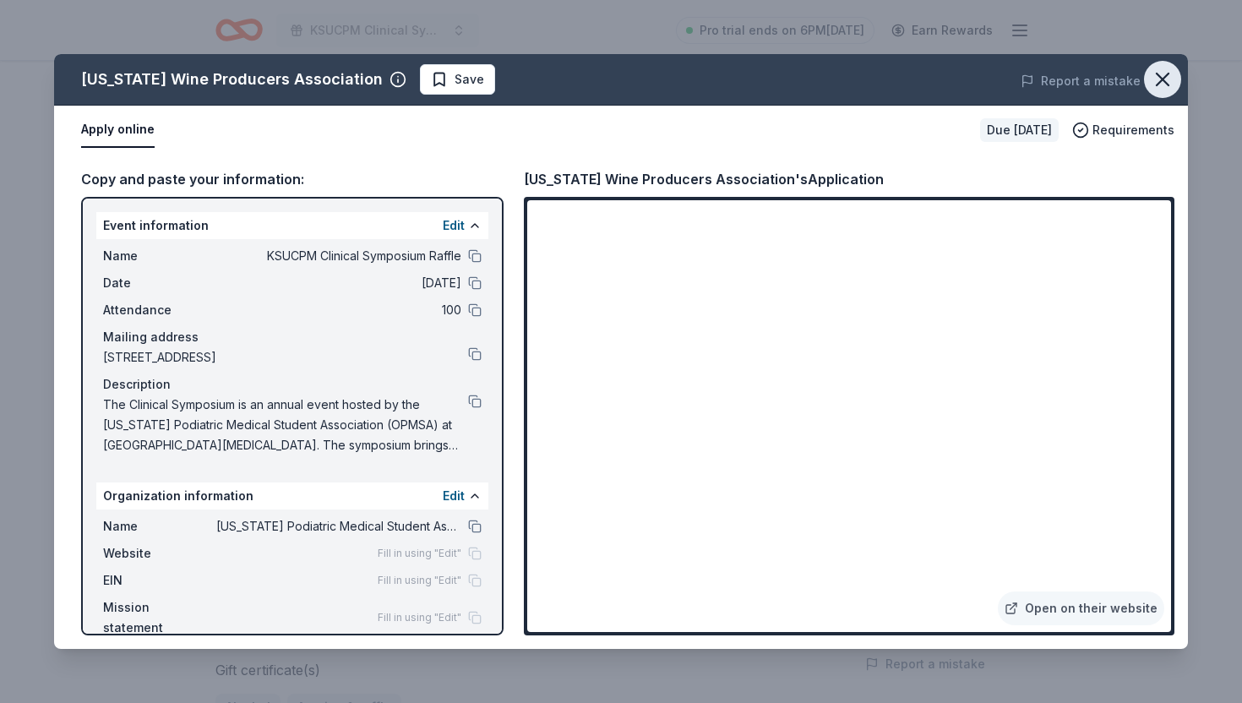
click at [1166, 84] on icon "button" at bounding box center [1163, 80] width 12 height 12
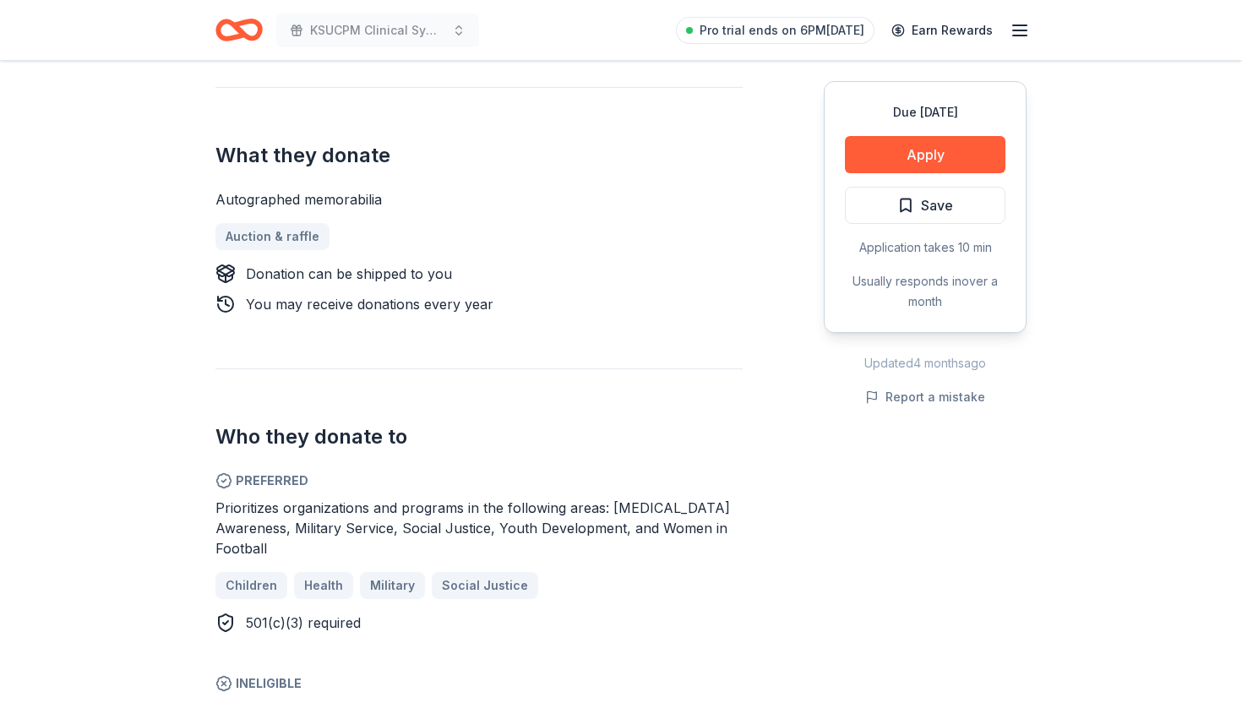
scroll to position [660, 0]
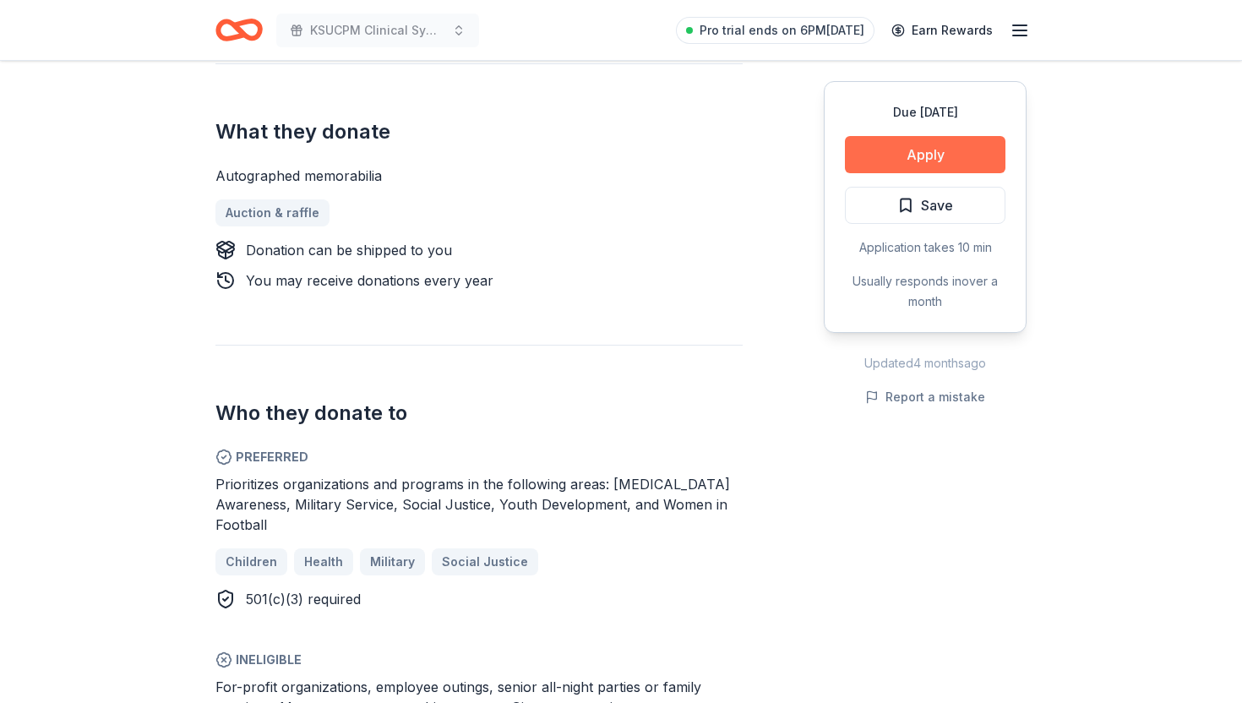
click at [955, 165] on button "Apply" at bounding box center [925, 154] width 161 height 37
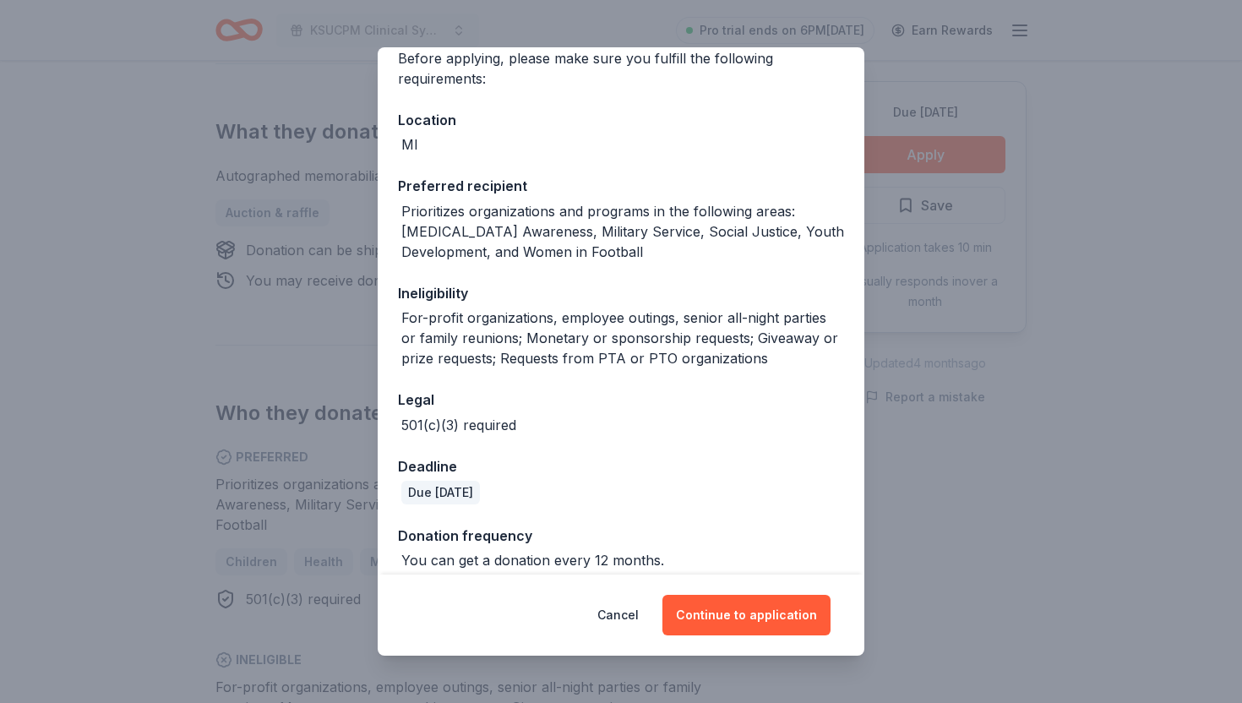
scroll to position [158, 0]
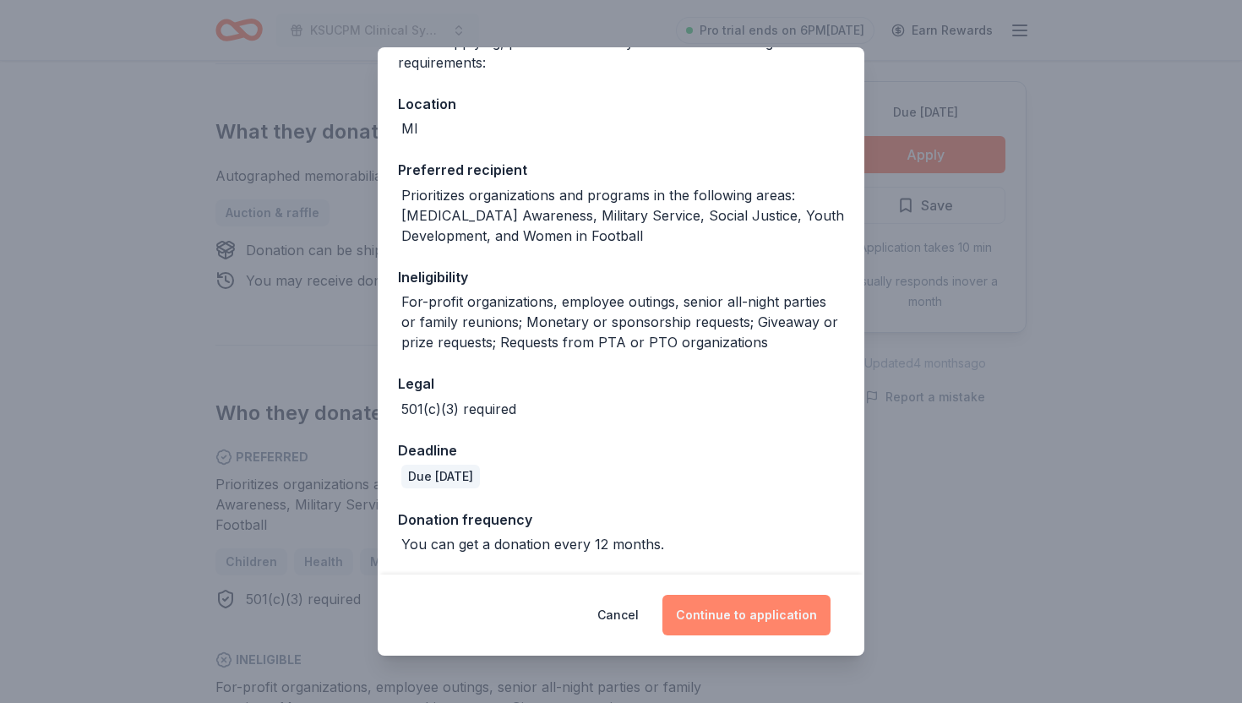
click at [740, 621] on button "Continue to application" at bounding box center [747, 615] width 168 height 41
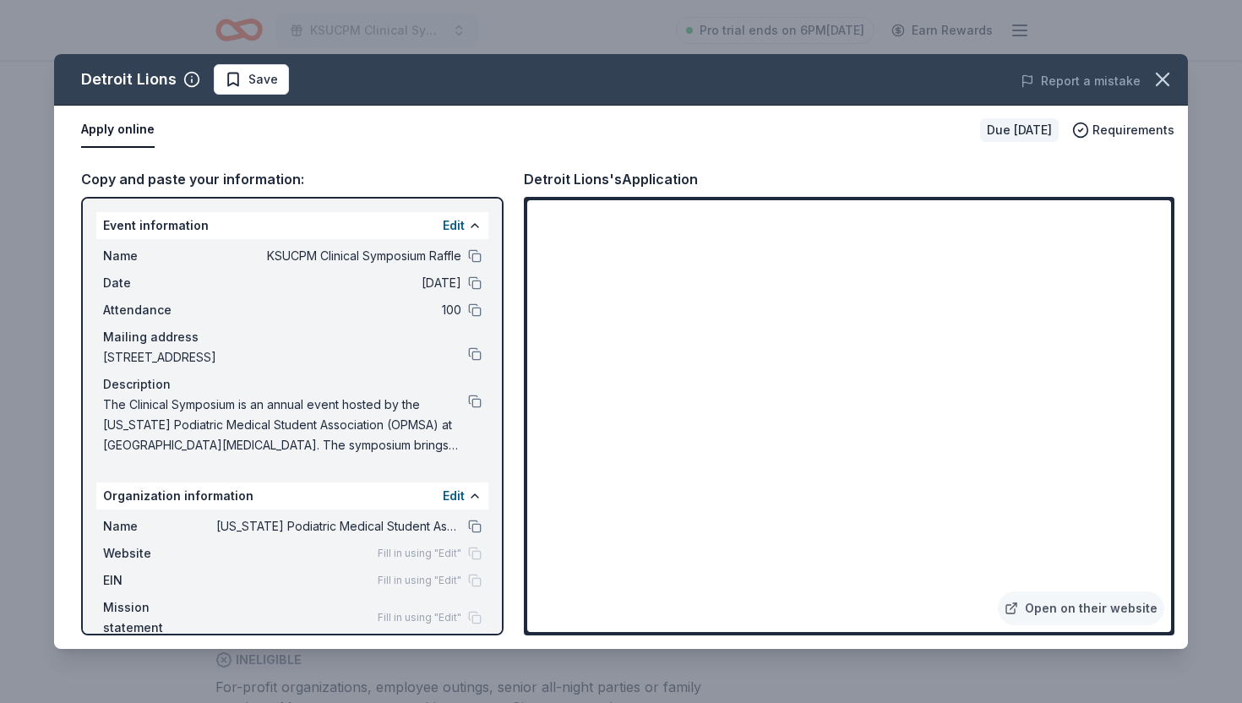
scroll to position [4, 0]
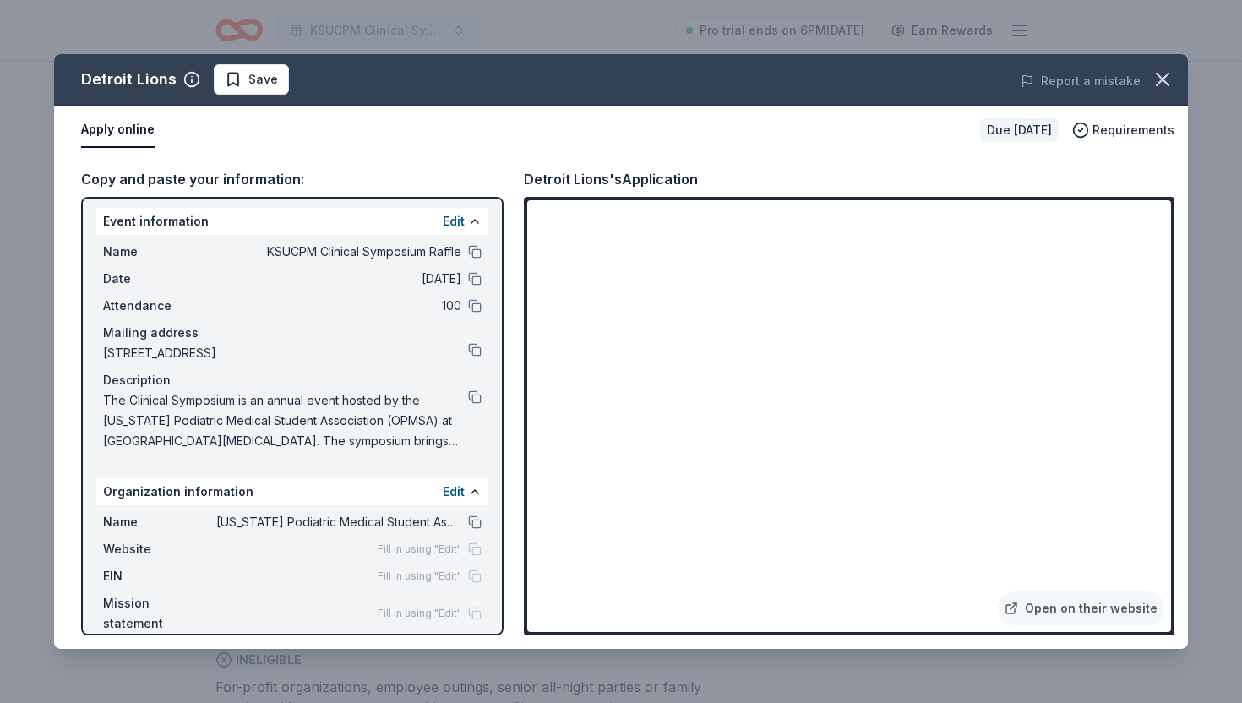
click at [448, 576] on span "Fill in using "Edit"" at bounding box center [420, 577] width 84 height 14
click at [454, 490] on button "Edit" at bounding box center [454, 492] width 22 height 20
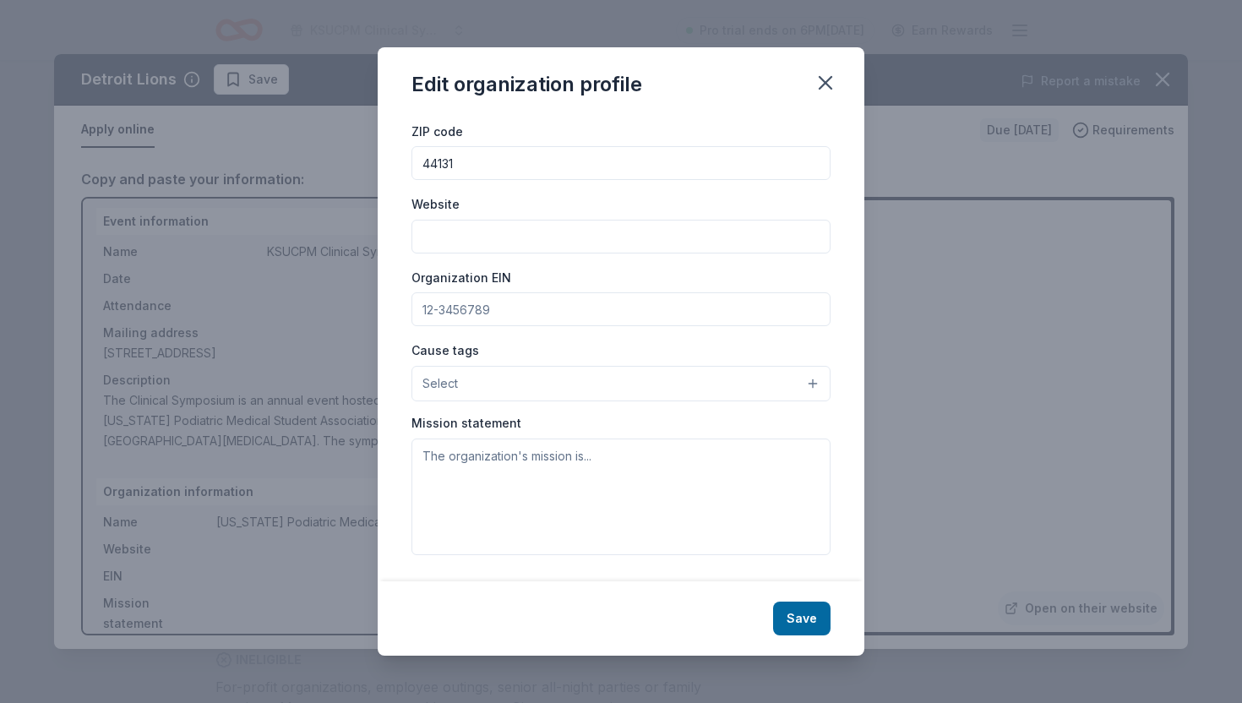
scroll to position [97, 0]
click at [494, 307] on input "Organization EIN" at bounding box center [621, 310] width 419 height 34
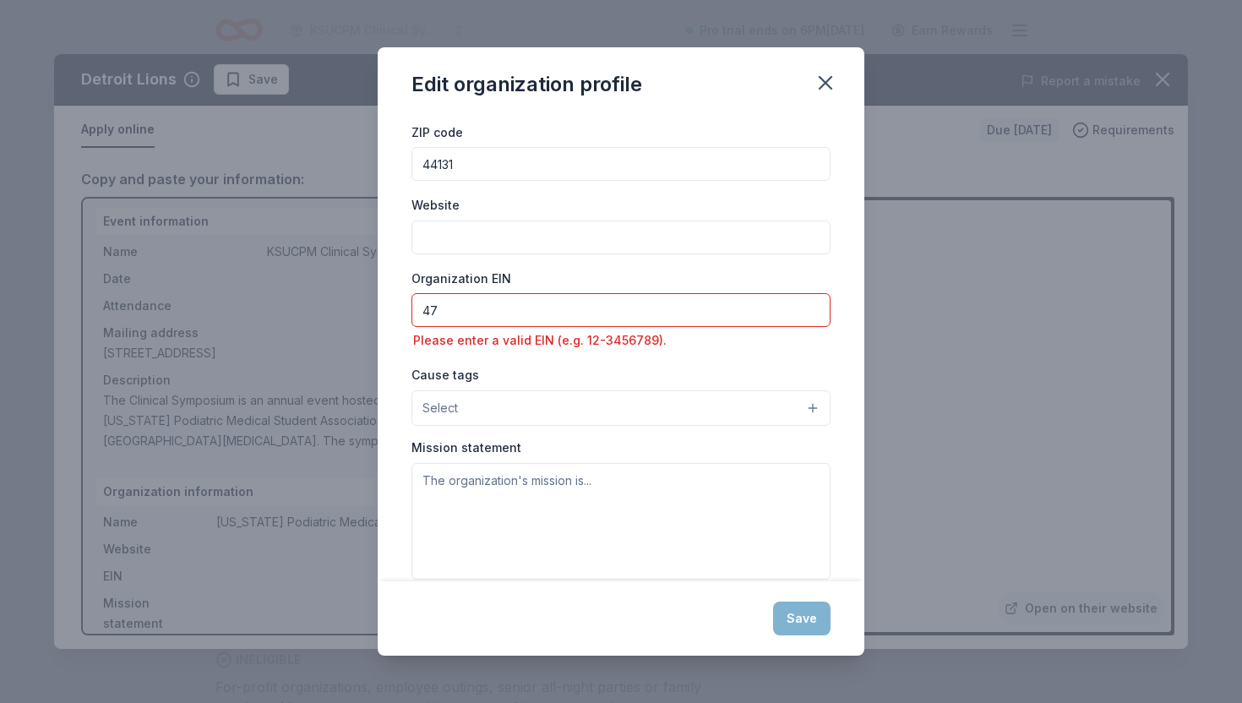
paste input "5015524"
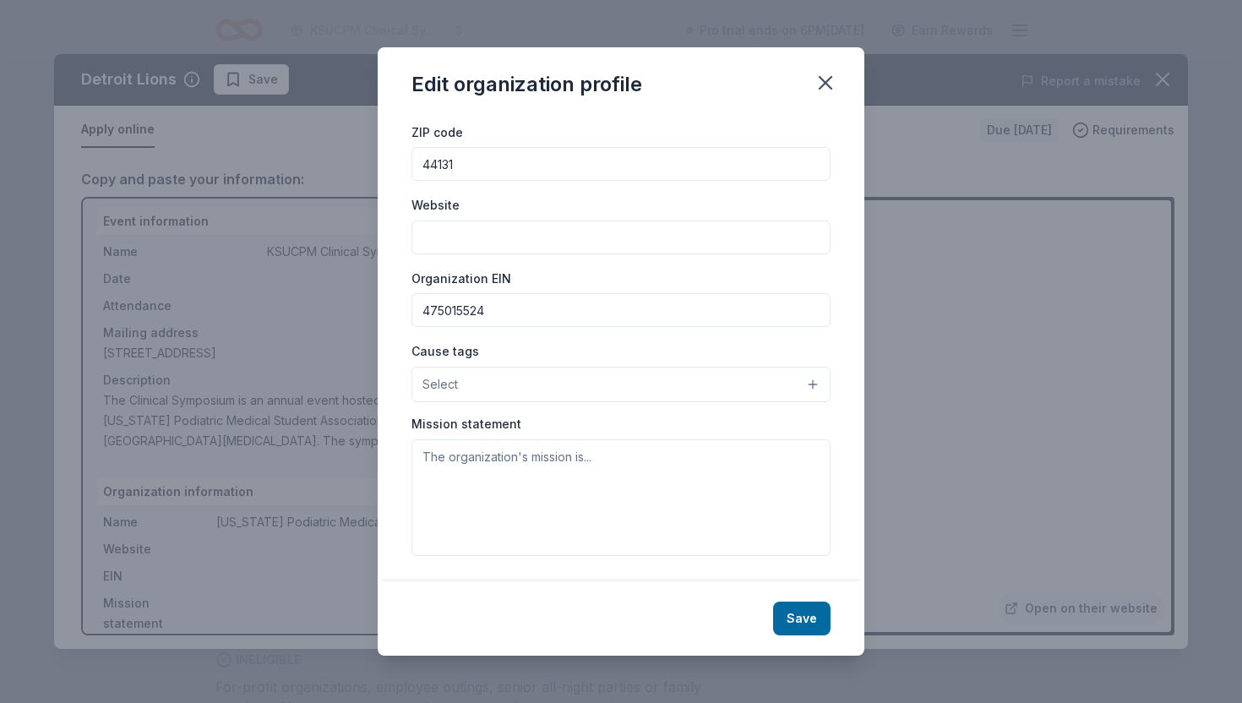
click at [434, 314] on input "475015524" at bounding box center [621, 310] width 419 height 34
click at [579, 308] on input "[US_EMPLOYER_IDENTIFICATION_NUMBER]" at bounding box center [621, 310] width 419 height 34
type input "[US_EMPLOYER_IDENTIFICATION_NUMBER]"
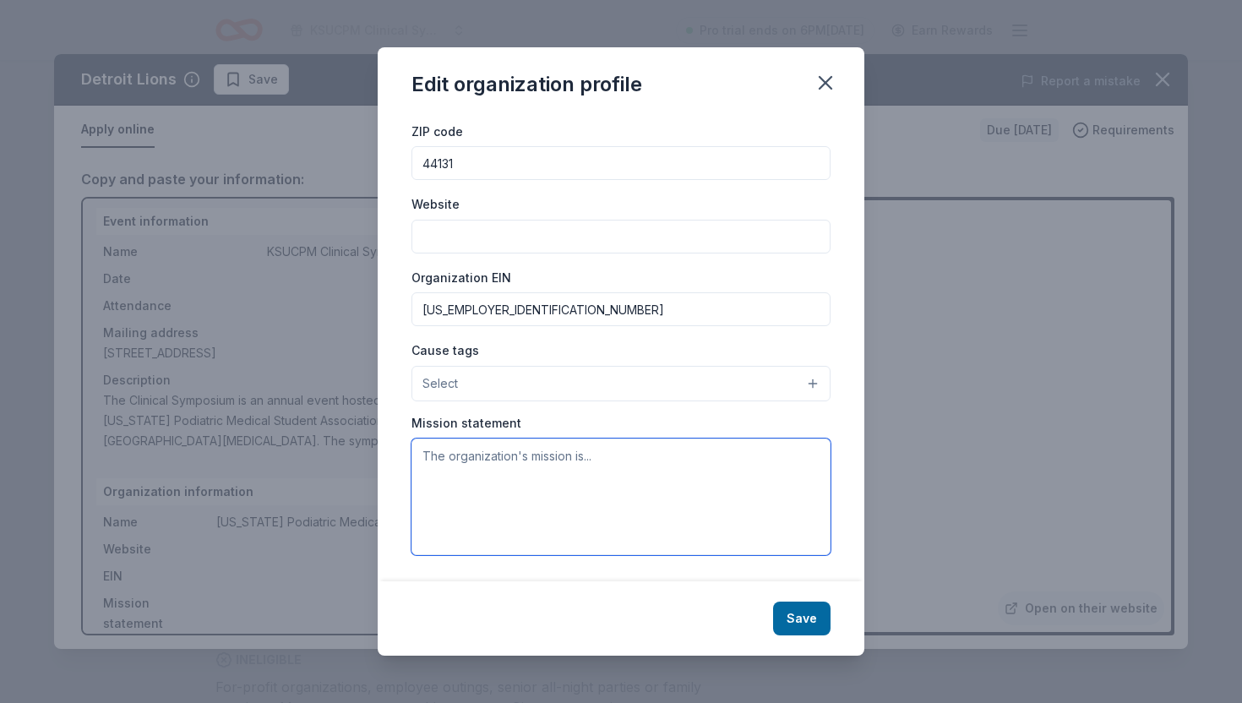
click at [537, 486] on textarea at bounding box center [621, 497] width 419 height 117
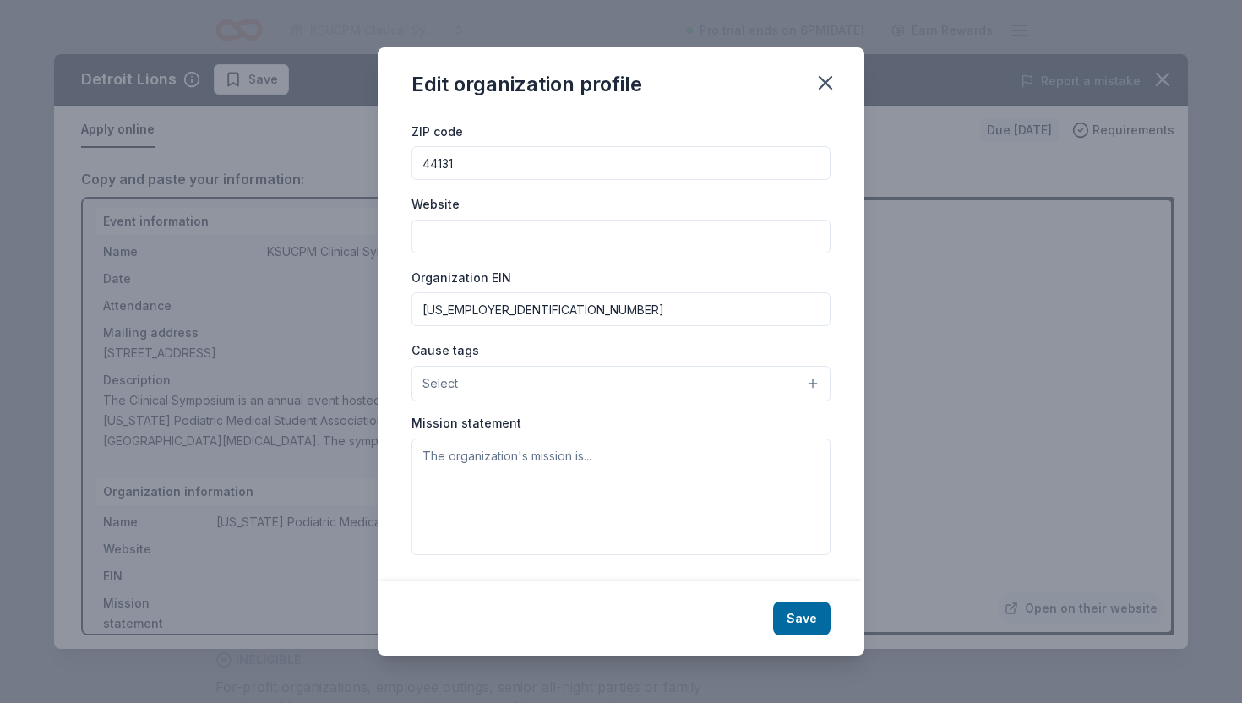
click at [534, 384] on button "Select" at bounding box center [621, 383] width 419 height 35
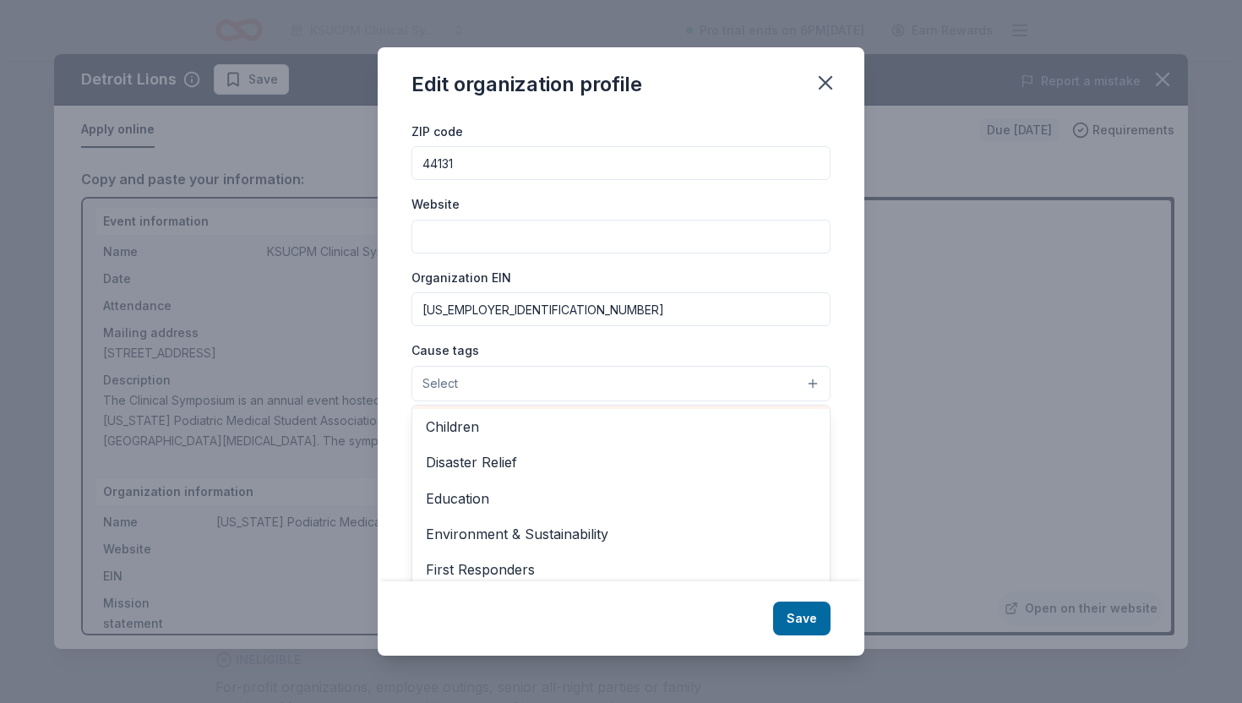
scroll to position [77, 0]
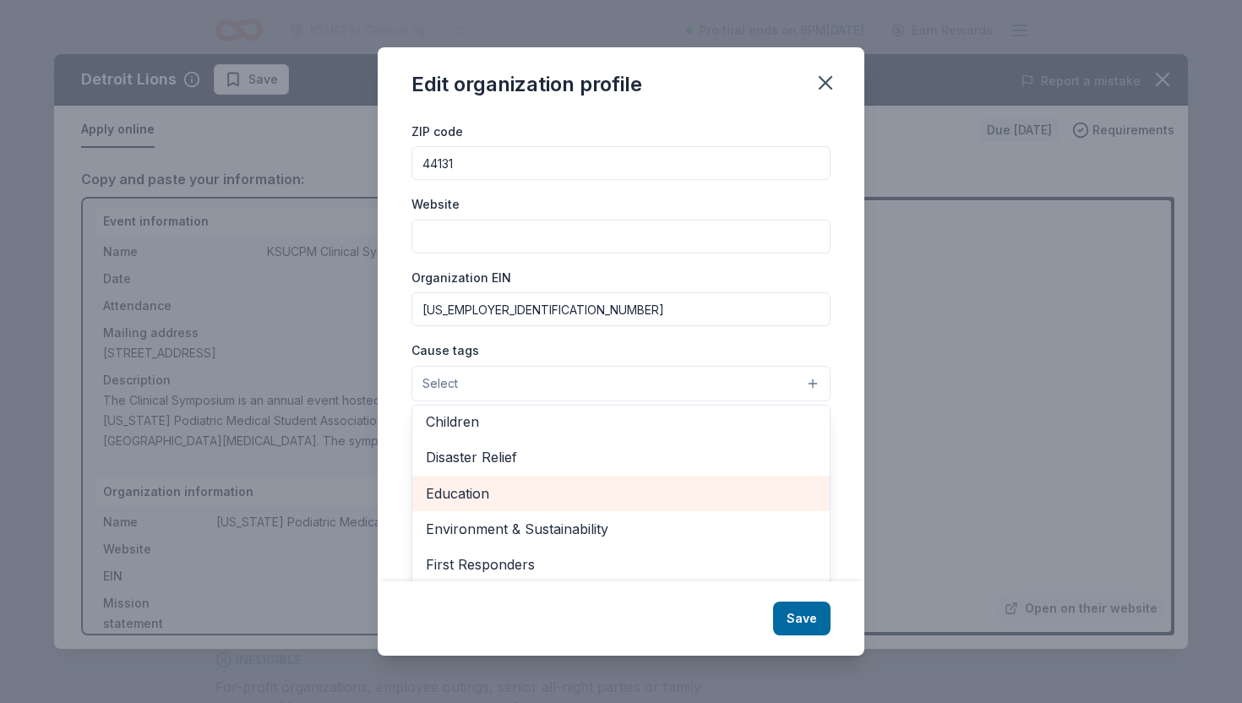
click at [513, 504] on span "Education" at bounding box center [621, 494] width 390 height 22
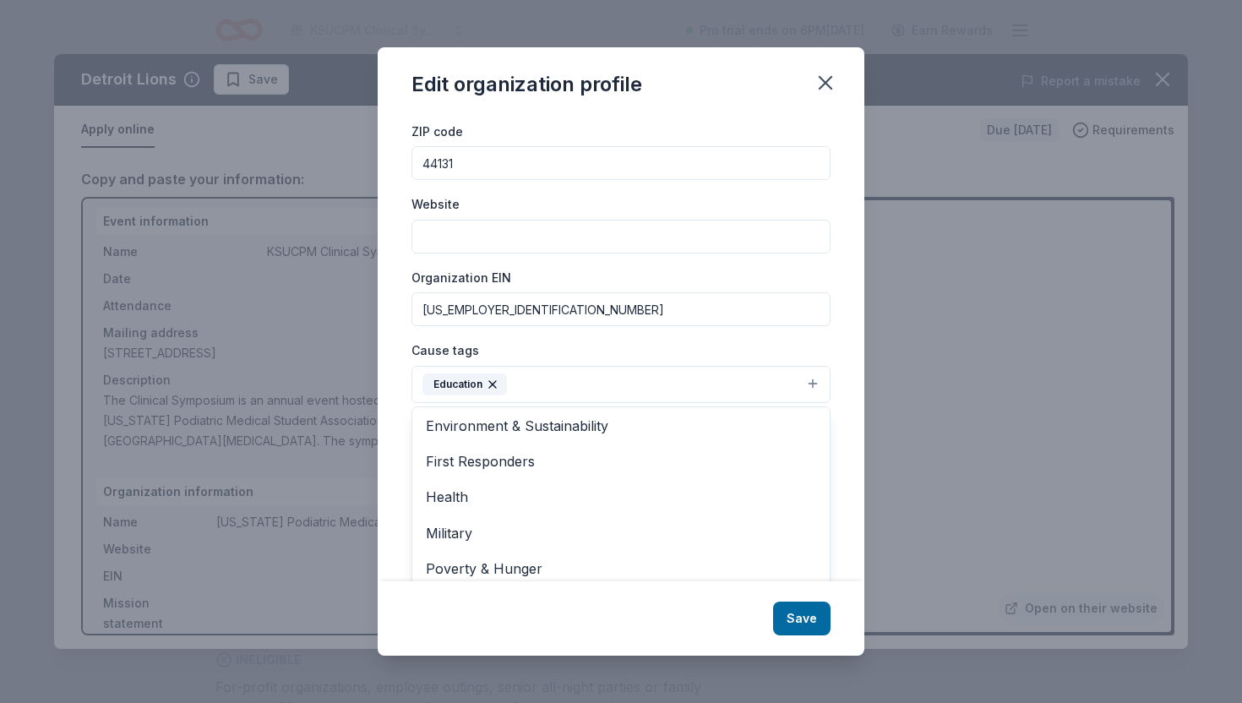
scroll to position [145, 0]
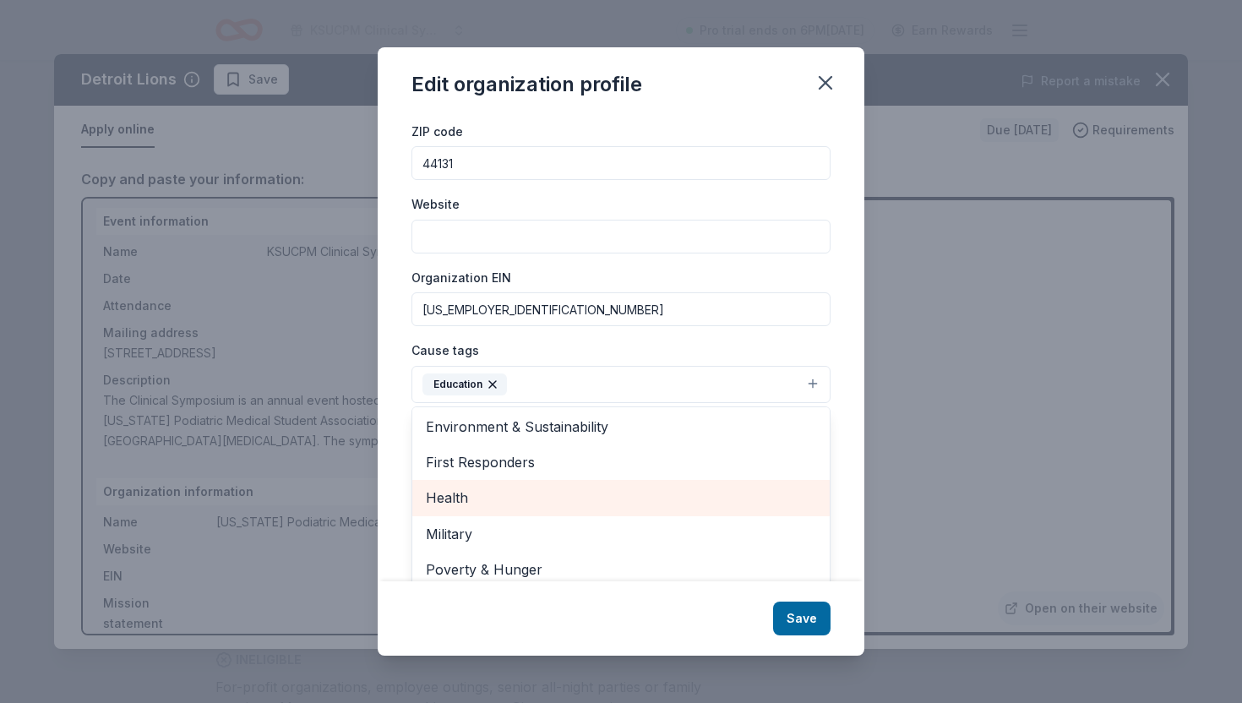
click at [690, 495] on span "Health" at bounding box center [621, 498] width 390 height 22
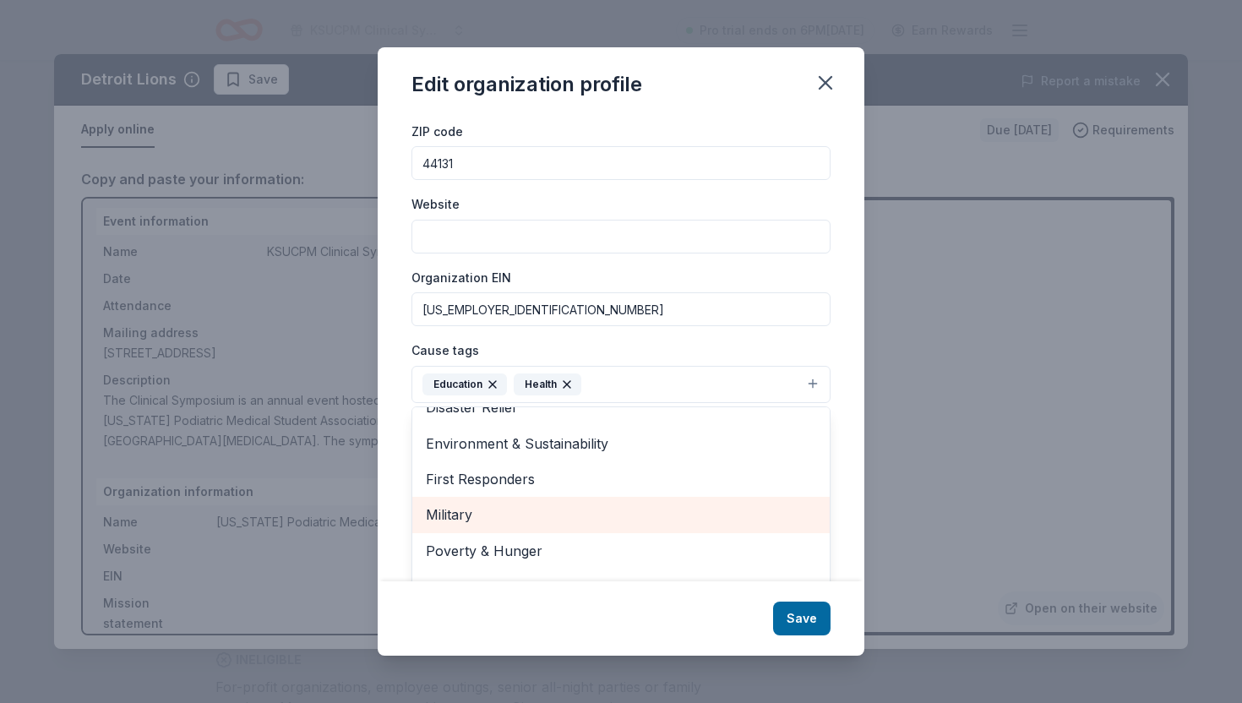
scroll to position [164, 0]
click at [691, 521] on span "Poverty & Hunger" at bounding box center [621, 516] width 390 height 22
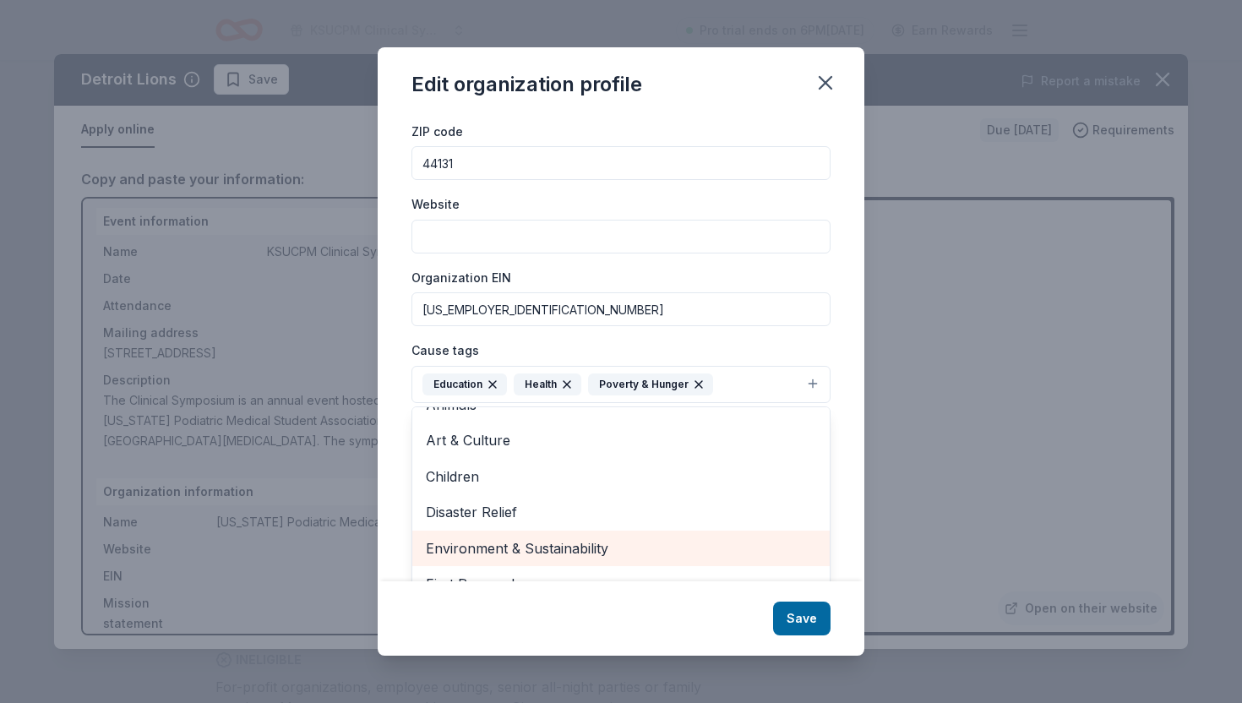
scroll to position [16, 0]
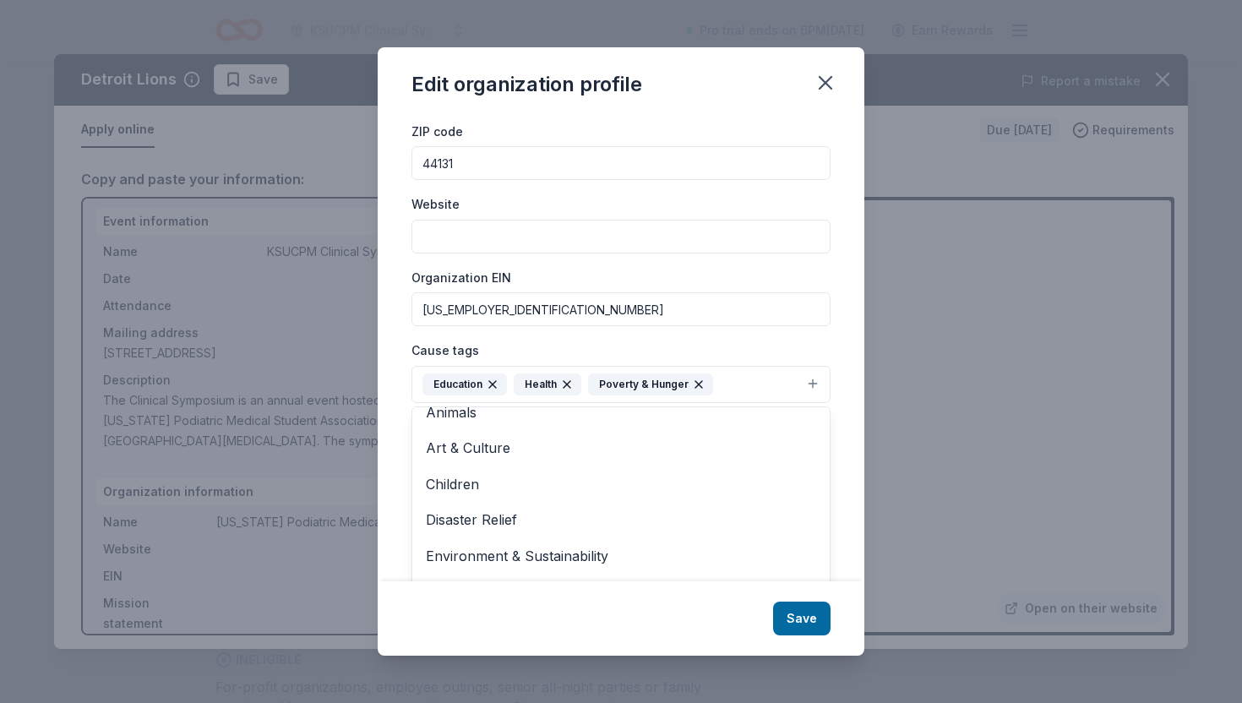
click at [794, 620] on div "Edit organization profile Changes made here will be reflected on your Account. …" at bounding box center [621, 351] width 487 height 609
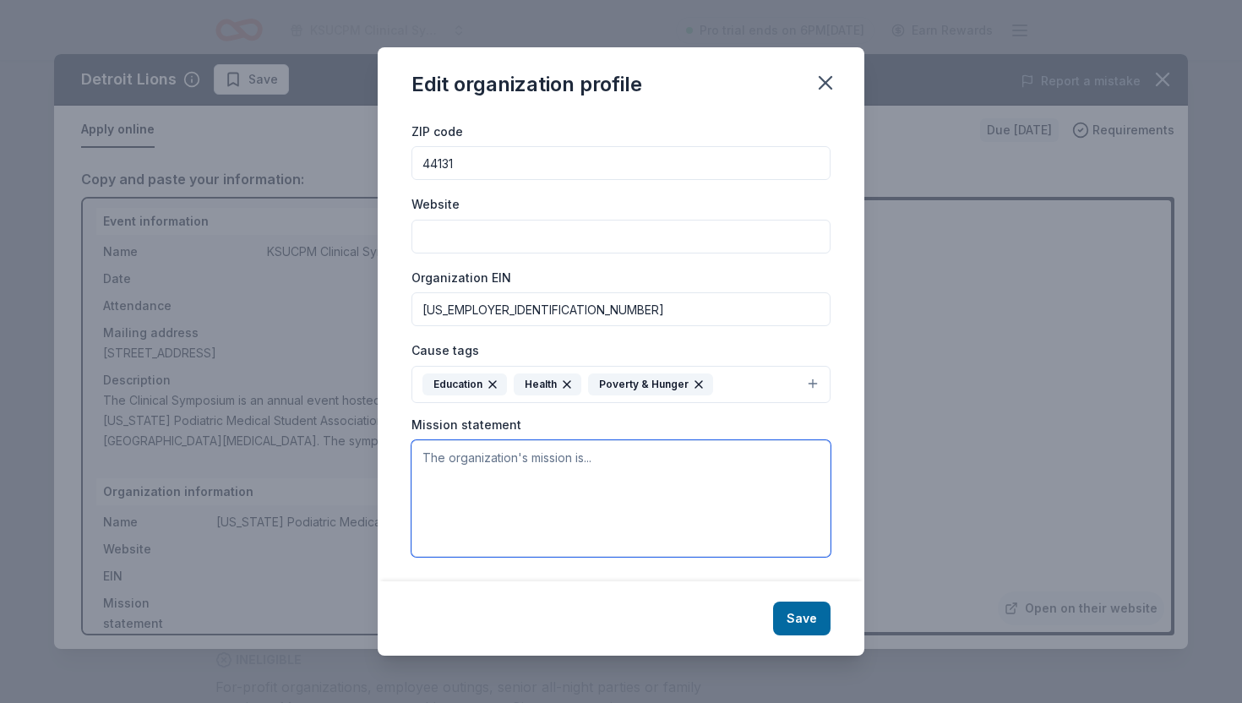
click at [647, 475] on textarea at bounding box center [621, 498] width 419 height 117
paste textarea "We, the students of the [GEOGRAPHIC_DATA] of [MEDICAL_DATA] (KSUCPM), in order …"
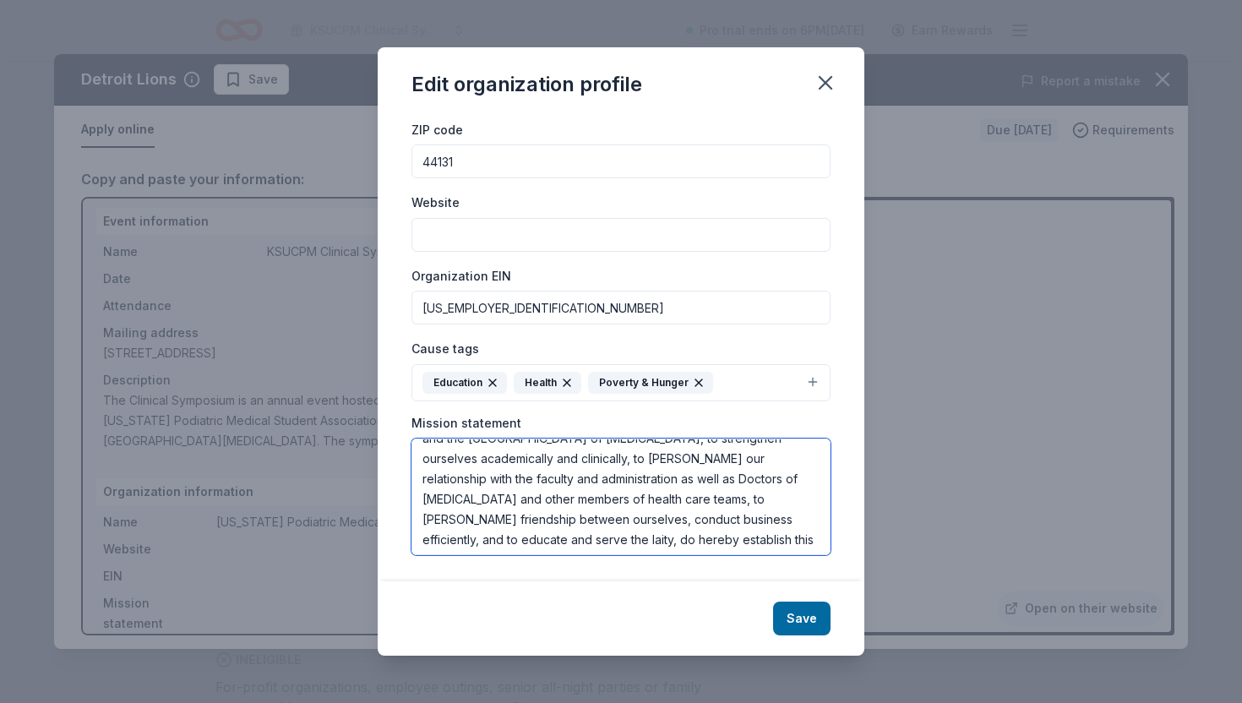
scroll to position [61, 0]
type textarea "We, the students of the [GEOGRAPHIC_DATA] of [MEDICAL_DATA] (KSUCPM), in order …"
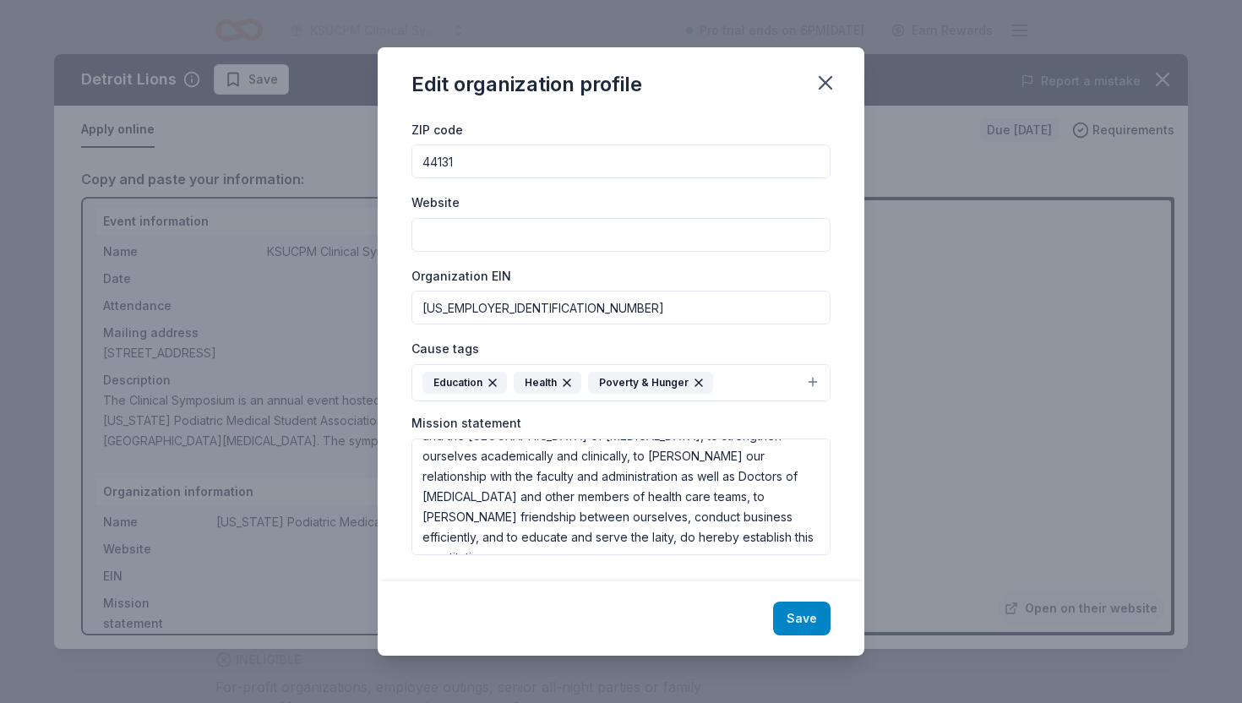
click at [787, 606] on button "Save" at bounding box center [801, 619] width 57 height 34
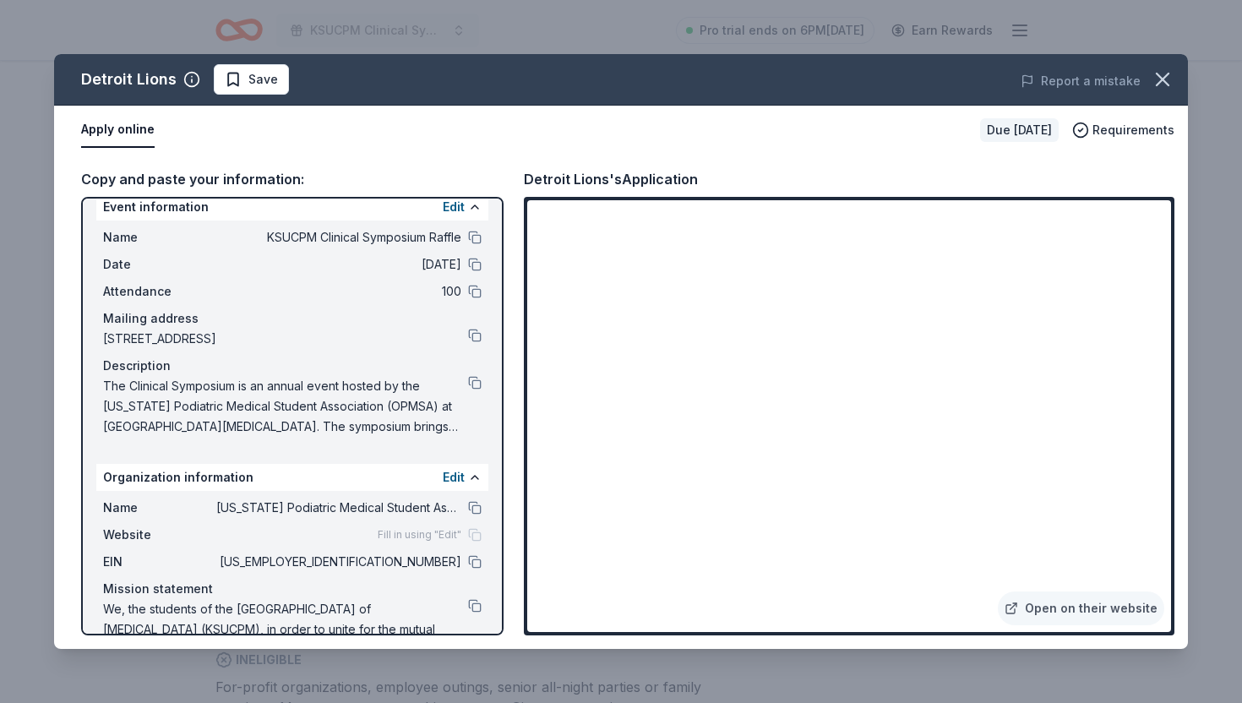
scroll to position [20, 0]
click at [477, 560] on button at bounding box center [475, 561] width 14 height 14
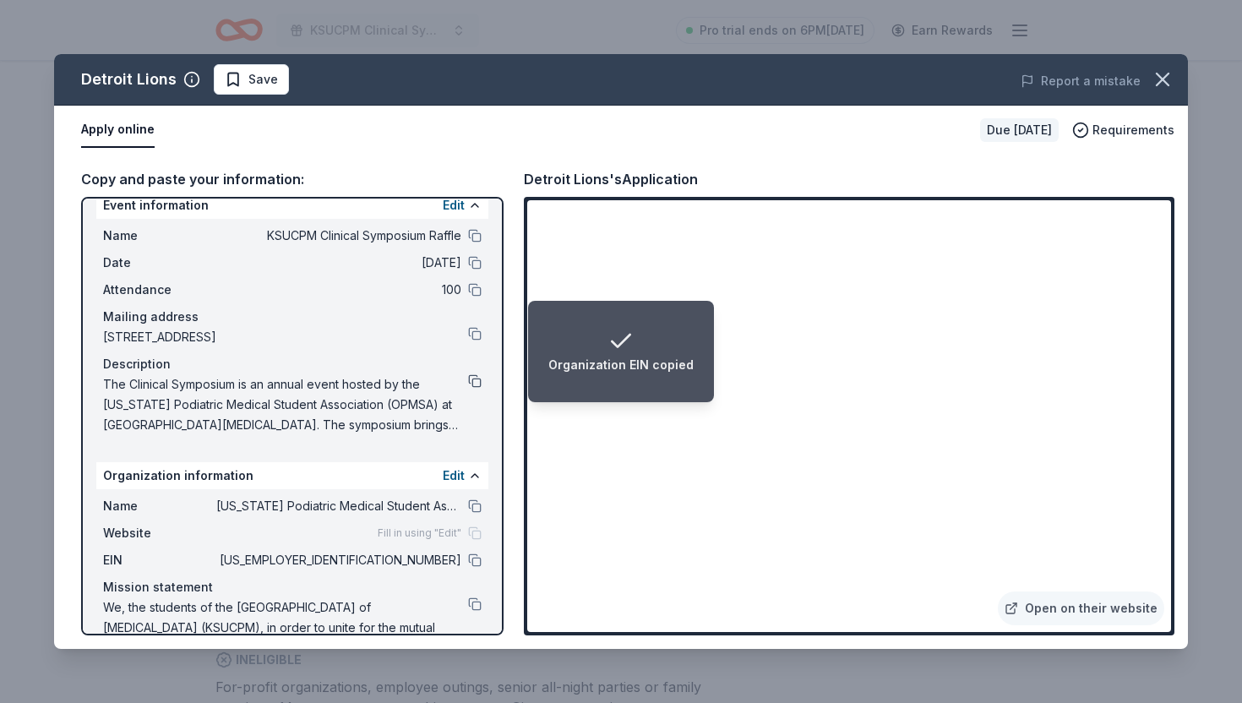
click at [473, 379] on button at bounding box center [475, 381] width 14 height 14
click at [447, 215] on button "Edit" at bounding box center [454, 205] width 22 height 20
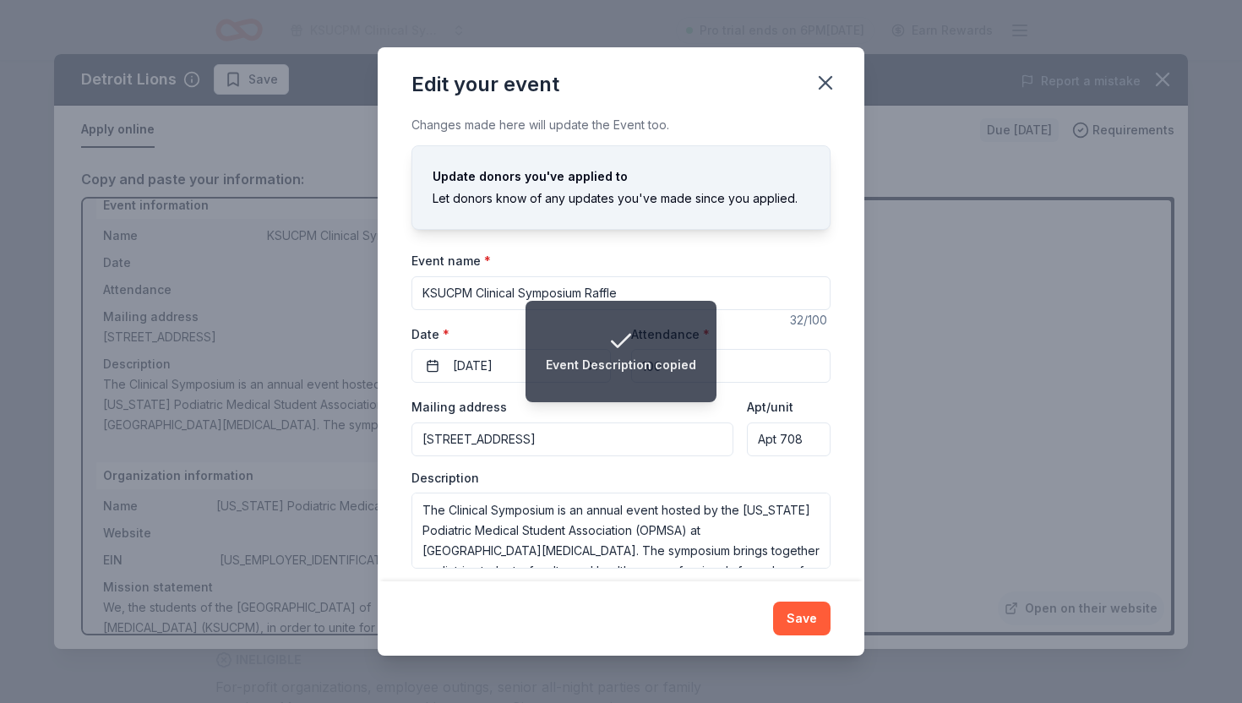
click at [445, 294] on input "KSUCPM Clinical Symposium Raffle" at bounding box center [621, 293] width 419 height 34
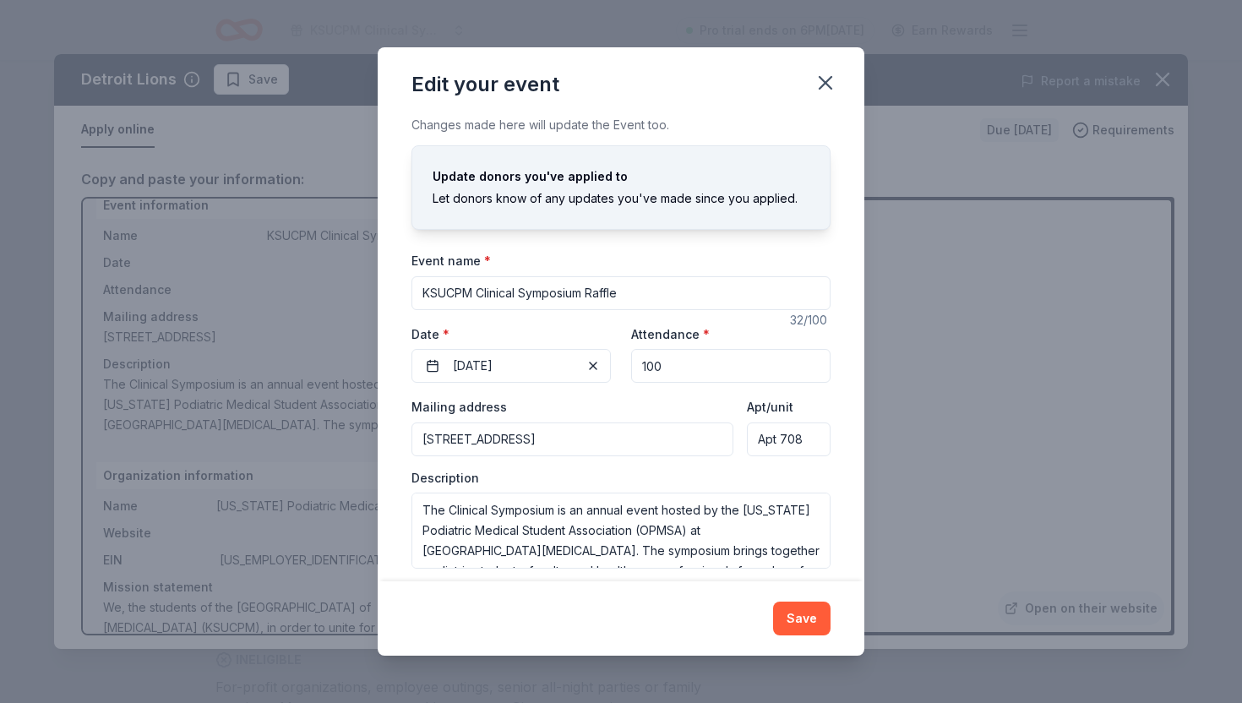
drag, startPoint x: 477, startPoint y: 294, endPoint x: 407, endPoint y: 292, distance: 69.3
click at [407, 292] on div "Changes made here will update the Event too. Update donors you've applied to Le…" at bounding box center [621, 348] width 487 height 467
click at [586, 292] on input "2026 Clinical Symposium Raffle" at bounding box center [621, 293] width 419 height 34
type input "2026 Clinical Symposium"
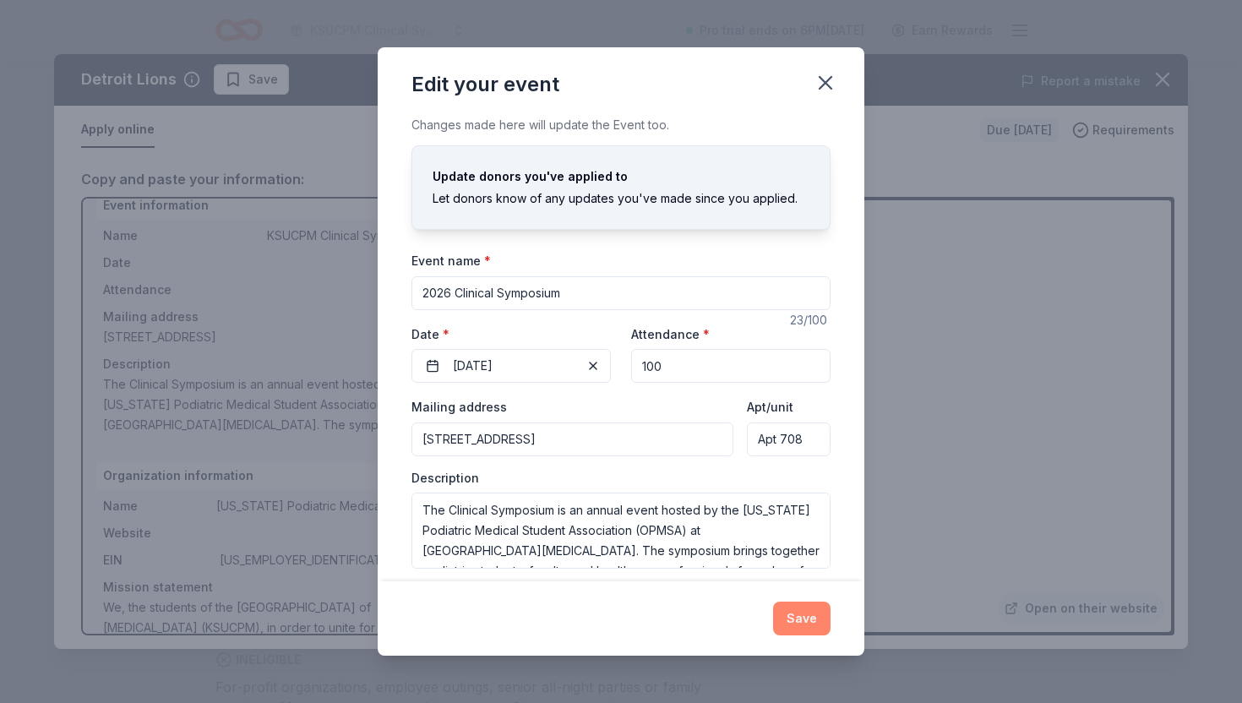
click at [812, 622] on button "Save" at bounding box center [801, 619] width 57 height 34
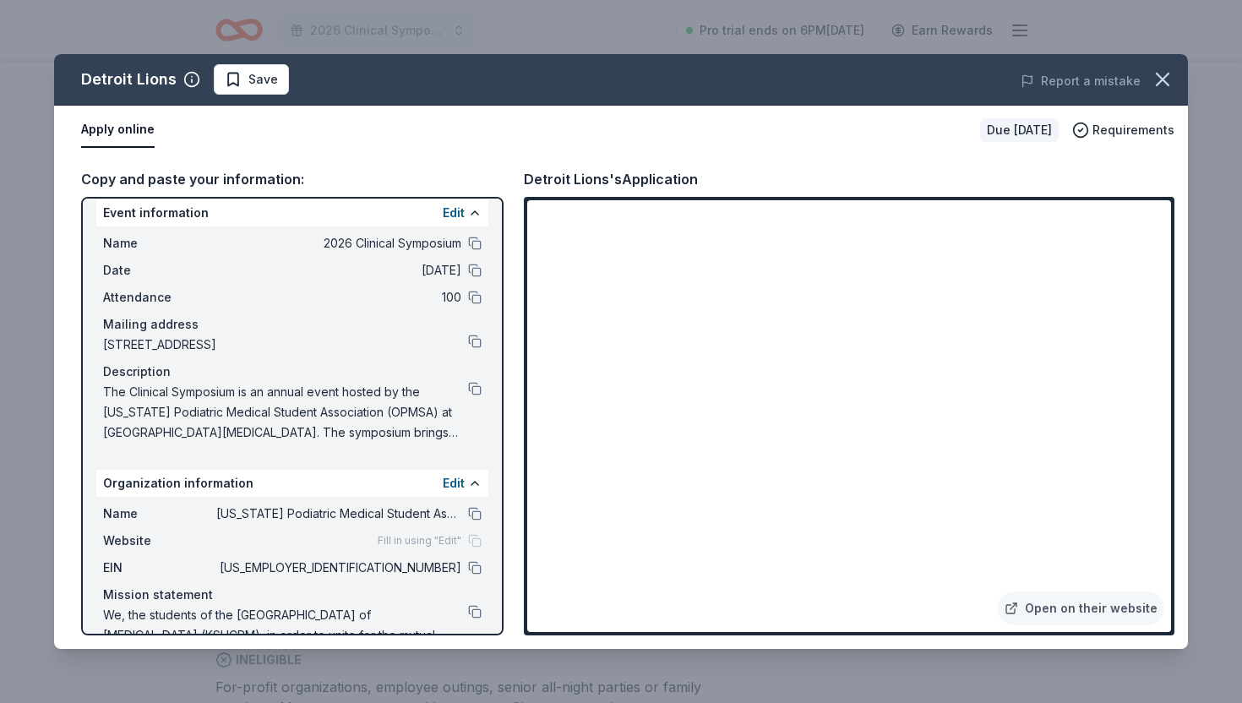
scroll to position [11, 0]
click at [472, 273] on button at bounding box center [475, 272] width 14 height 14
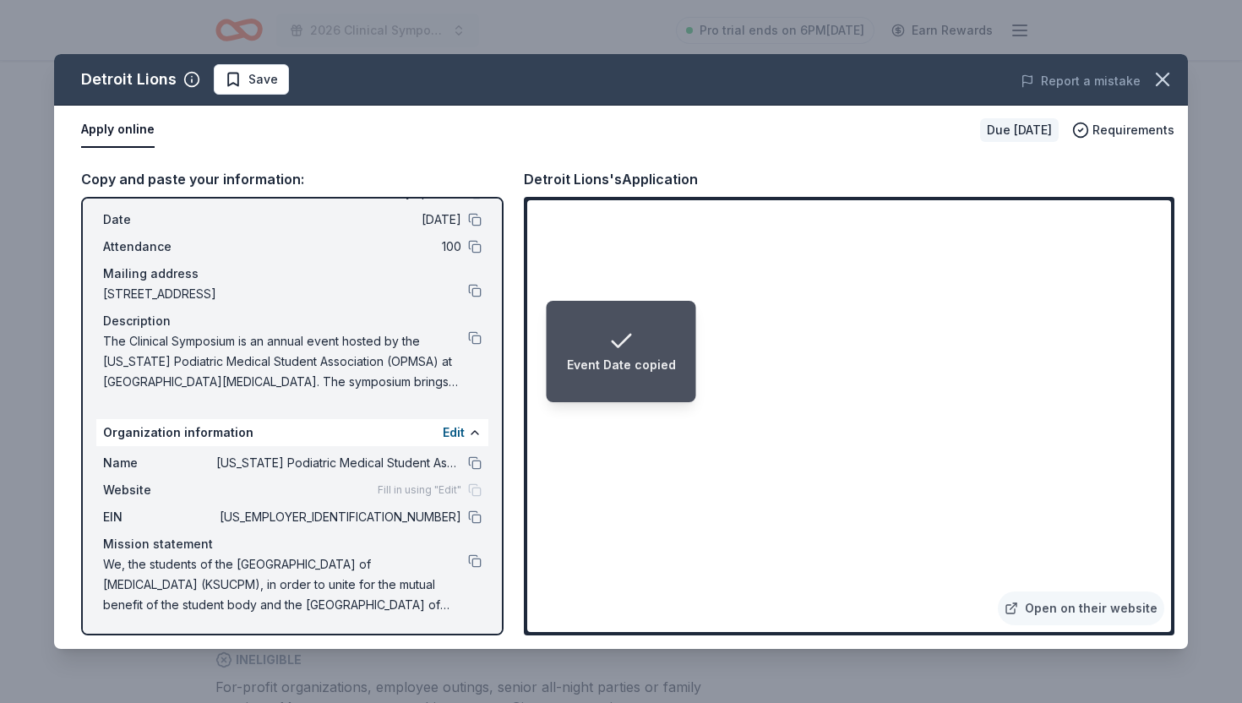
scroll to position [65, 0]
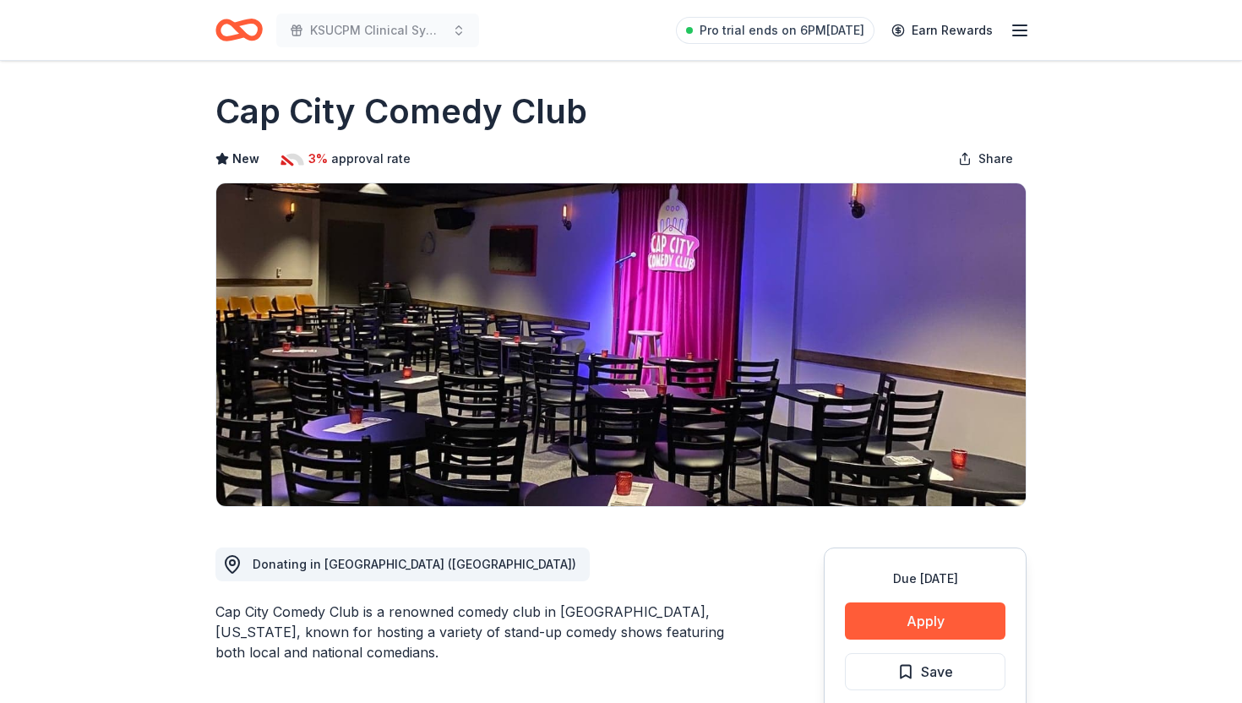
scroll to position [18, 0]
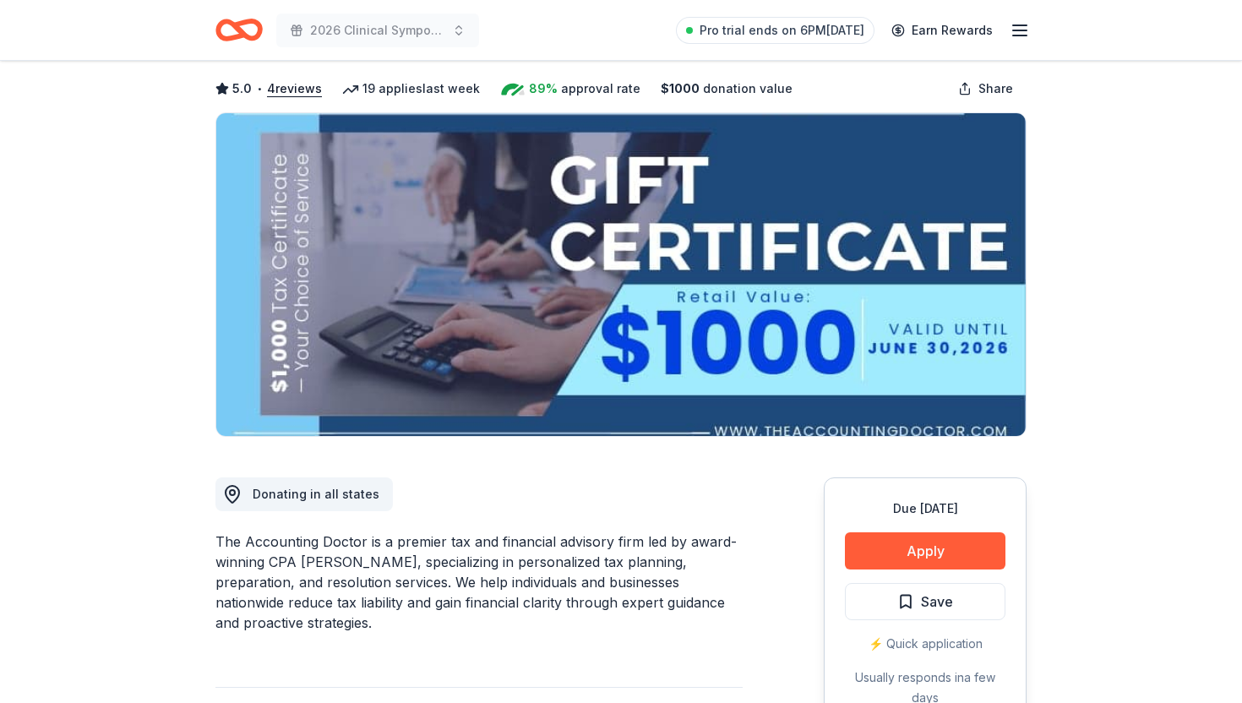
scroll to position [75, 0]
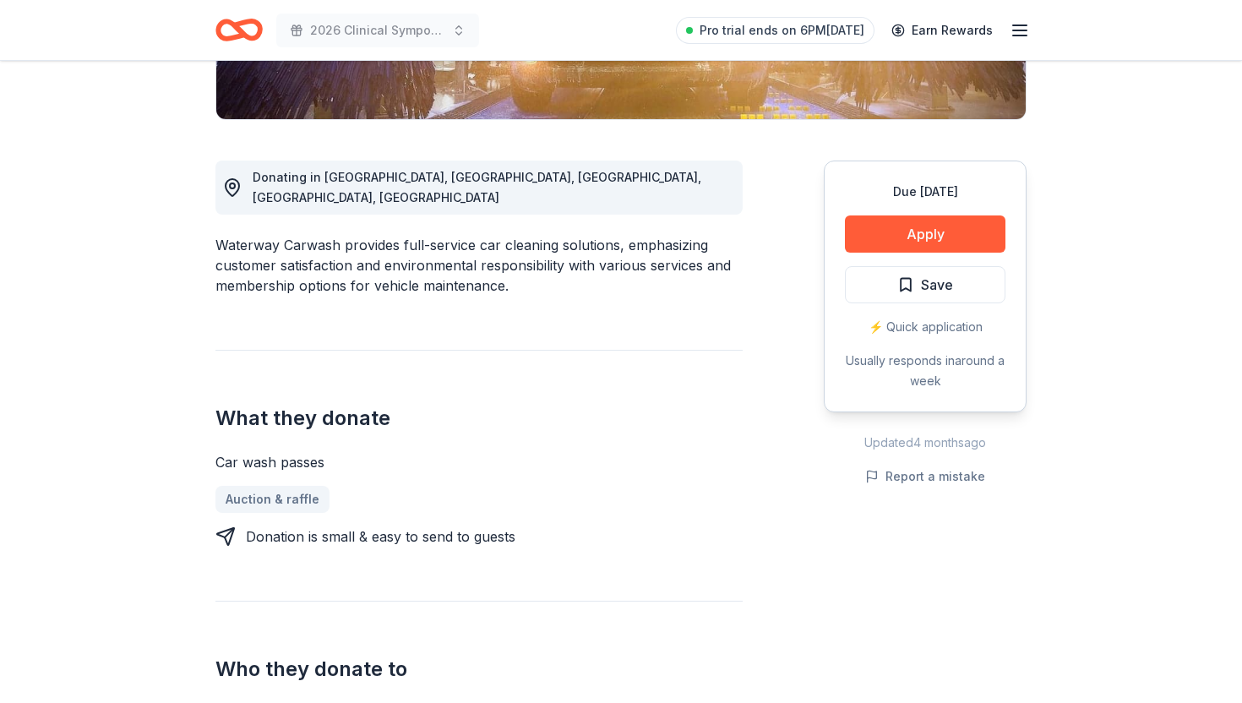
scroll to position [407, 0]
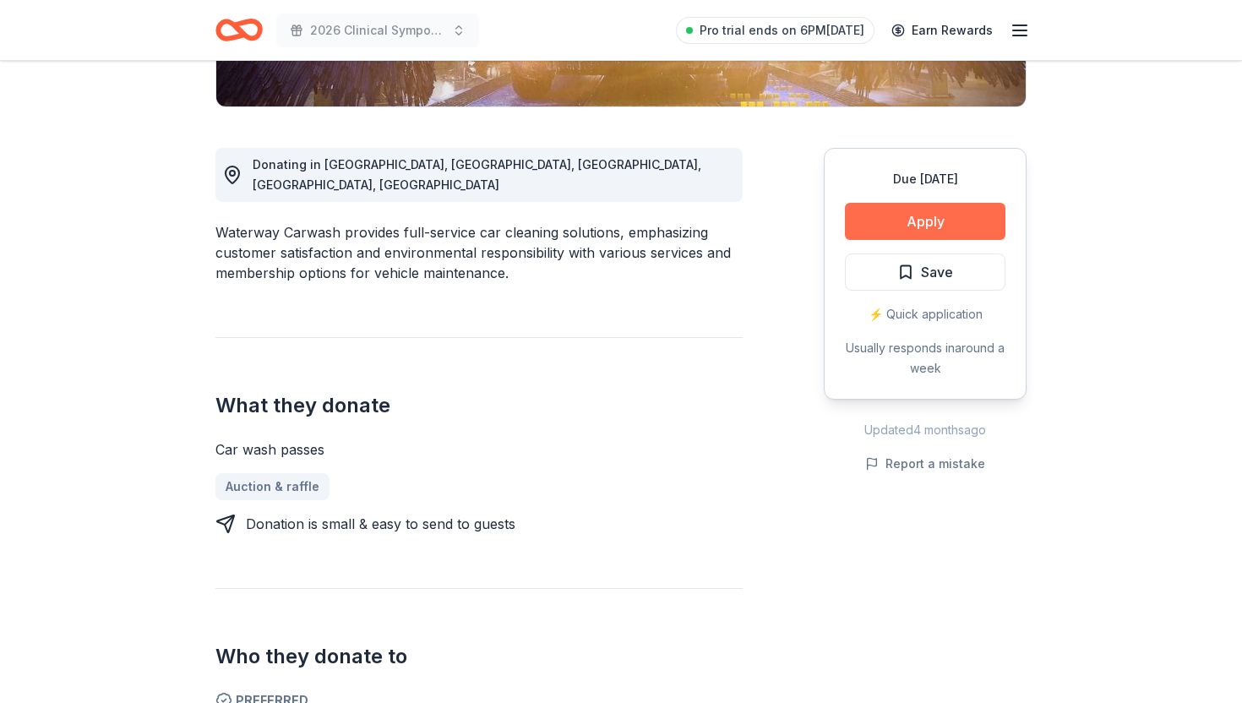
click at [923, 225] on button "Apply" at bounding box center [925, 221] width 161 height 37
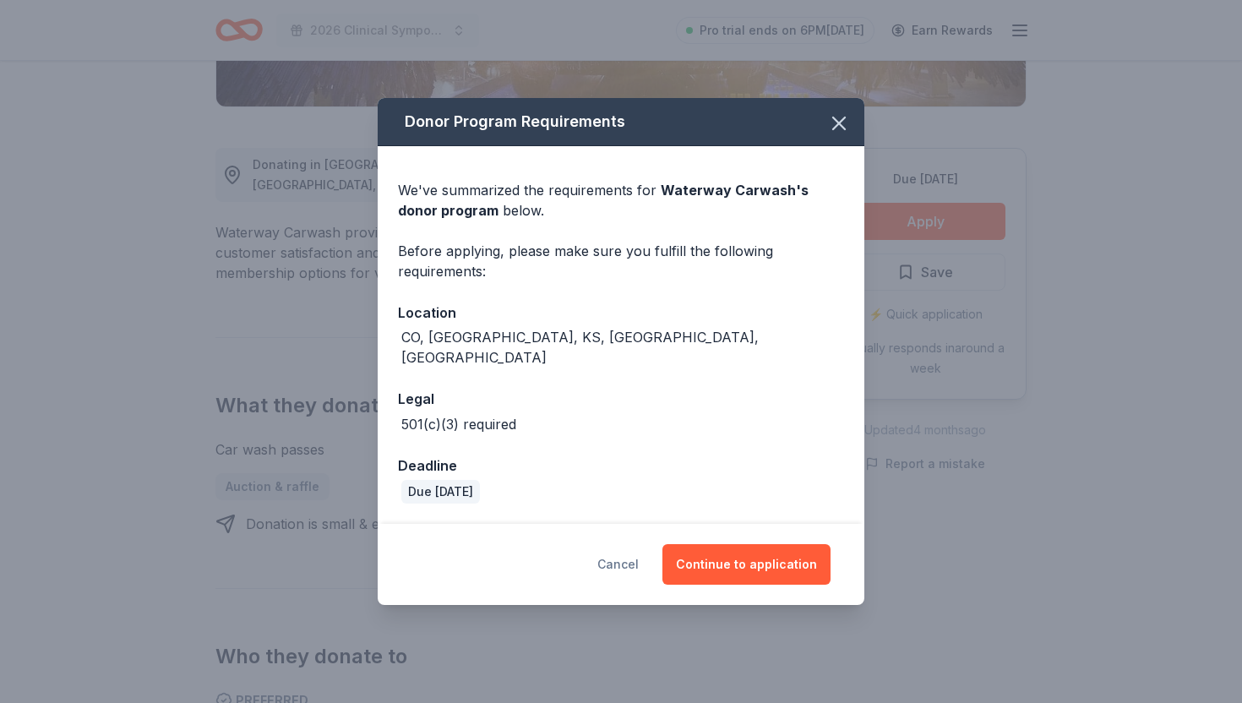
click at [631, 562] on button "Cancel" at bounding box center [618, 564] width 41 height 41
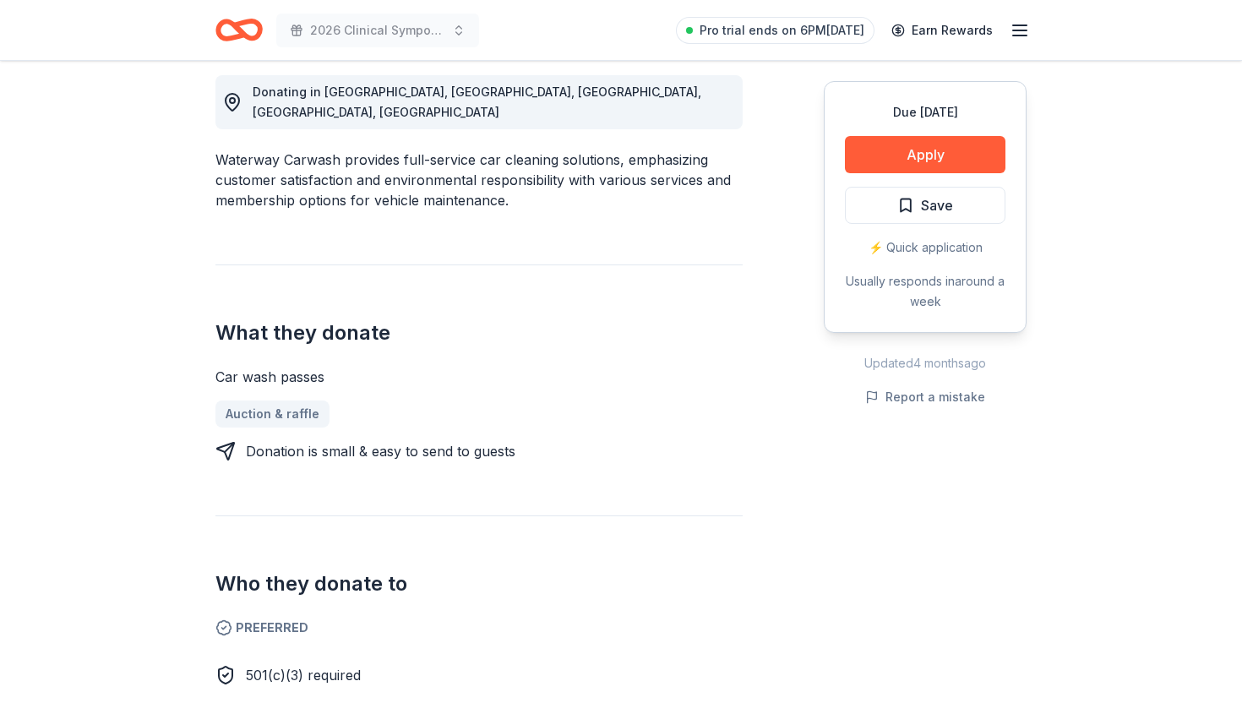
scroll to position [612, 0]
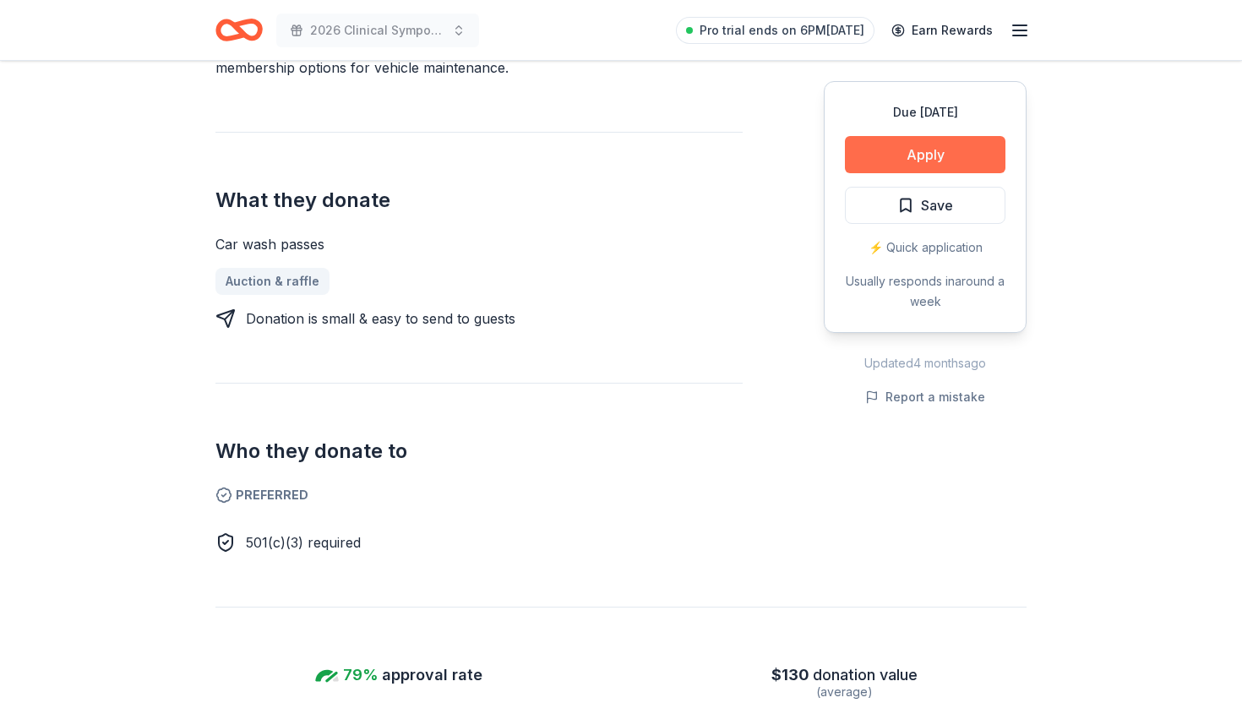
click at [968, 148] on button "Apply" at bounding box center [925, 154] width 161 height 37
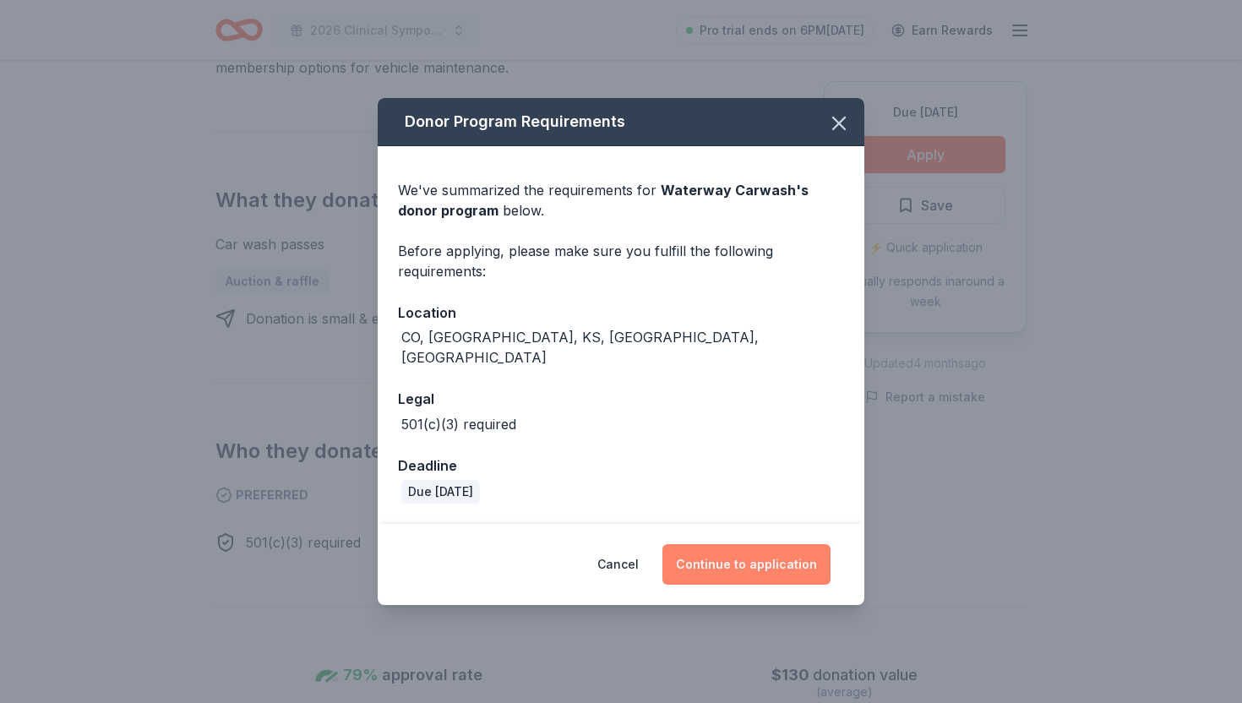
click at [696, 544] on button "Continue to application" at bounding box center [747, 564] width 168 height 41
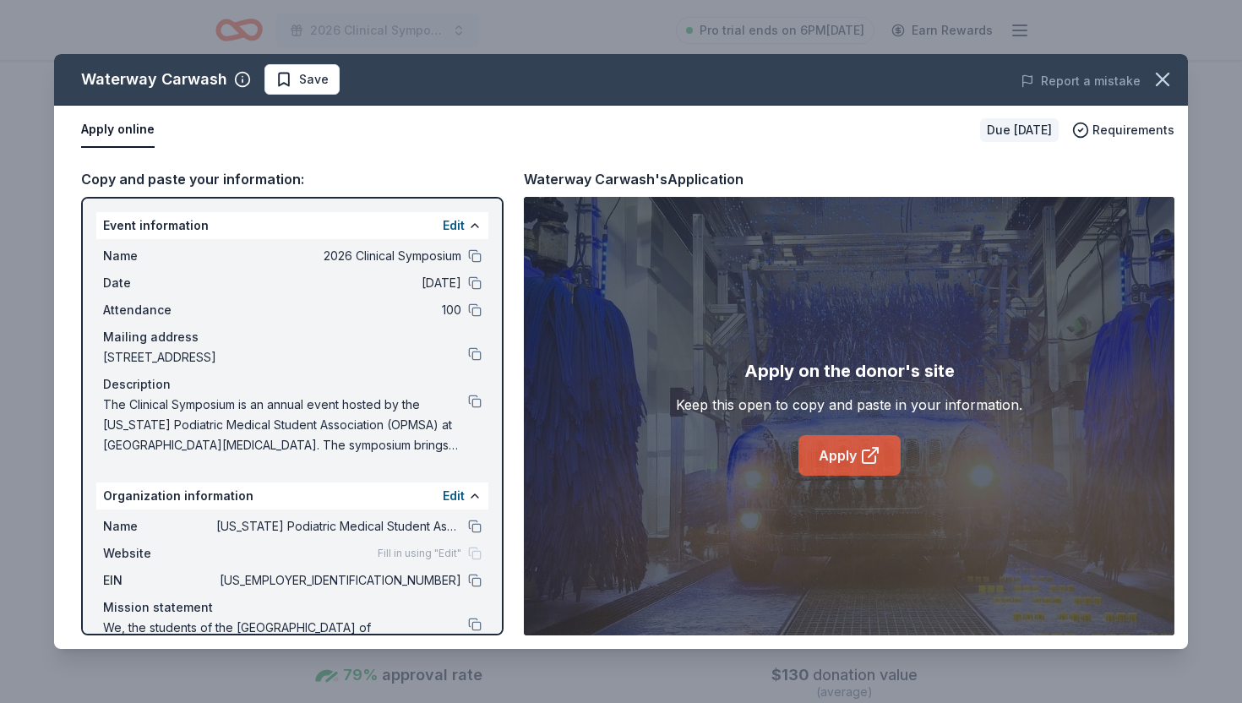
click at [826, 469] on link "Apply" at bounding box center [850, 455] width 102 height 41
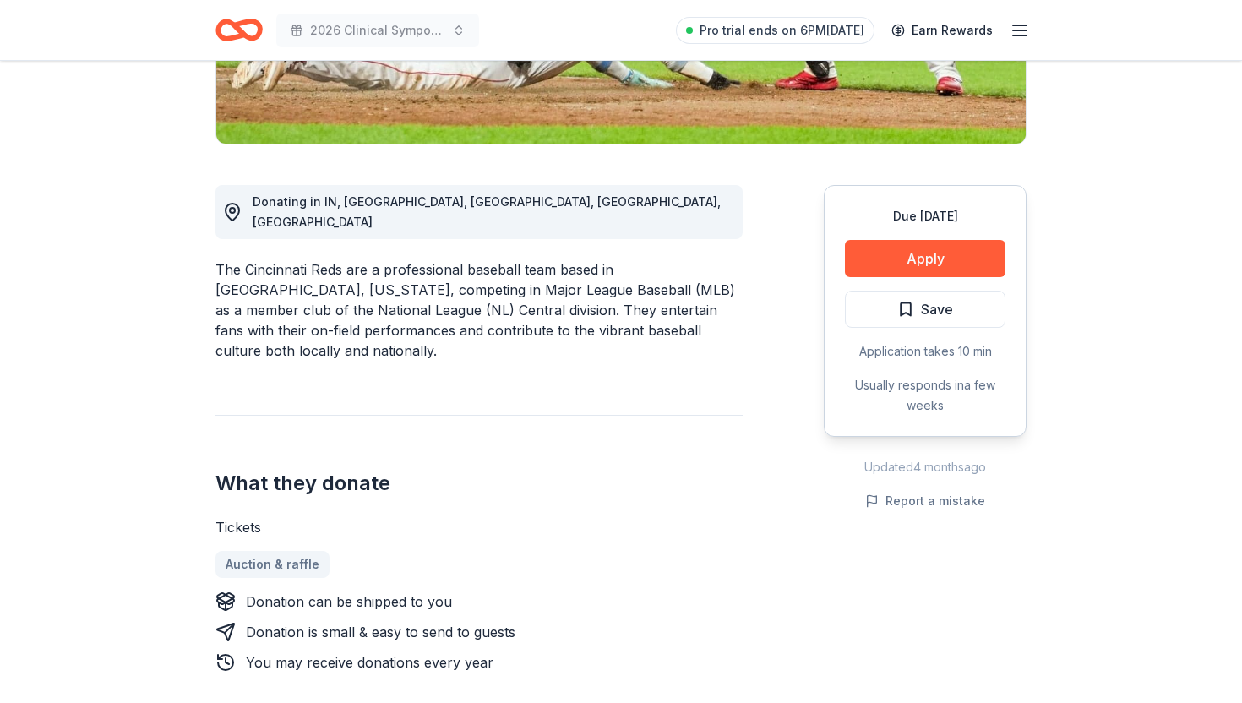
scroll to position [555, 0]
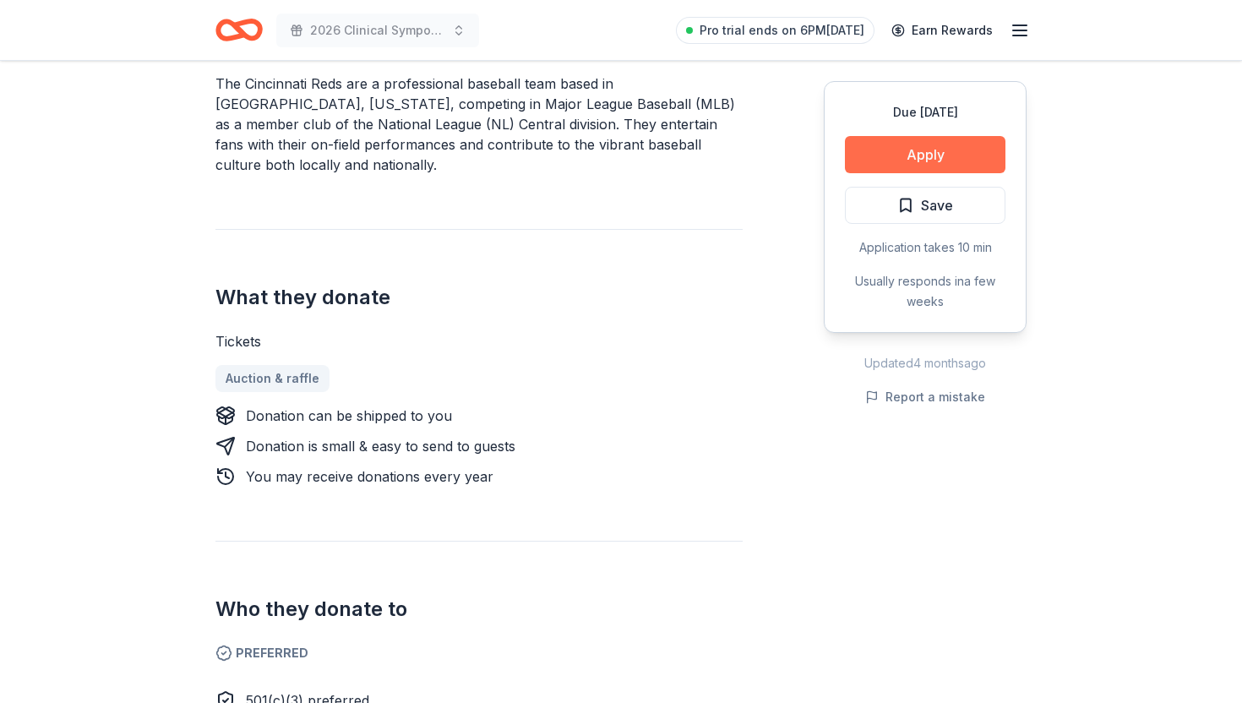
click at [932, 139] on button "Apply" at bounding box center [925, 154] width 161 height 37
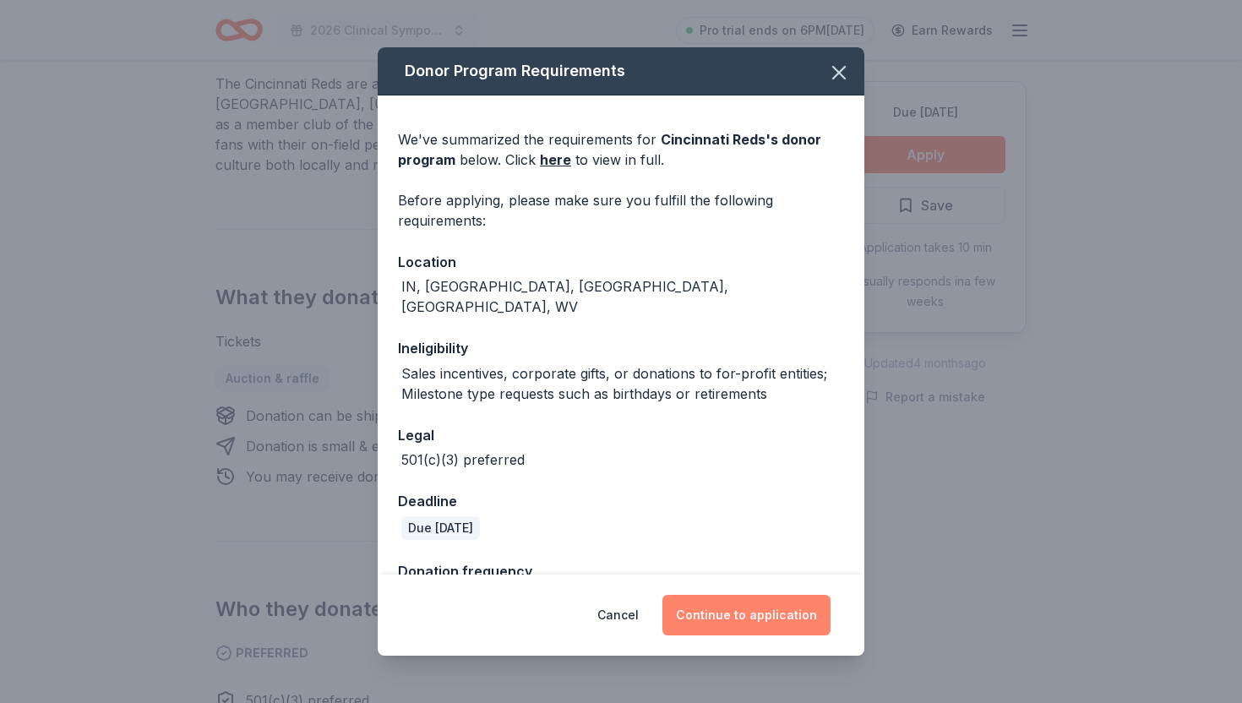
click at [722, 610] on button "Continue to application" at bounding box center [747, 615] width 168 height 41
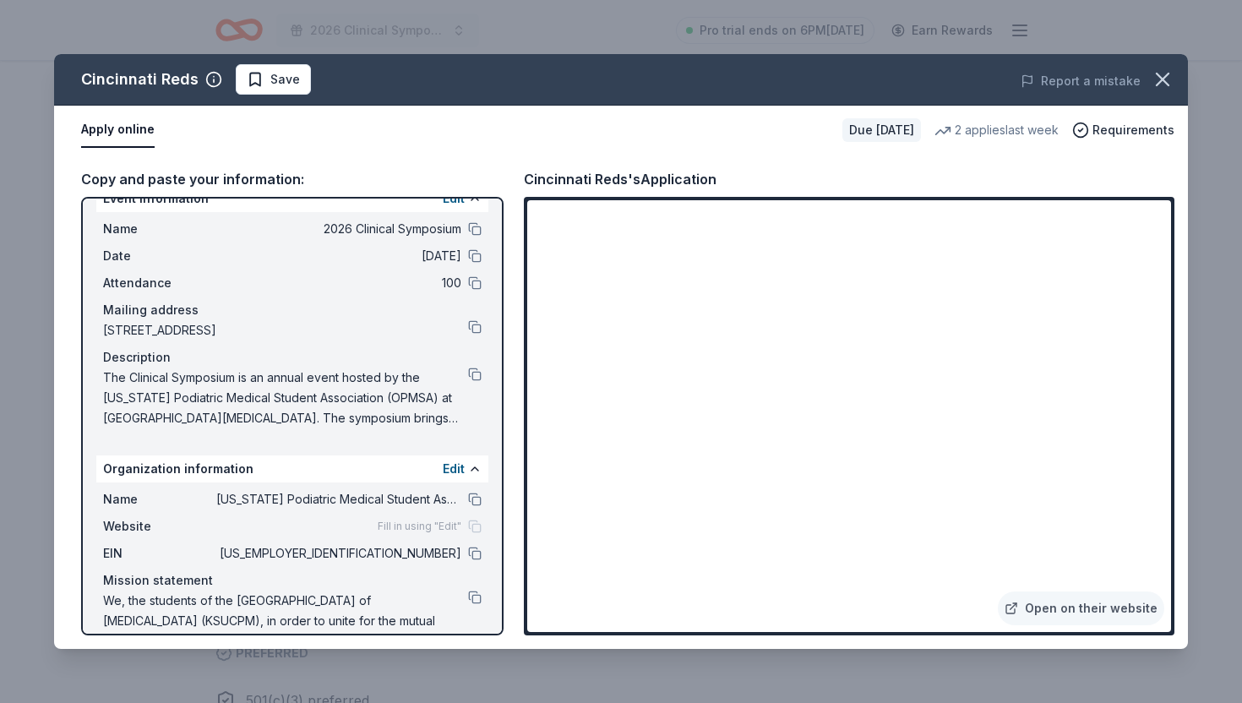
scroll to position [65, 0]
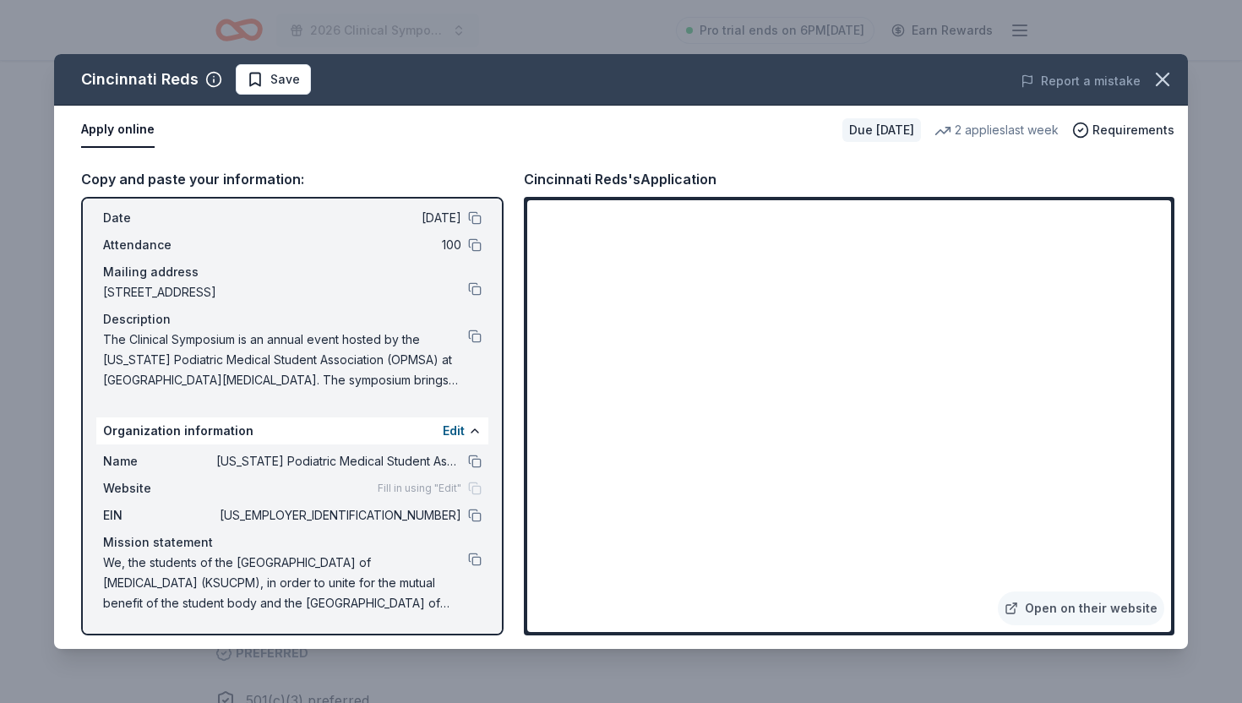
click at [362, 467] on span "[US_STATE] Podiatric Medical Student Association (OPMSA)" at bounding box center [338, 461] width 245 height 20
click at [476, 516] on button at bounding box center [475, 516] width 14 height 14
click at [473, 338] on button at bounding box center [475, 337] width 14 height 14
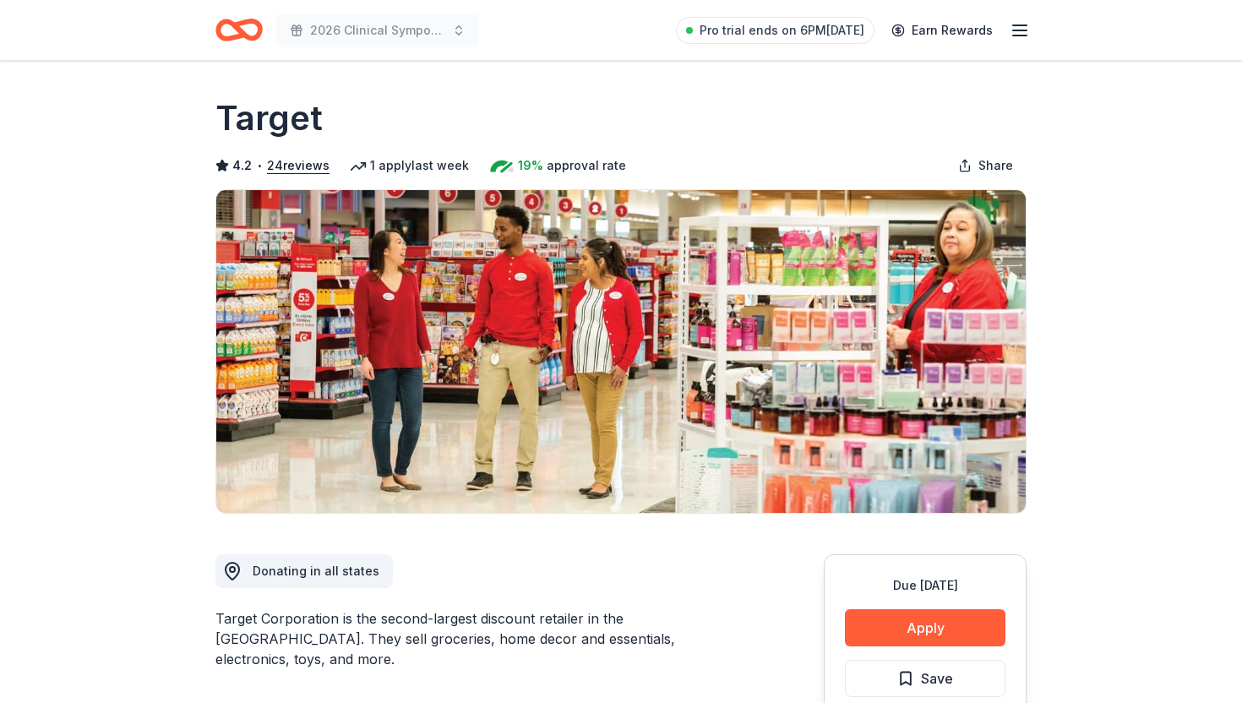
scroll to position [166, 0]
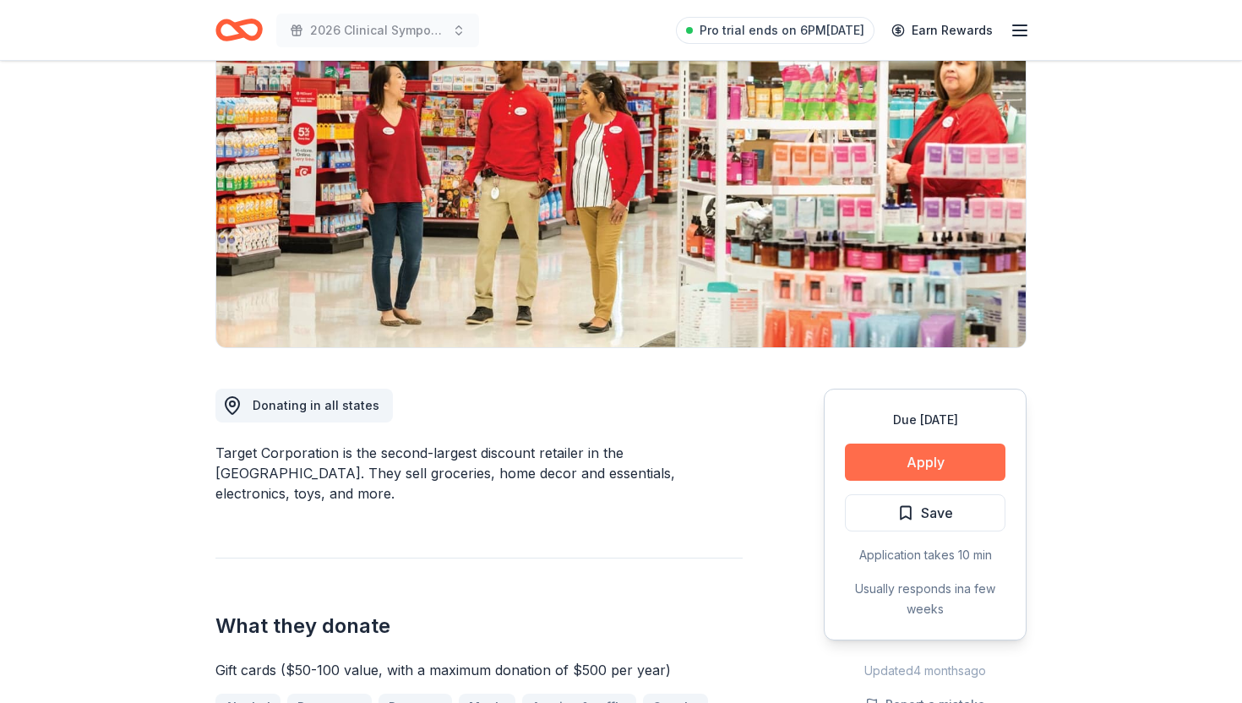
click at [915, 465] on button "Apply" at bounding box center [925, 462] width 161 height 37
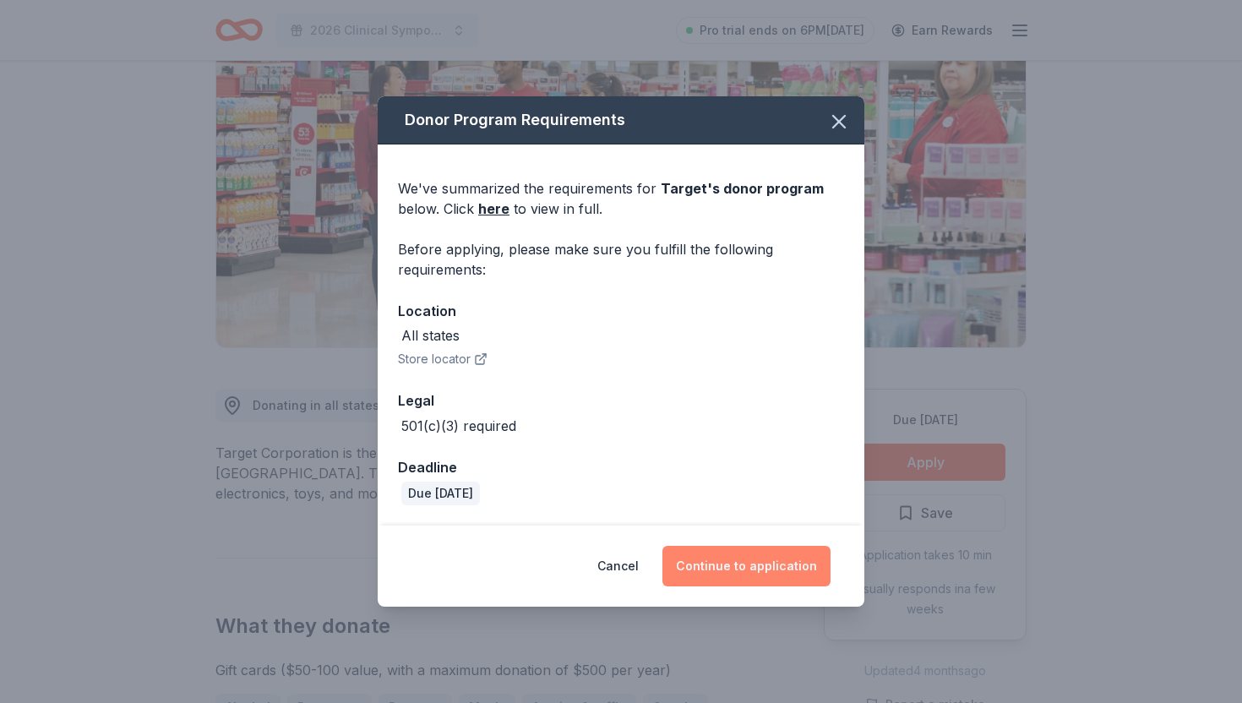
click at [696, 556] on button "Continue to application" at bounding box center [747, 566] width 168 height 41
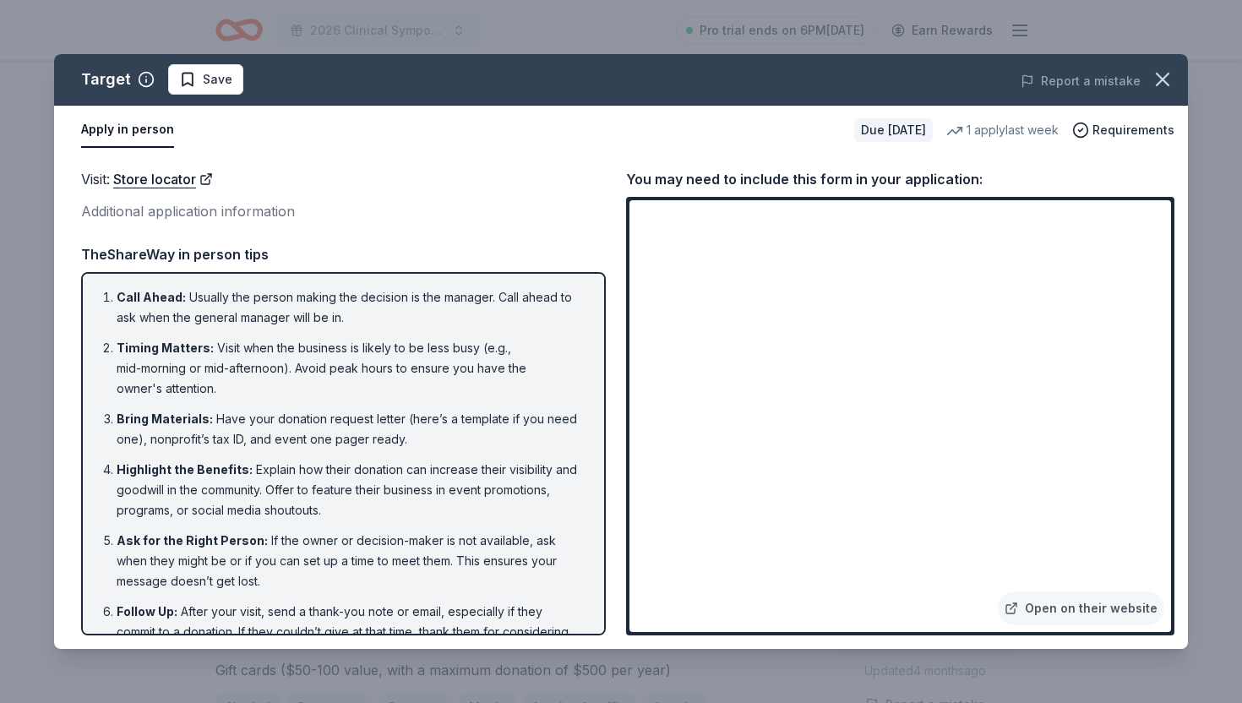
scroll to position [42, 0]
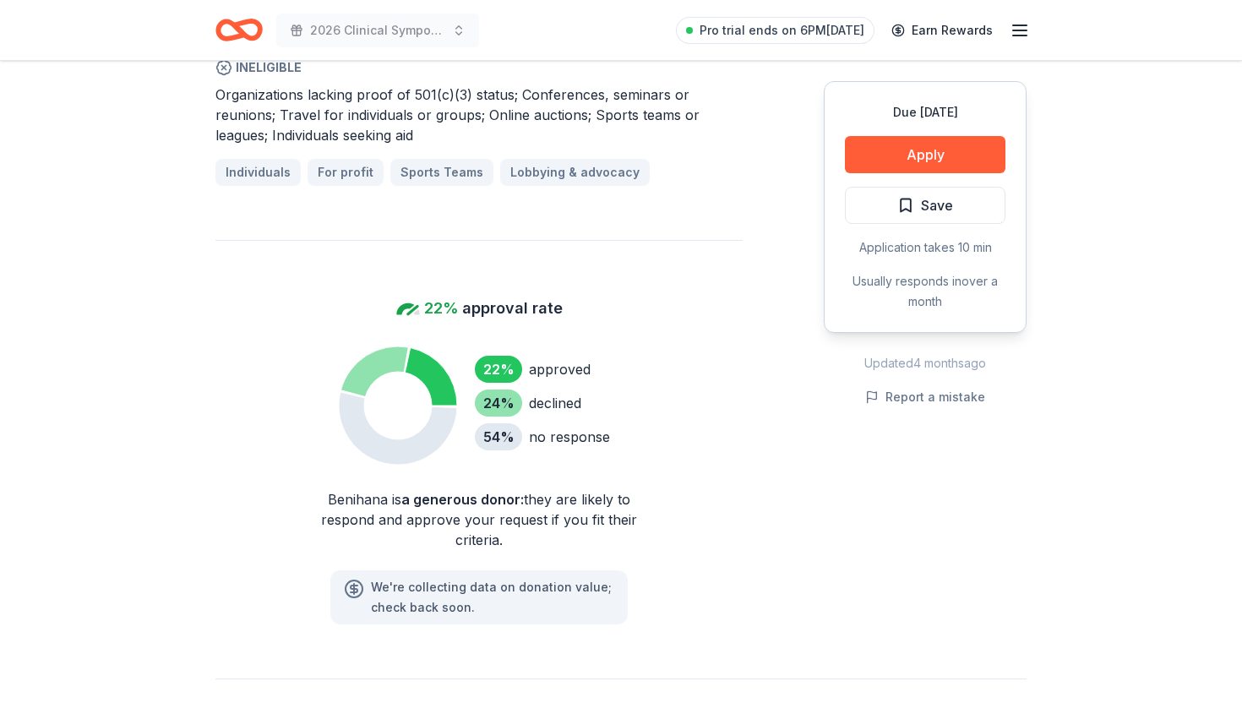
scroll to position [1187, 0]
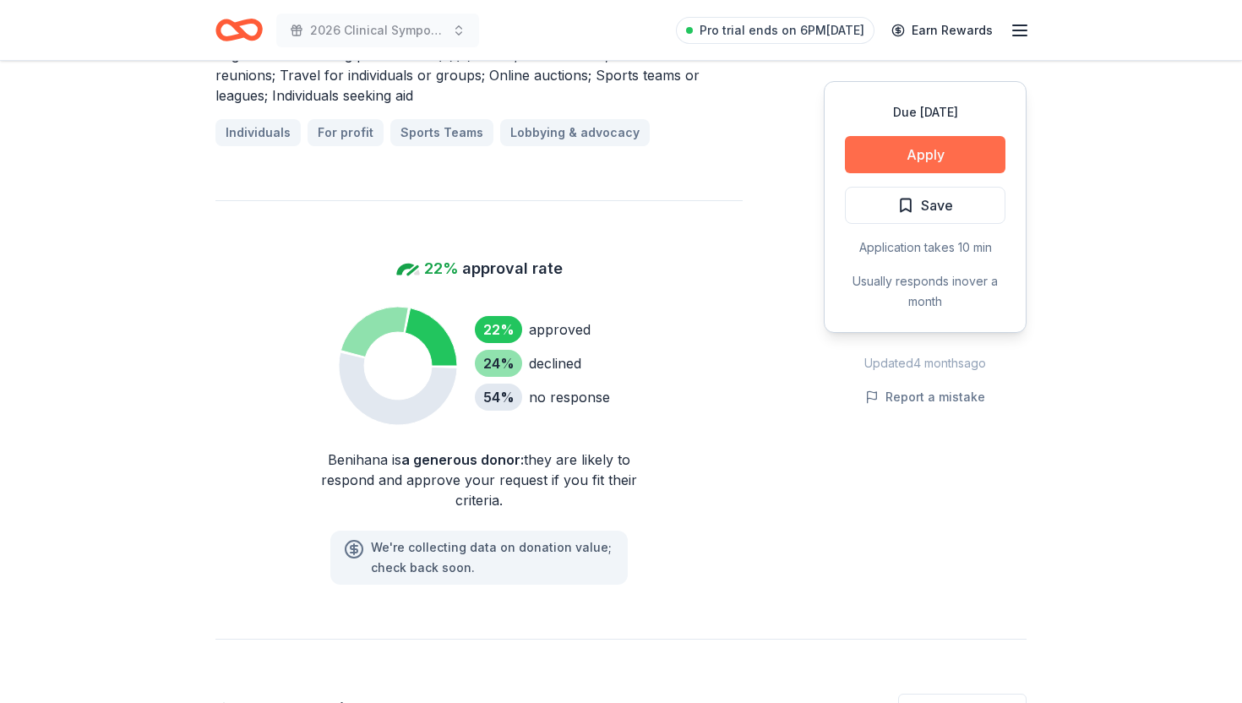
click at [875, 156] on button "Apply" at bounding box center [925, 154] width 161 height 37
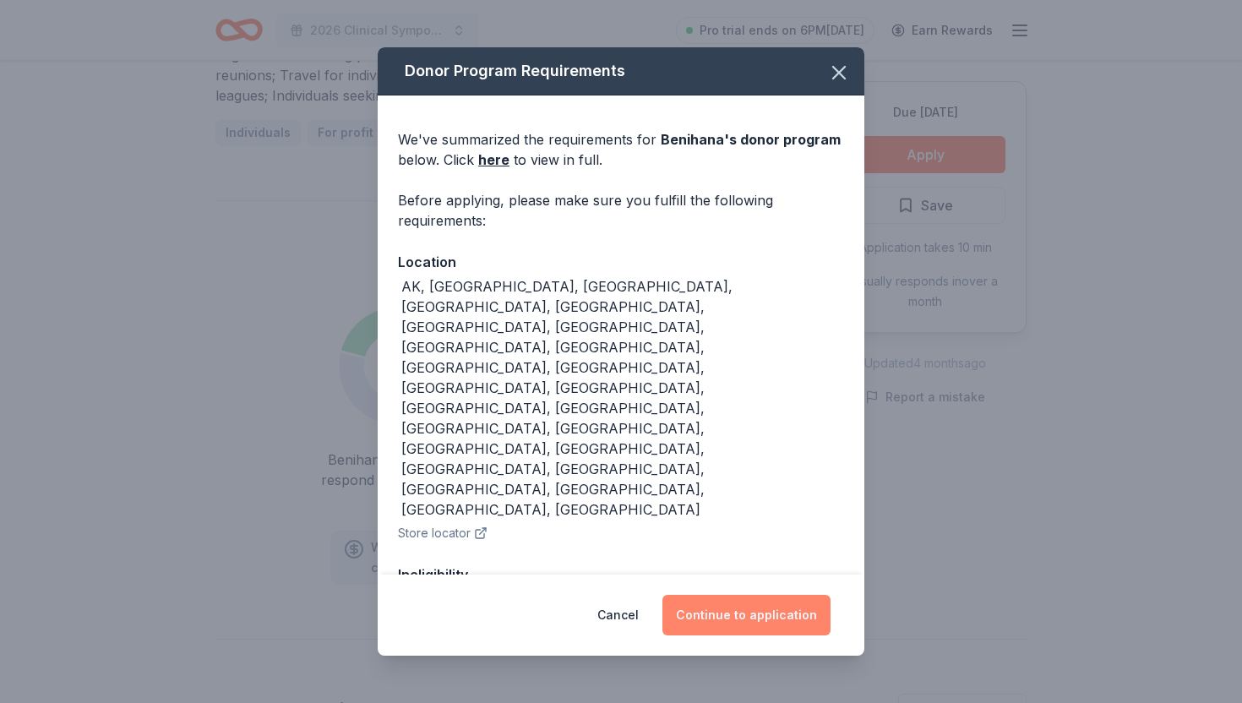
click at [720, 627] on button "Continue to application" at bounding box center [747, 615] width 168 height 41
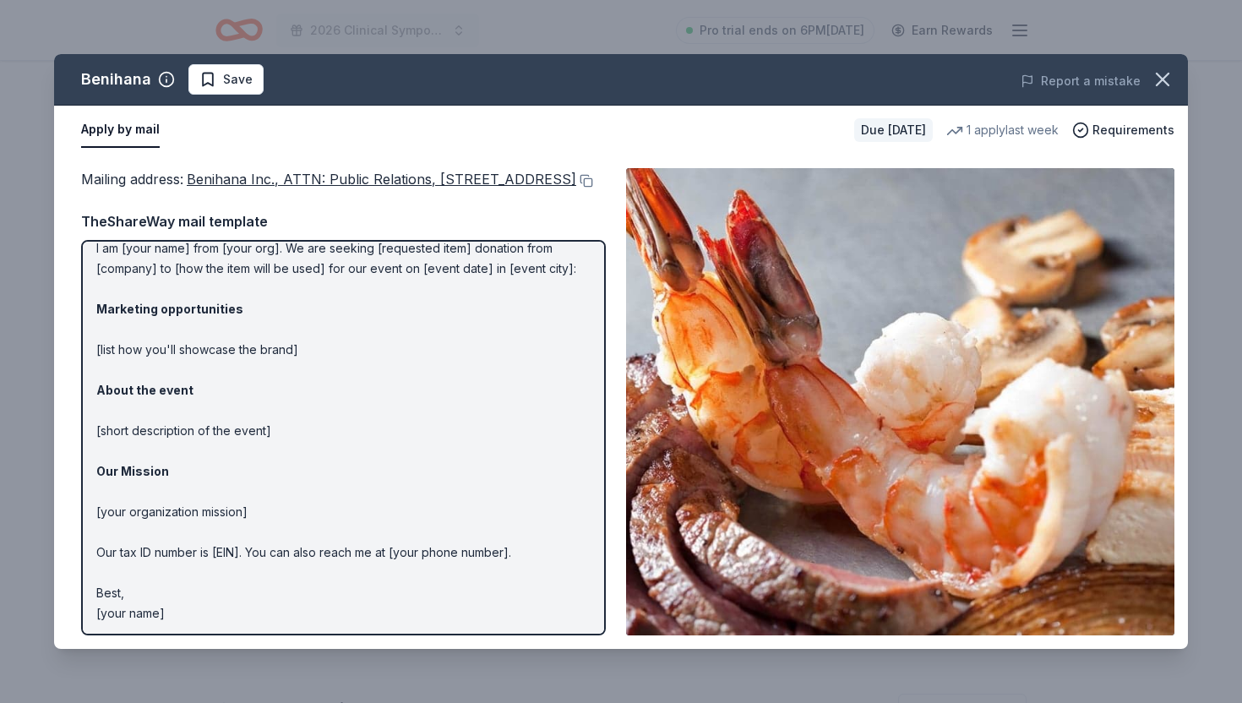
scroll to position [0, 0]
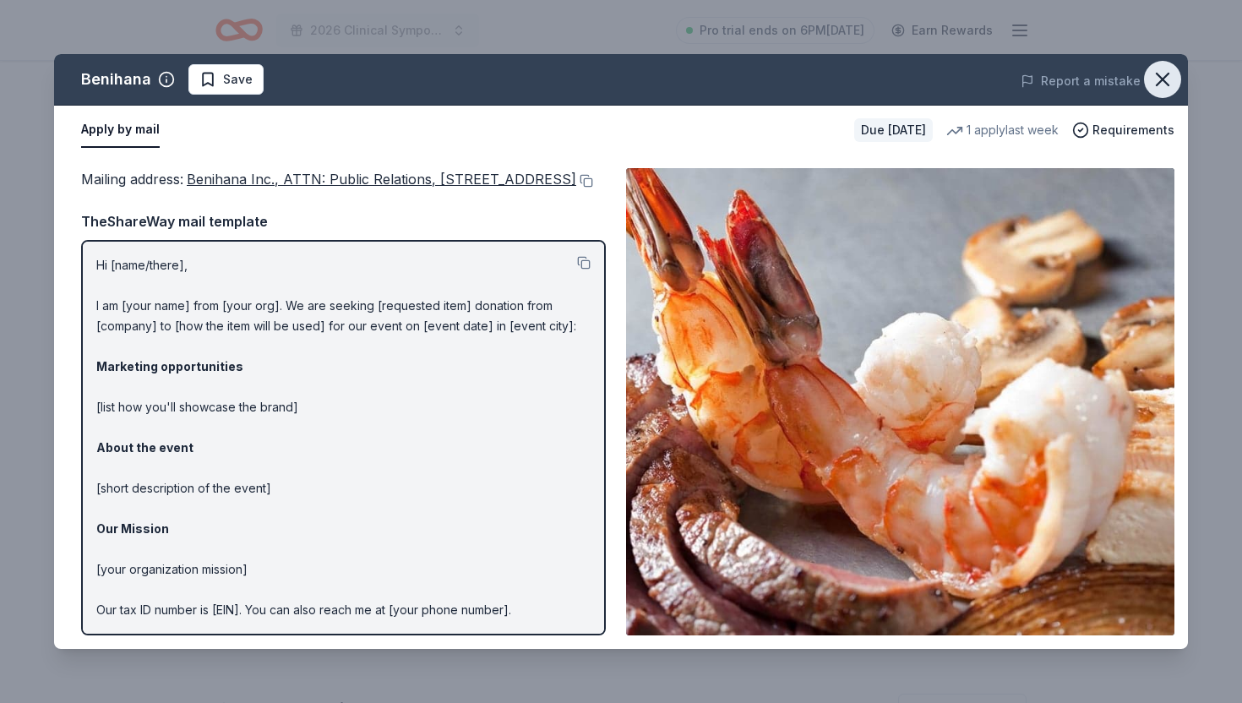
click at [1157, 74] on icon "button" at bounding box center [1163, 80] width 12 height 12
